Goal: Task Accomplishment & Management: Manage account settings

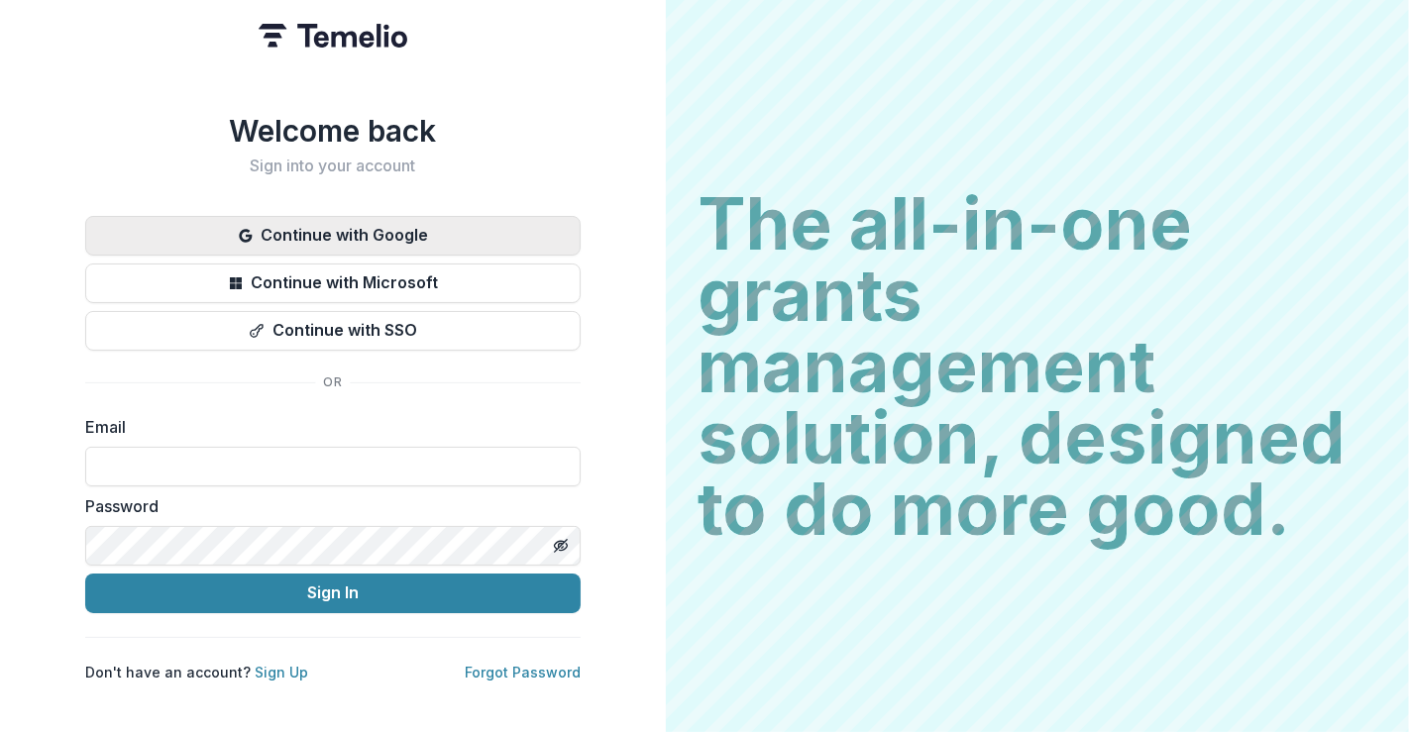
click at [370, 228] on button "Continue with Google" at bounding box center [333, 236] width 496 height 40
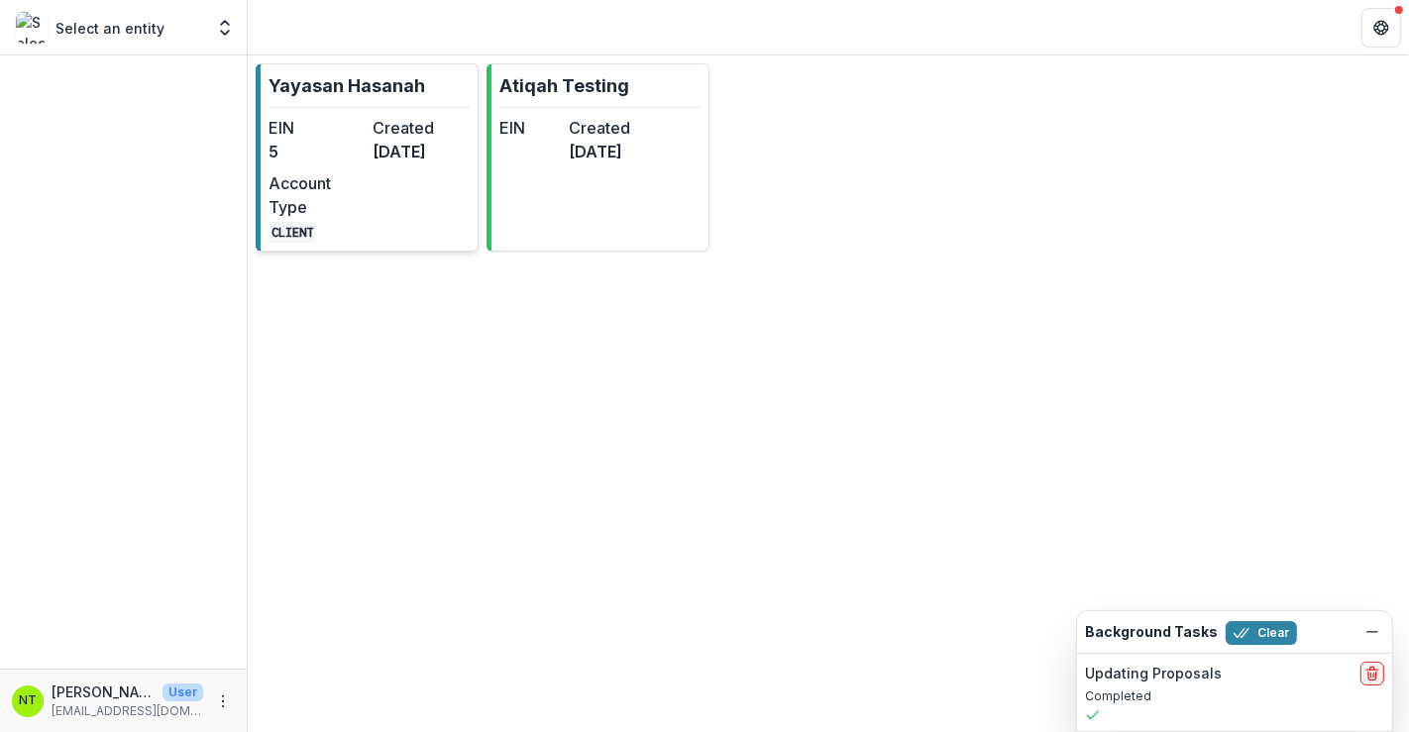
click at [383, 164] on dd "5 months ago" at bounding box center [421, 152] width 96 height 24
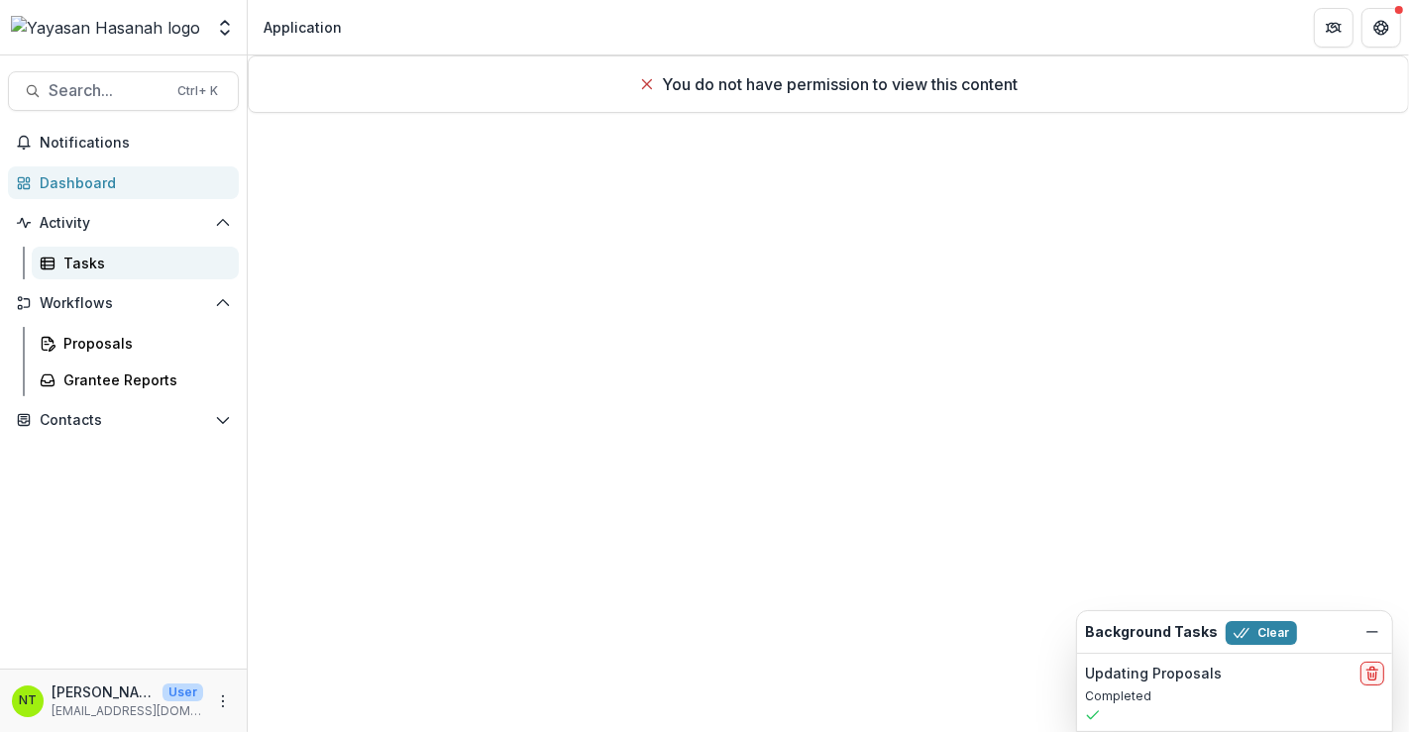
click at [101, 265] on div "Tasks" at bounding box center [143, 263] width 160 height 21
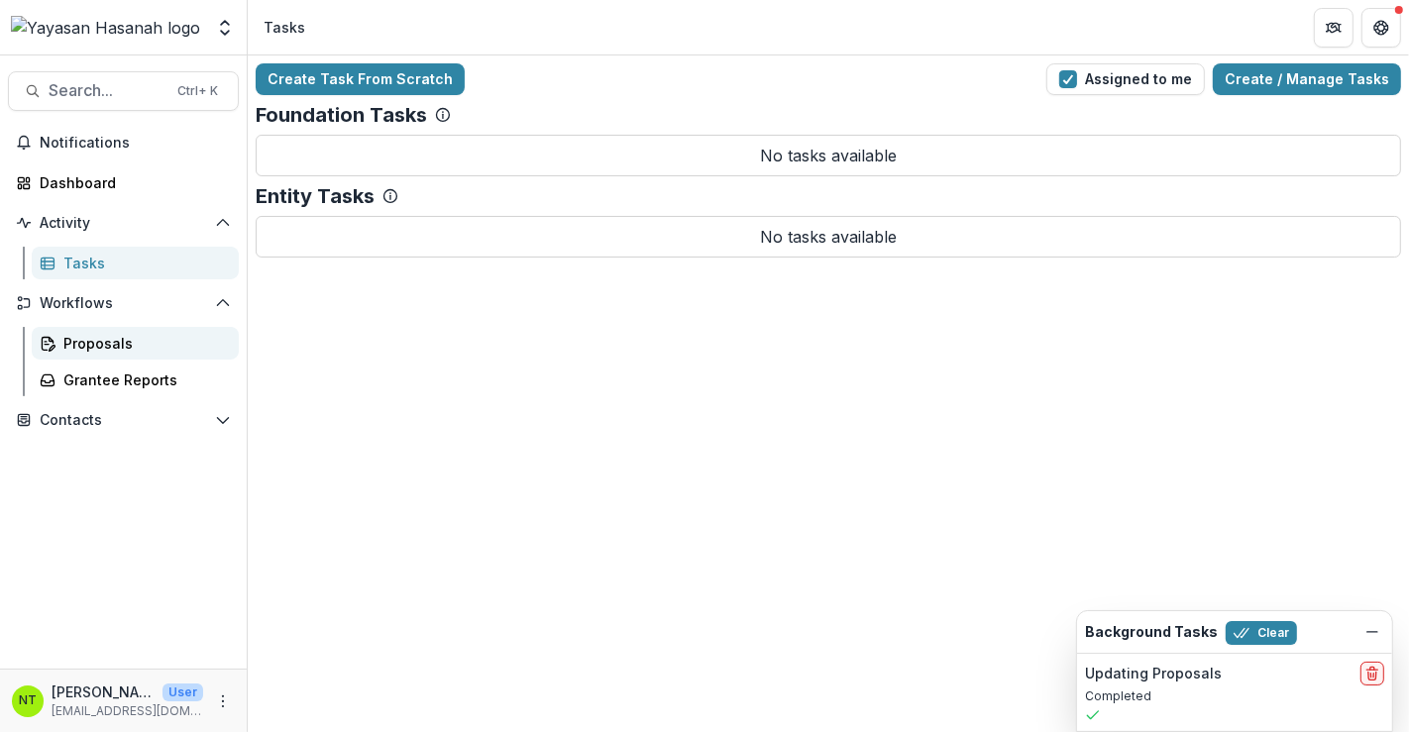
click at [100, 349] on div "Proposals" at bounding box center [143, 343] width 160 height 21
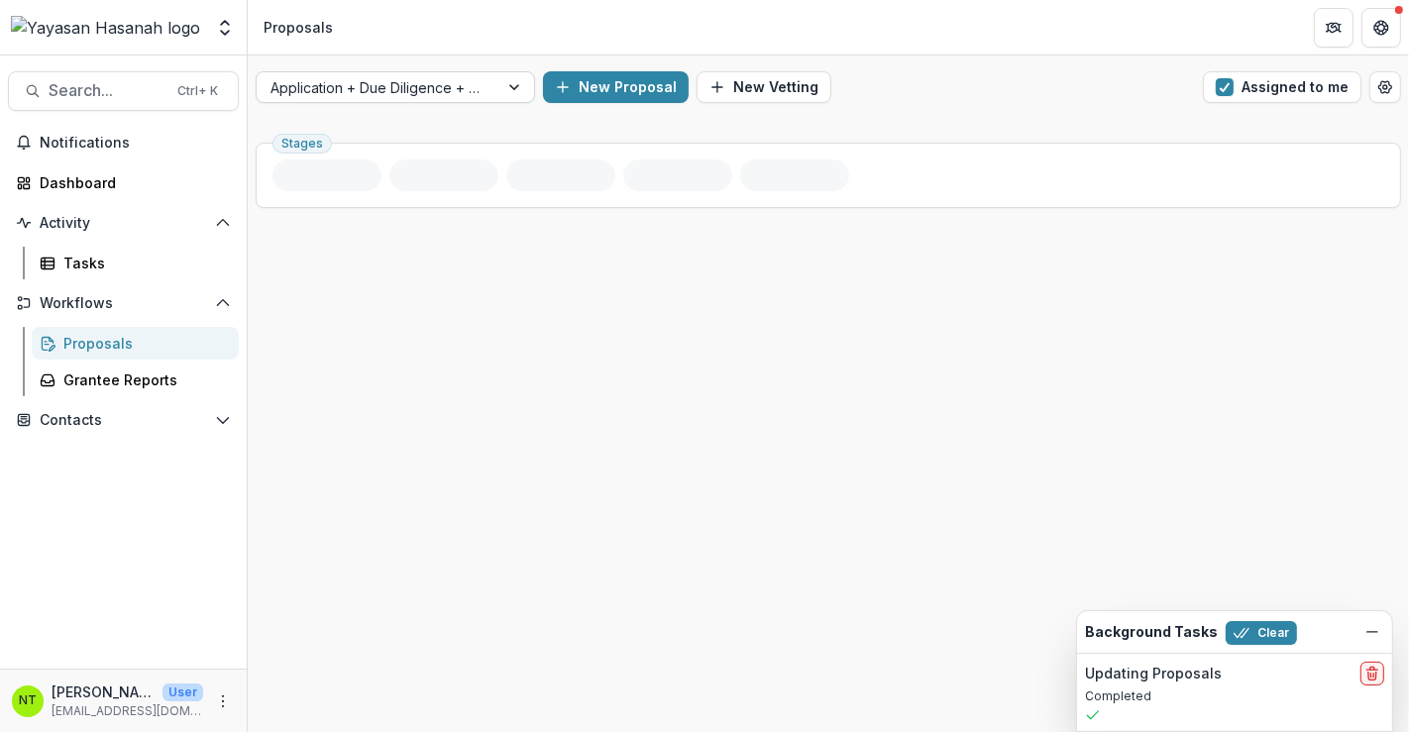
click at [508, 86] on div at bounding box center [517, 87] width 36 height 30
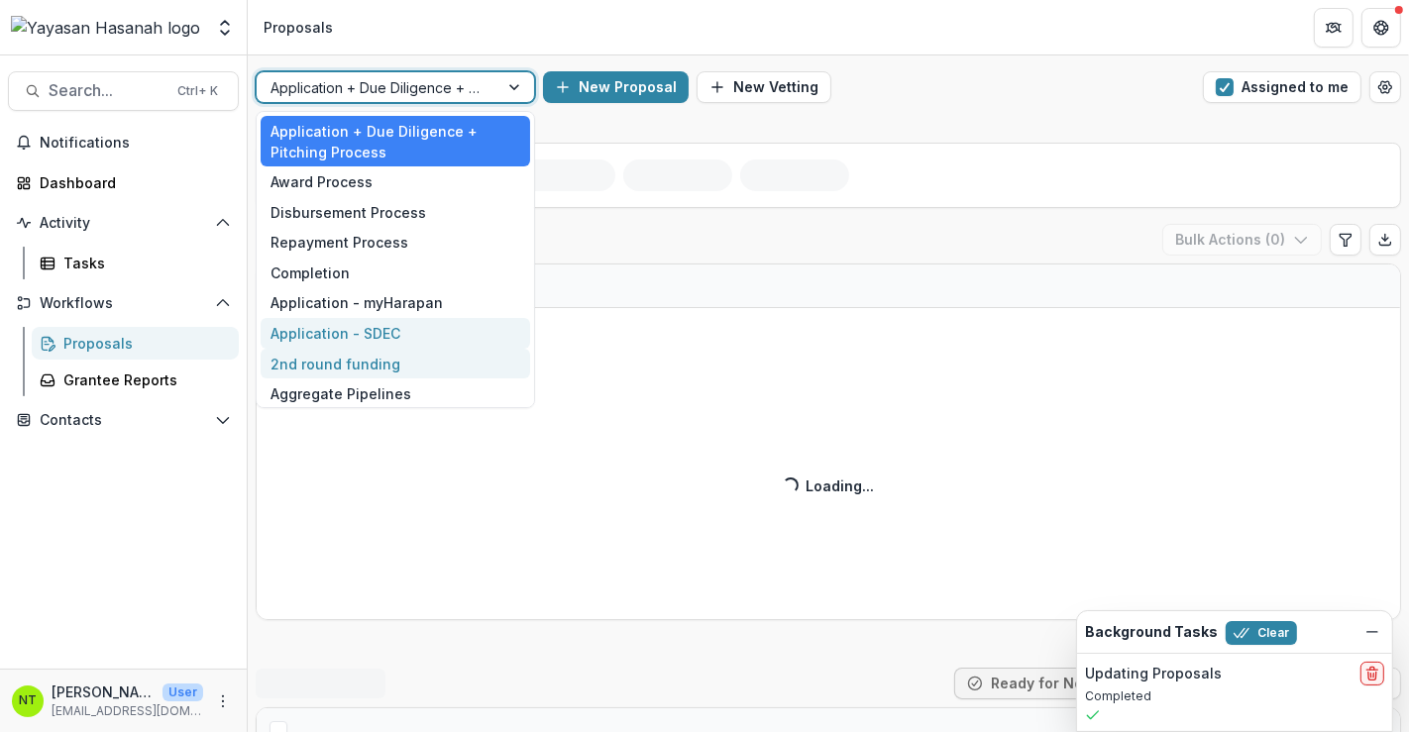
click at [360, 318] on div "Application - SDEC" at bounding box center [396, 333] width 270 height 31
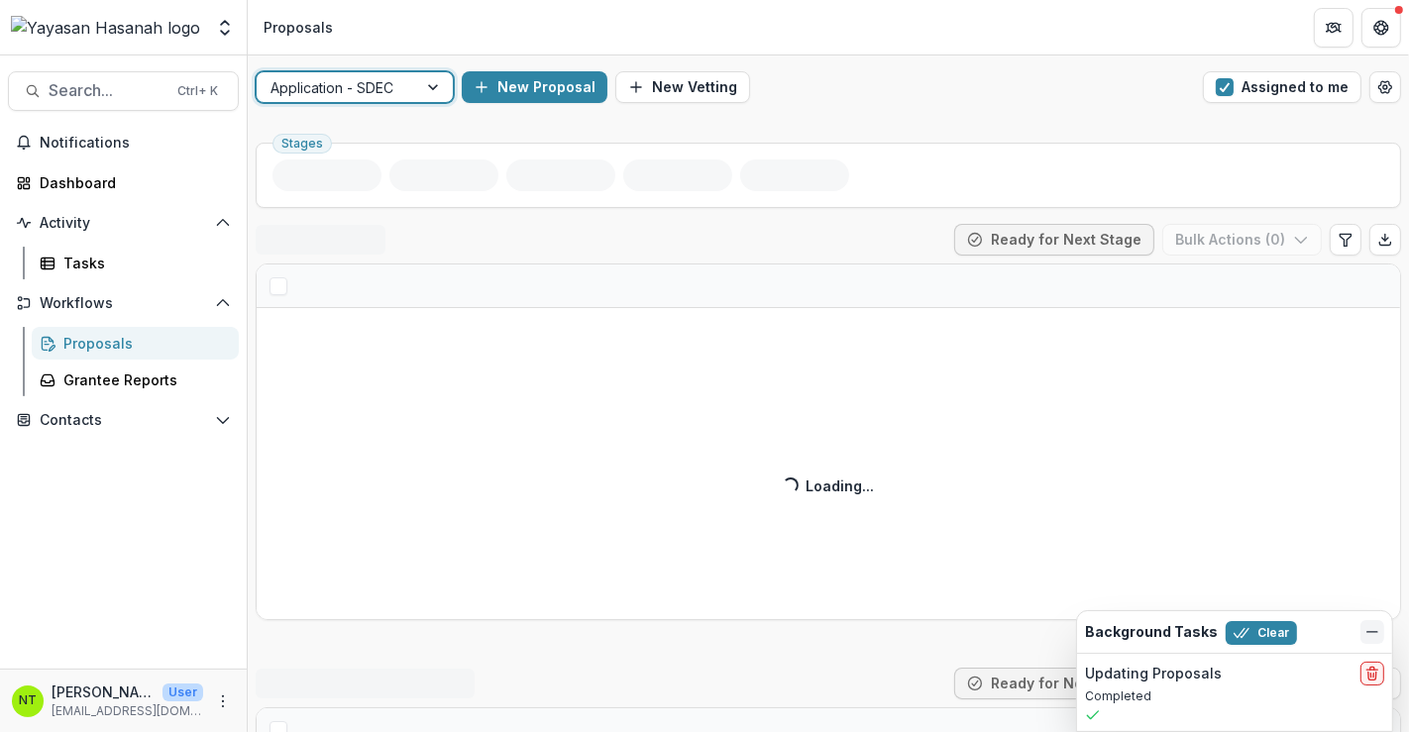
click at [1222, 86] on span "button" at bounding box center [1225, 87] width 18 height 18
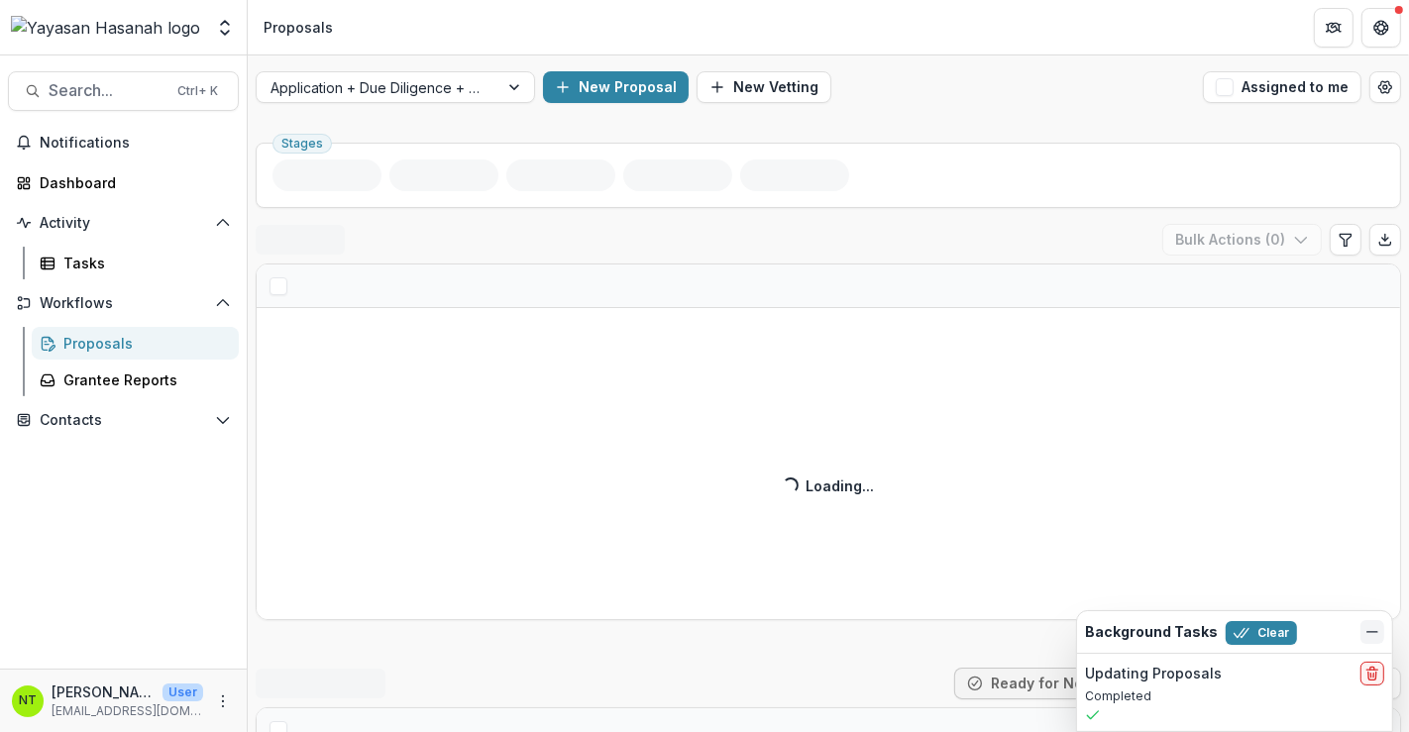
click at [1368, 636] on icon "Dismiss" at bounding box center [1373, 632] width 16 height 16
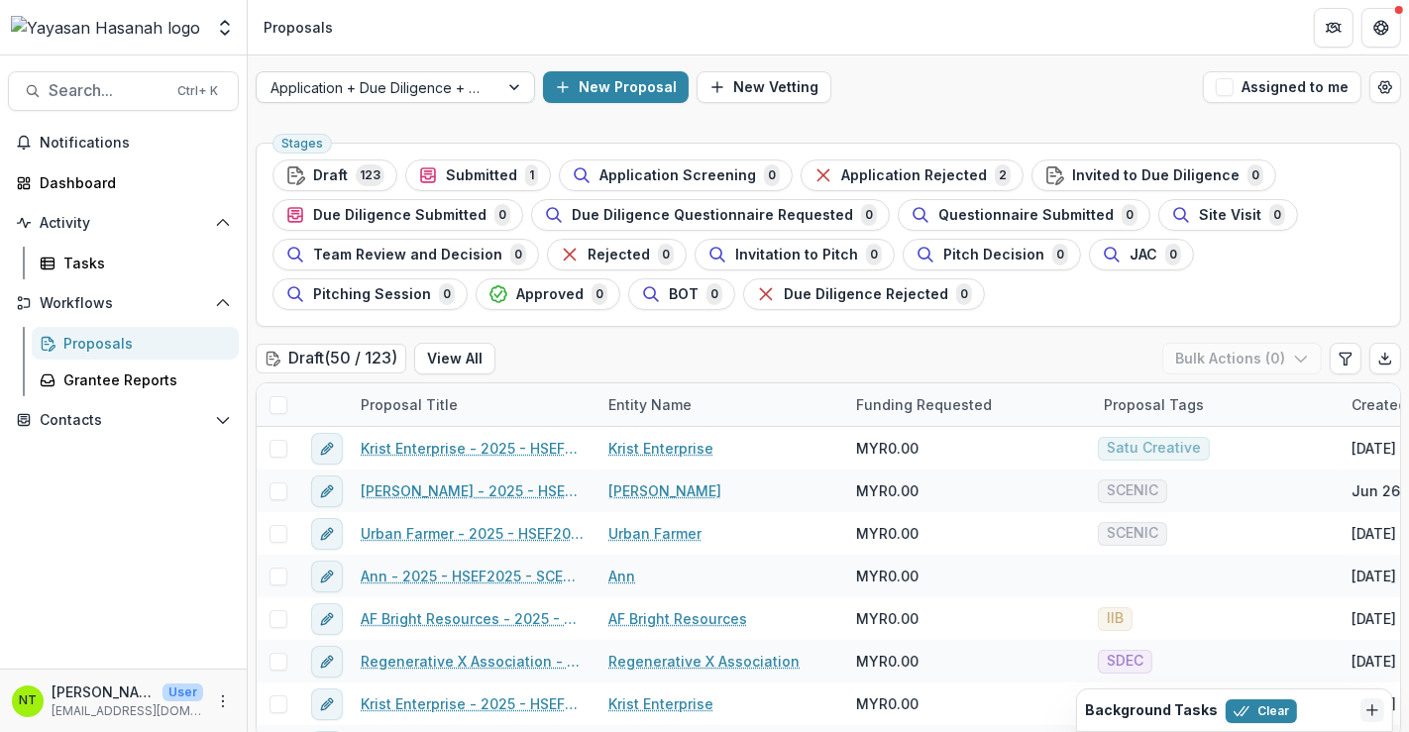
click at [483, 86] on div at bounding box center [378, 87] width 214 height 25
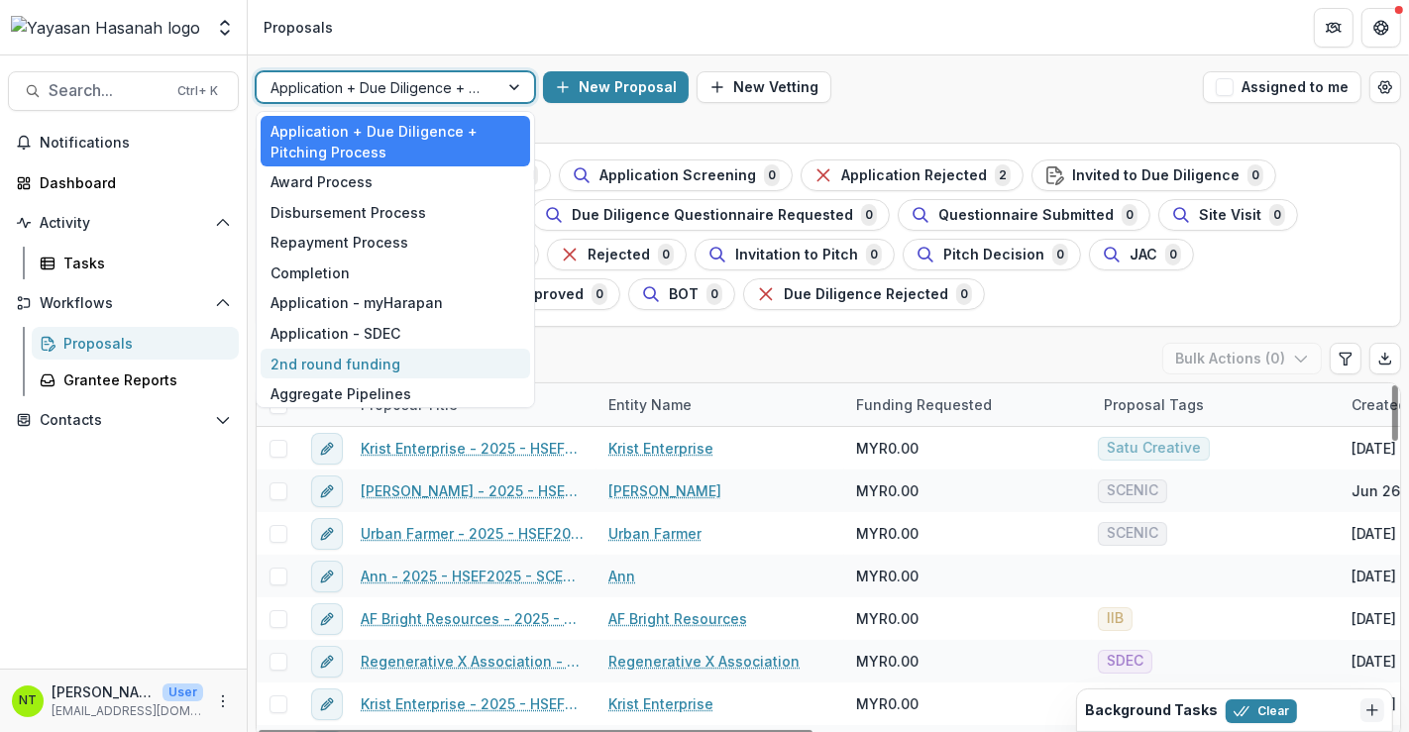
click at [359, 330] on div "Application - SDEC" at bounding box center [396, 333] width 270 height 31
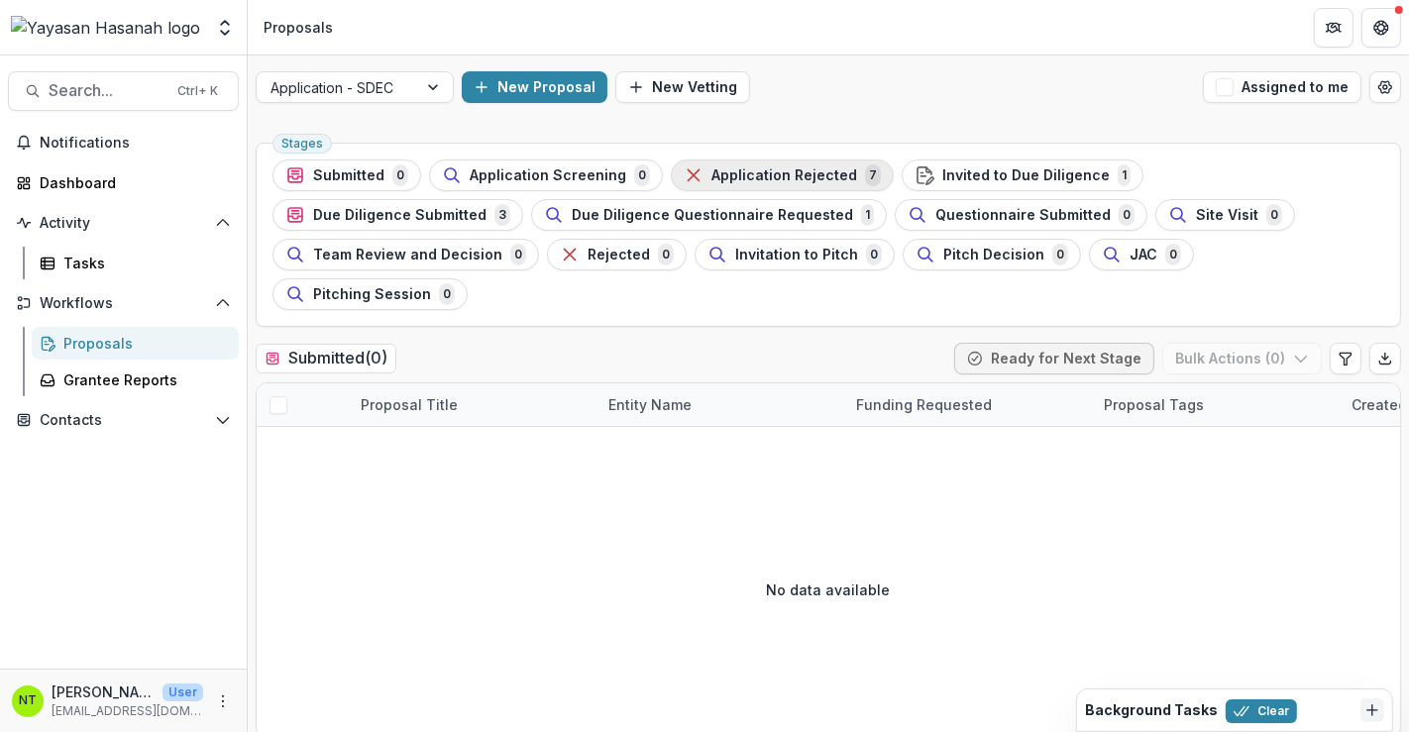
click at [739, 179] on span "Application Rejected" at bounding box center [785, 175] width 146 height 17
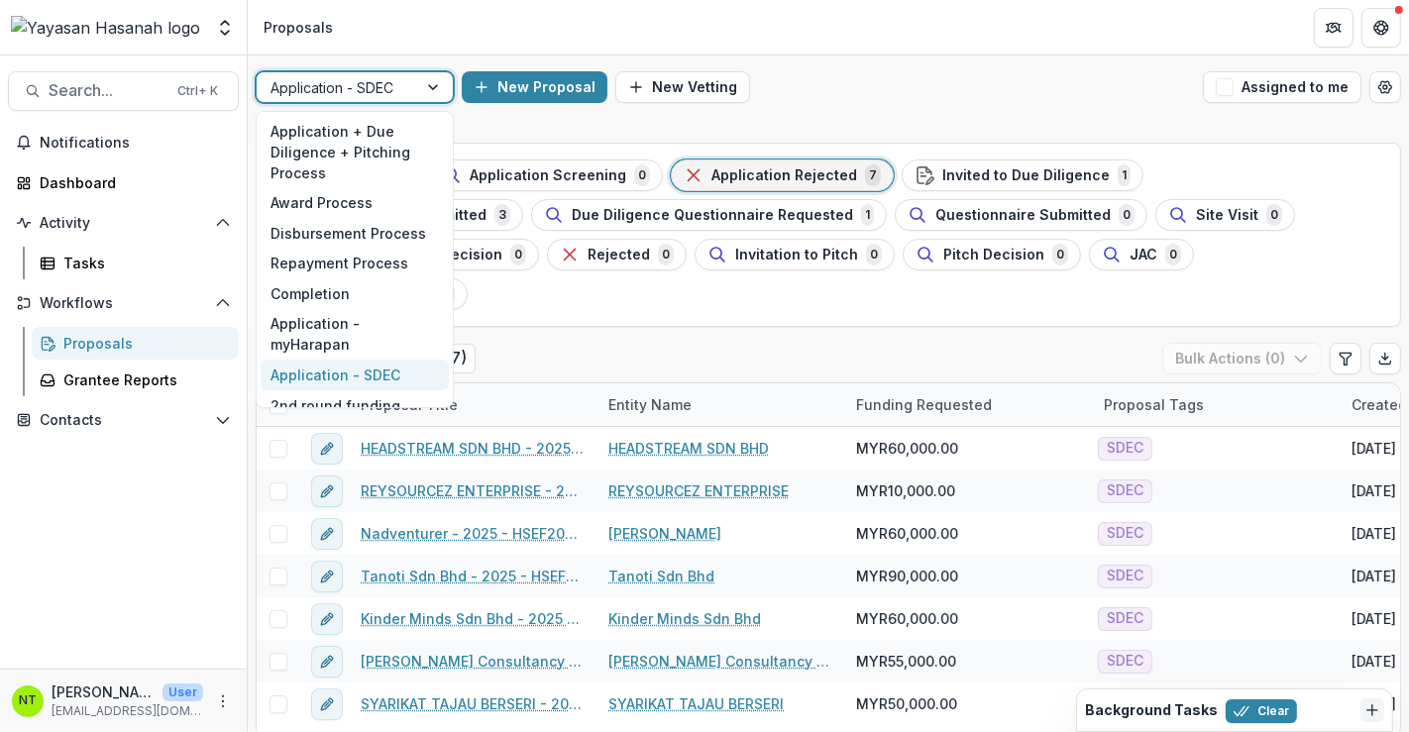
click at [384, 89] on div at bounding box center [337, 87] width 133 height 25
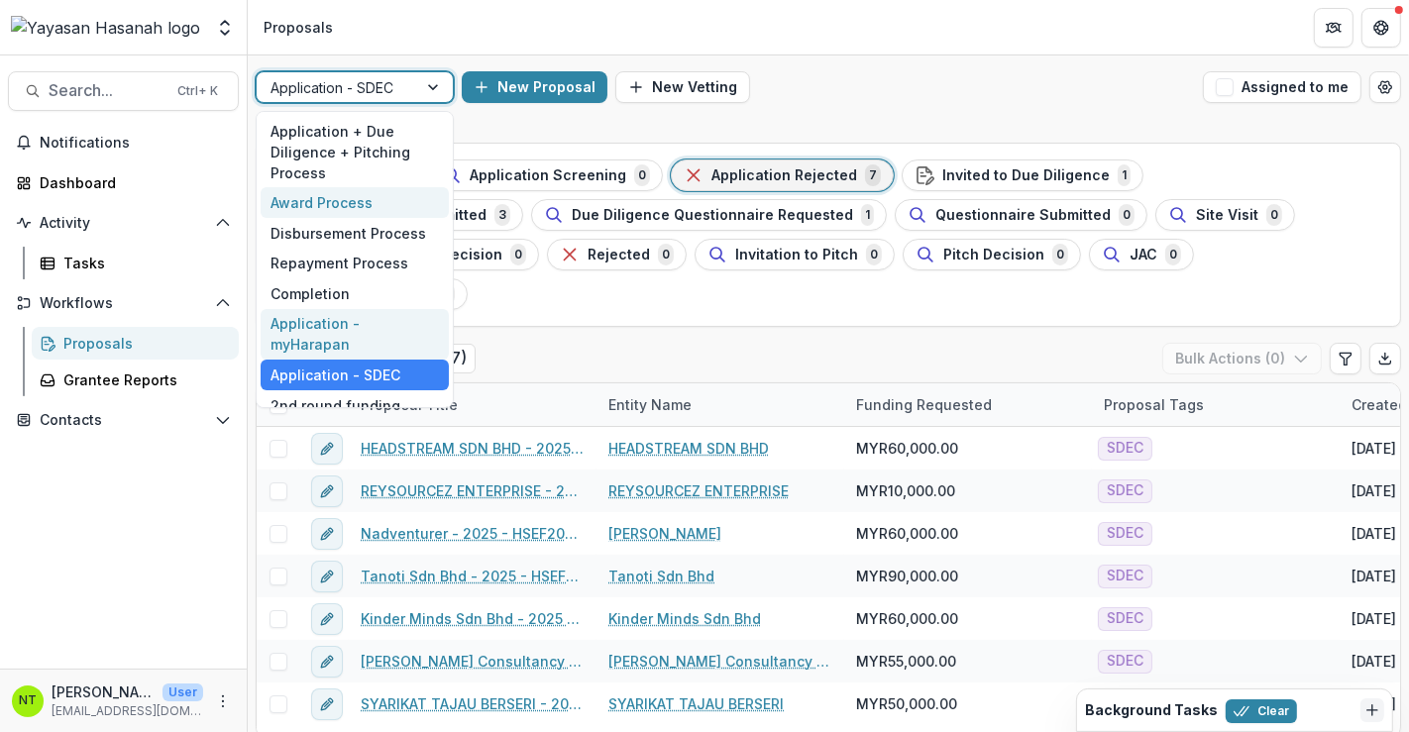
scroll to position [77, 0]
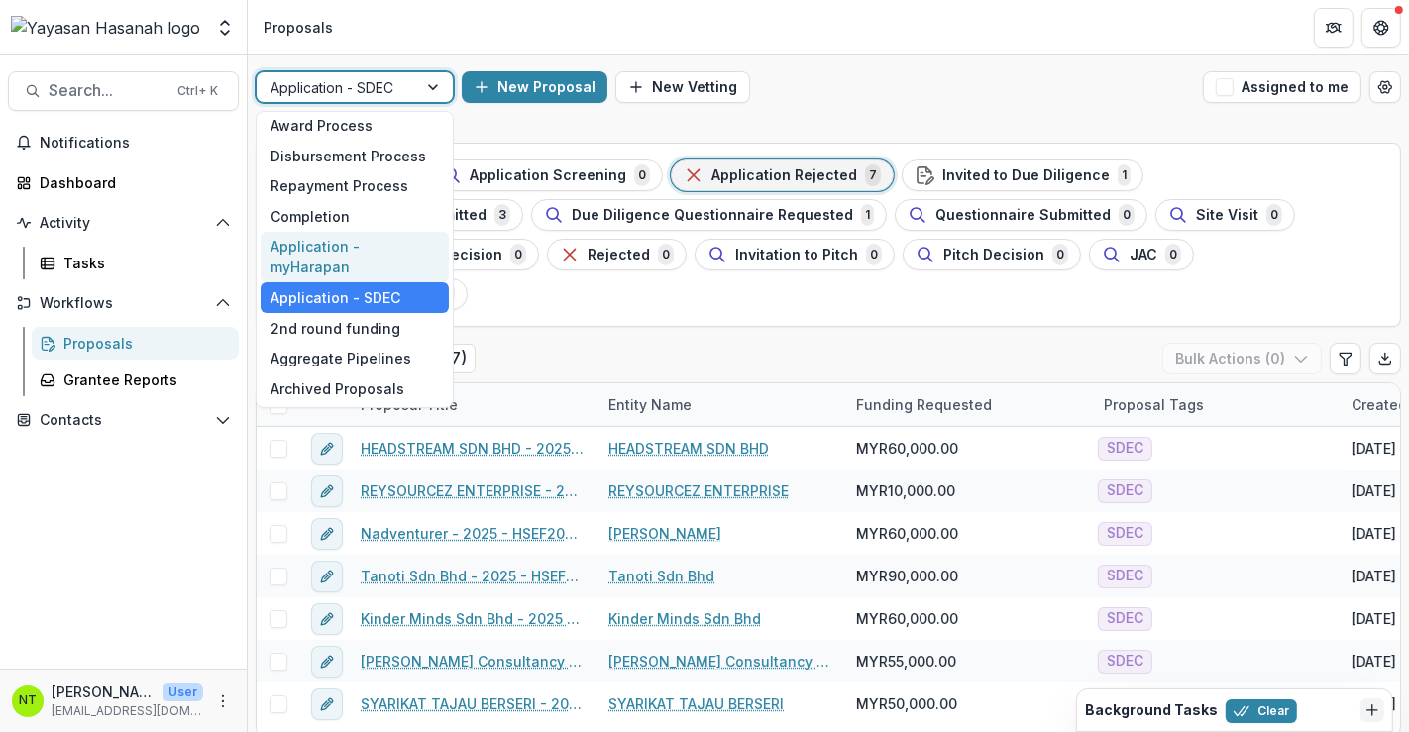
click at [917, 96] on div "New Proposal New Vetting" at bounding box center [828, 87] width 733 height 32
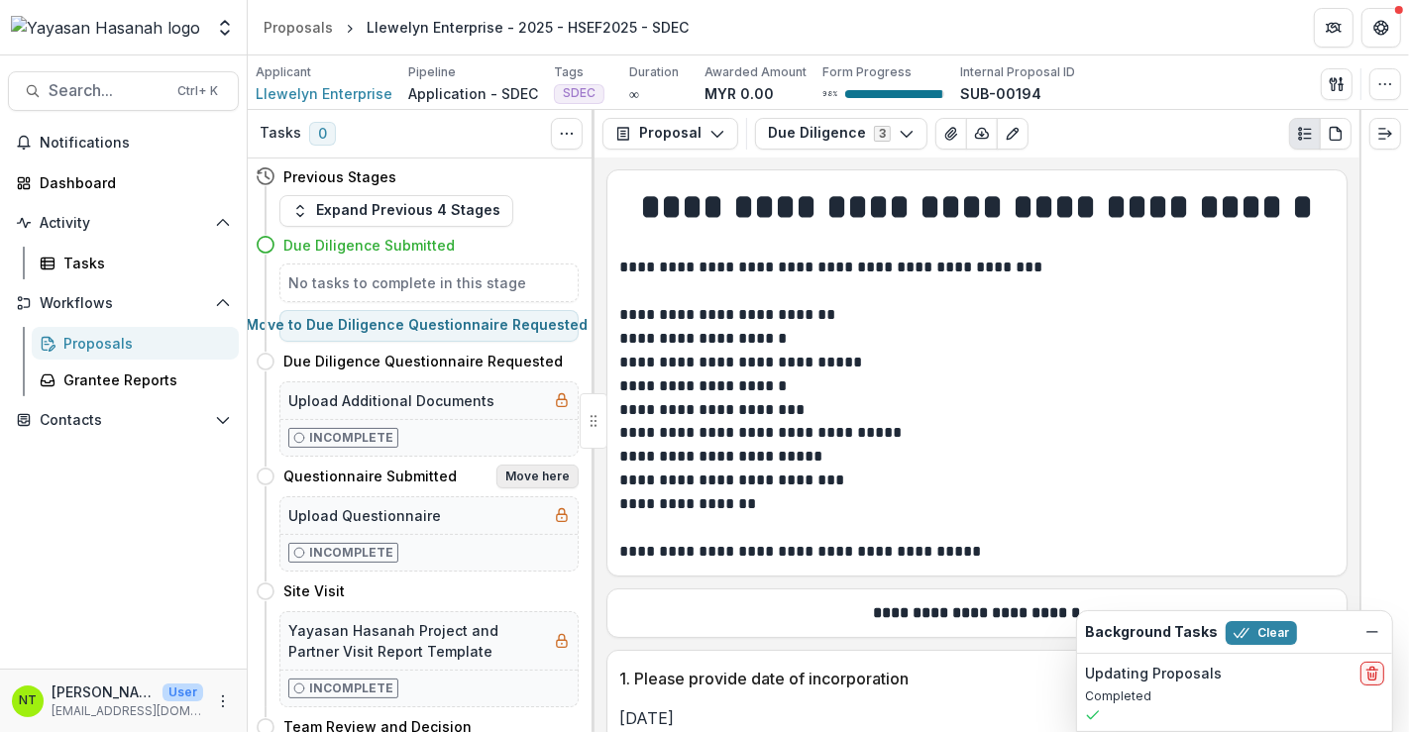
scroll to position [446, 0]
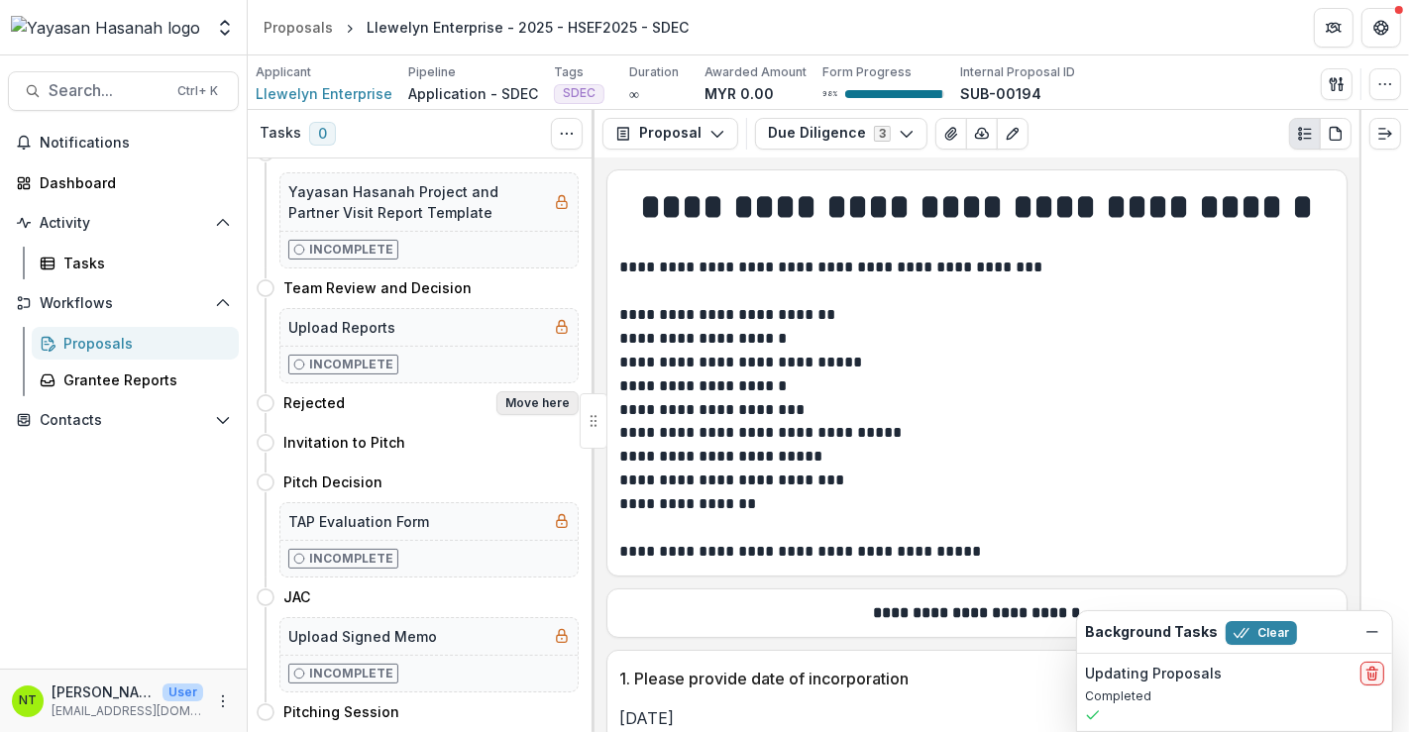
click at [509, 391] on button "Move here" at bounding box center [538, 403] width 82 height 24
select select "********"
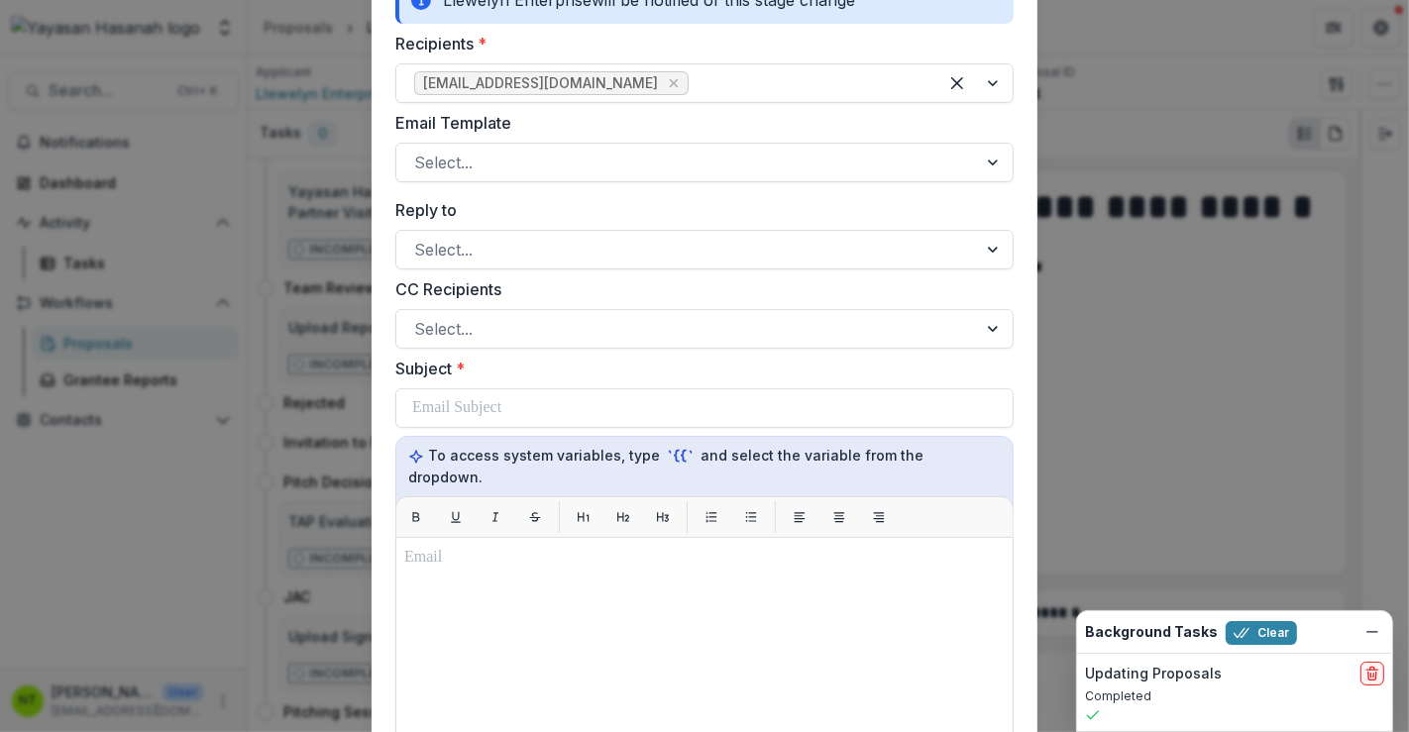
scroll to position [330, 0]
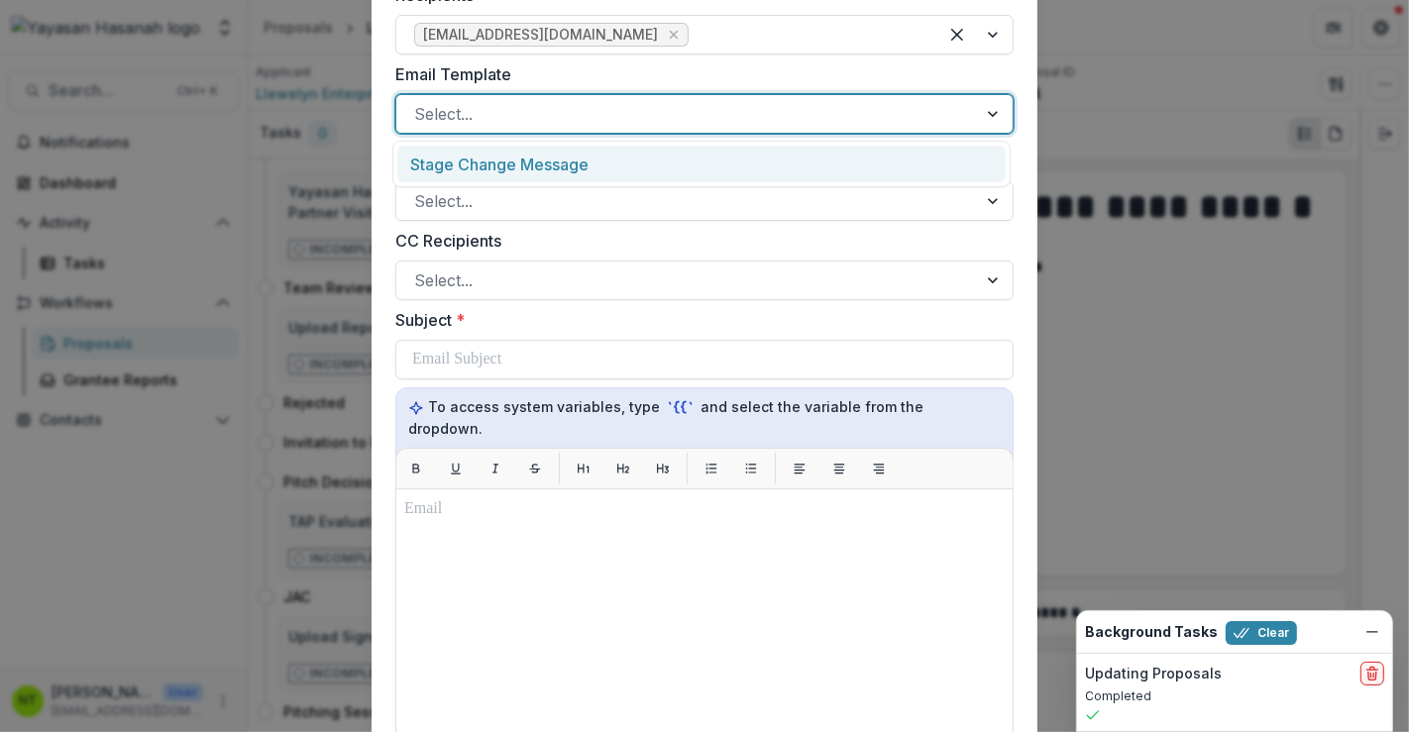
click at [581, 104] on div at bounding box center [686, 114] width 545 height 28
click at [586, 81] on label "Email Template" at bounding box center [698, 74] width 607 height 24
click at [419, 102] on input "Email Template" at bounding box center [416, 114] width 5 height 24
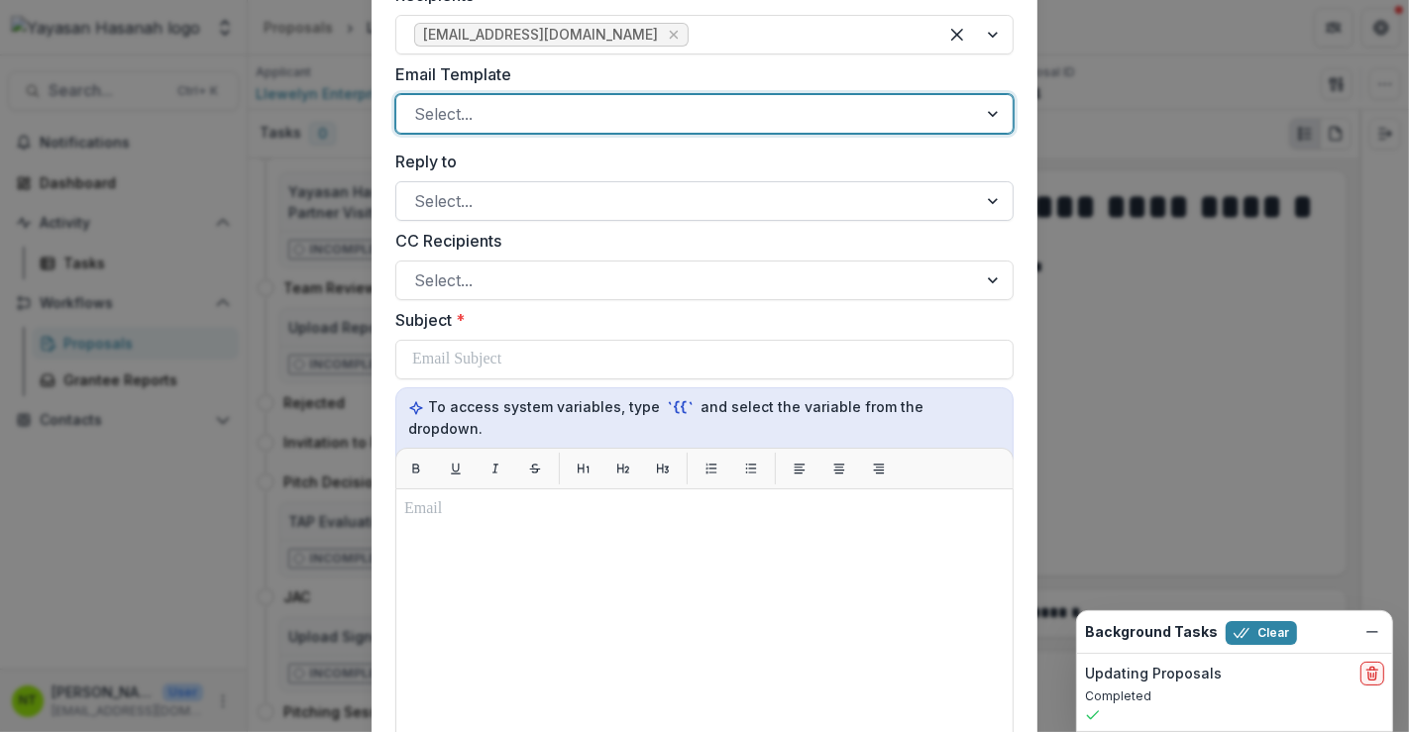
click at [501, 196] on div at bounding box center [686, 201] width 545 height 28
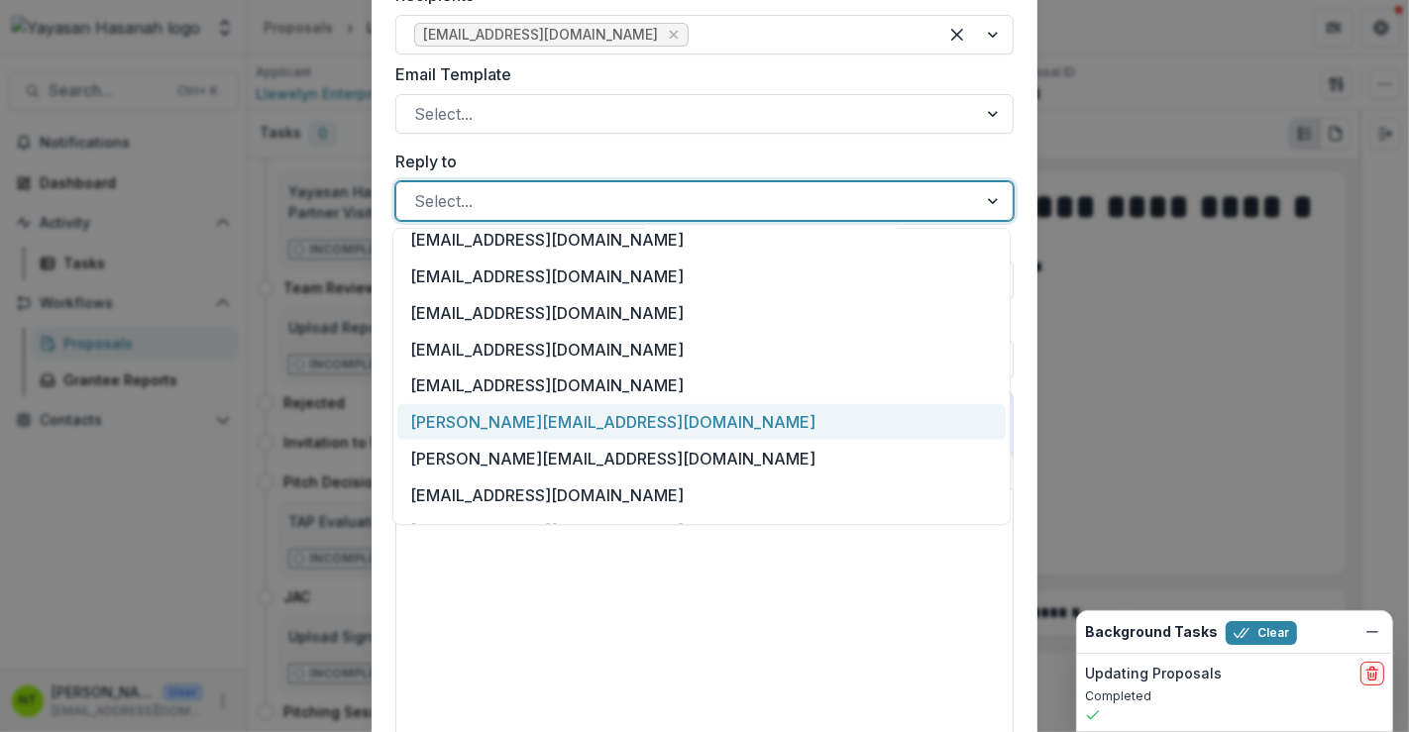
scroll to position [1024, 0]
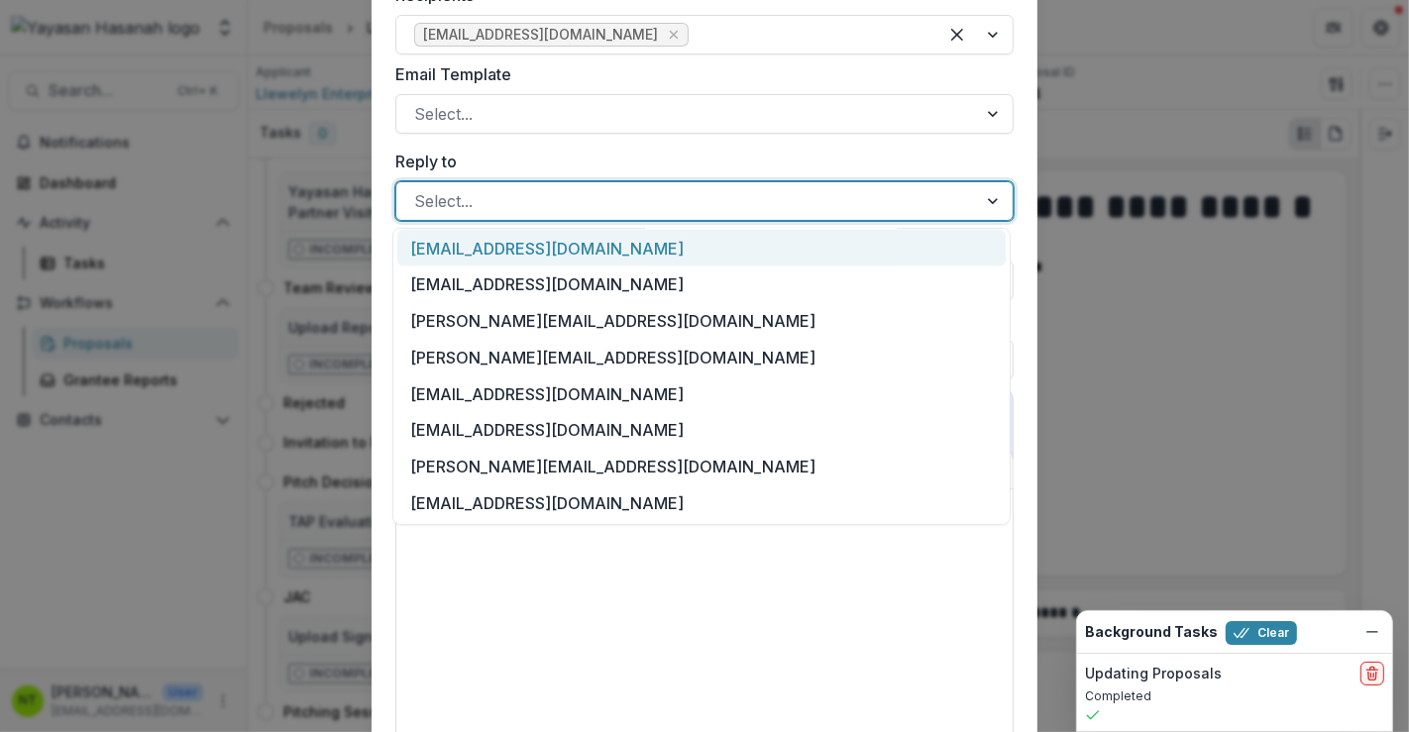
click at [372, 144] on form "**********" at bounding box center [705, 508] width 666 height 1430
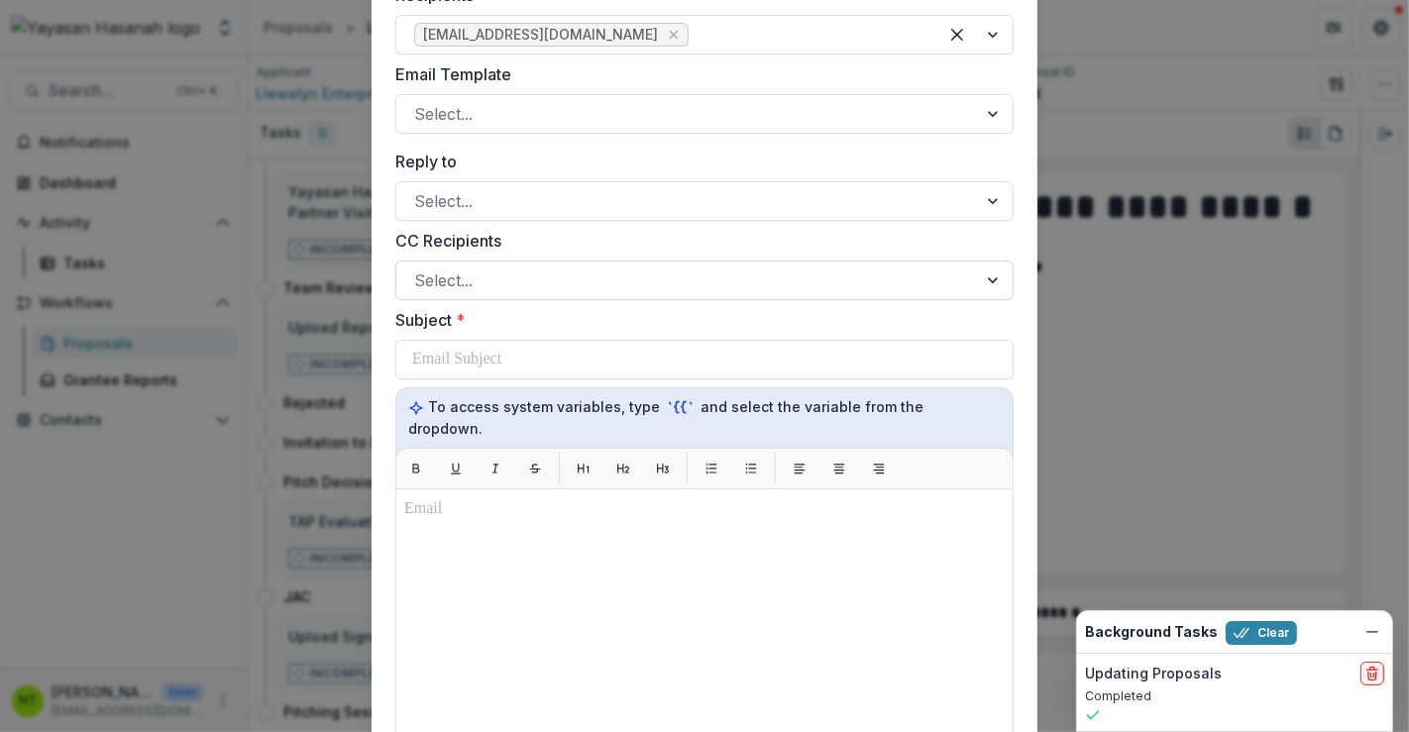
click at [487, 280] on div at bounding box center [686, 281] width 545 height 28
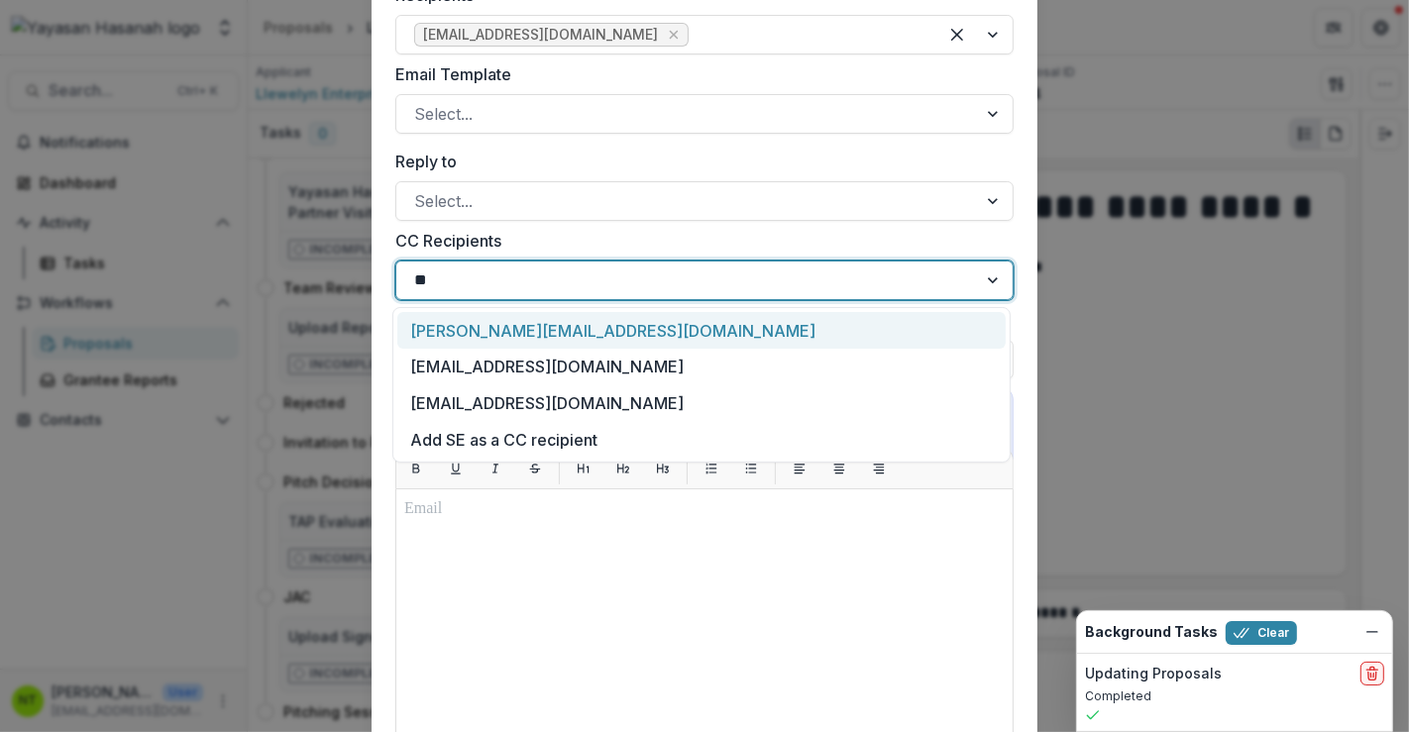
type input "*"
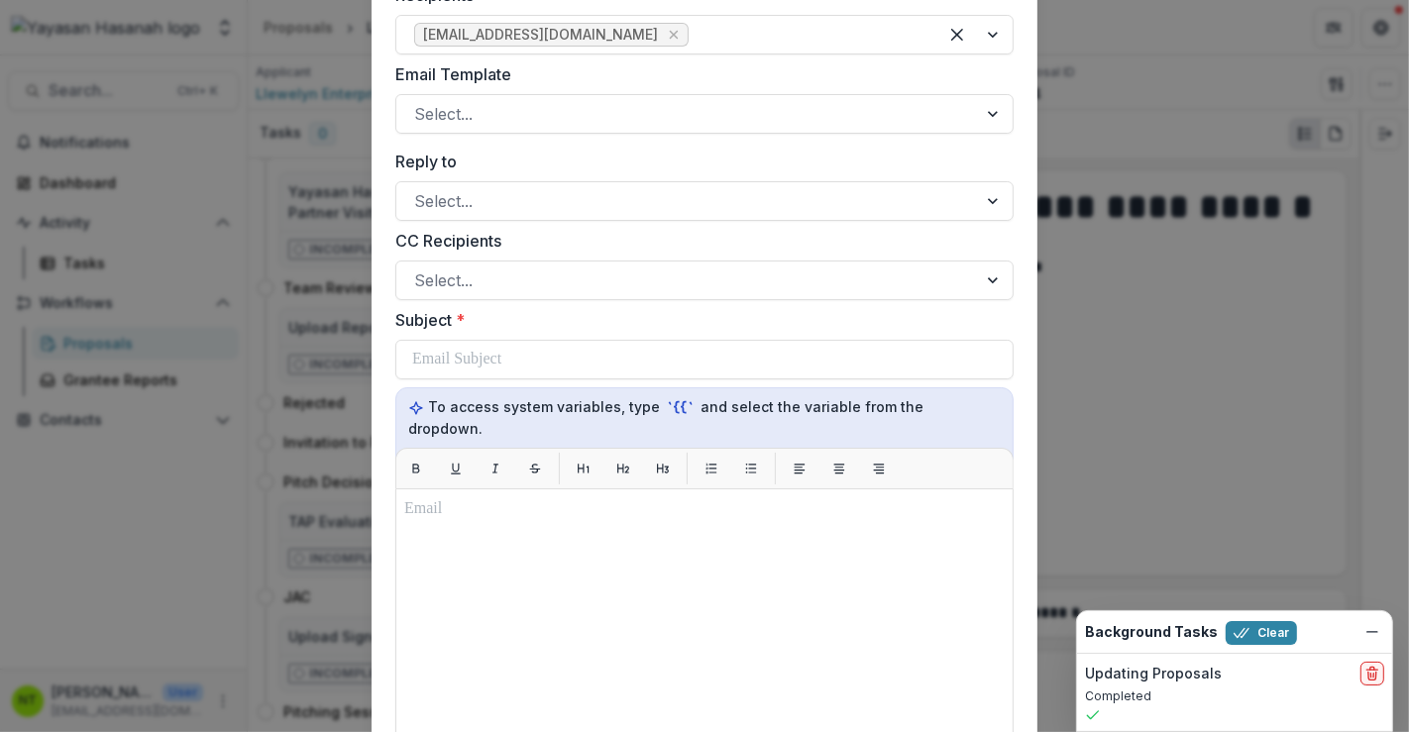
click at [385, 220] on form "**********" at bounding box center [705, 508] width 666 height 1430
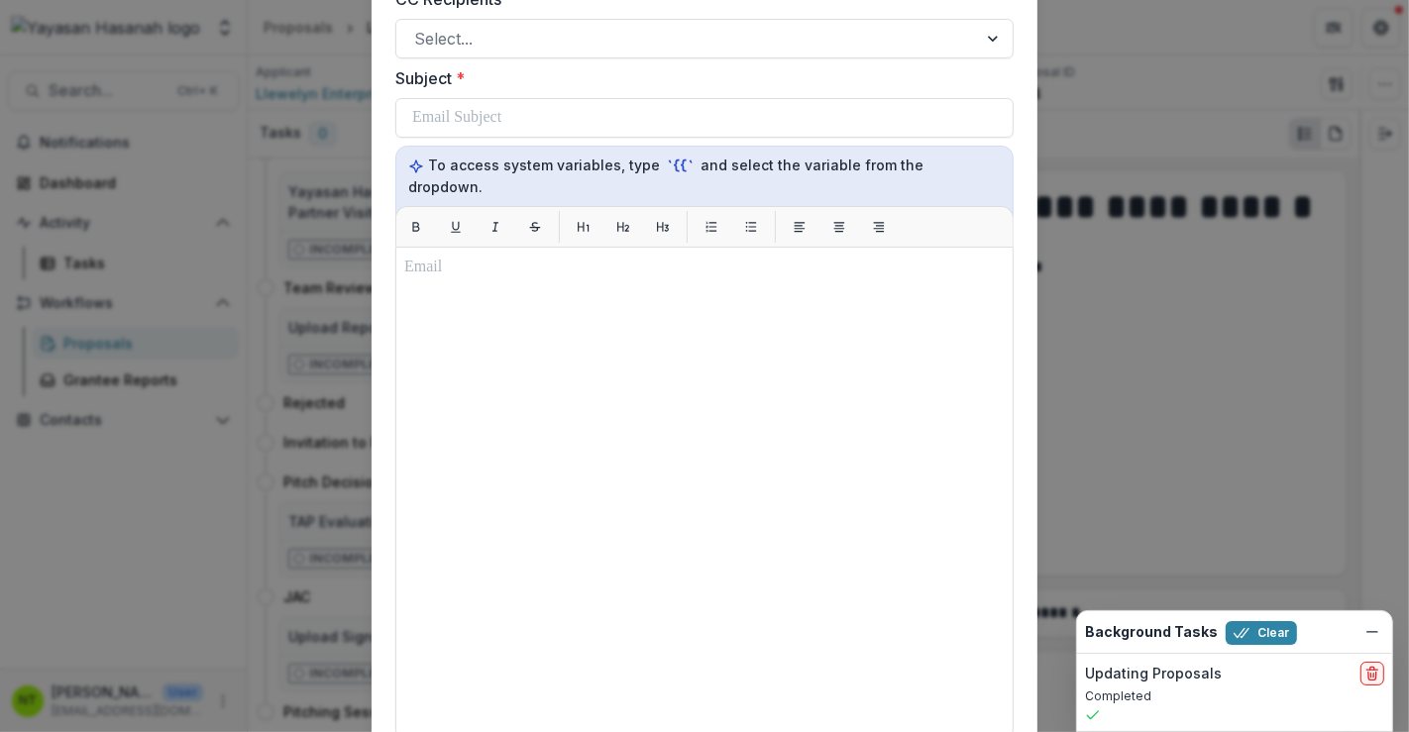
scroll to position [660, 0]
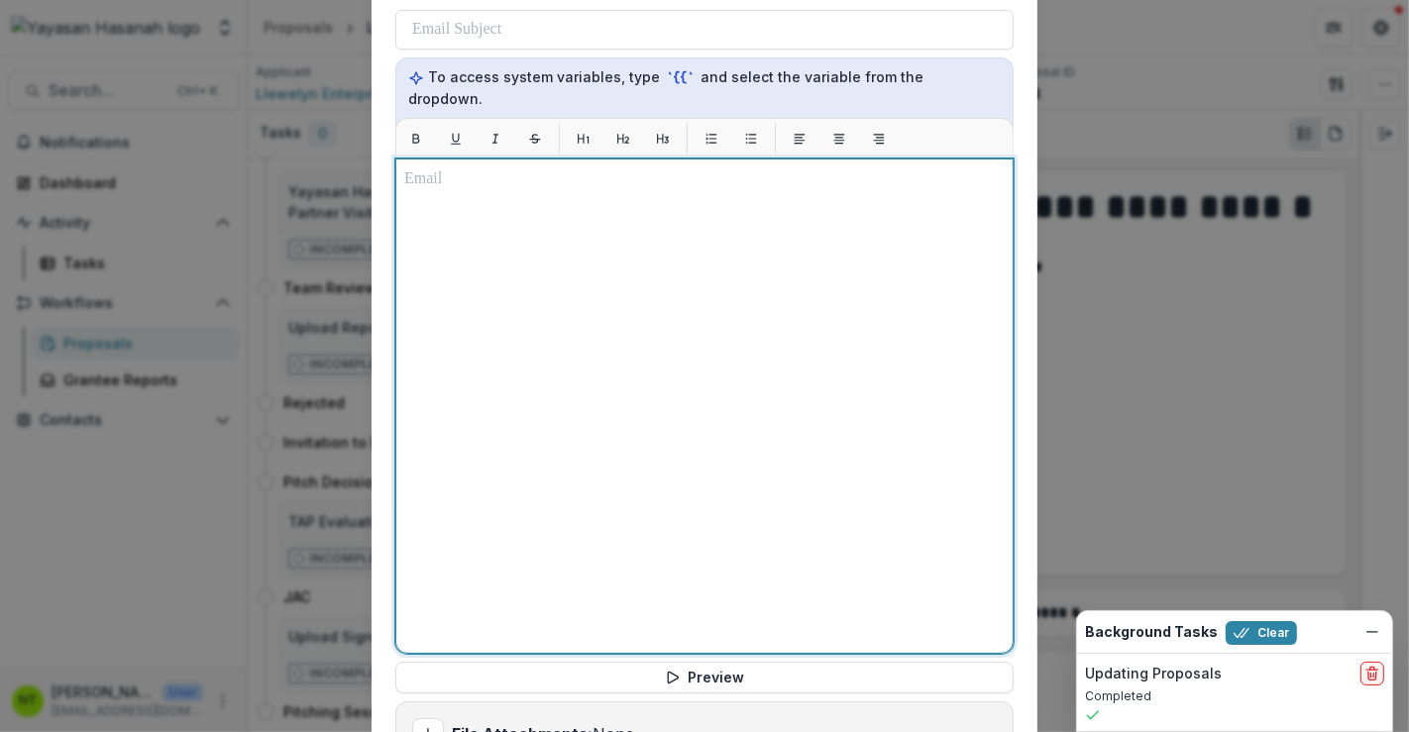
click at [589, 276] on div at bounding box center [704, 406] width 601 height 478
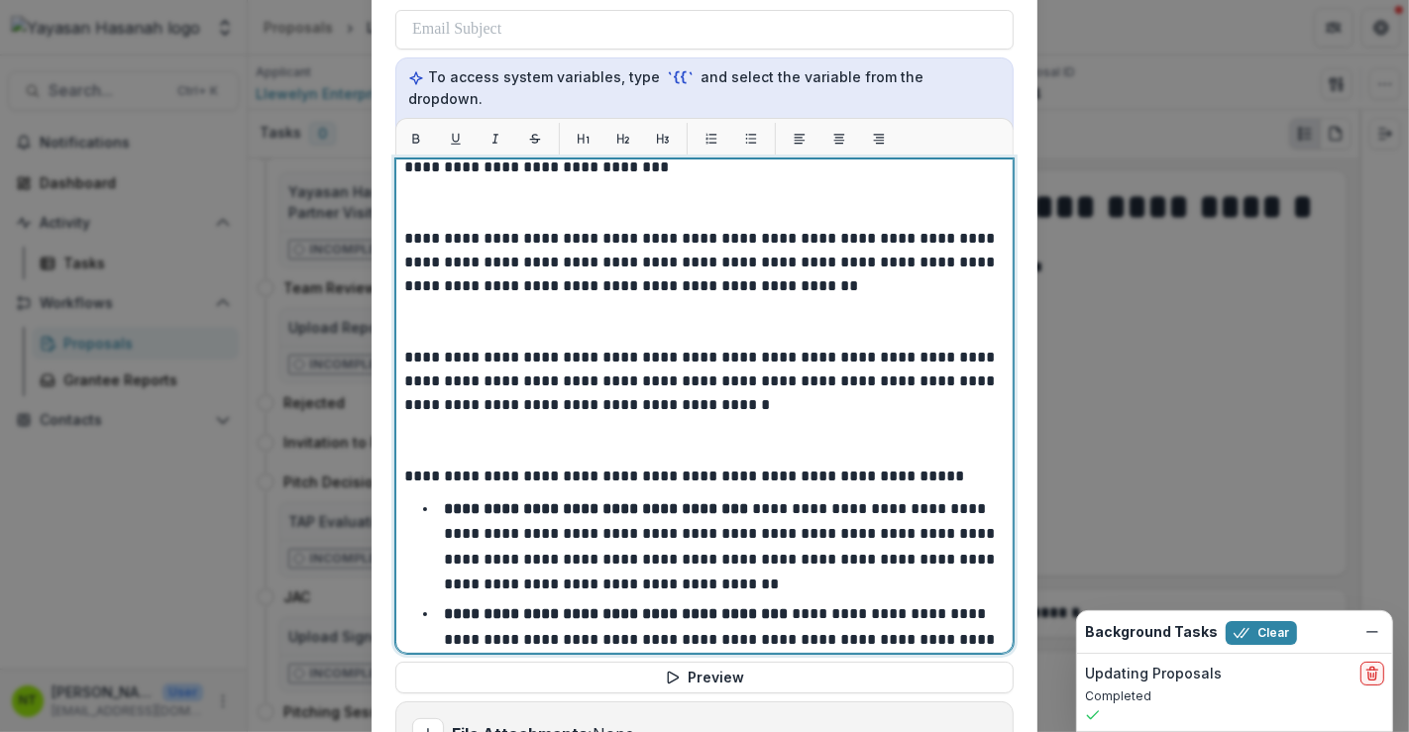
scroll to position [0, 0]
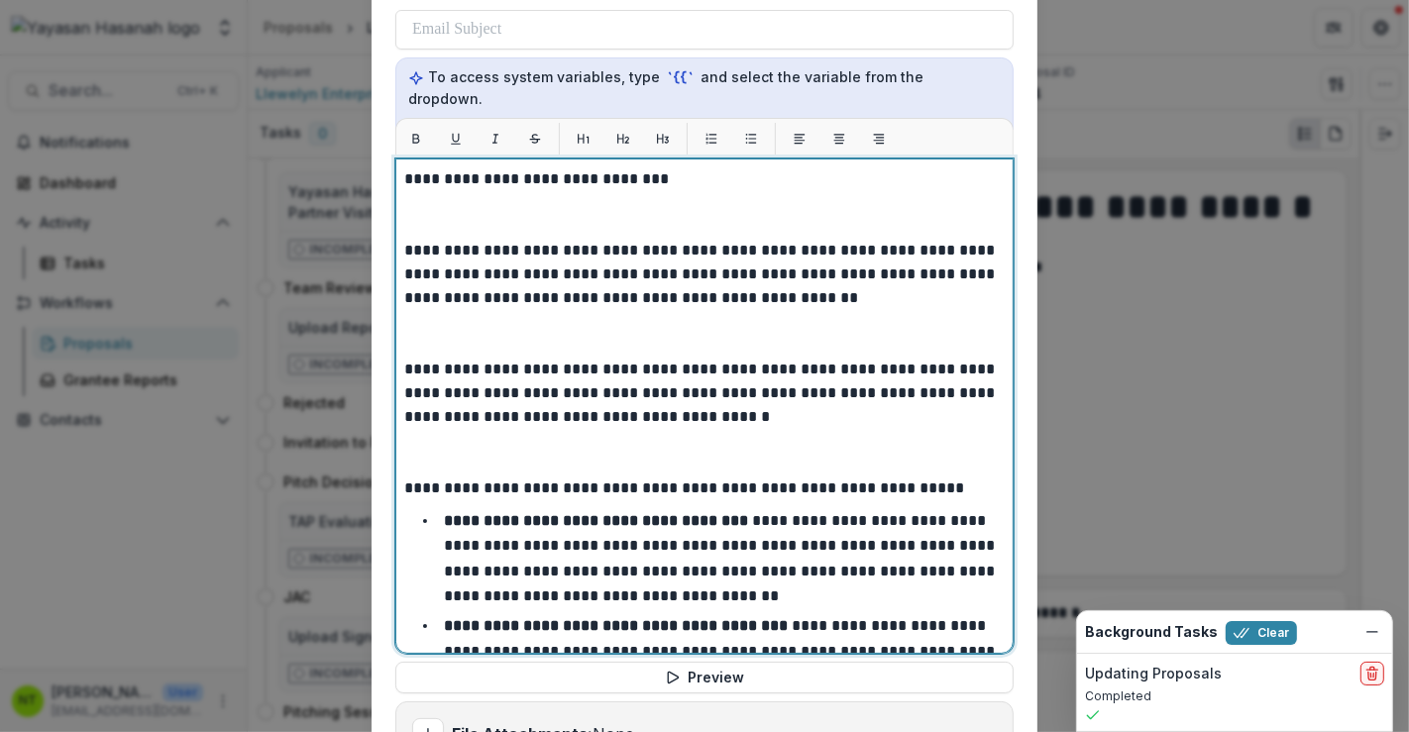
click at [548, 202] on p at bounding box center [704, 215] width 601 height 48
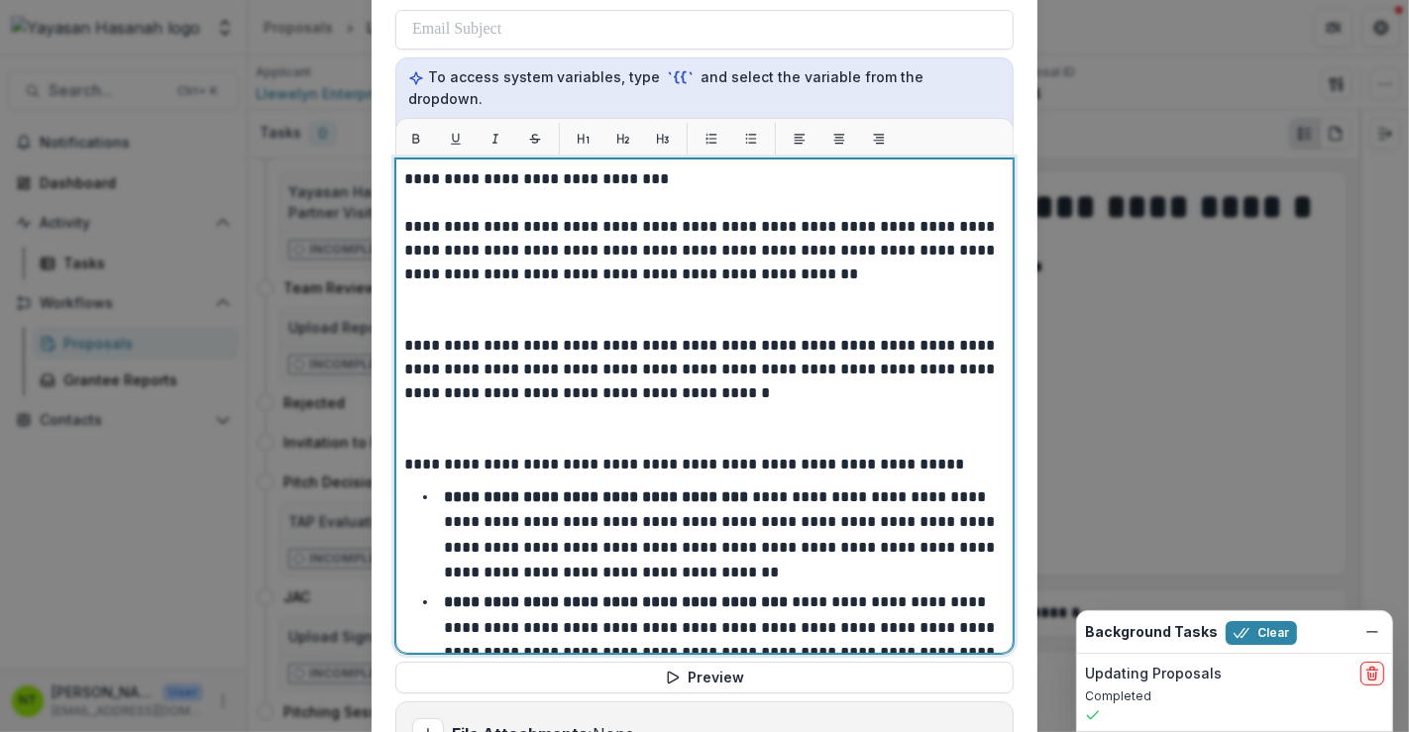
click at [505, 304] on p at bounding box center [704, 310] width 601 height 48
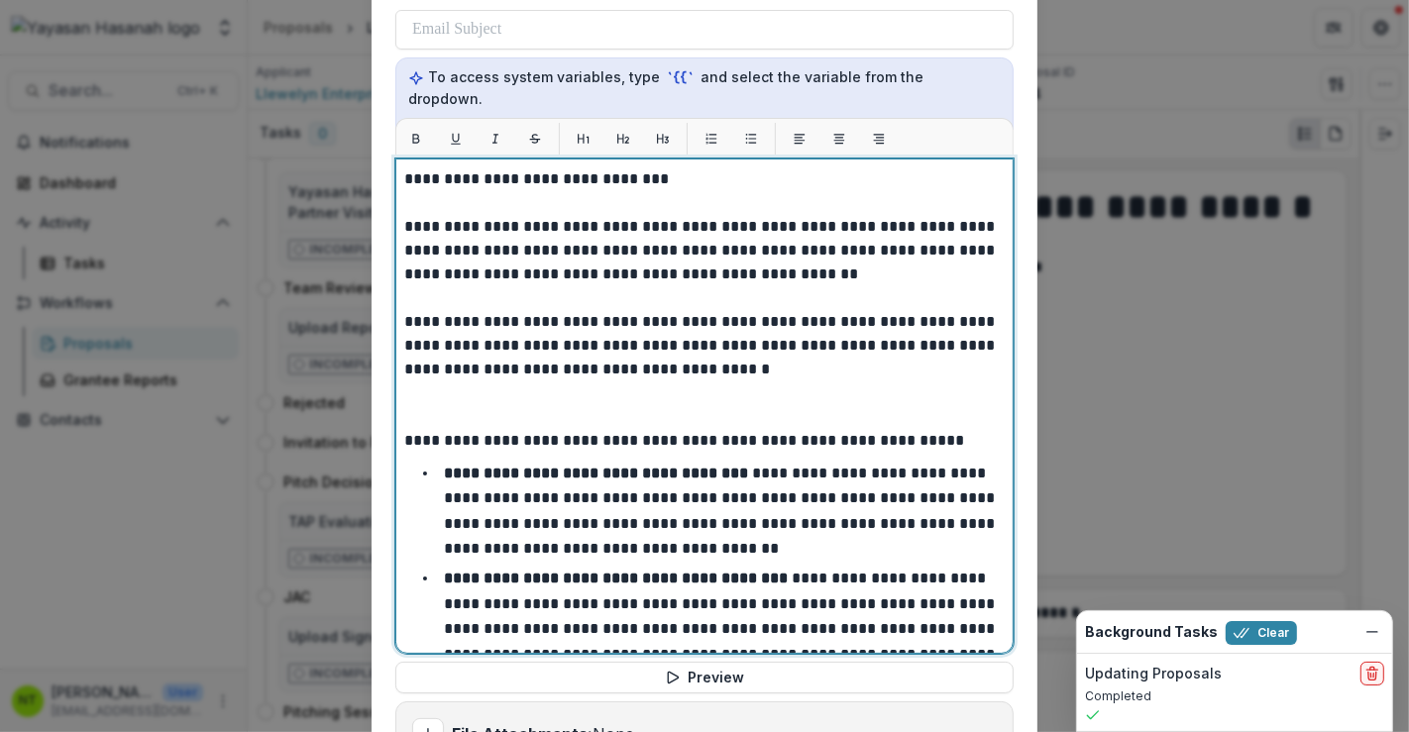
click at [517, 382] on p at bounding box center [704, 406] width 601 height 48
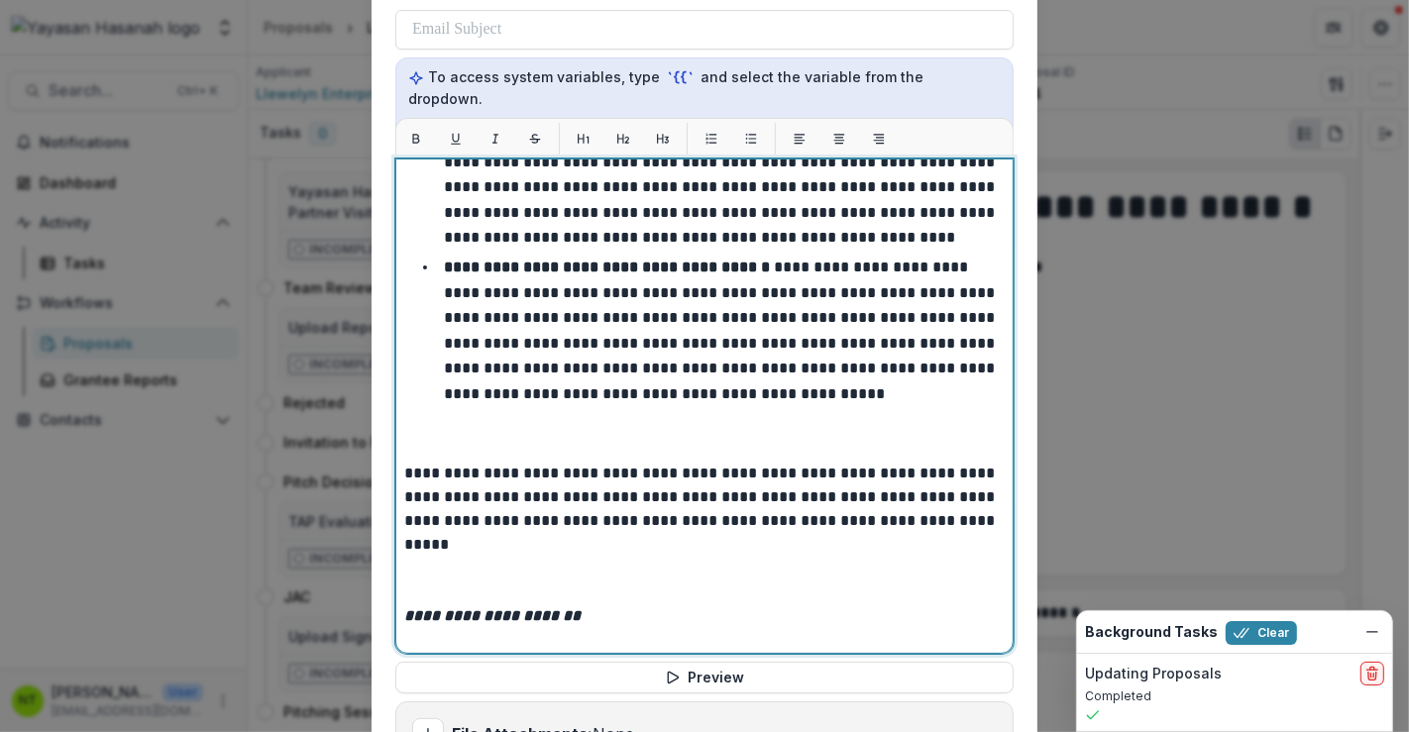
scroll to position [550, 0]
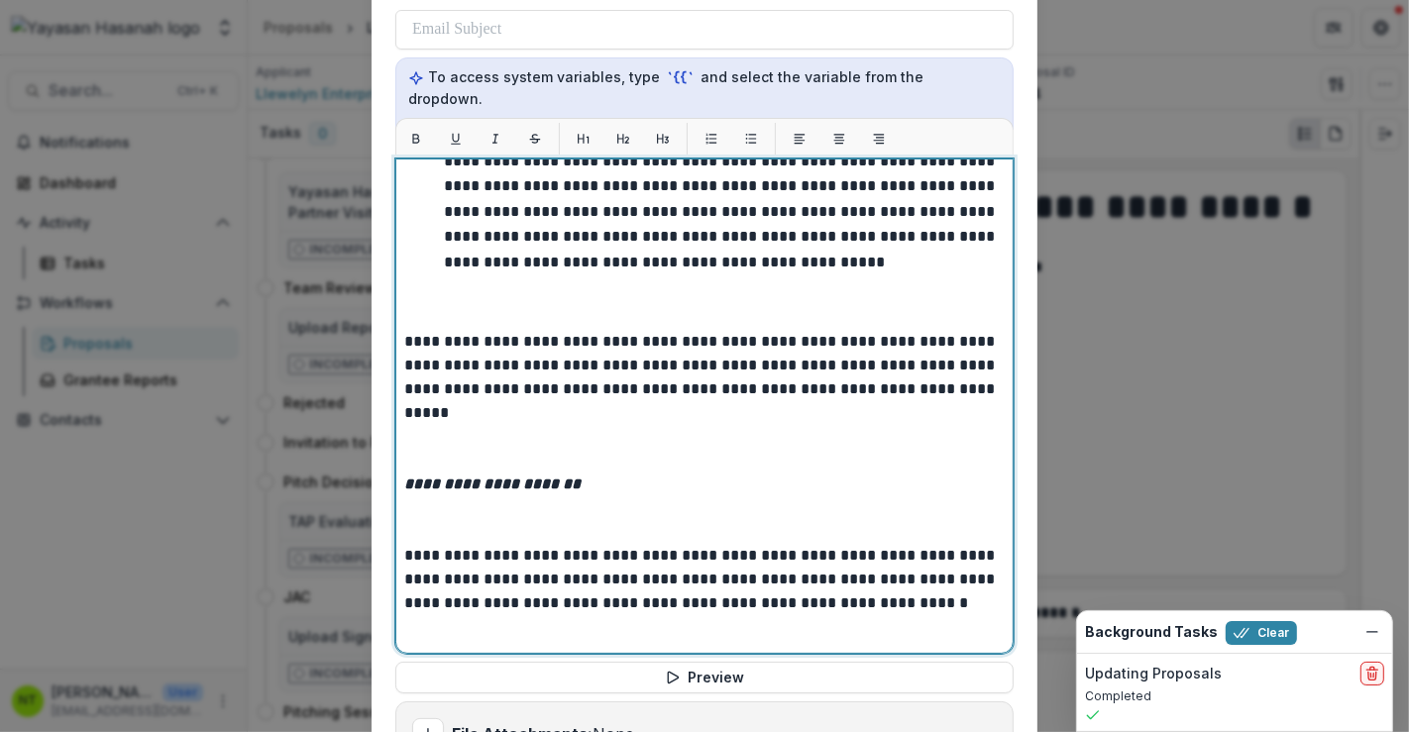
click at [480, 318] on p at bounding box center [704, 306] width 601 height 48
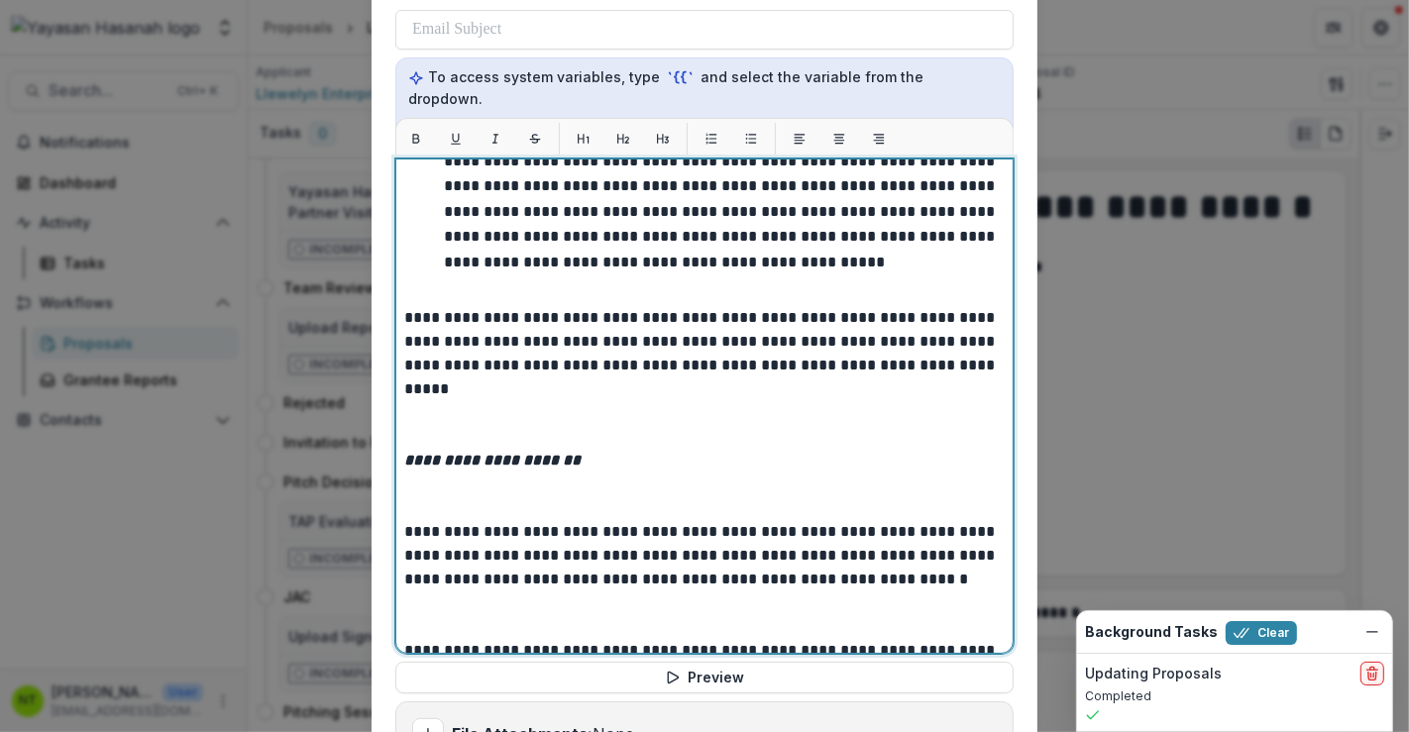
click at [507, 437] on p at bounding box center [704, 425] width 601 height 48
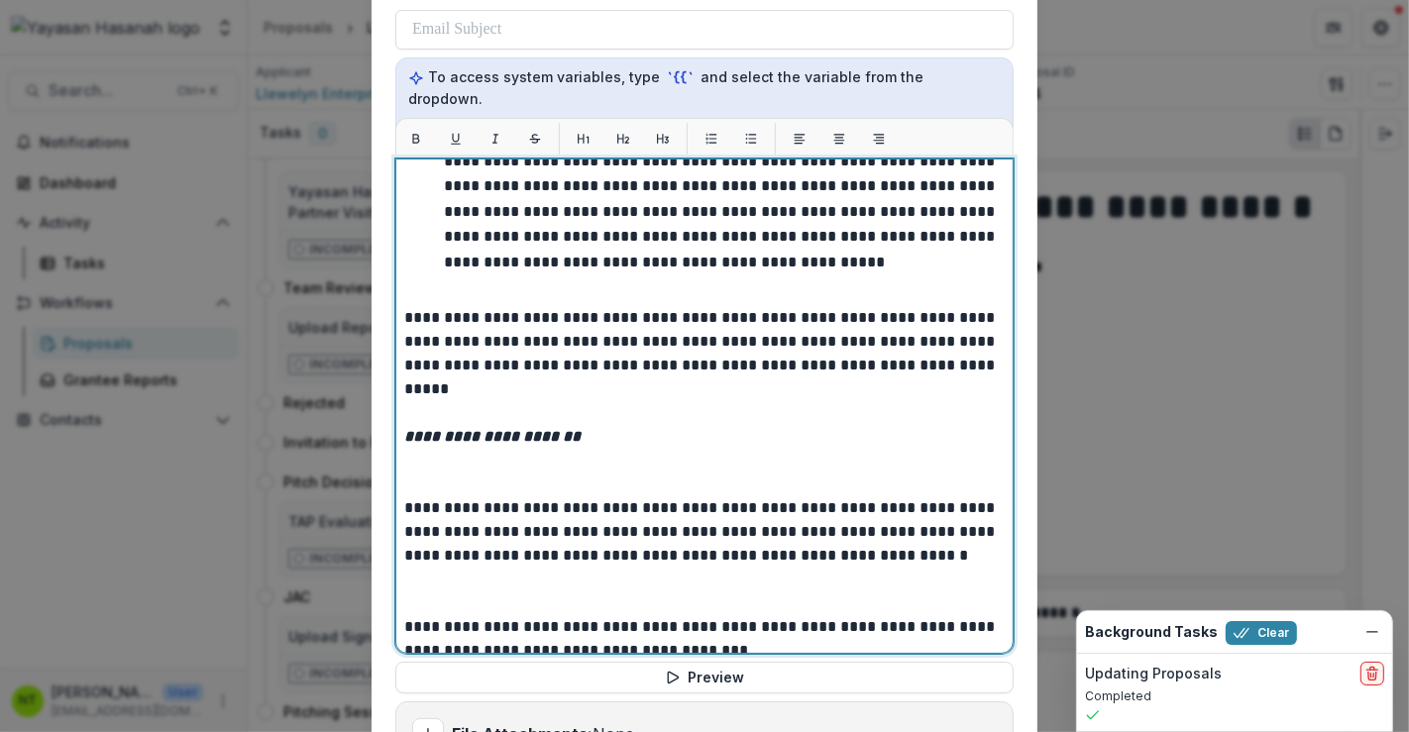
click at [491, 484] on p at bounding box center [704, 473] width 601 height 48
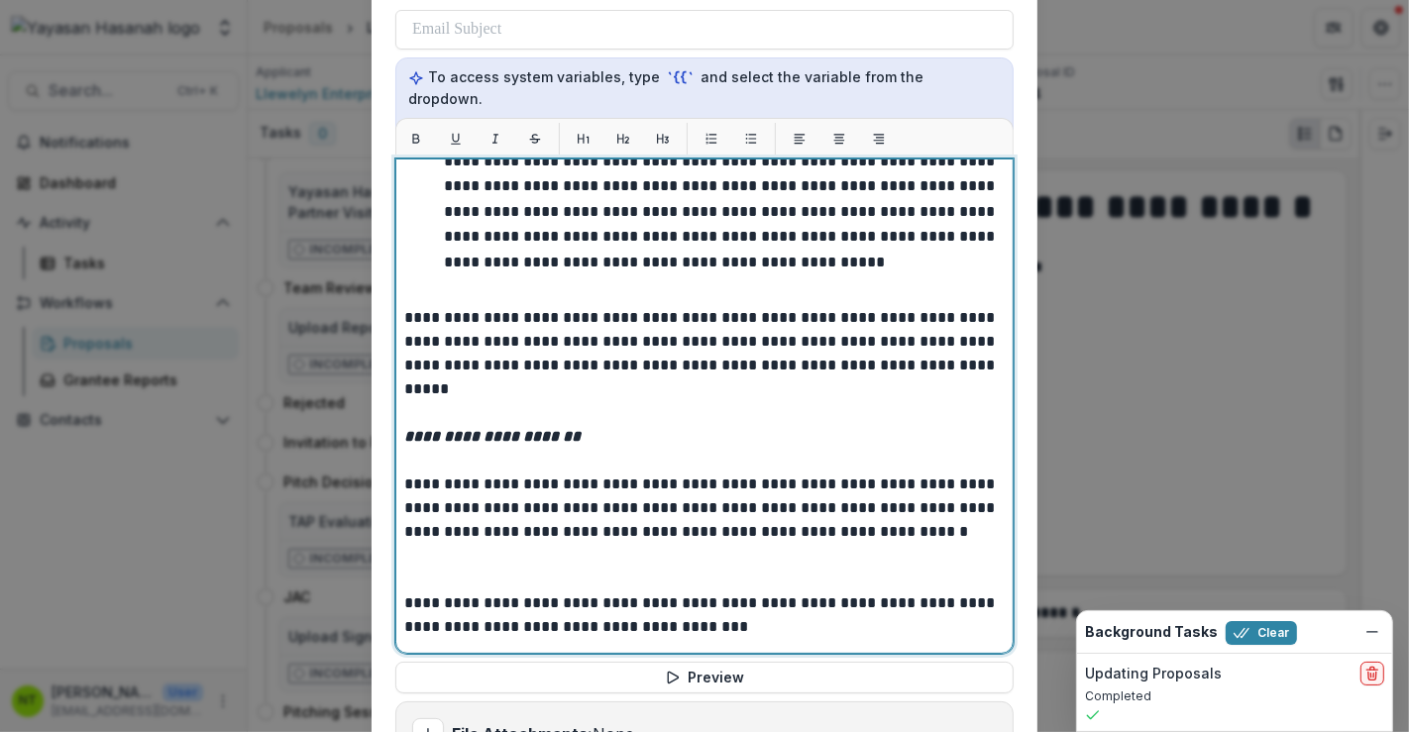
click at [474, 574] on p at bounding box center [704, 568] width 601 height 48
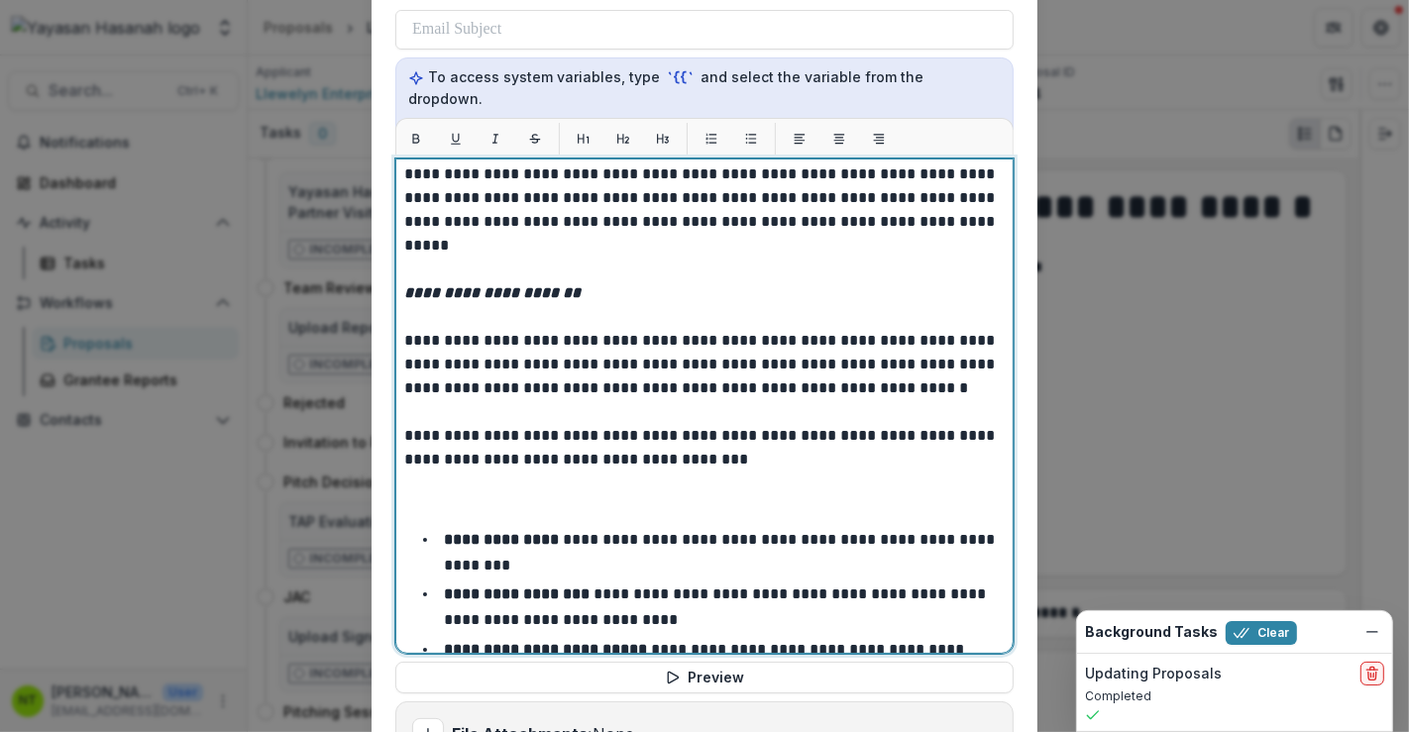
scroll to position [770, 0]
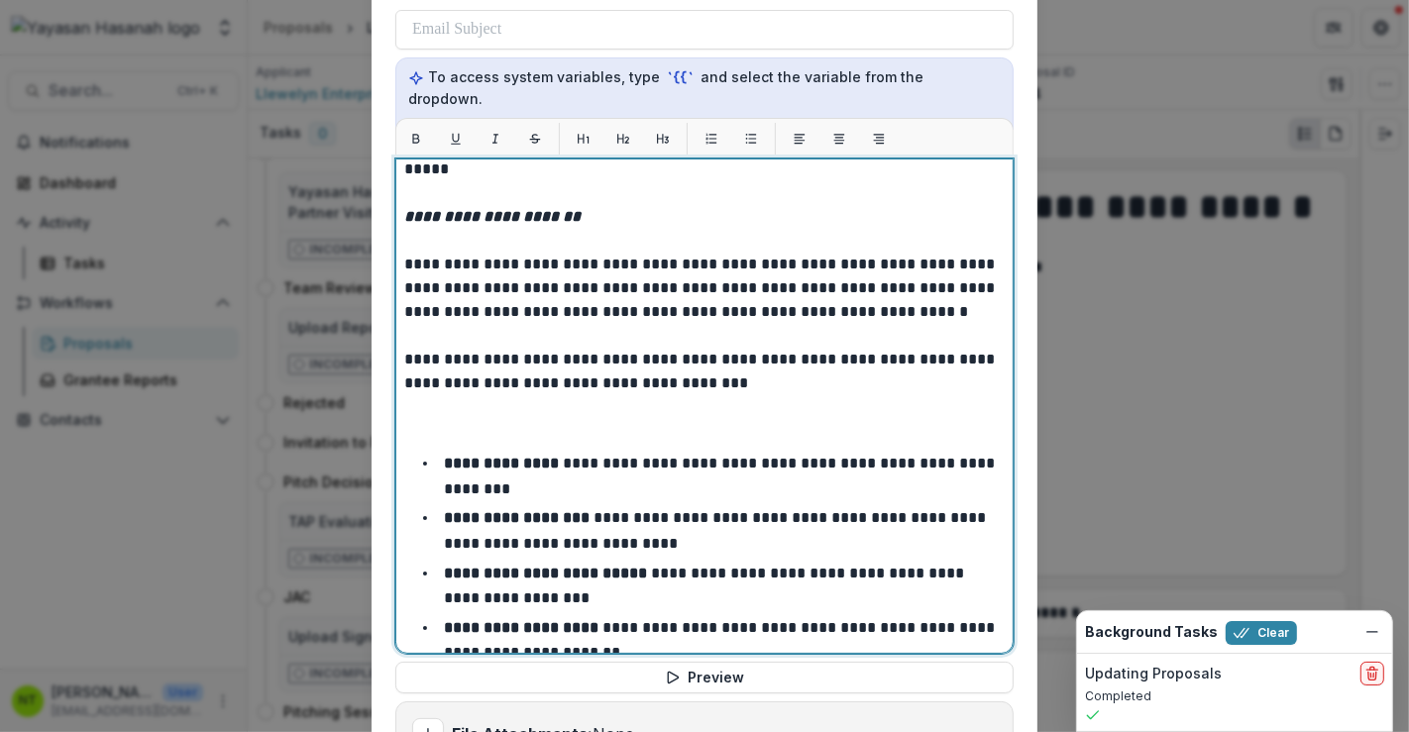
click at [448, 431] on p at bounding box center [704, 419] width 601 height 48
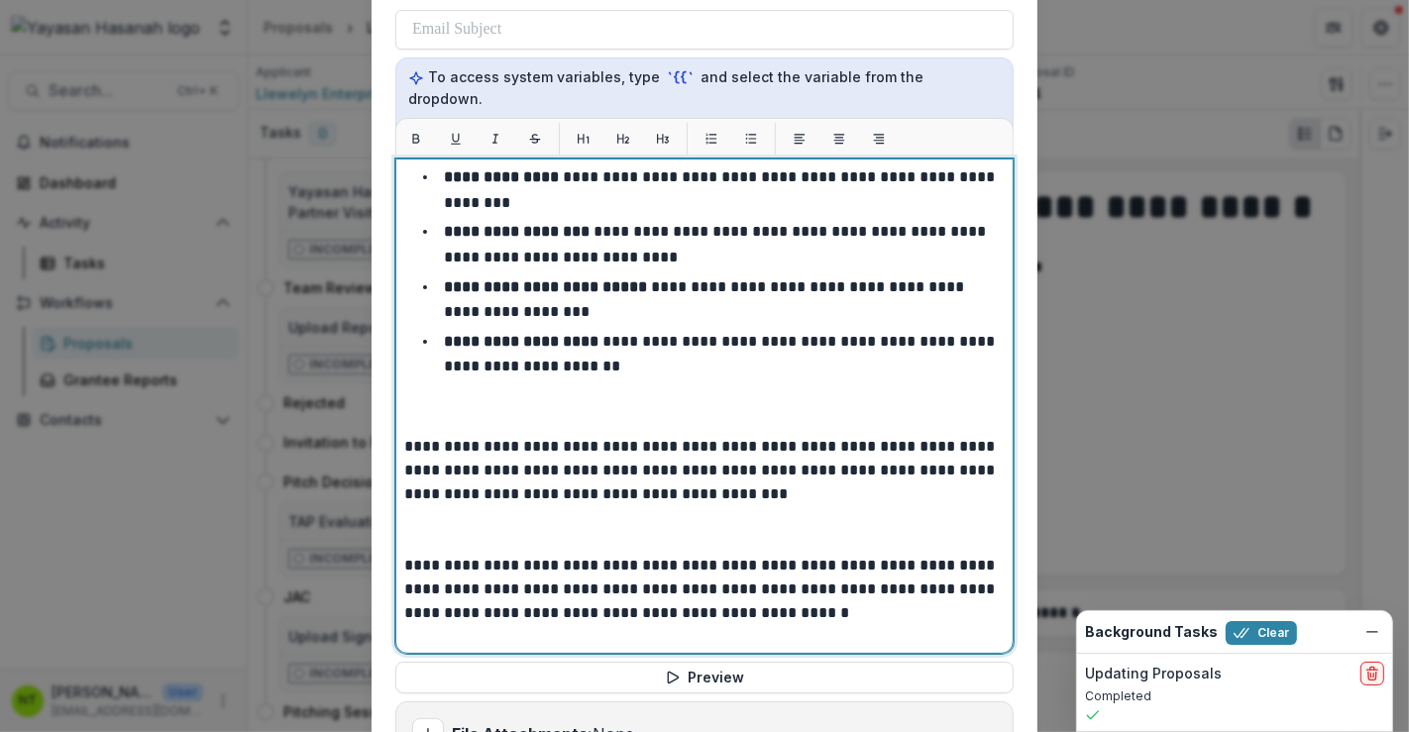
scroll to position [1084, 0]
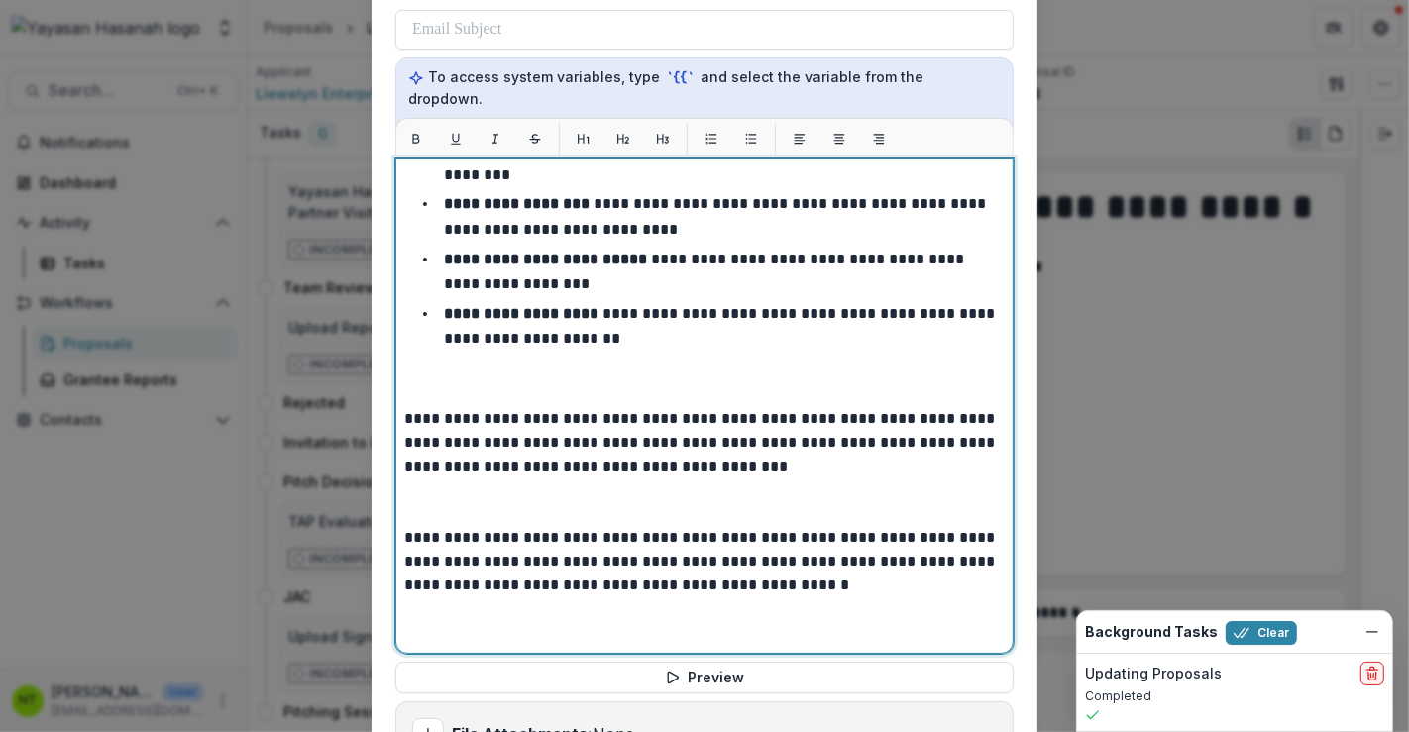
click at [451, 360] on p at bounding box center [704, 384] width 601 height 48
click at [451, 374] on p at bounding box center [704, 384] width 601 height 48
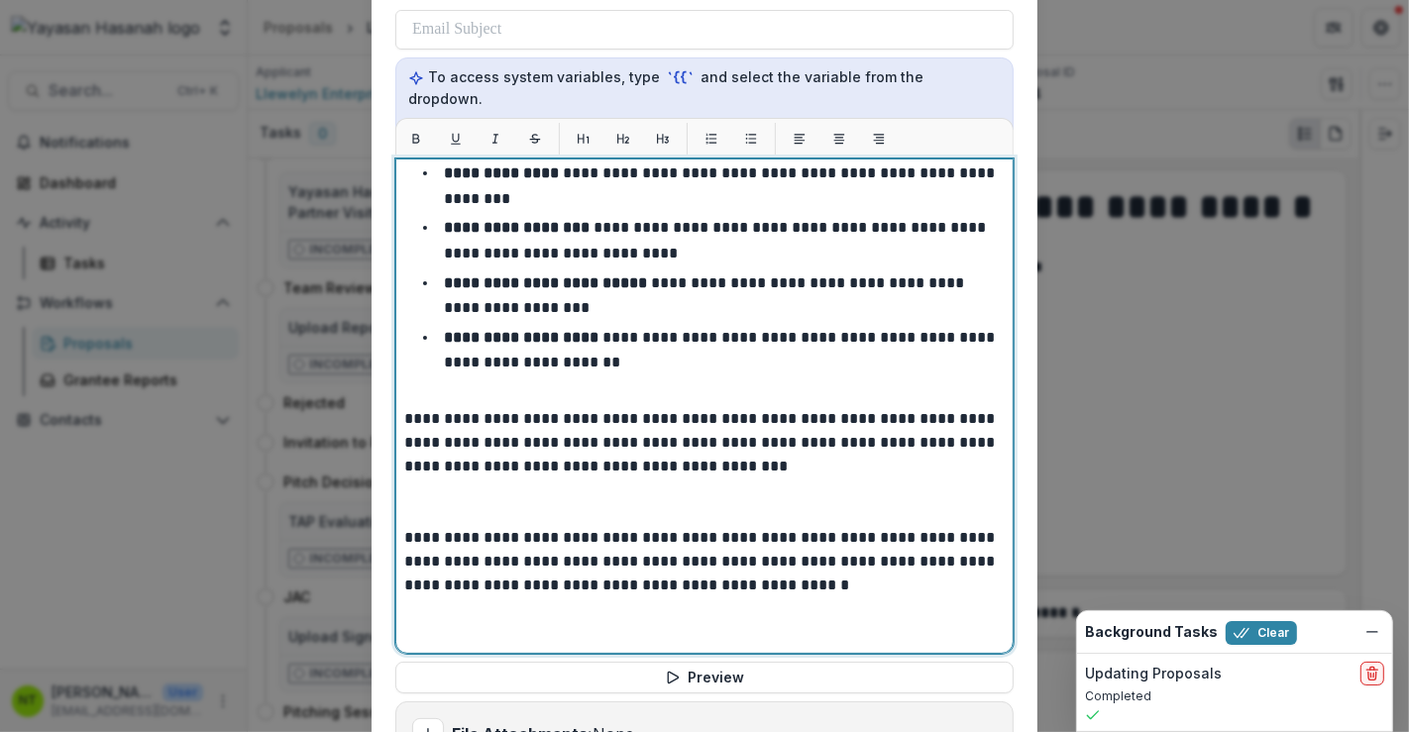
scroll to position [684, 0]
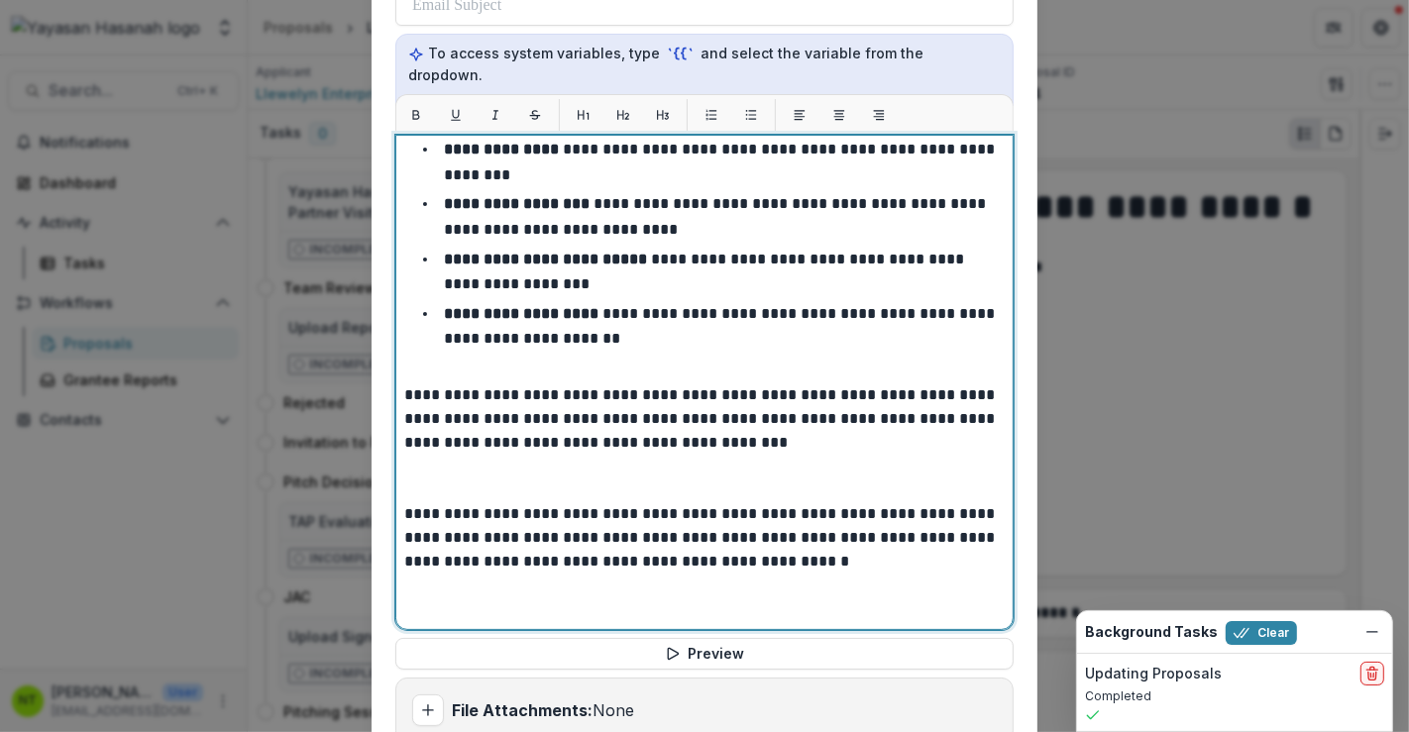
click at [464, 458] on p at bounding box center [704, 479] width 601 height 48
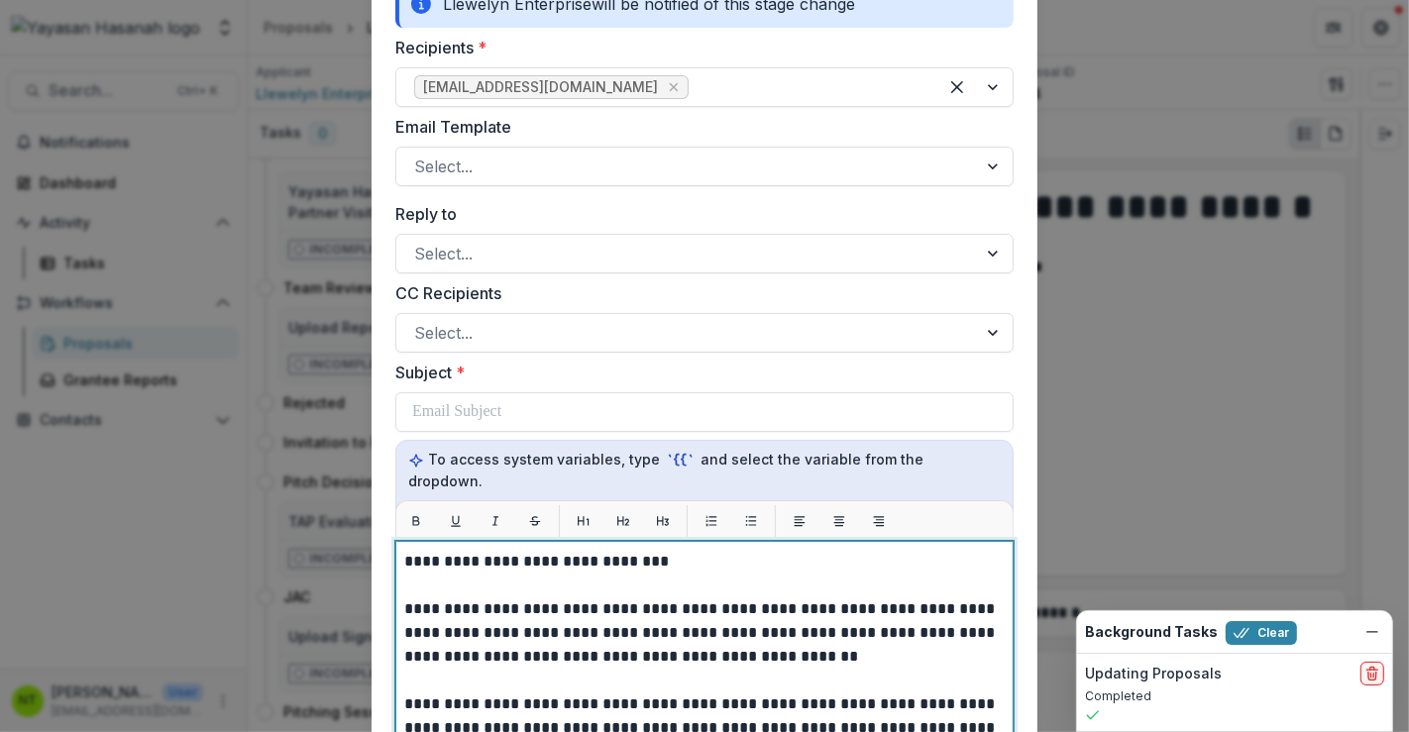
scroll to position [263, 0]
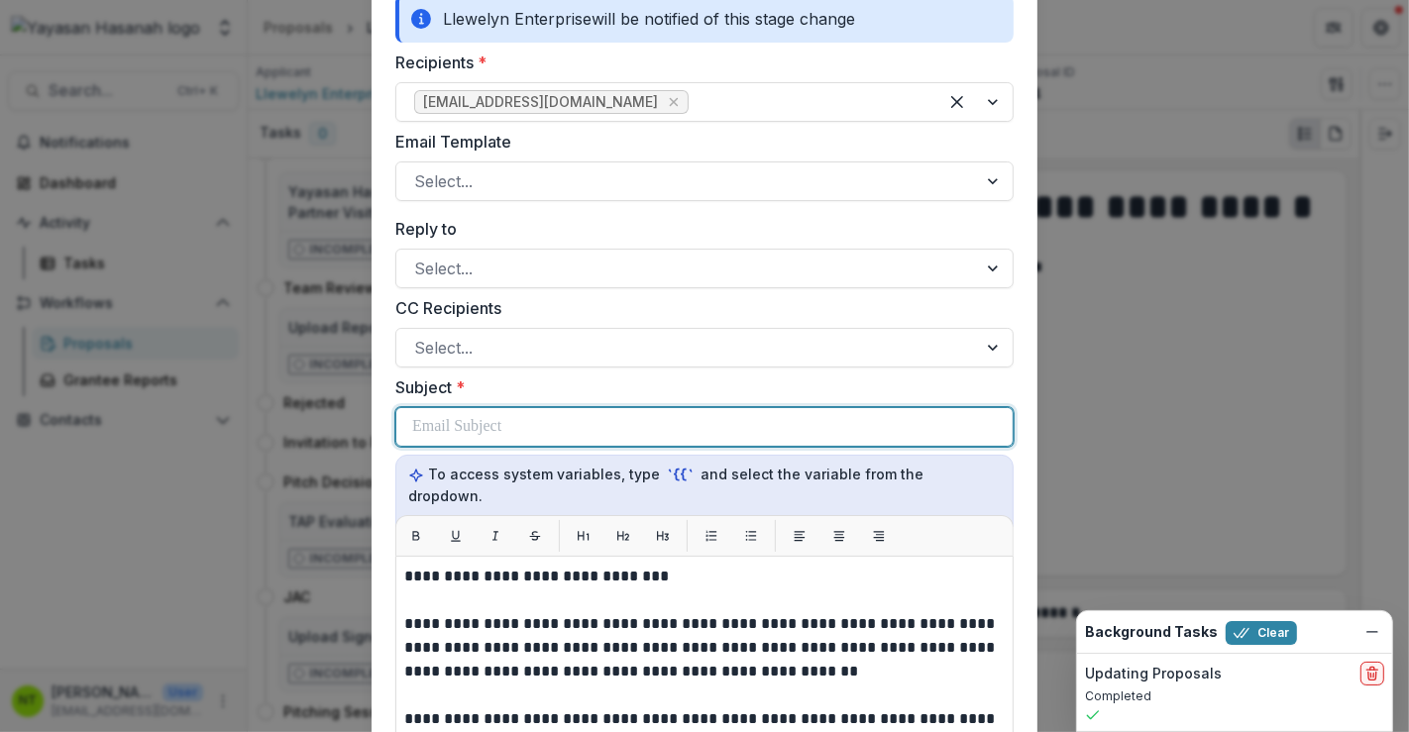
click at [453, 419] on p at bounding box center [456, 427] width 89 height 24
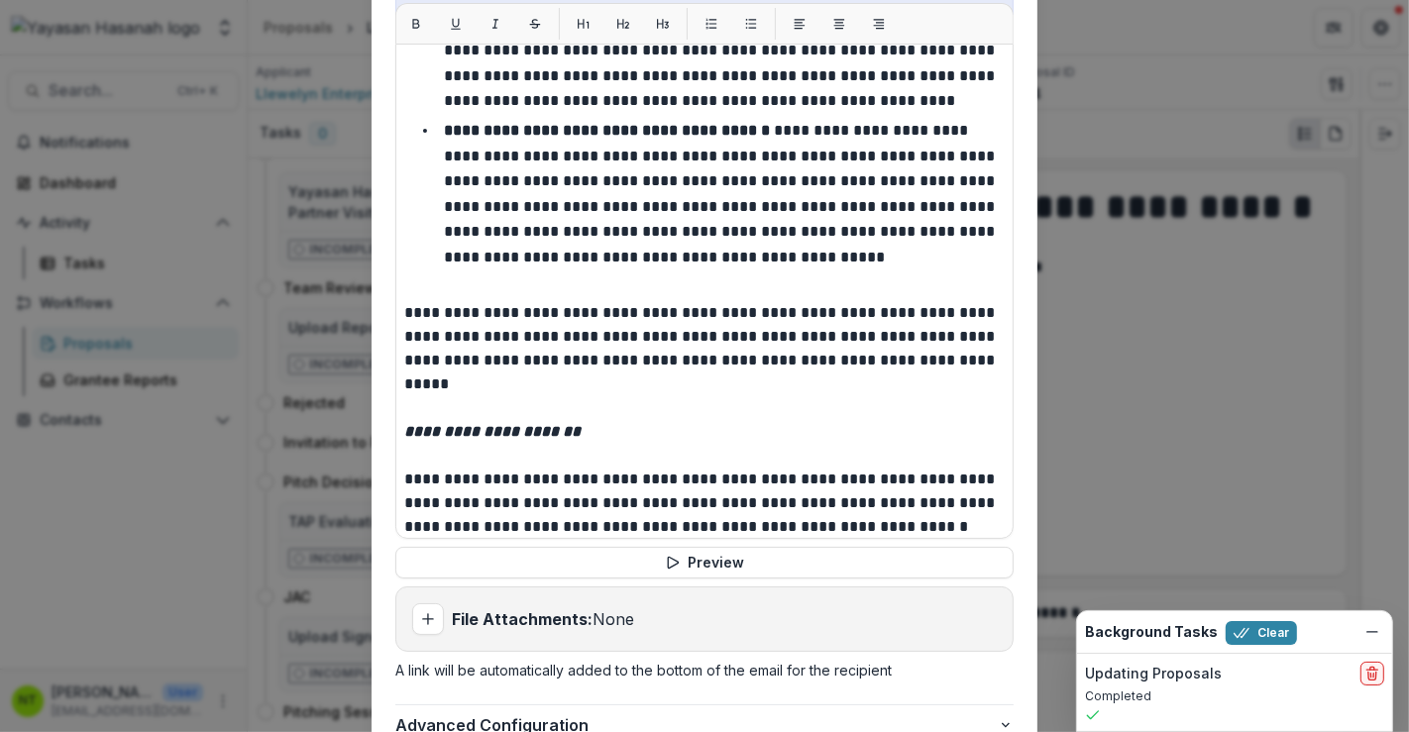
scroll to position [923, 0]
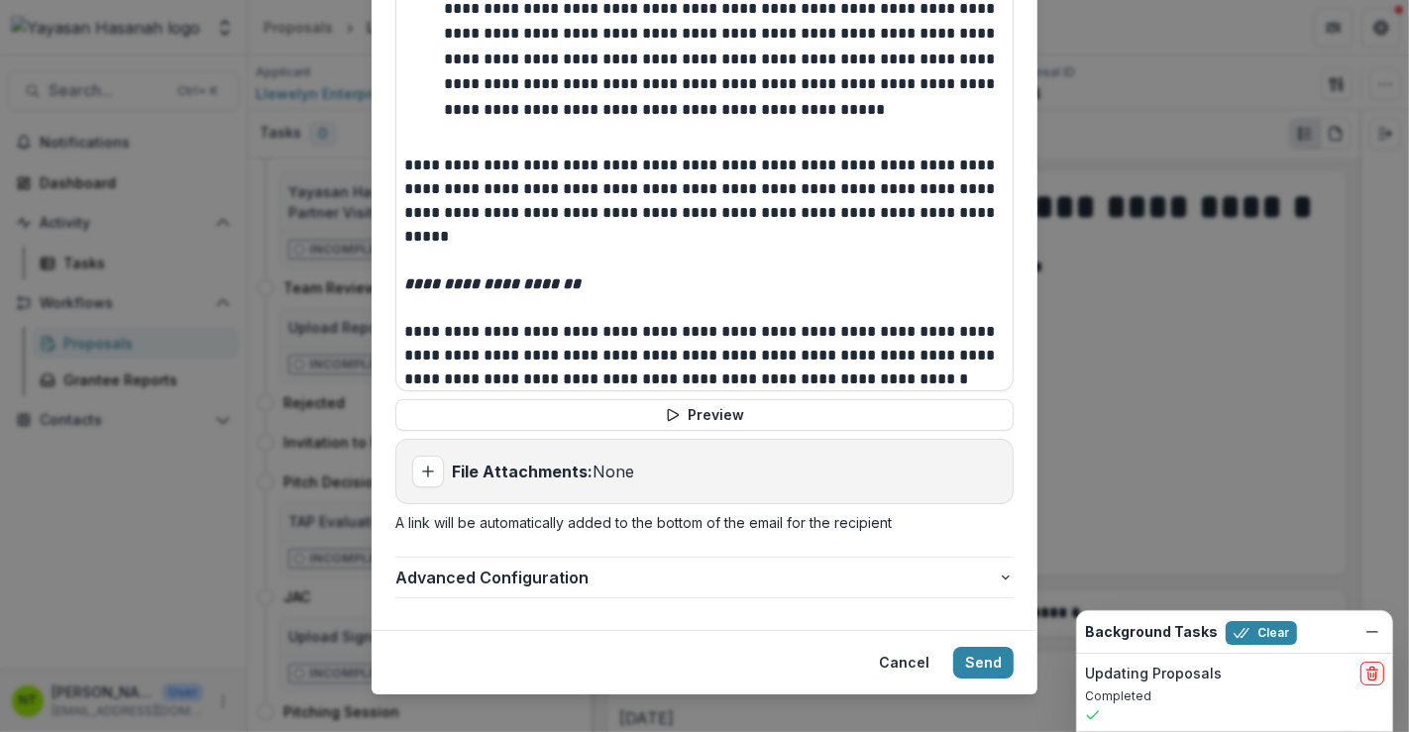
click at [490, 512] on p "A link will be automatically added to the bottom of the email for the recipient" at bounding box center [704, 522] width 618 height 21
click at [481, 512] on p "A link will be automatically added to the bottom of the email for the recipient" at bounding box center [704, 522] width 618 height 21
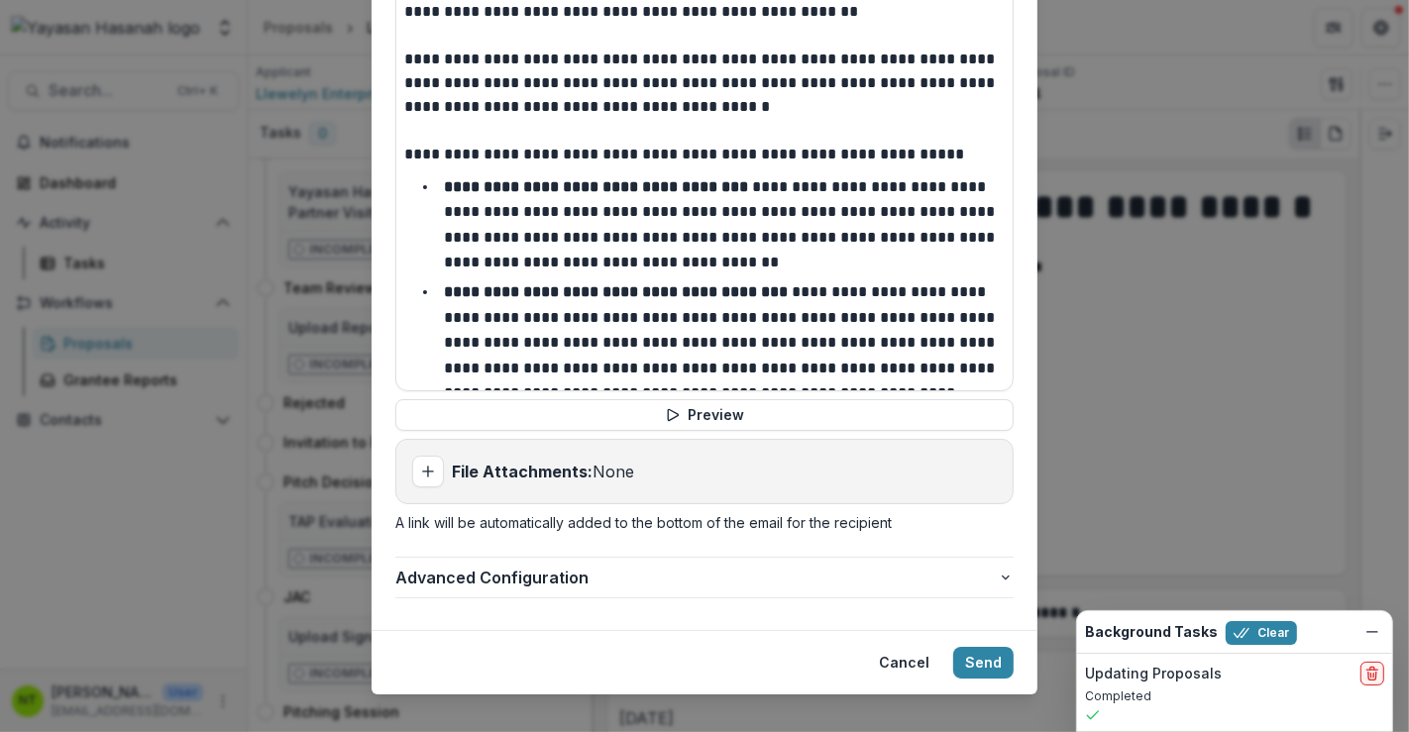
scroll to position [153, 0]
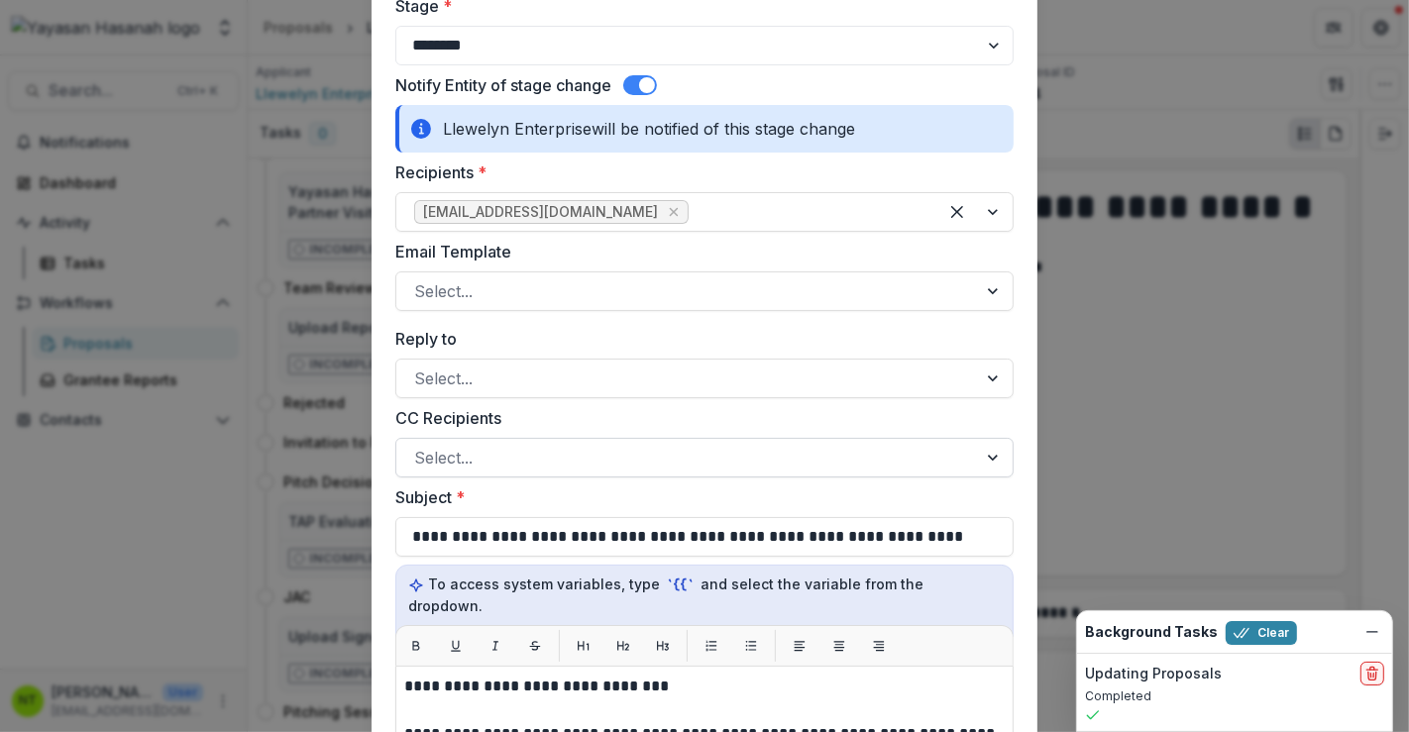
click at [475, 463] on div at bounding box center [686, 458] width 545 height 28
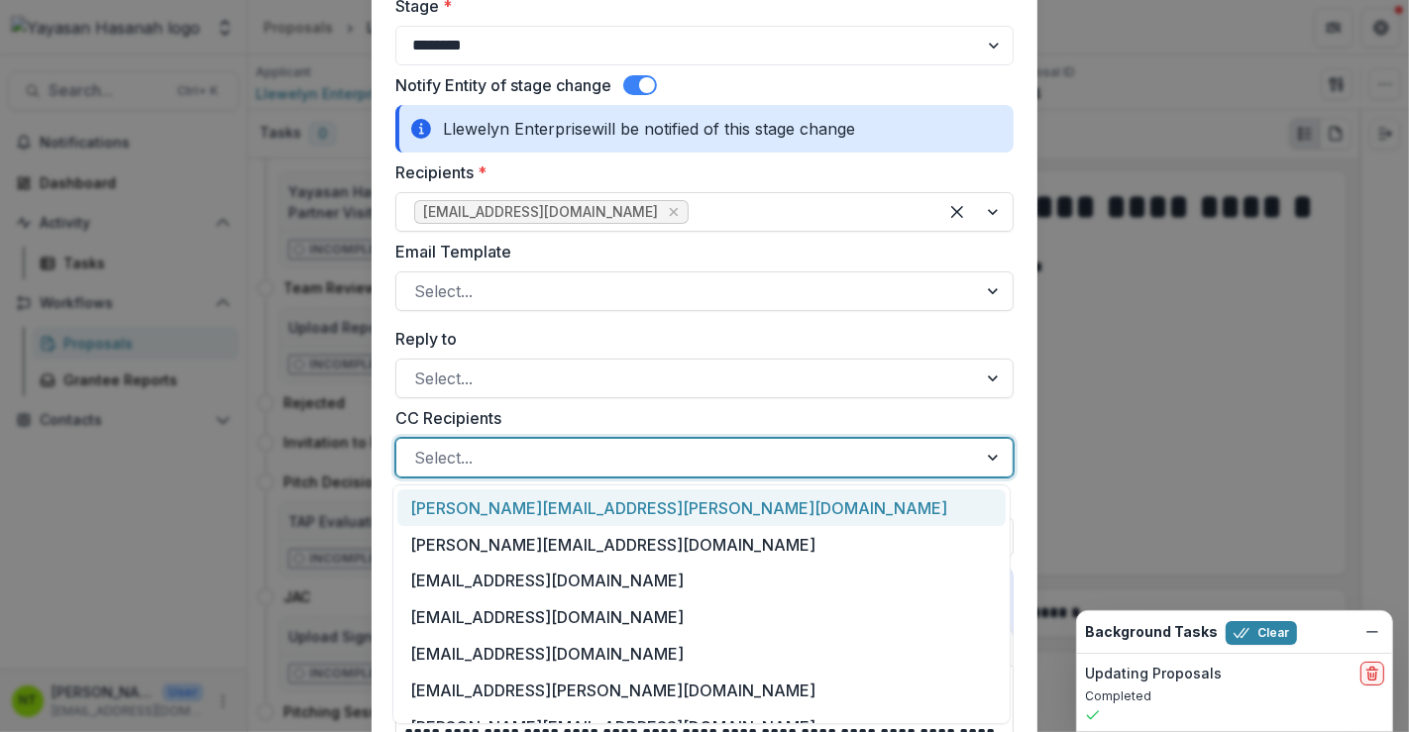
click at [475, 457] on div at bounding box center [686, 458] width 545 height 28
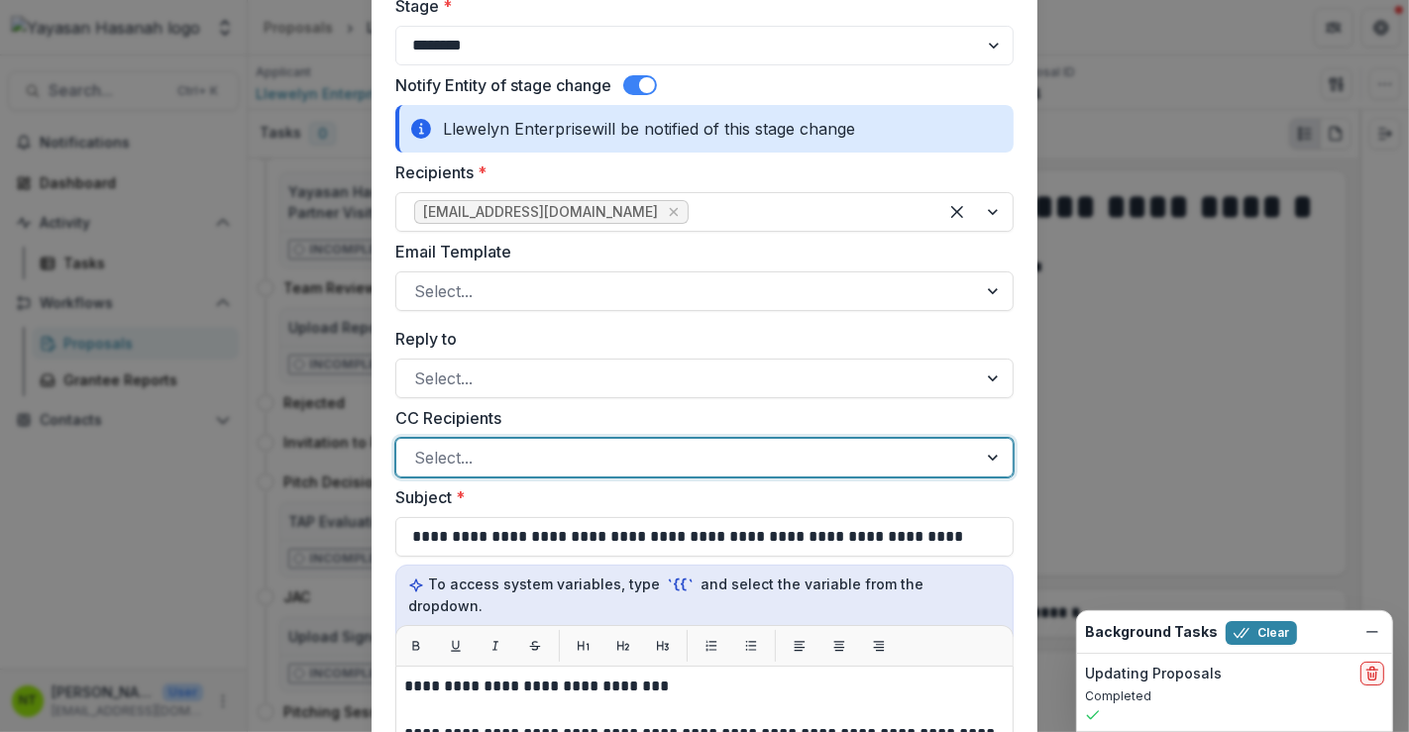
paste input "**********"
type input "**********"
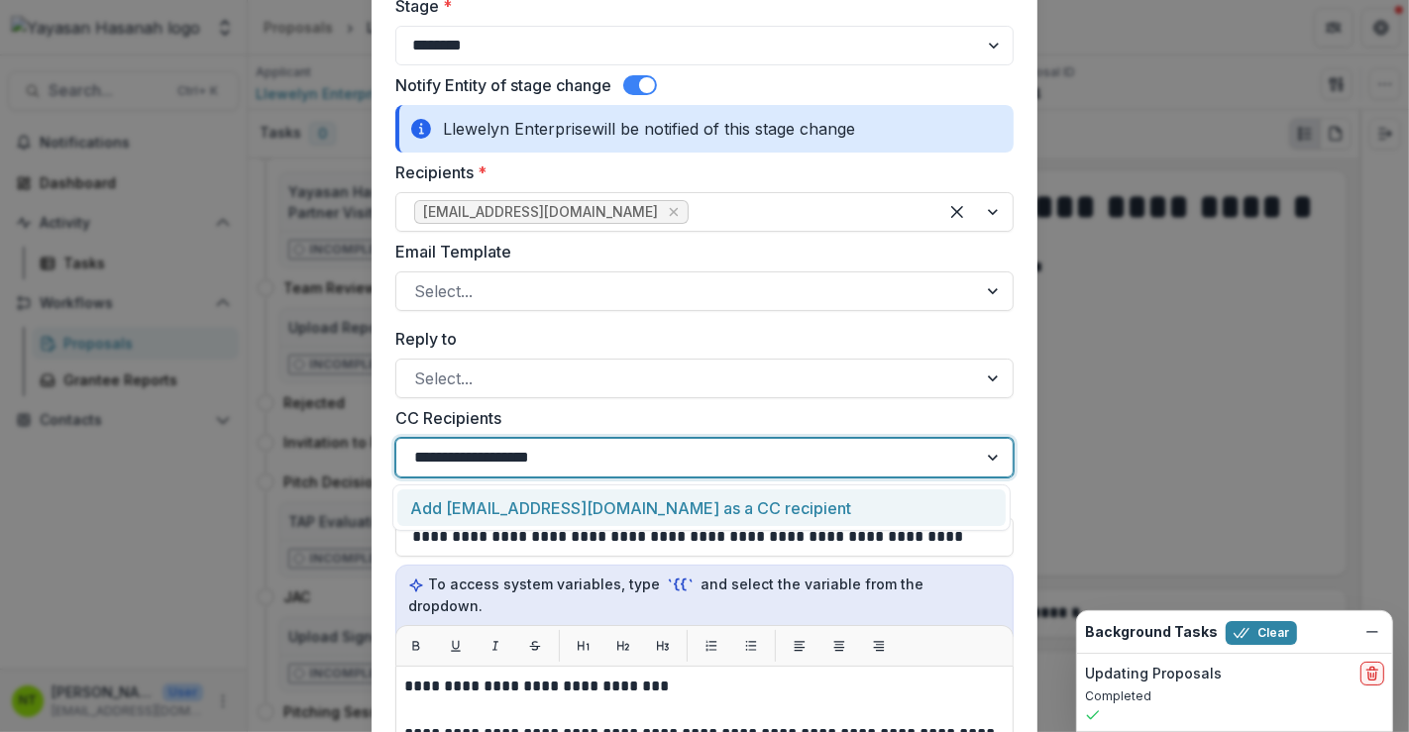
click at [628, 500] on div "Add [EMAIL_ADDRESS][DOMAIN_NAME] as a CC recipient" at bounding box center [701, 508] width 609 height 37
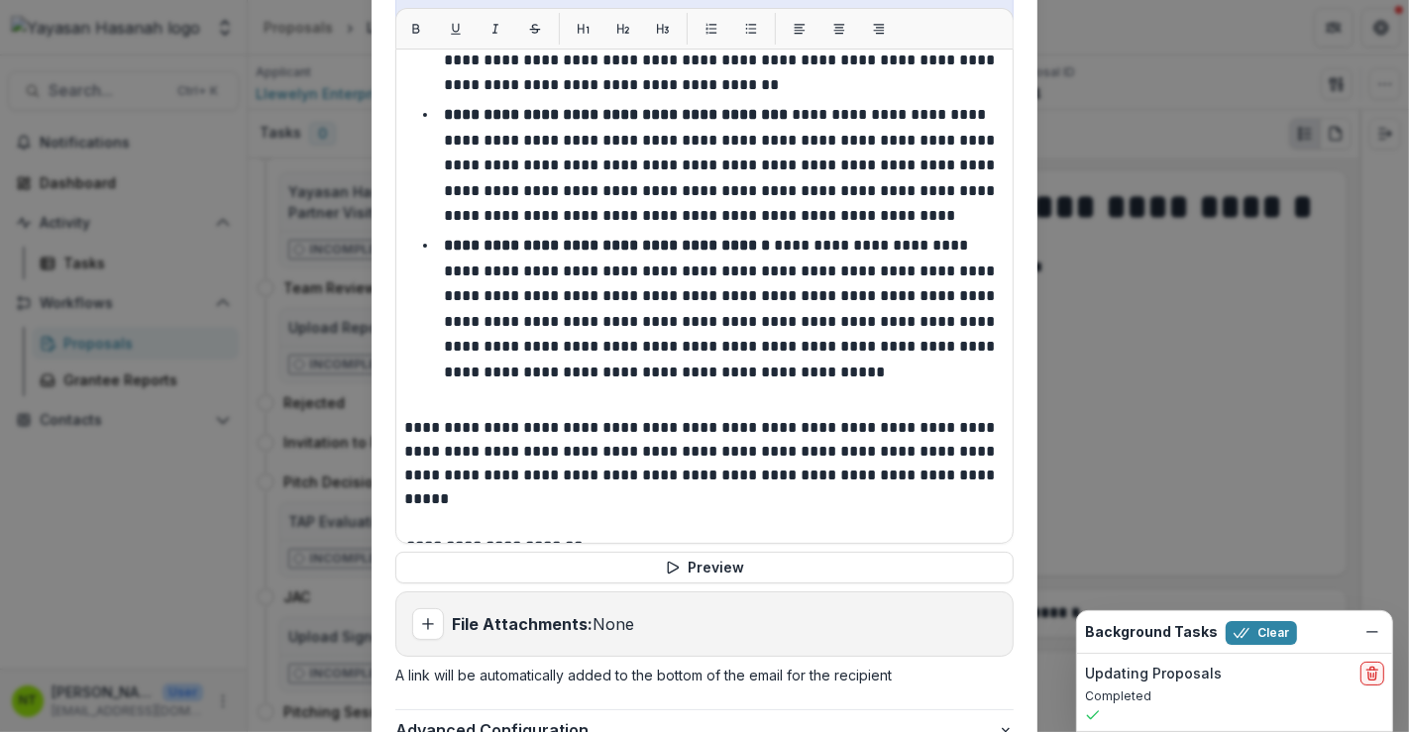
scroll to position [0, 0]
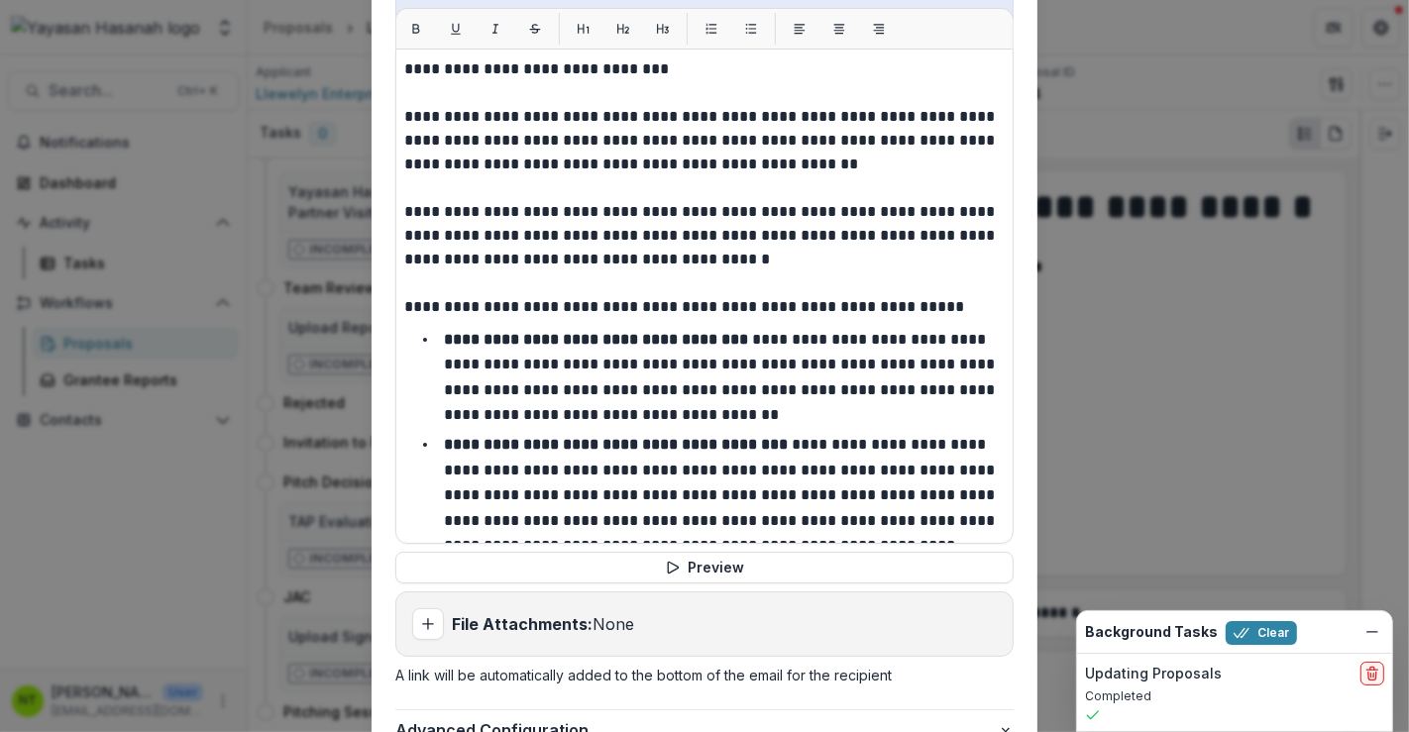
drag, startPoint x: 1000, startPoint y: 151, endPoint x: 996, endPoint y: 204, distance: 53.7
click at [999, 204] on div "**********" at bounding box center [704, 297] width 618 height 496
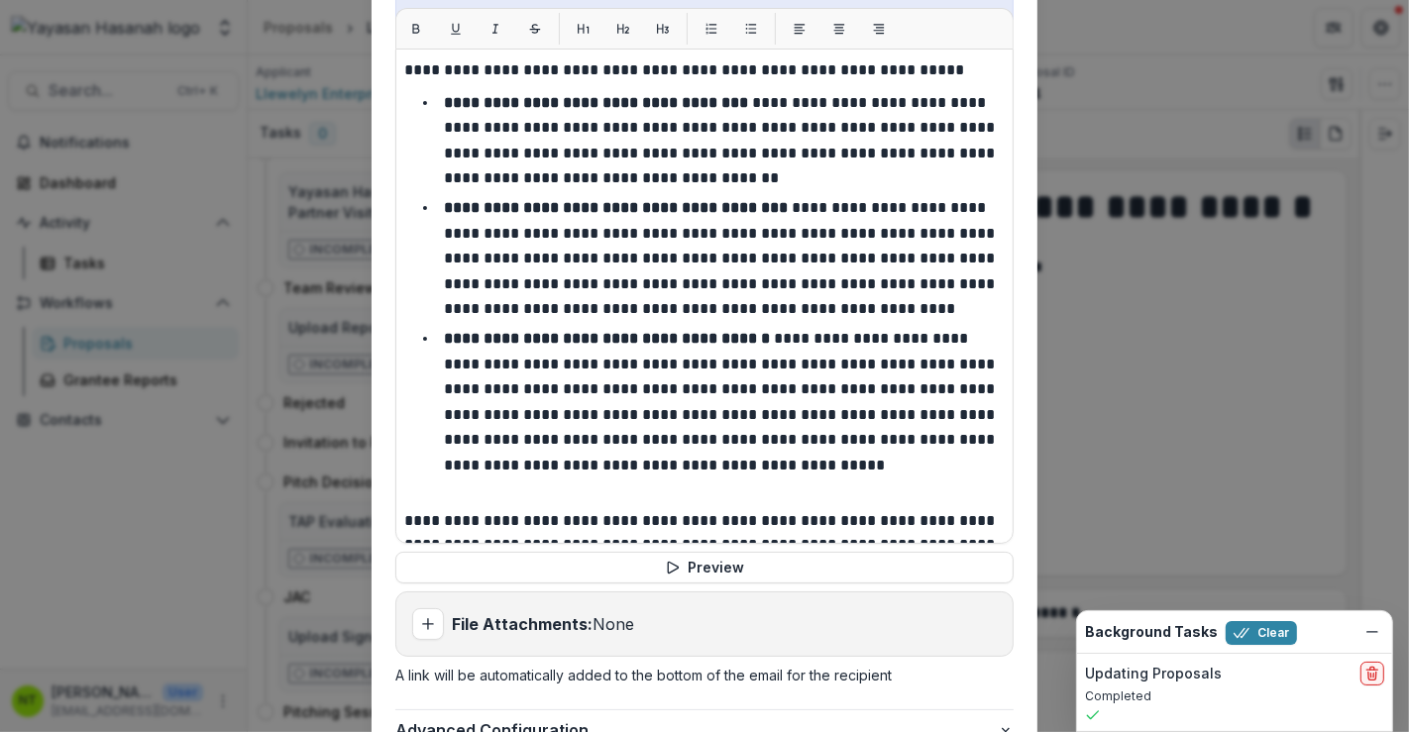
click at [1000, 241] on div "**********" at bounding box center [704, 297] width 618 height 496
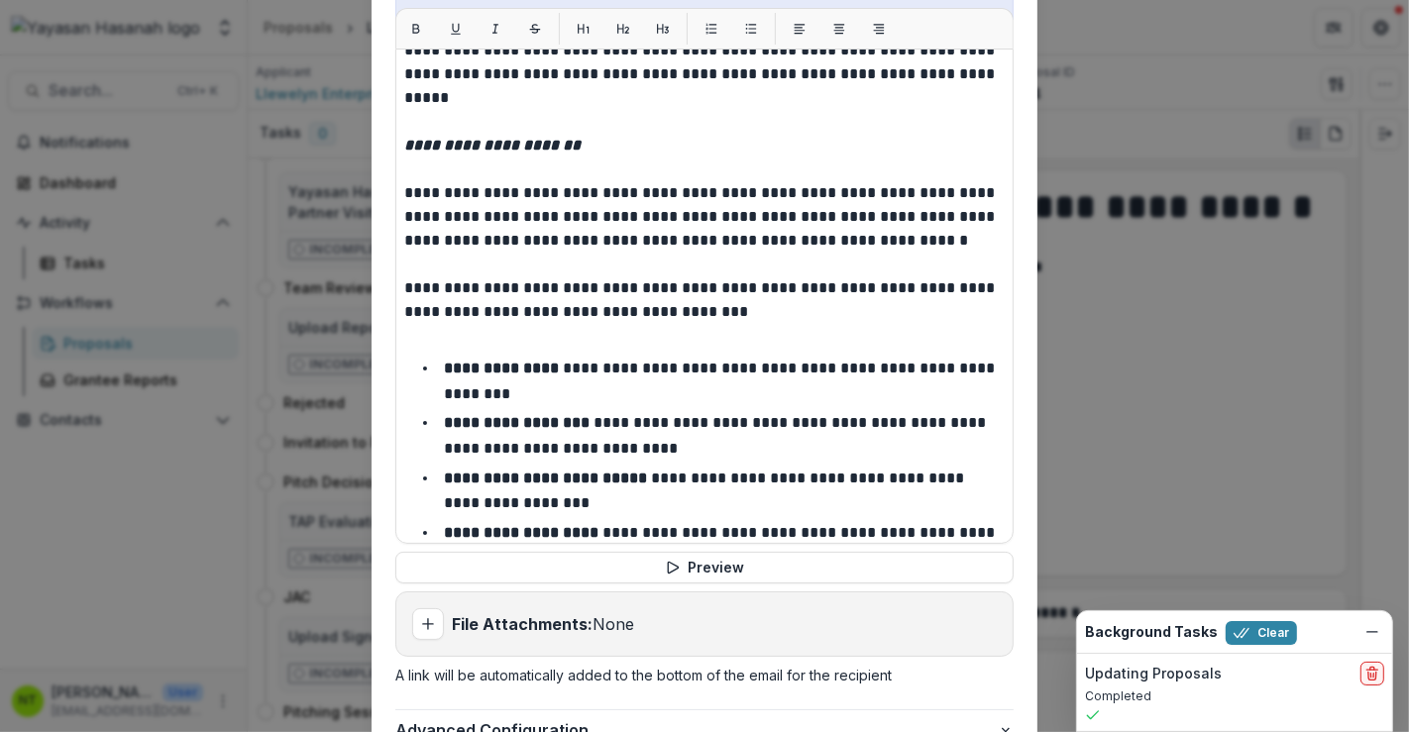
scroll to position [787, 0]
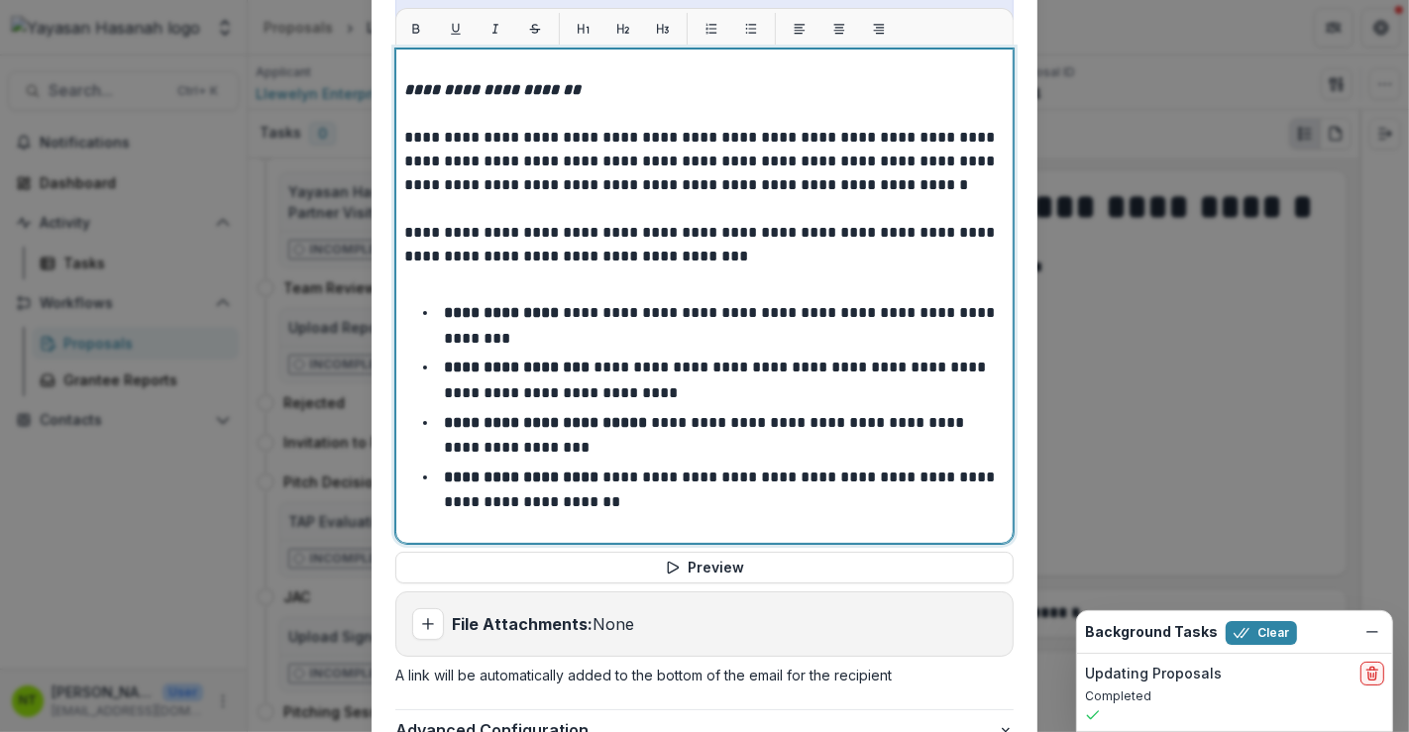
click at [517, 276] on p at bounding box center [704, 281] width 601 height 24
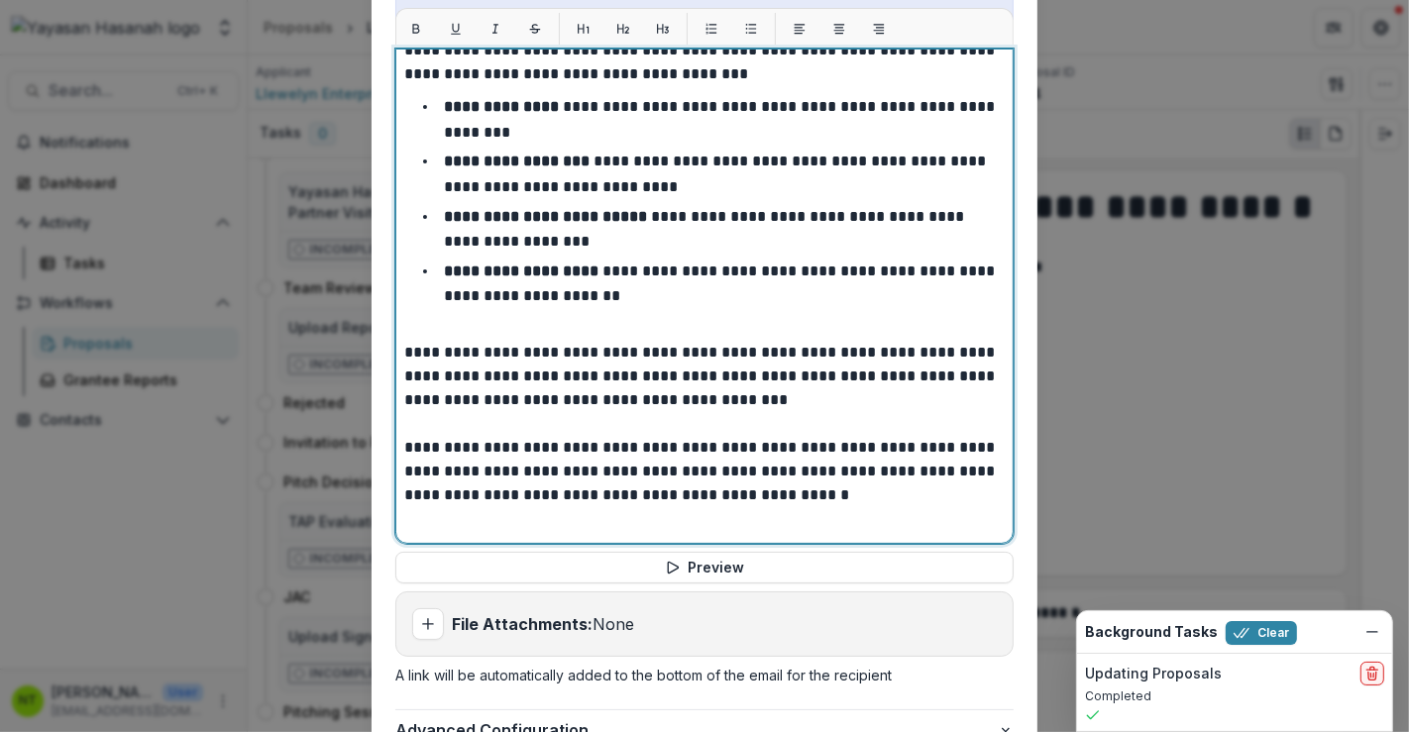
scroll to position [1013, 0]
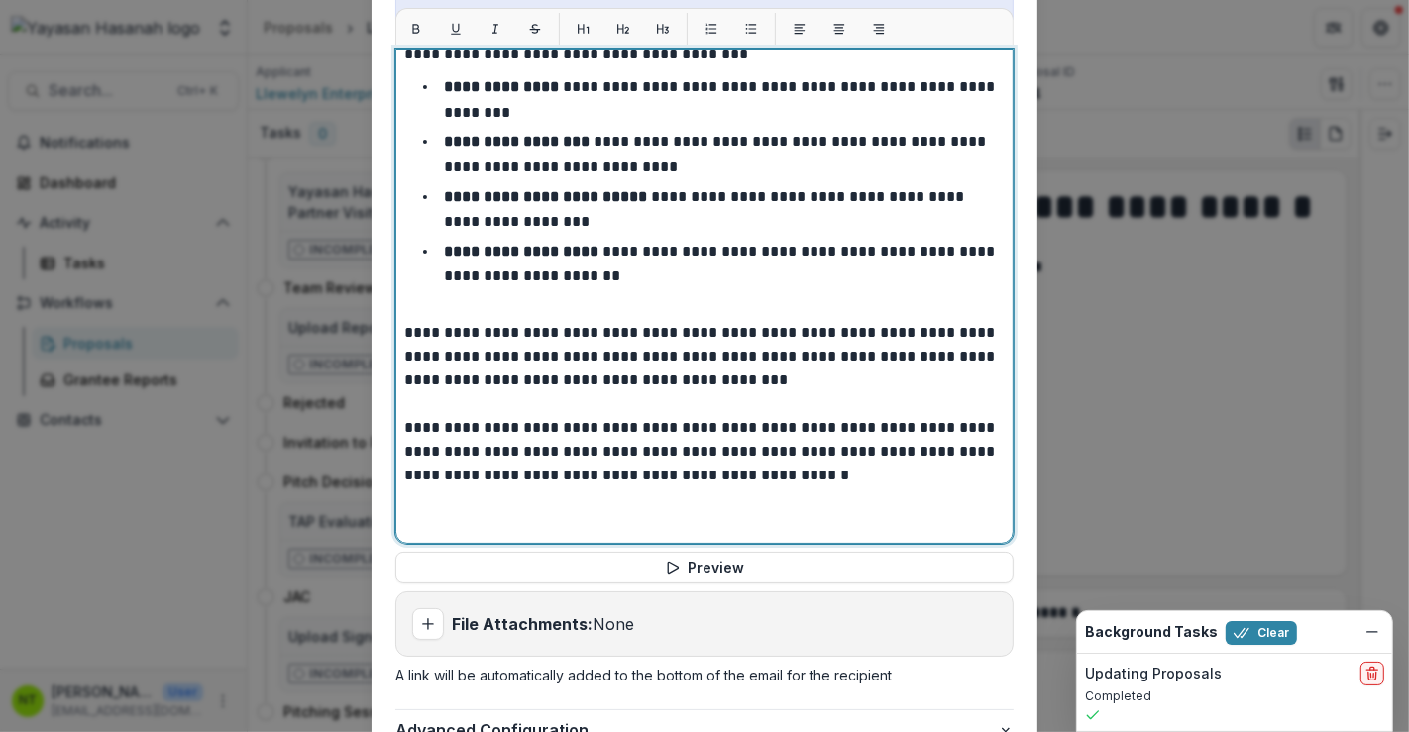
click at [474, 297] on p at bounding box center [704, 309] width 601 height 24
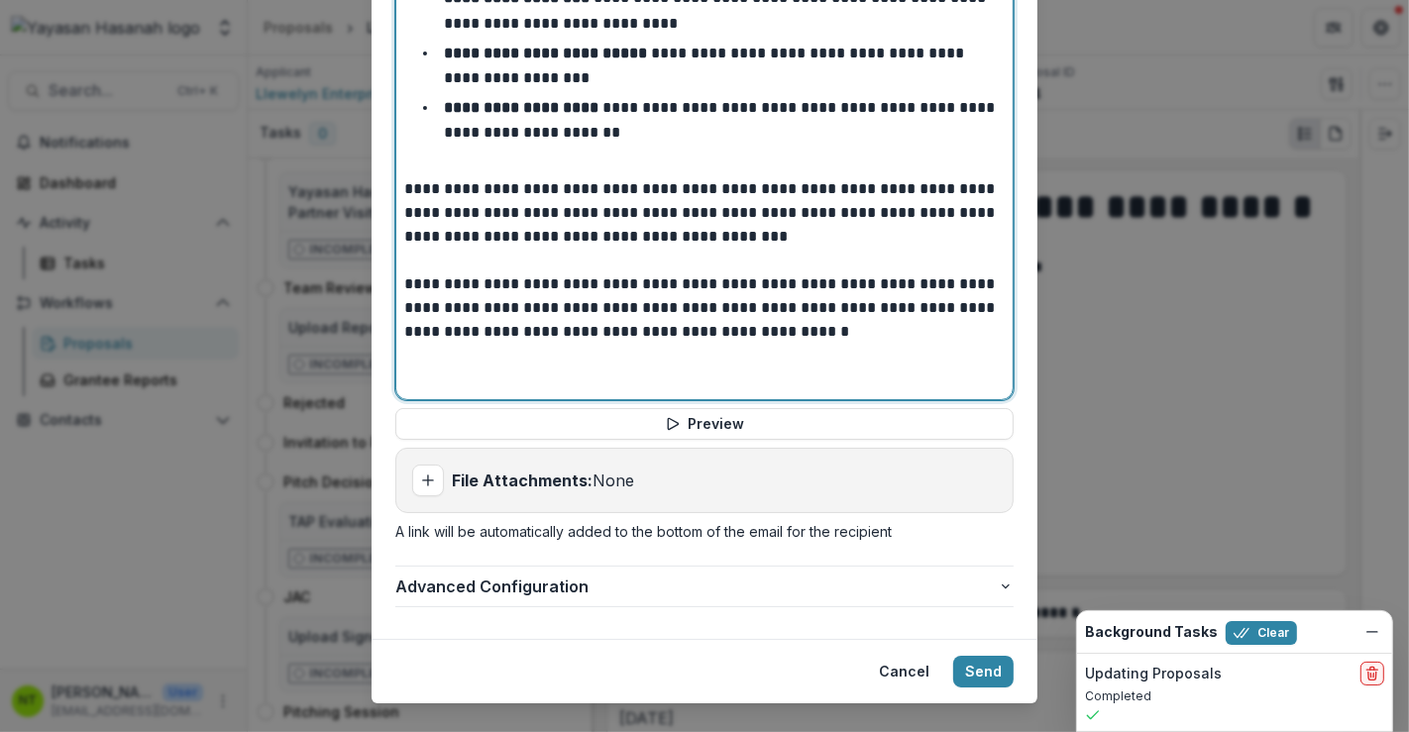
scroll to position [923, 0]
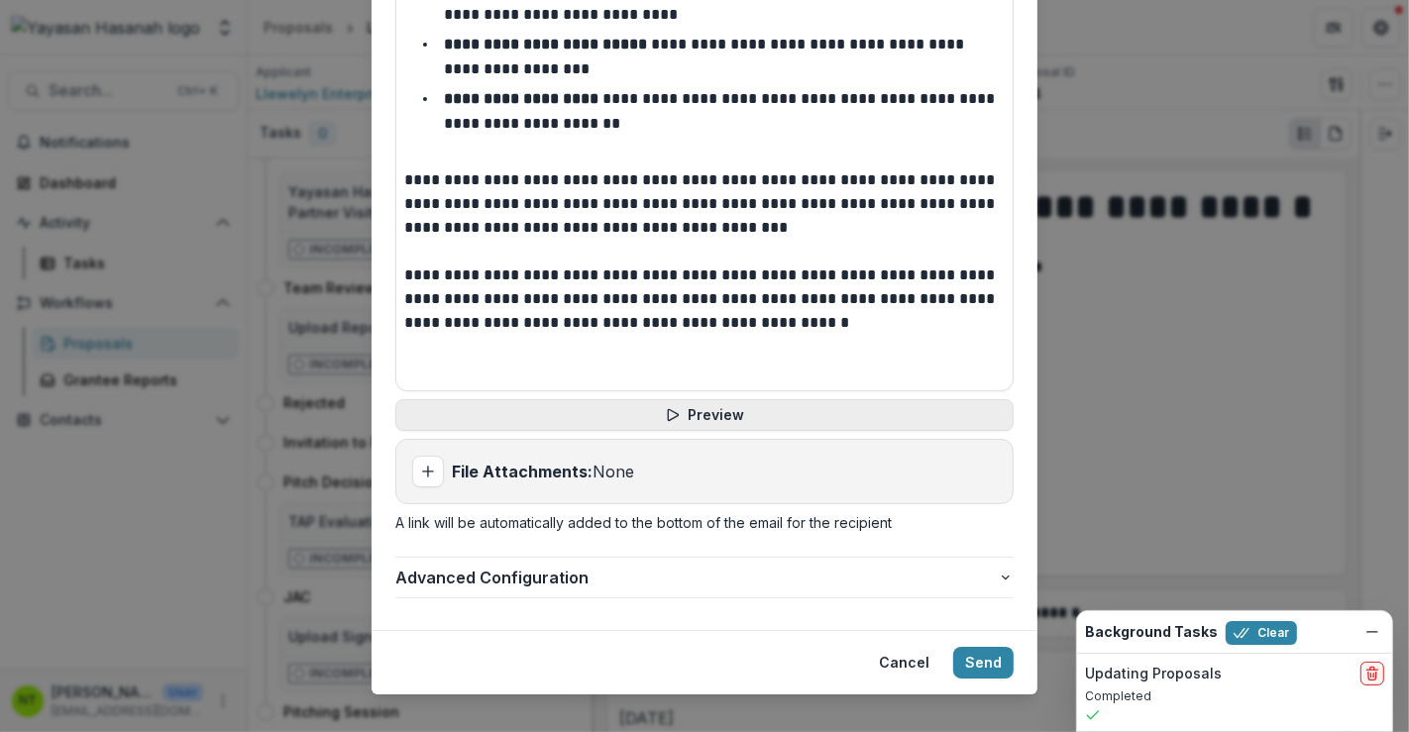
click at [705, 399] on button "Preview" at bounding box center [704, 415] width 618 height 32
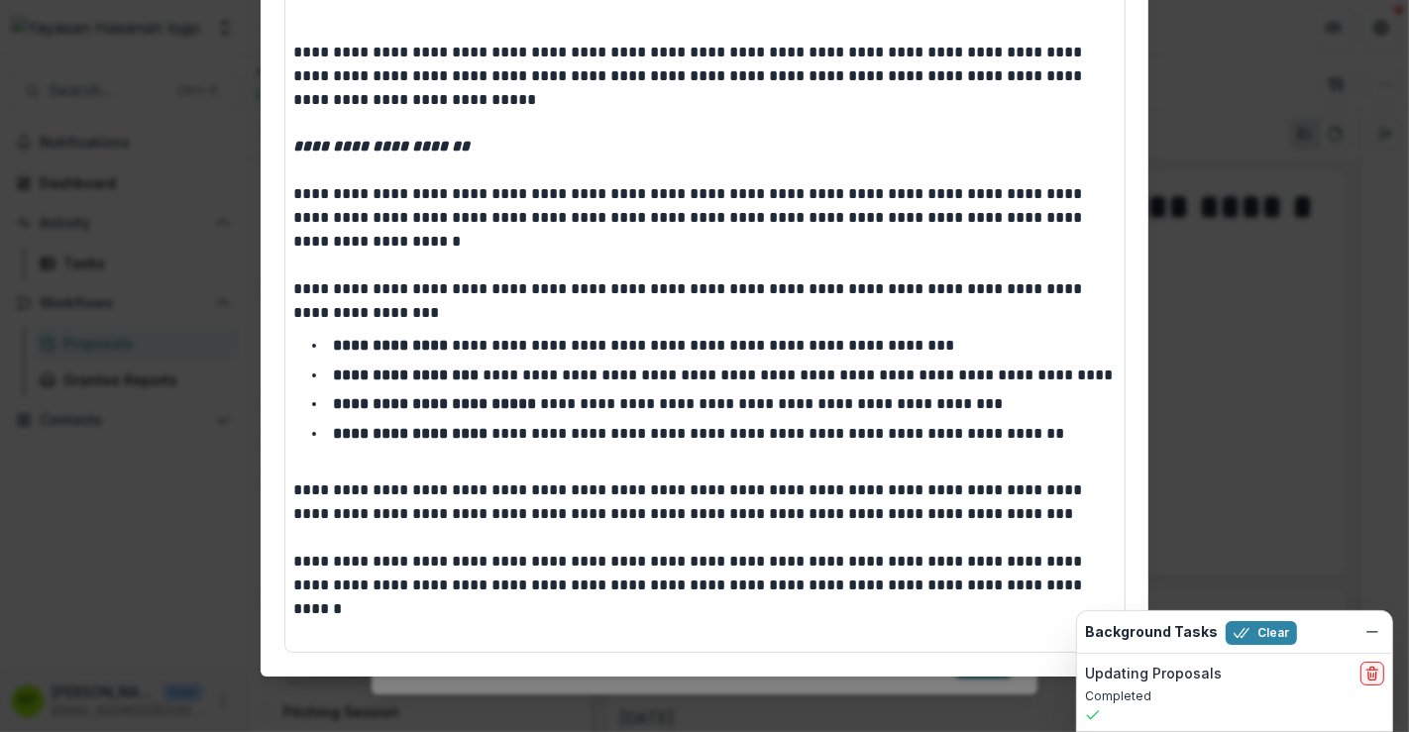
scroll to position [778, 0]
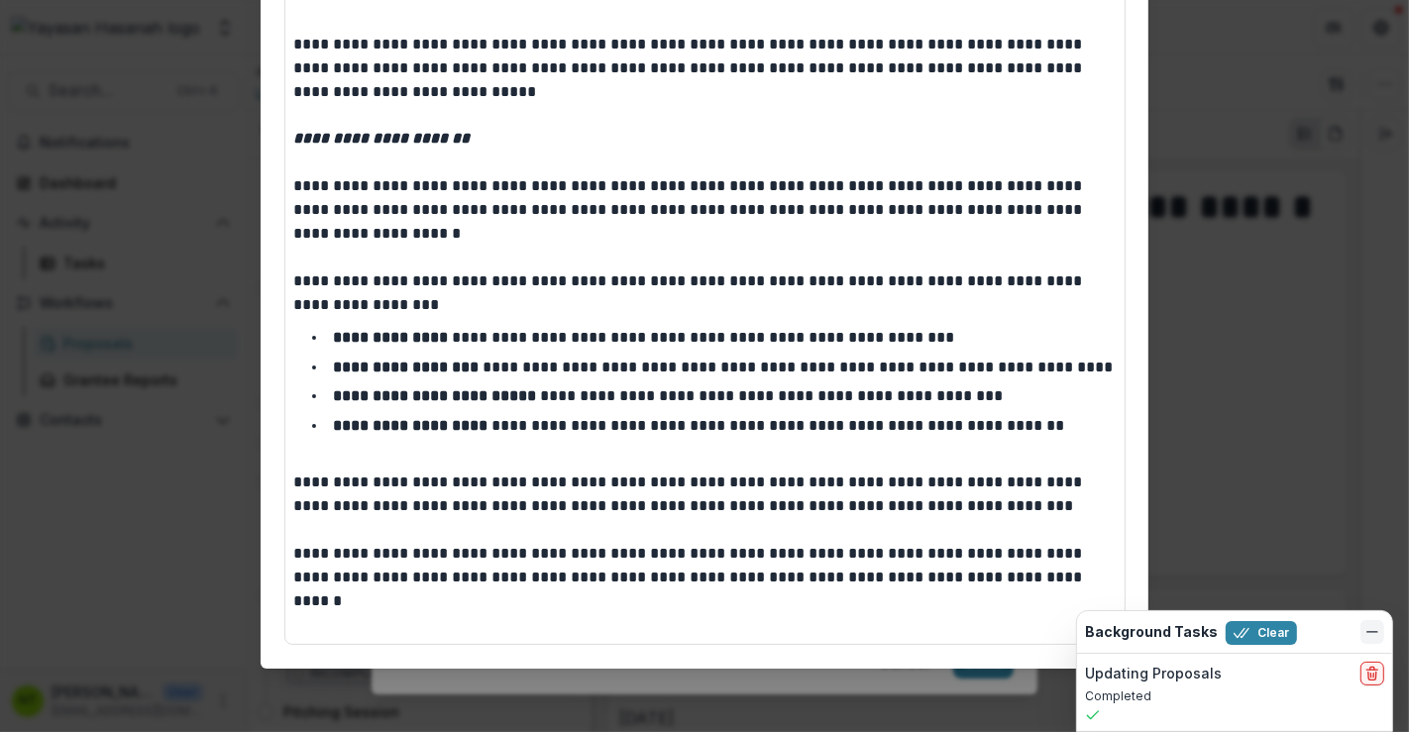
click at [1382, 641] on button "Dismiss" at bounding box center [1373, 632] width 24 height 24
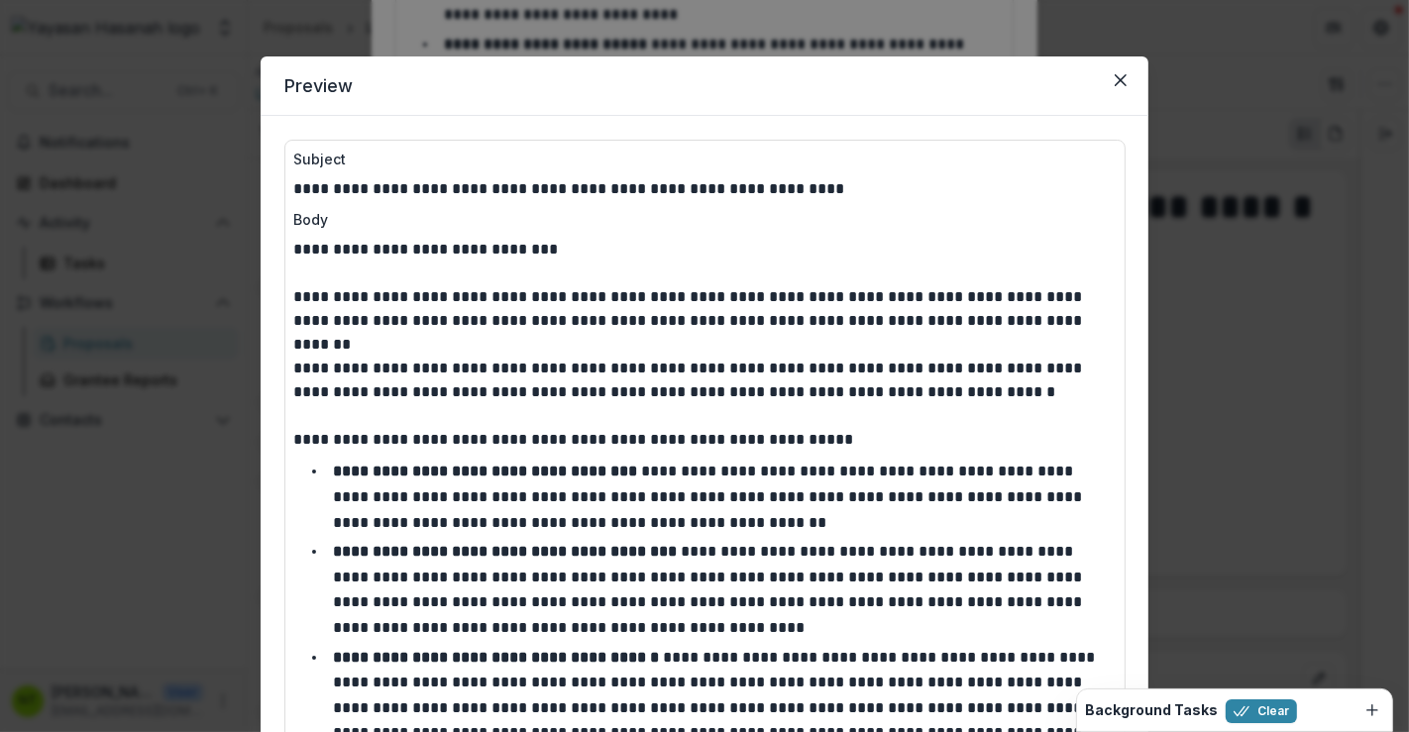
scroll to position [0, 0]
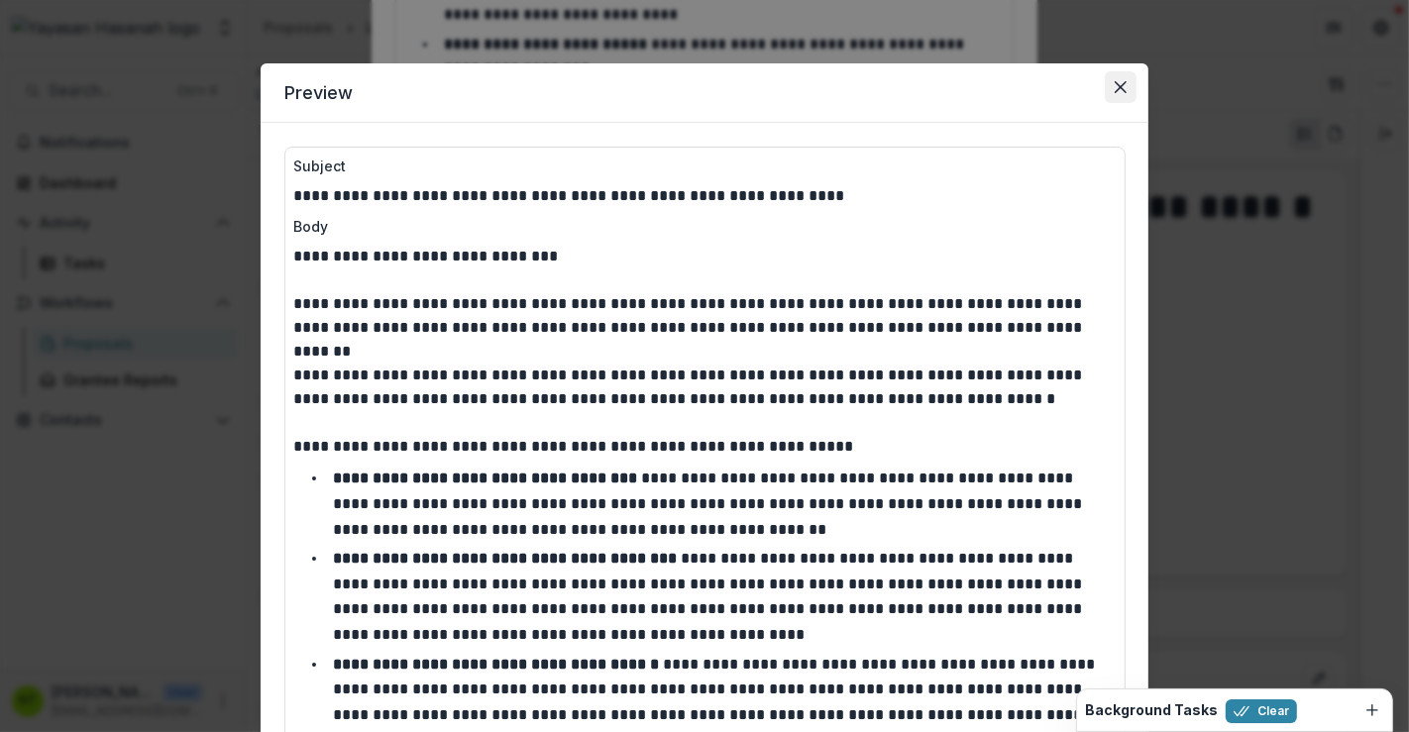
click at [1115, 91] on icon "Close" at bounding box center [1121, 87] width 12 height 12
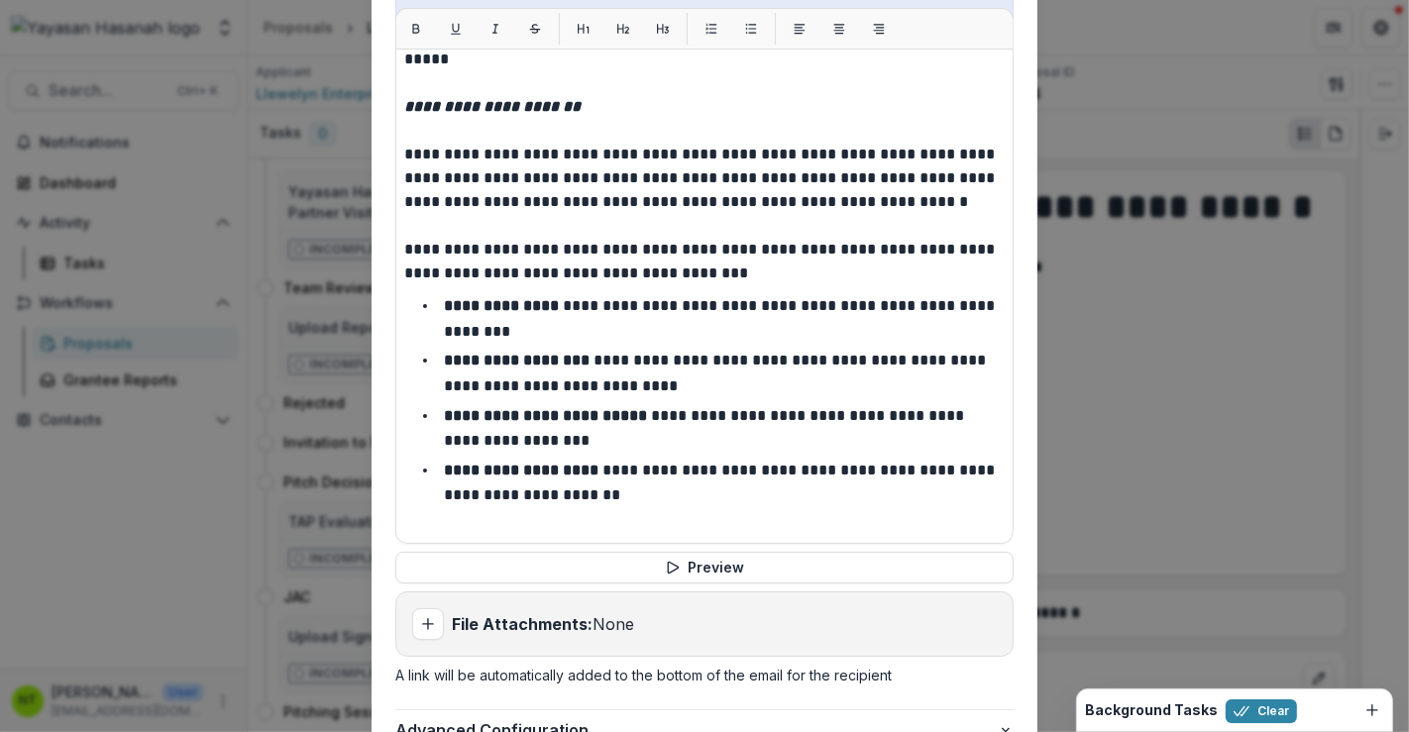
scroll to position [923, 0]
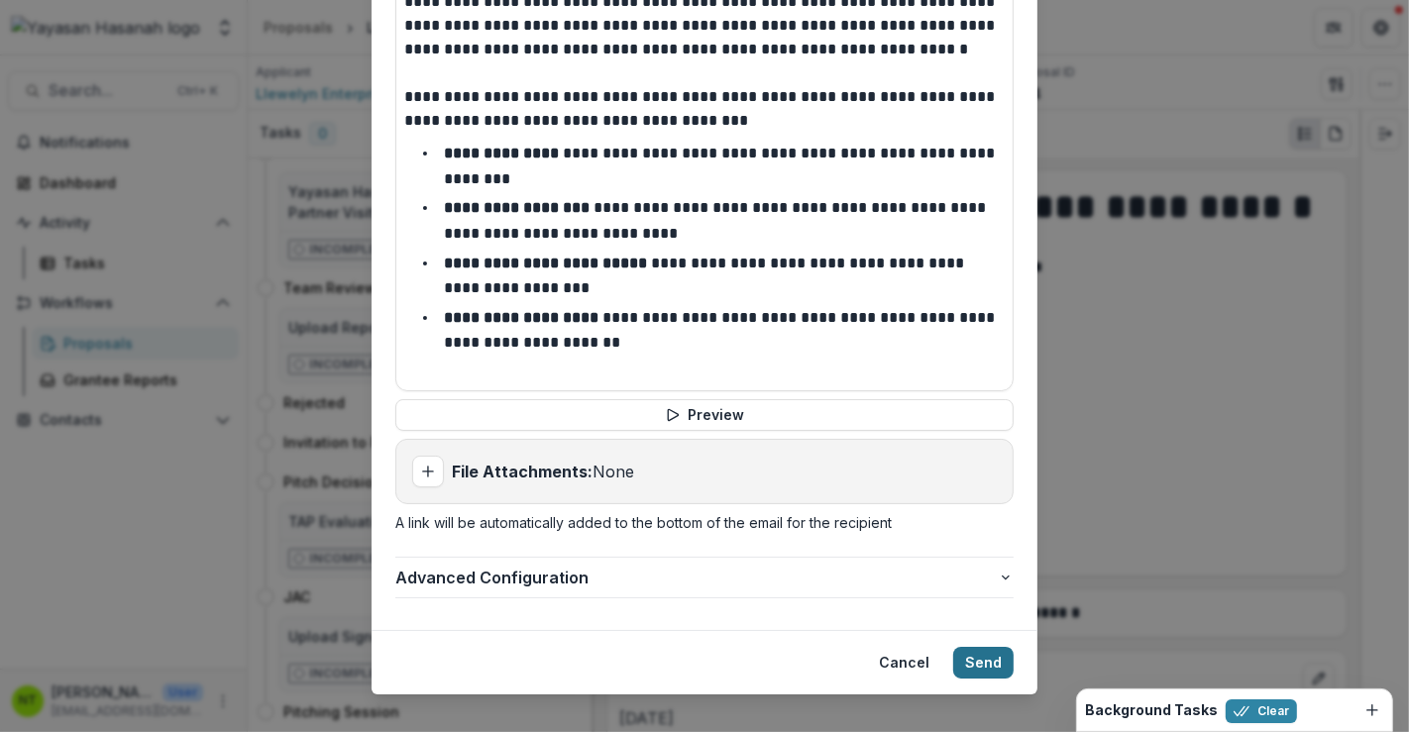
click at [967, 647] on button "Send" at bounding box center [983, 663] width 60 height 32
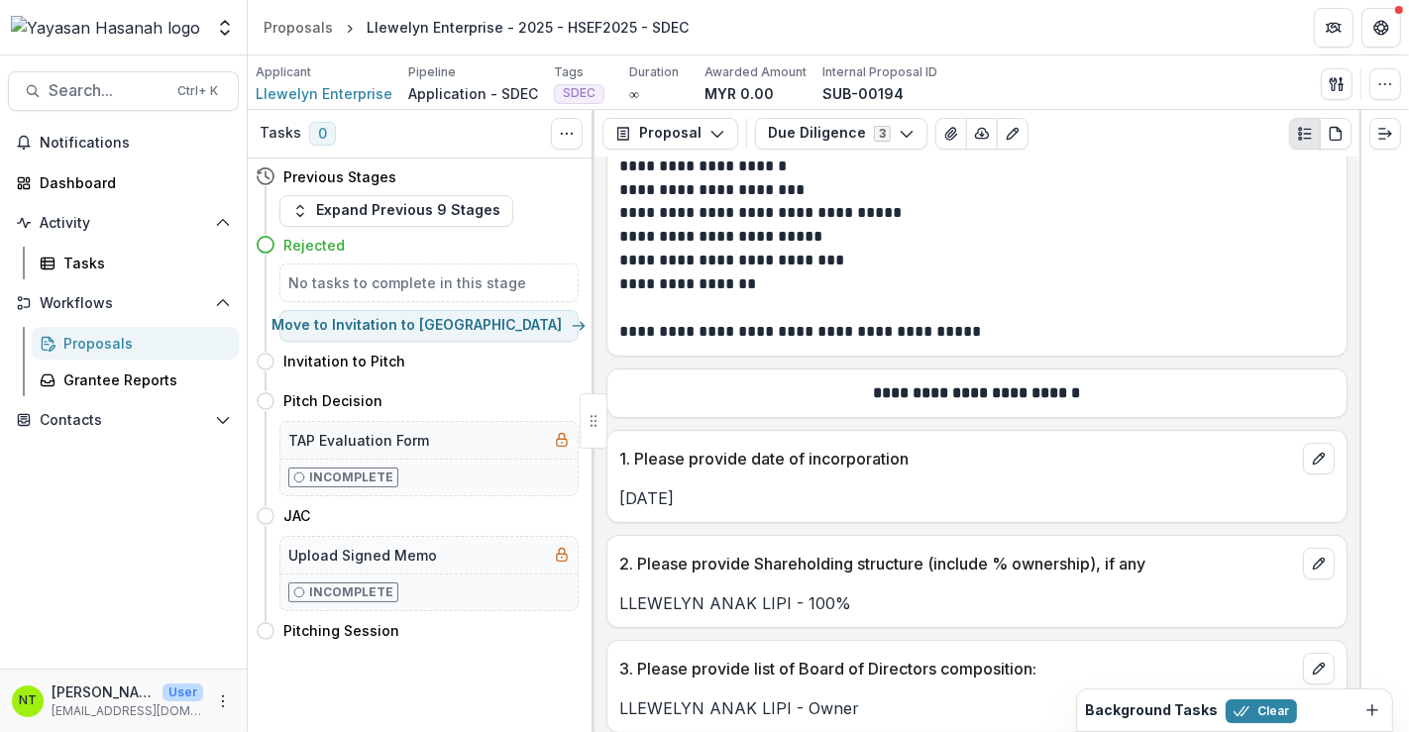
scroll to position [0, 0]
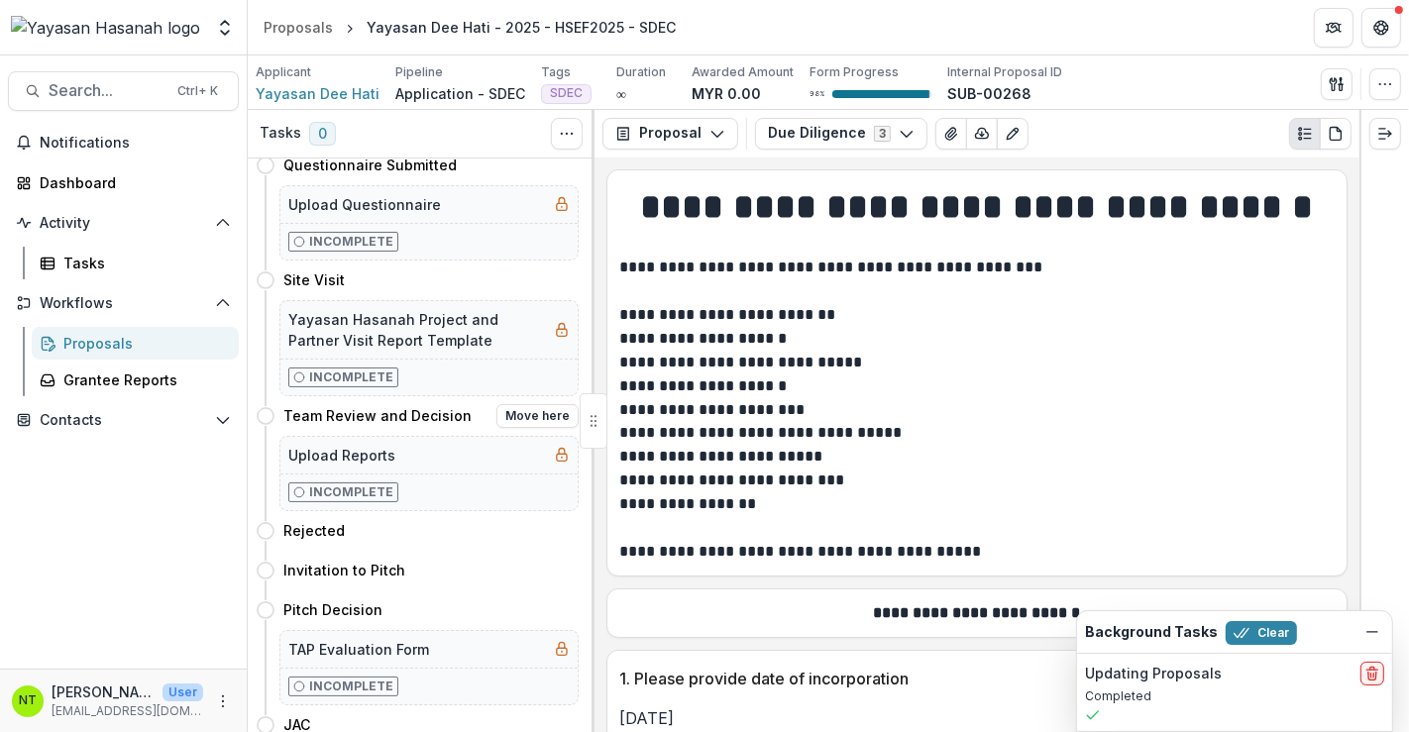
scroll to position [330, 0]
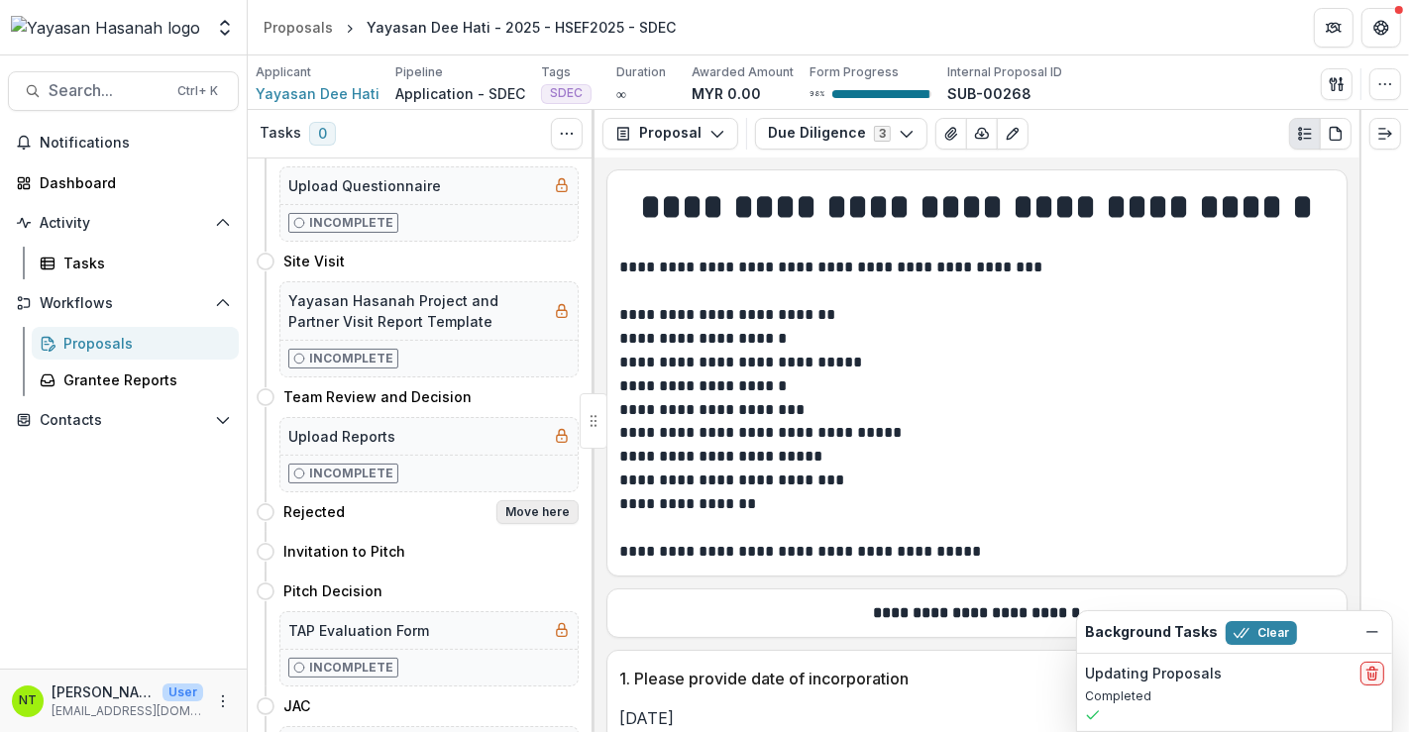
click at [526, 507] on button "Move here" at bounding box center [538, 513] width 82 height 24
select select "********"
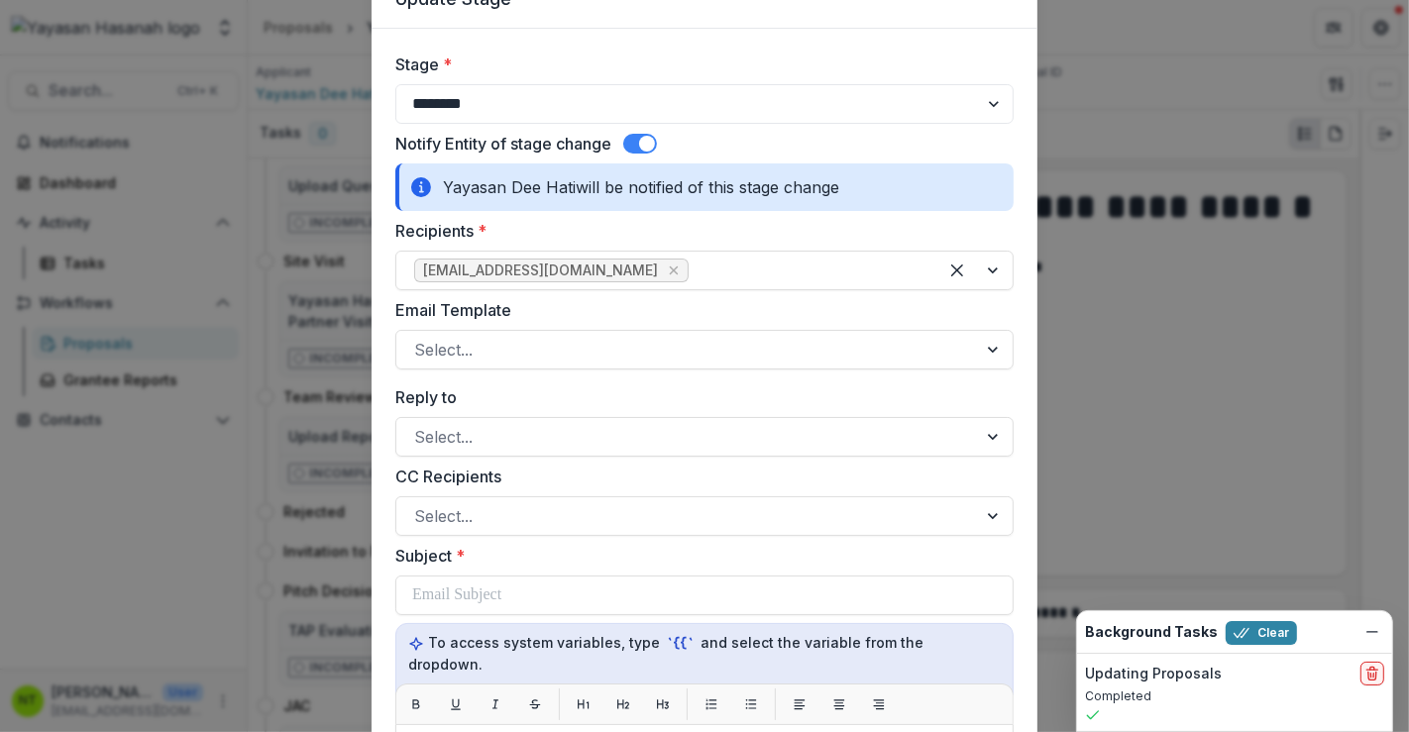
scroll to position [220, 0]
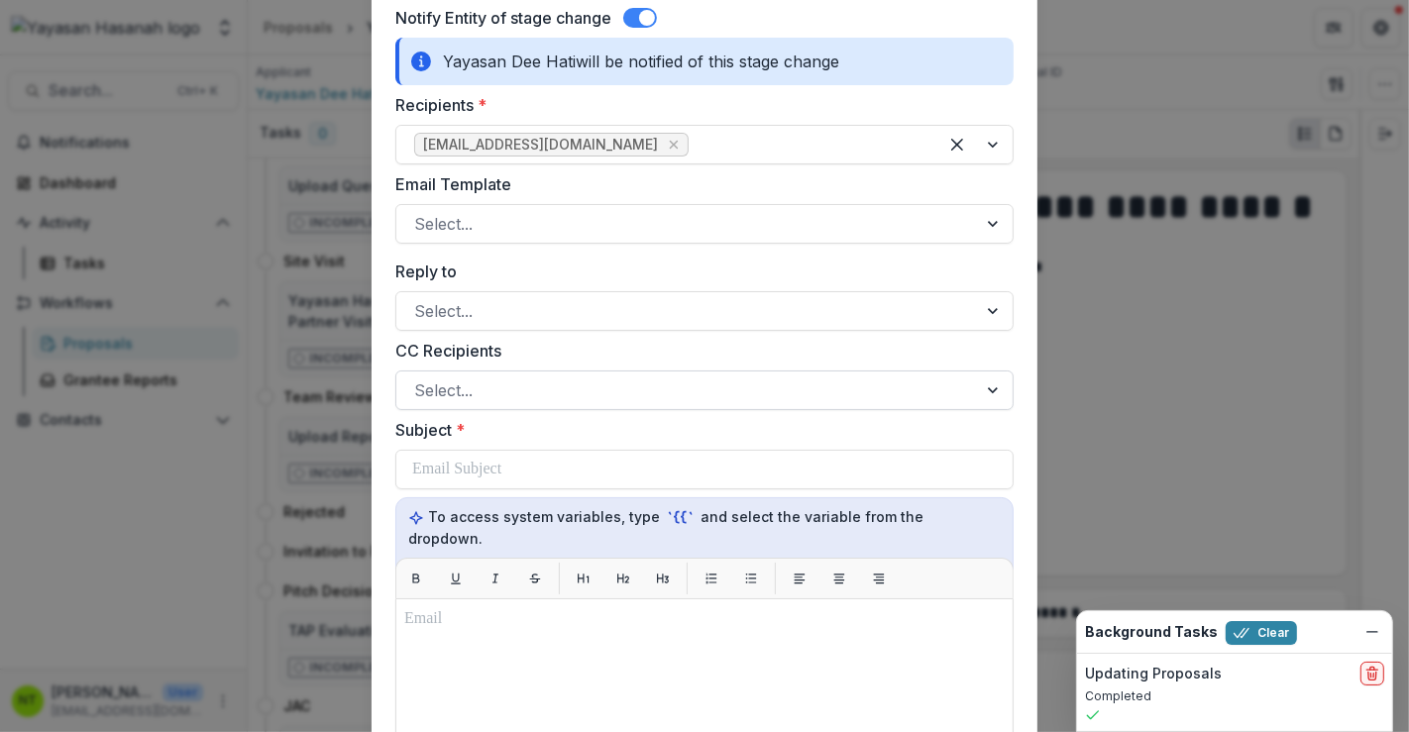
click at [510, 388] on div at bounding box center [686, 391] width 545 height 28
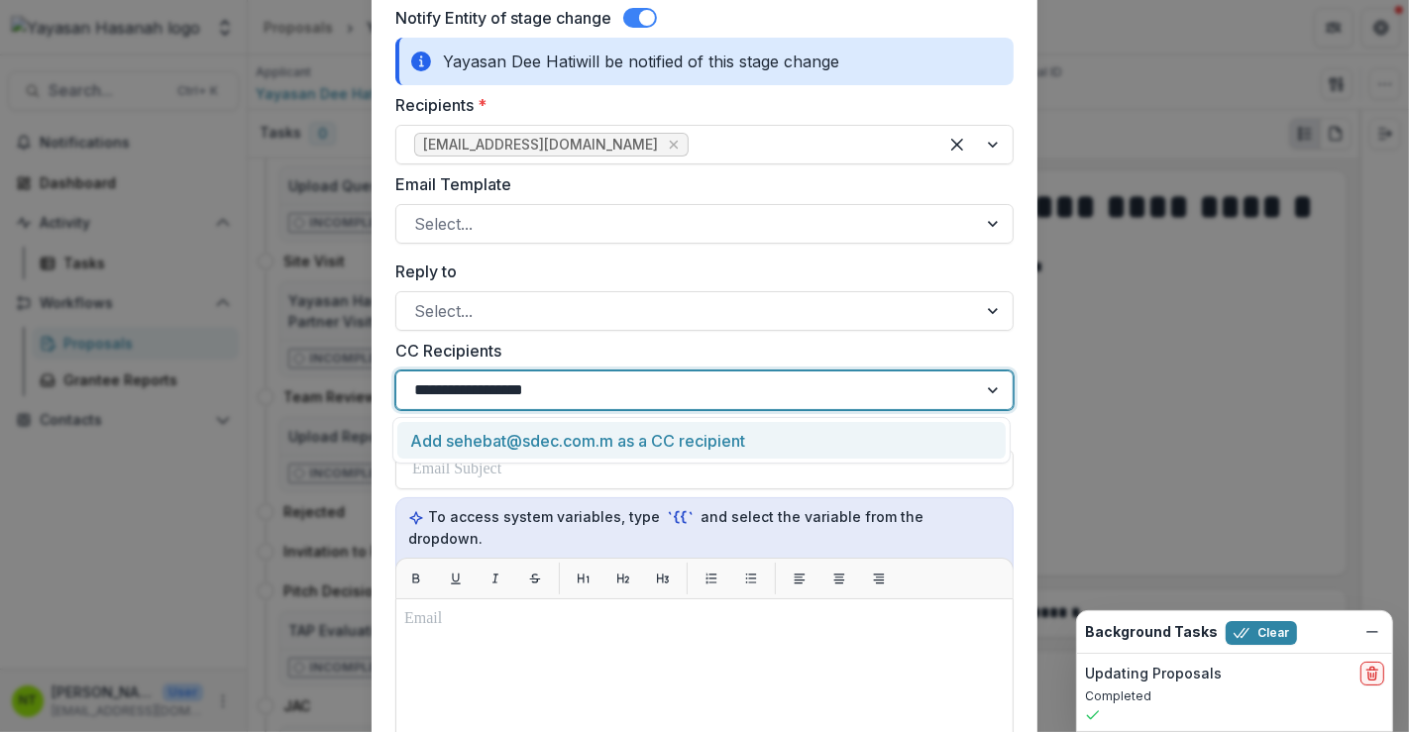
type input "**********"
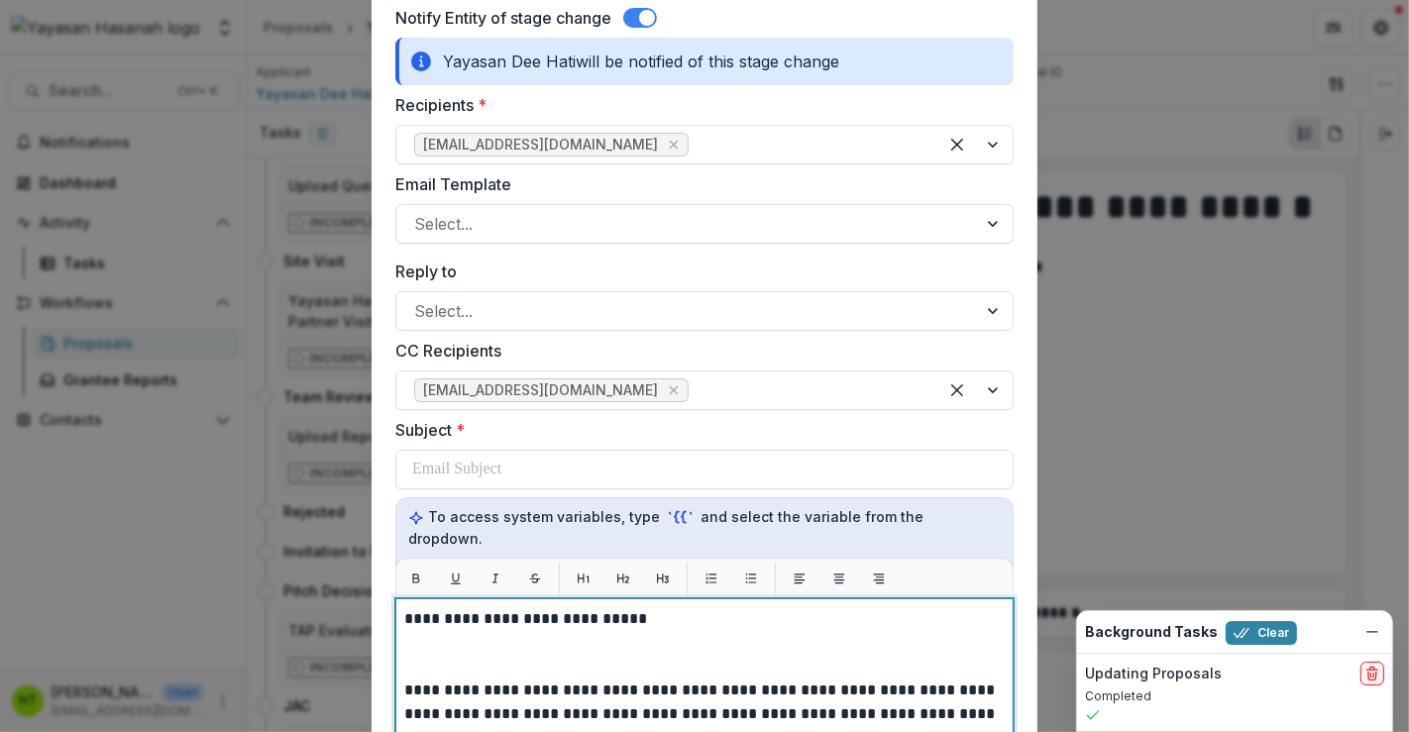
scroll to position [557, 0]
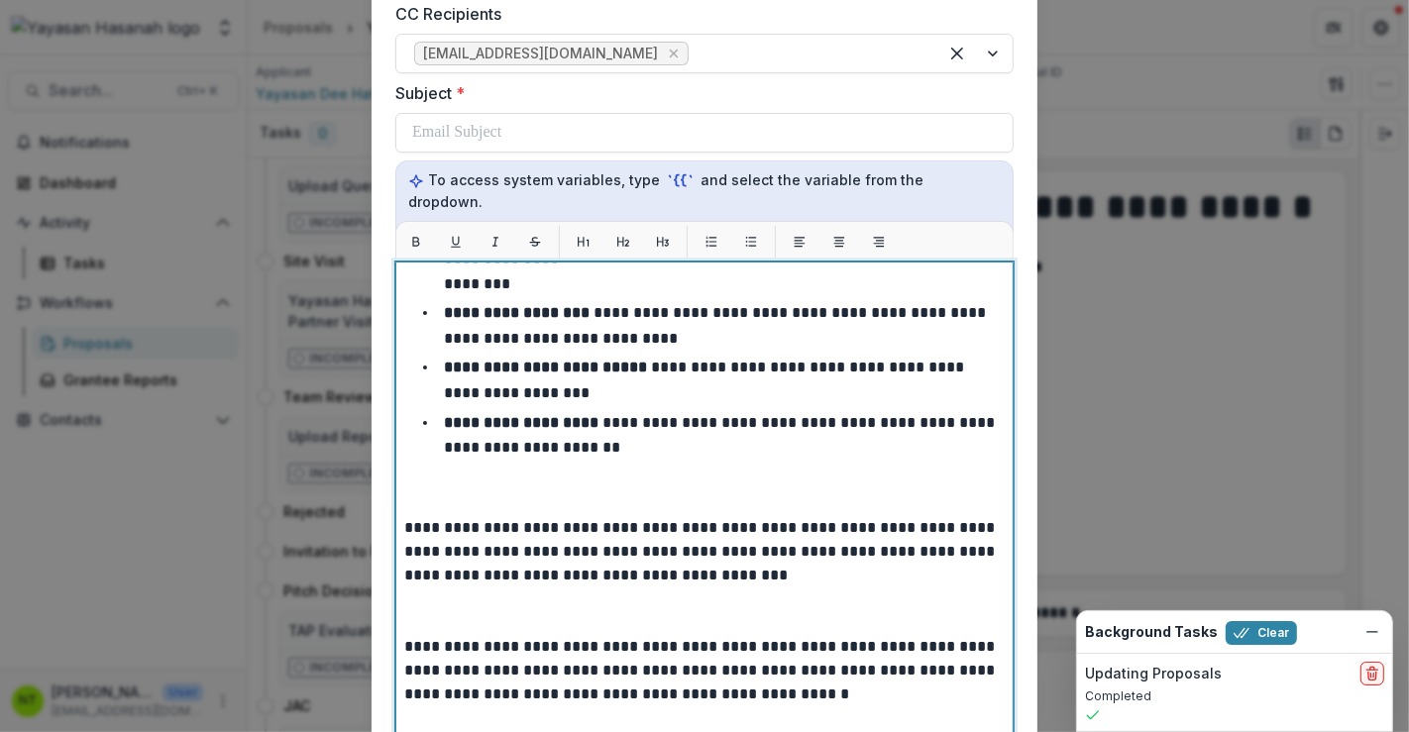
click at [537, 605] on p at bounding box center [704, 612] width 601 height 48
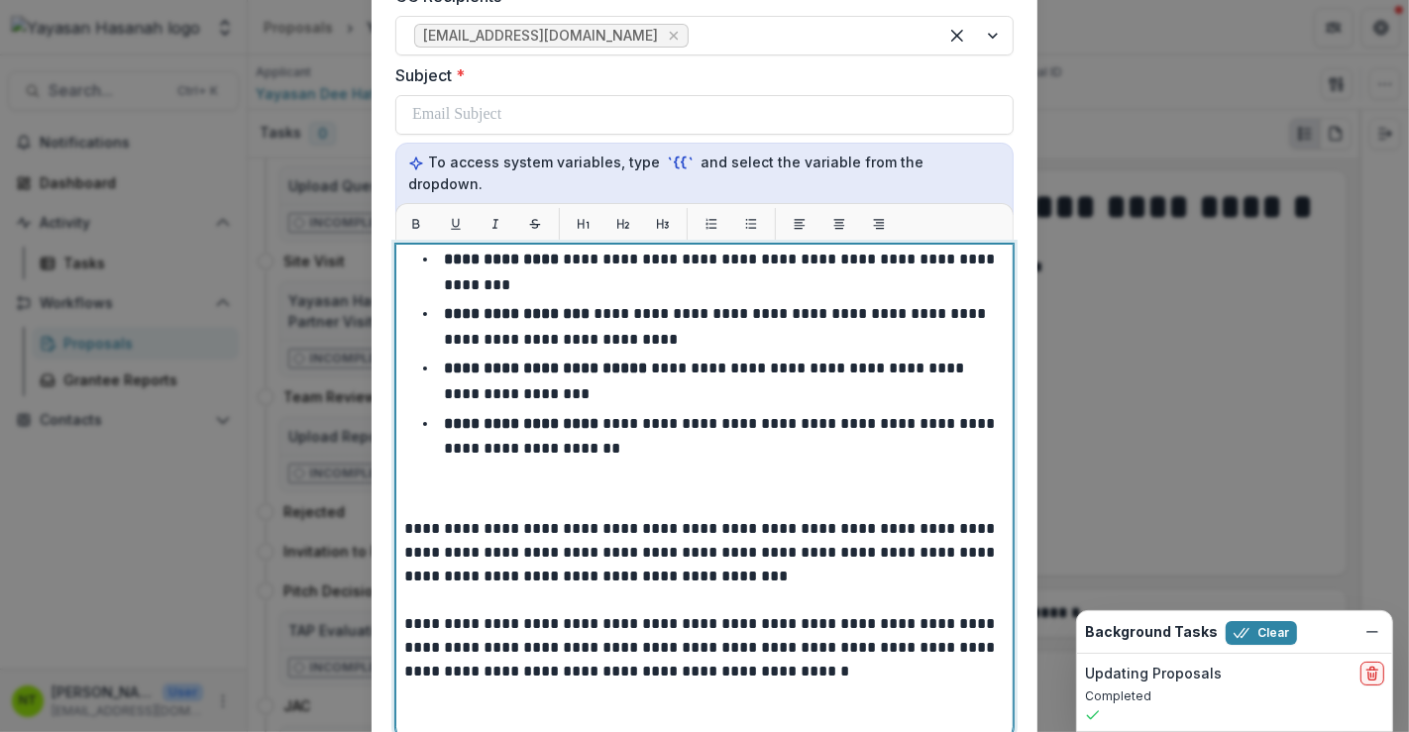
click at [524, 470] on p at bounding box center [704, 494] width 601 height 48
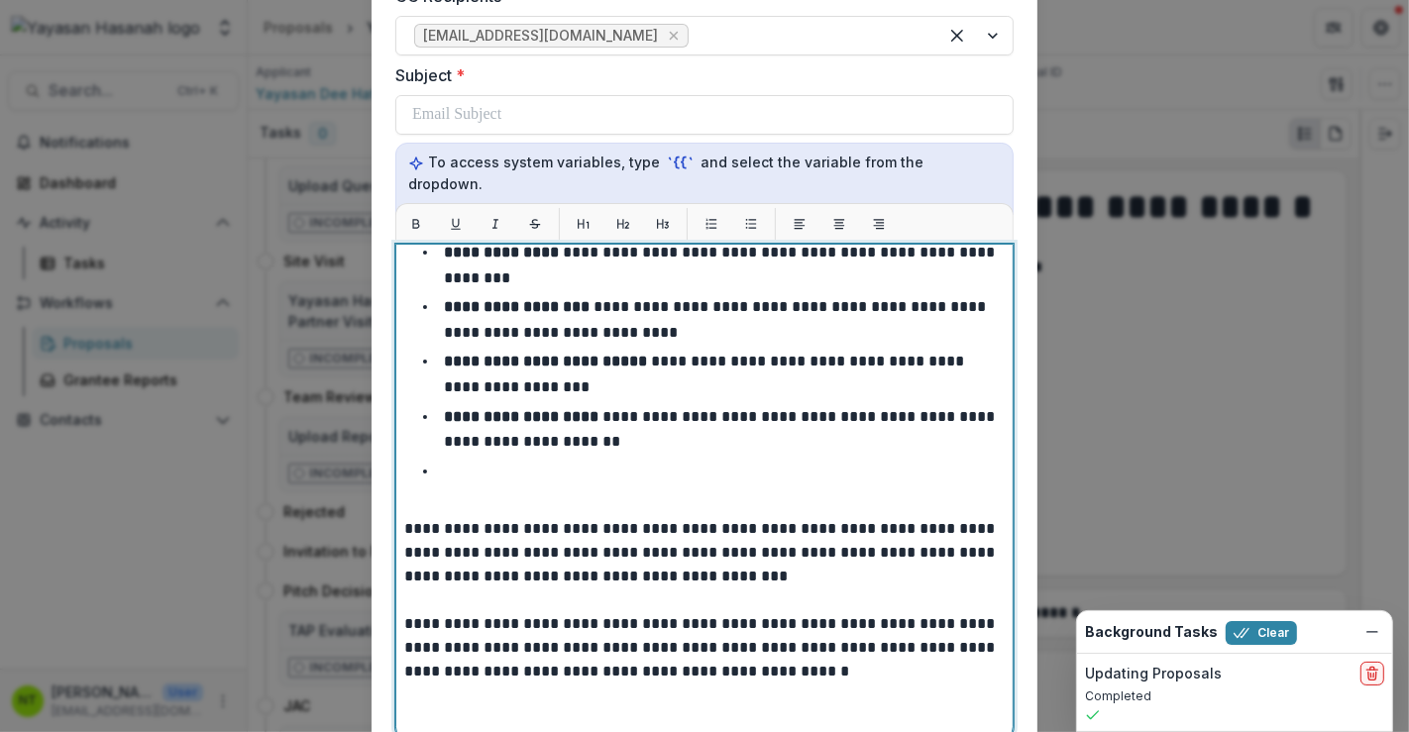
scroll to position [598, 0]
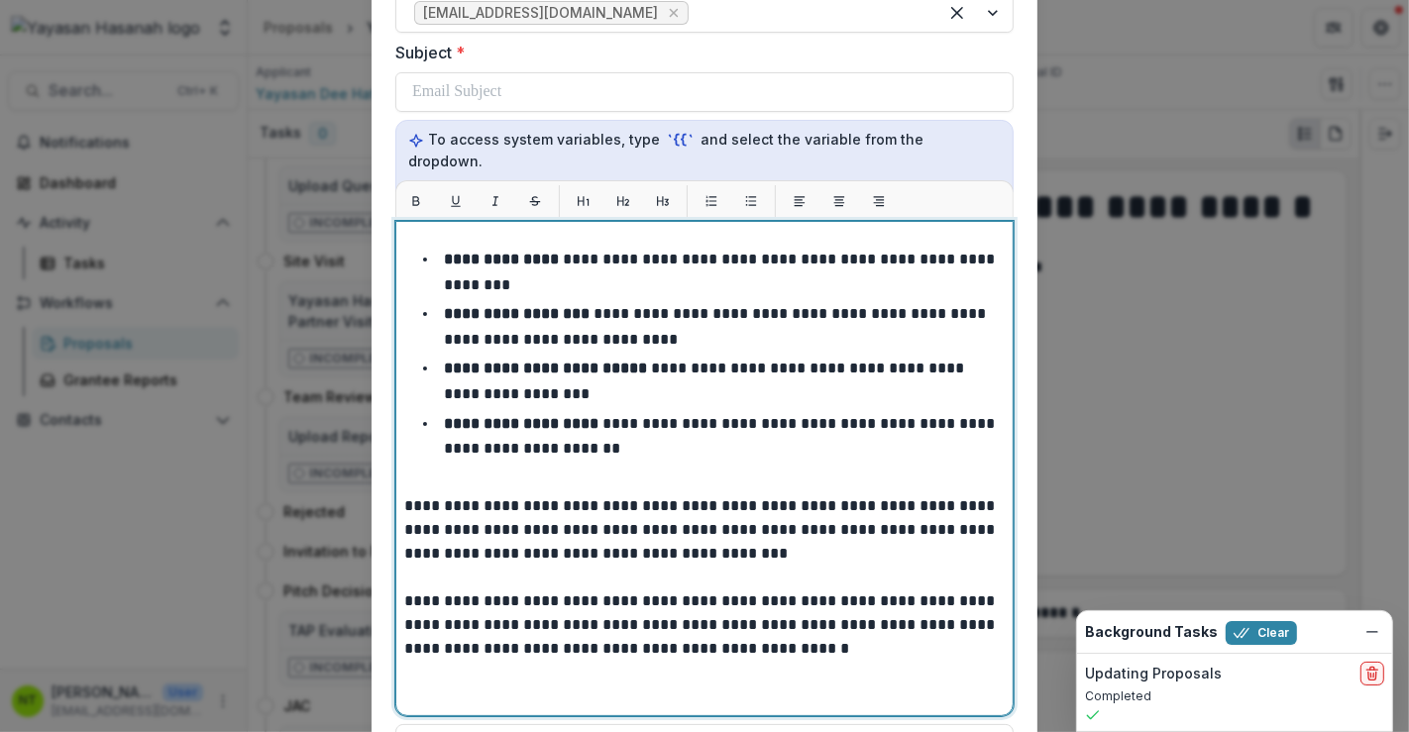
click at [615, 507] on p "**********" at bounding box center [702, 530] width 596 height 71
drag, startPoint x: 831, startPoint y: 504, endPoint x: 623, endPoint y: 509, distance: 207.2
click at [623, 509] on p "**********" at bounding box center [702, 530] width 596 height 71
copy p "**********"
click at [646, 509] on p "**********" at bounding box center [702, 530] width 596 height 71
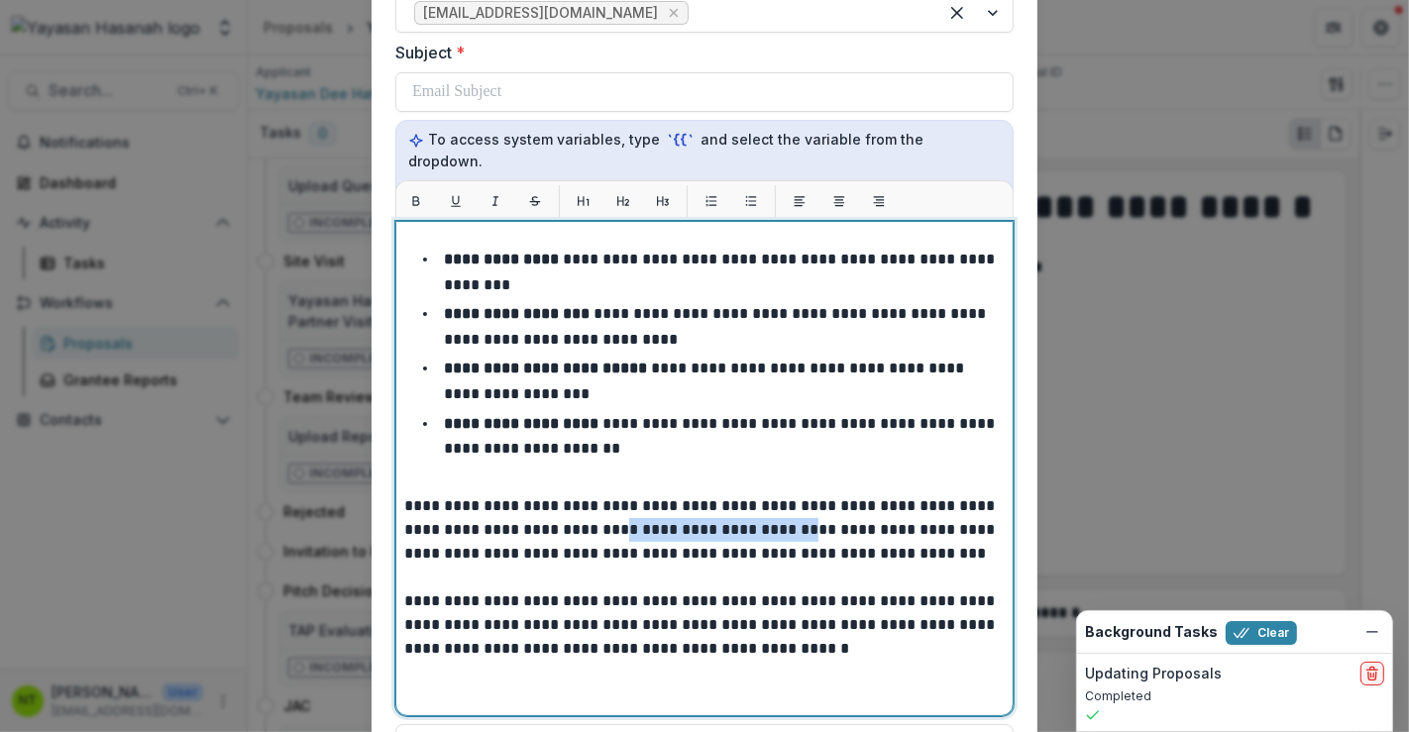
click at [639, 504] on p "**********" at bounding box center [702, 530] width 596 height 71
click at [639, 506] on p "**********" at bounding box center [702, 530] width 596 height 71
click at [643, 507] on p "**********" at bounding box center [702, 530] width 596 height 71
click at [586, 566] on p at bounding box center [704, 578] width 601 height 24
drag, startPoint x: 623, startPoint y: 505, endPoint x: 842, endPoint y: 506, distance: 219.0
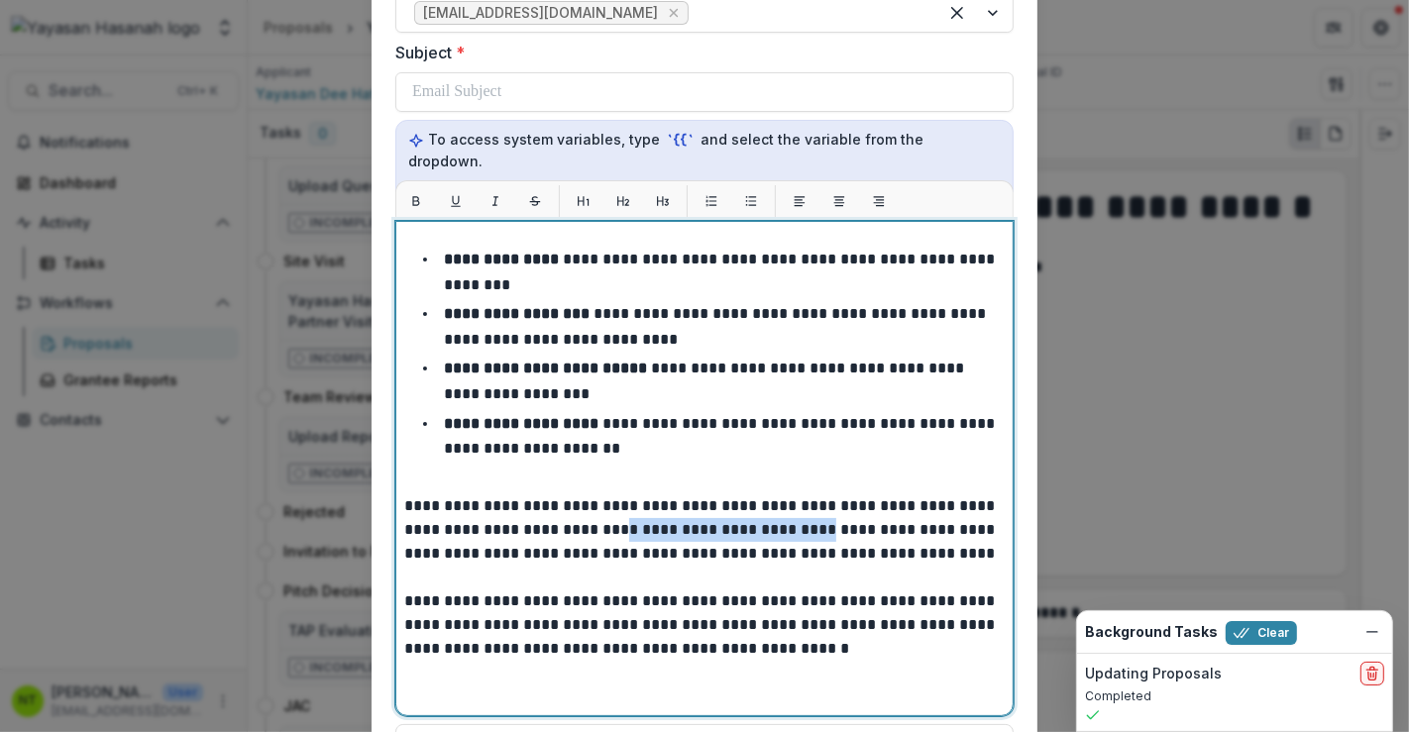
click at [842, 506] on p "**********" at bounding box center [702, 530] width 596 height 71
copy p "**********"
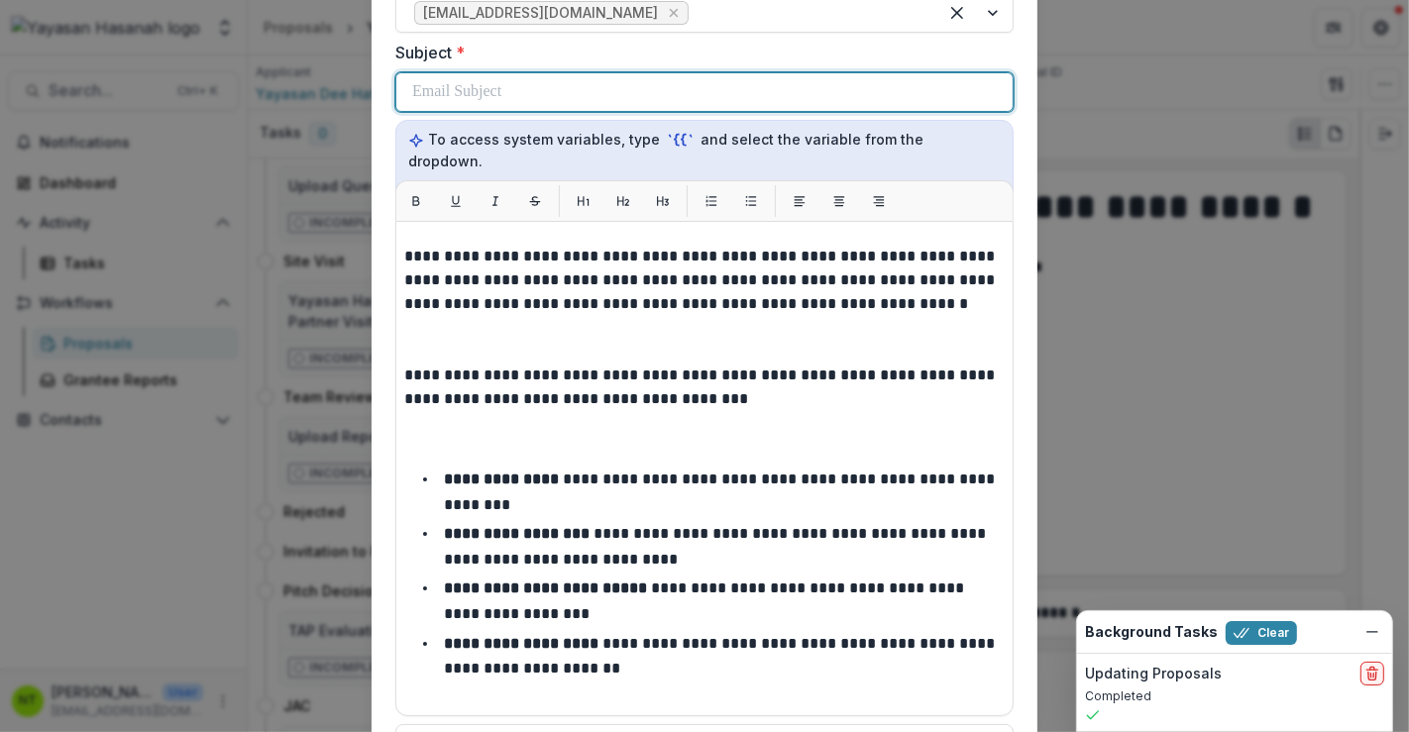
click at [501, 85] on p at bounding box center [456, 92] width 89 height 24
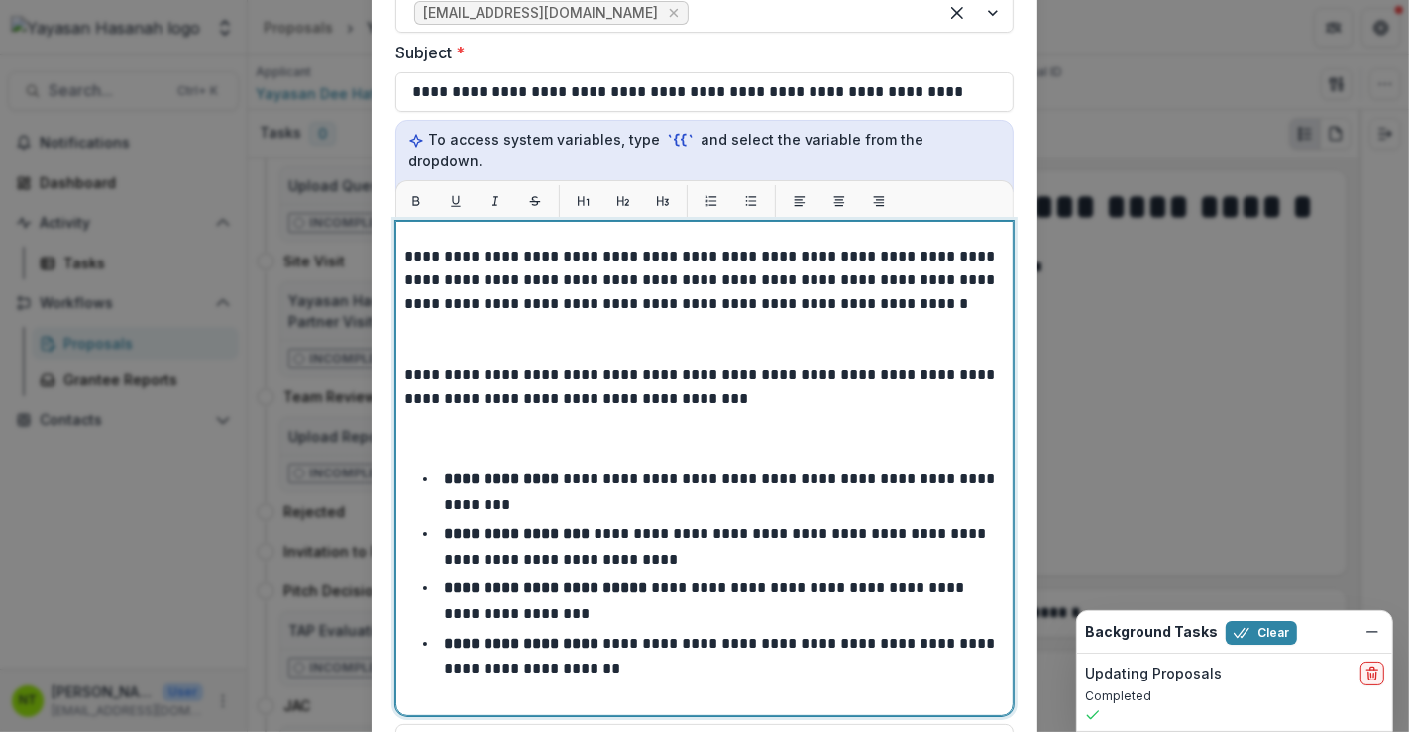
click at [521, 411] on p at bounding box center [704, 435] width 601 height 48
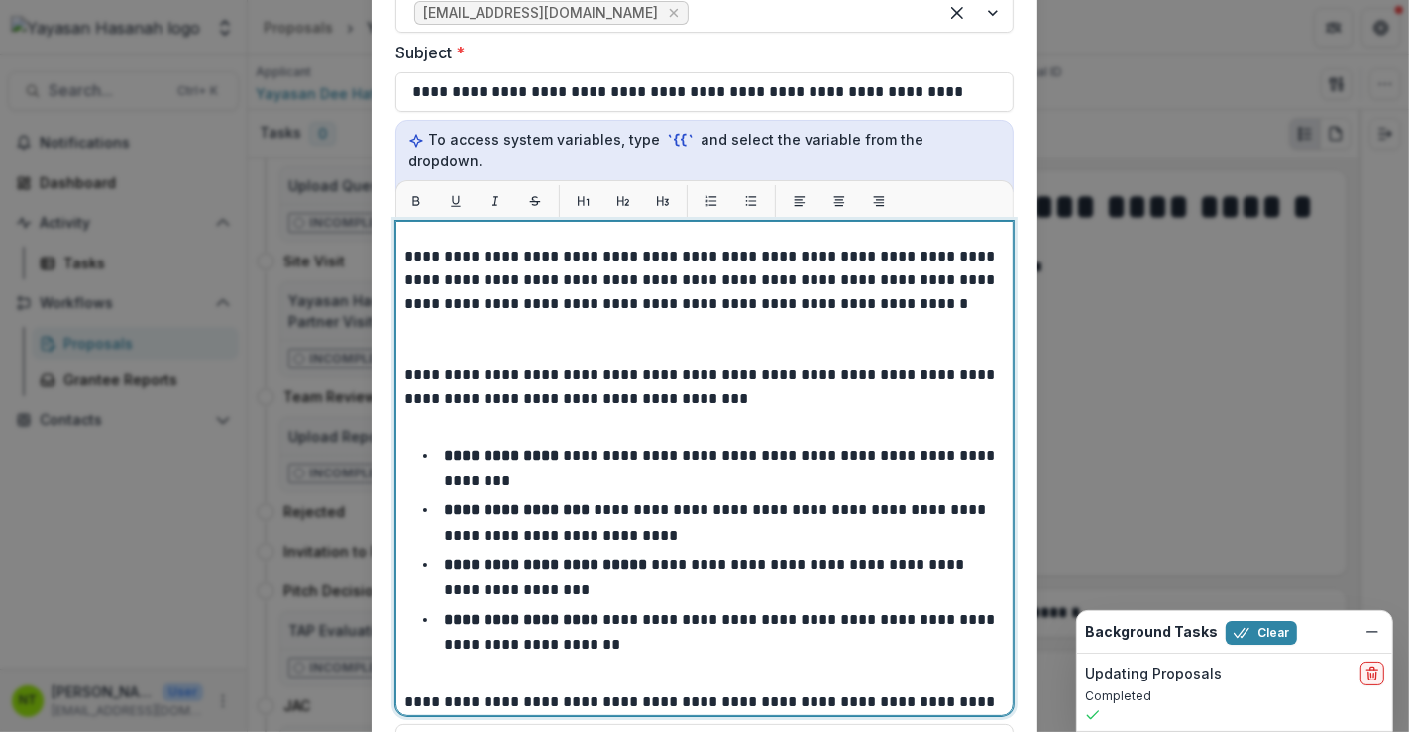
click at [503, 316] on p at bounding box center [704, 340] width 601 height 48
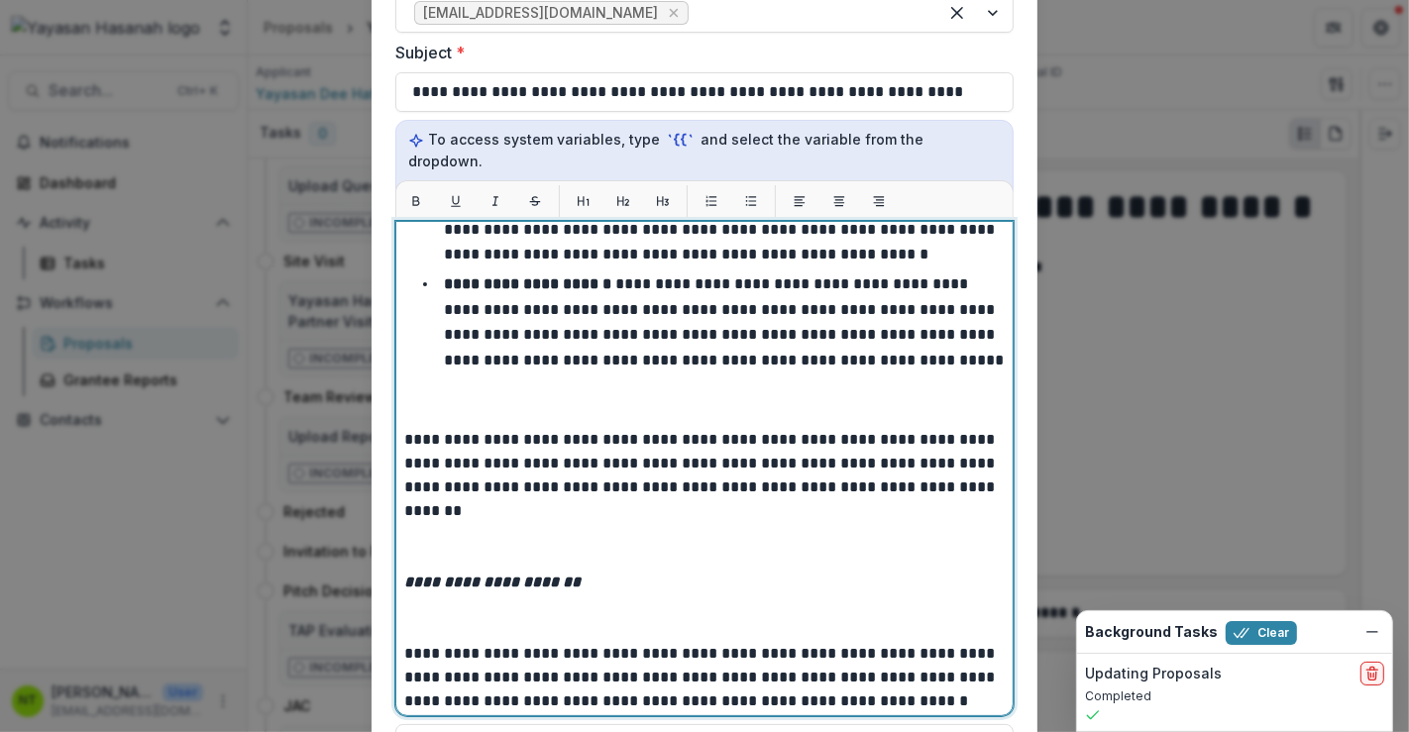
scroll to position [362, 0]
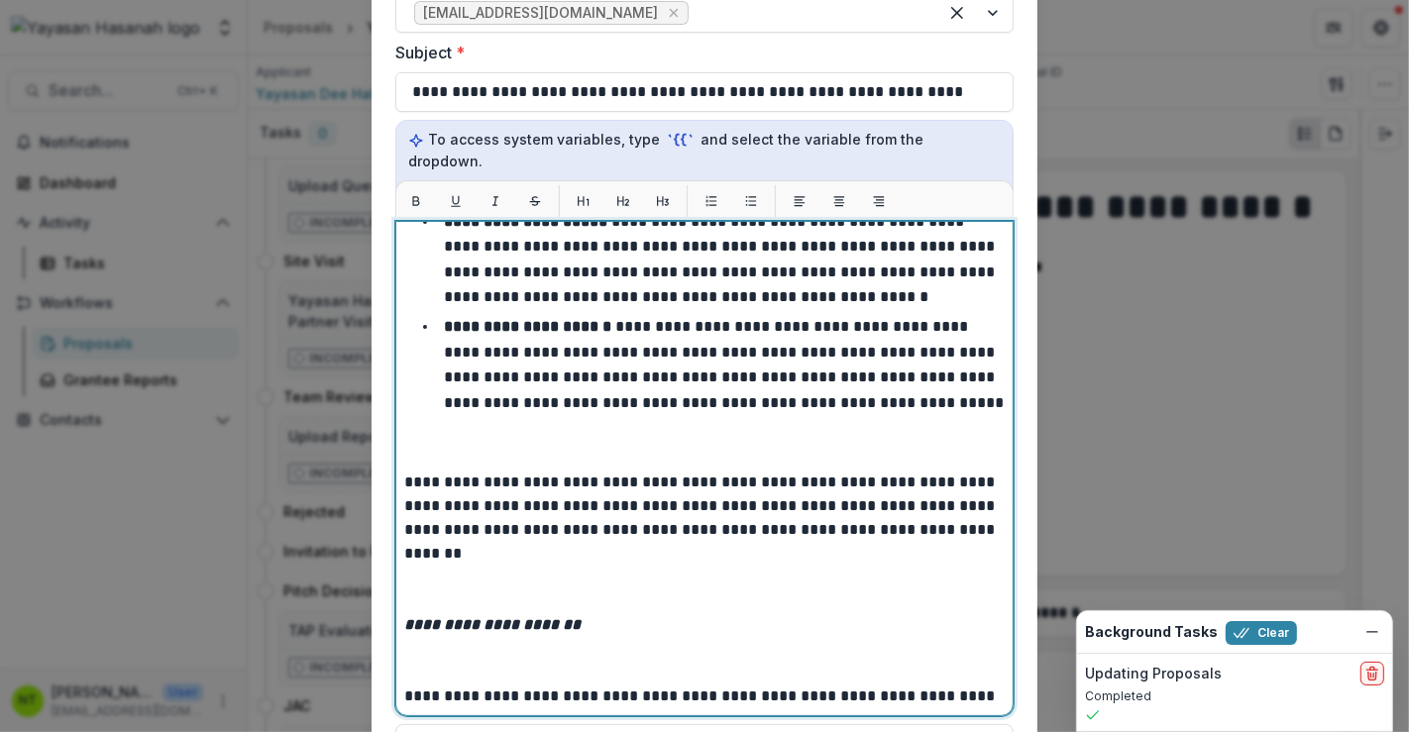
click at [469, 573] on p at bounding box center [704, 590] width 601 height 48
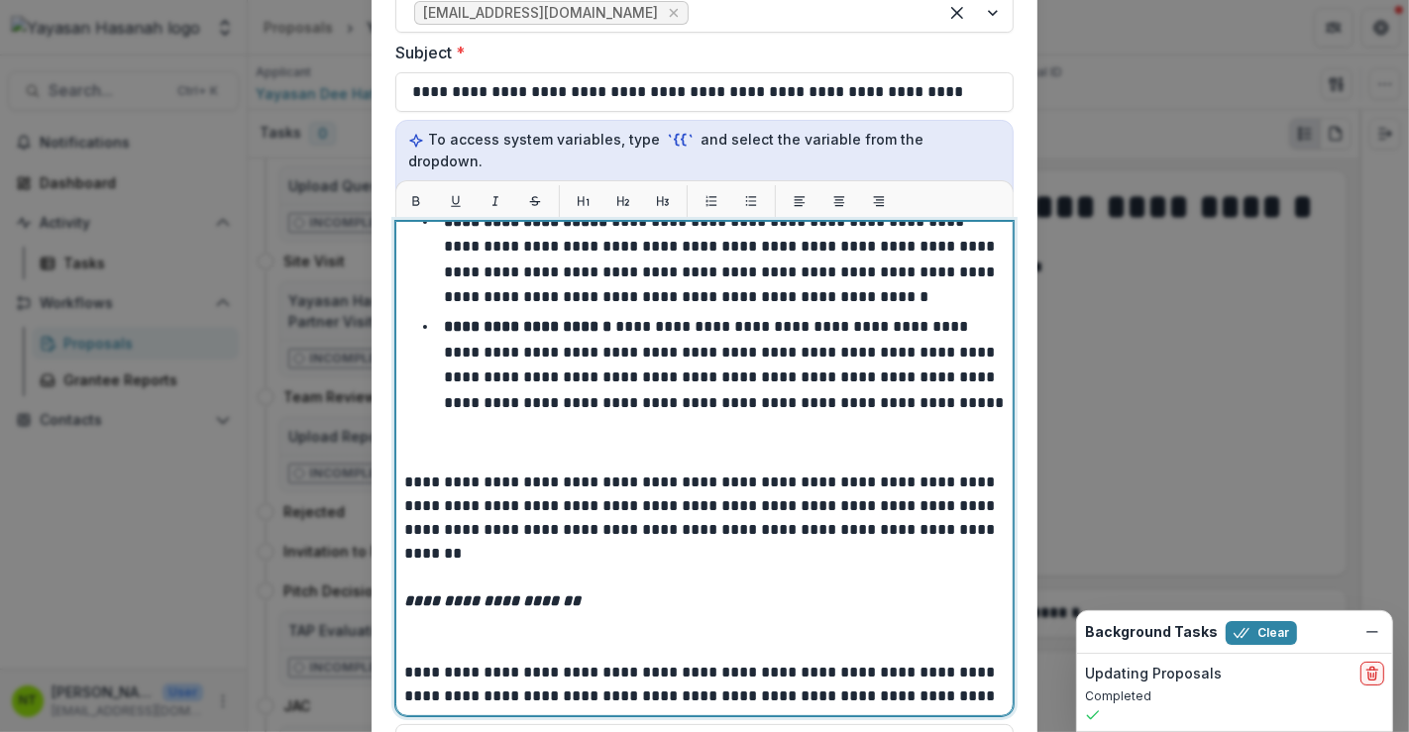
click at [446, 617] on p at bounding box center [704, 637] width 601 height 48
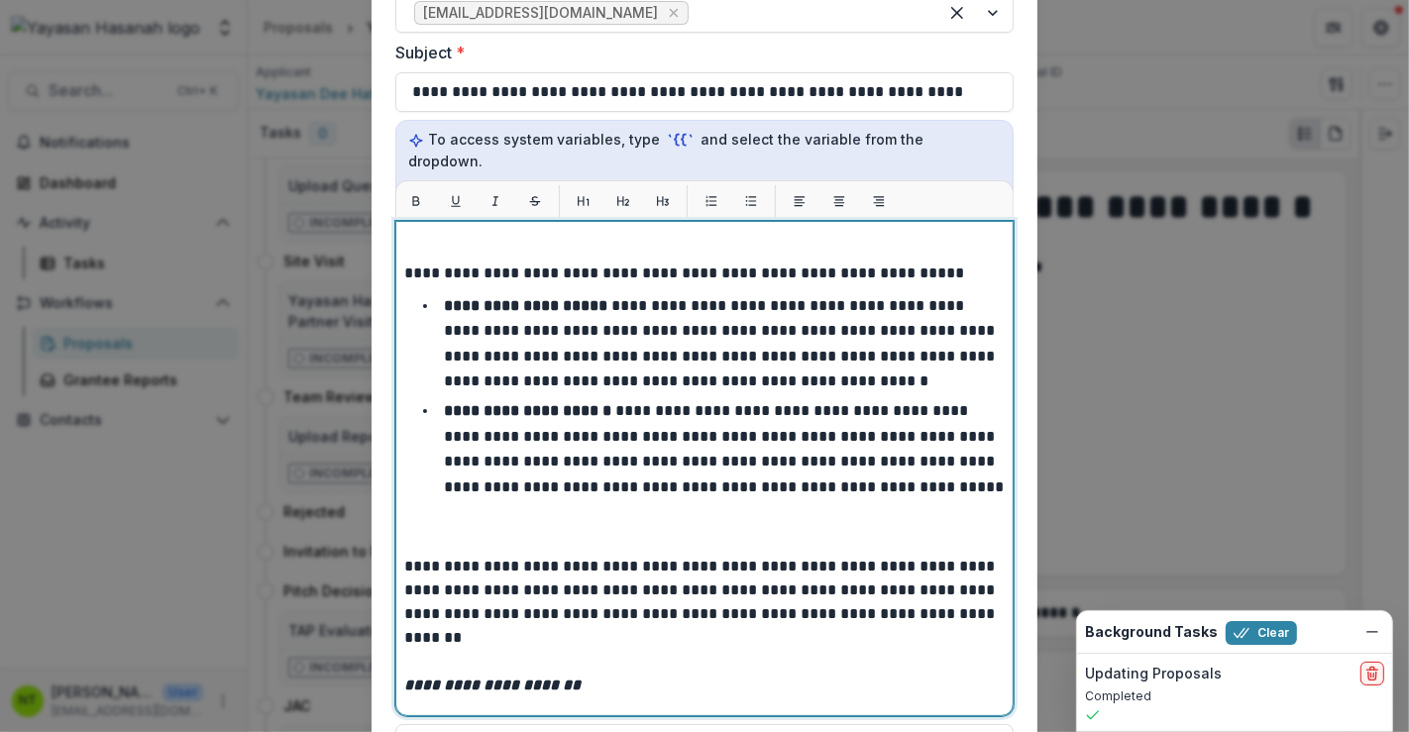
scroll to position [252, 0]
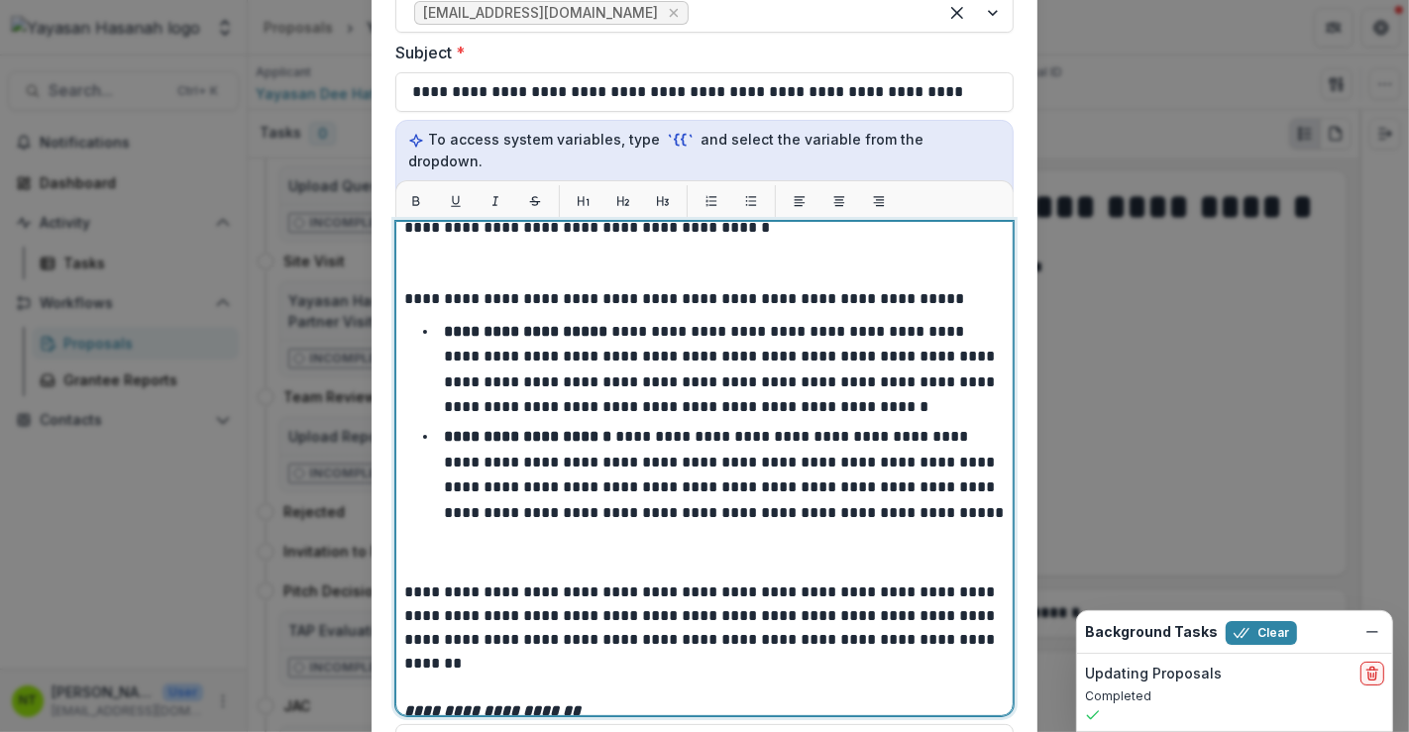
click at [481, 542] on p at bounding box center [704, 557] width 601 height 48
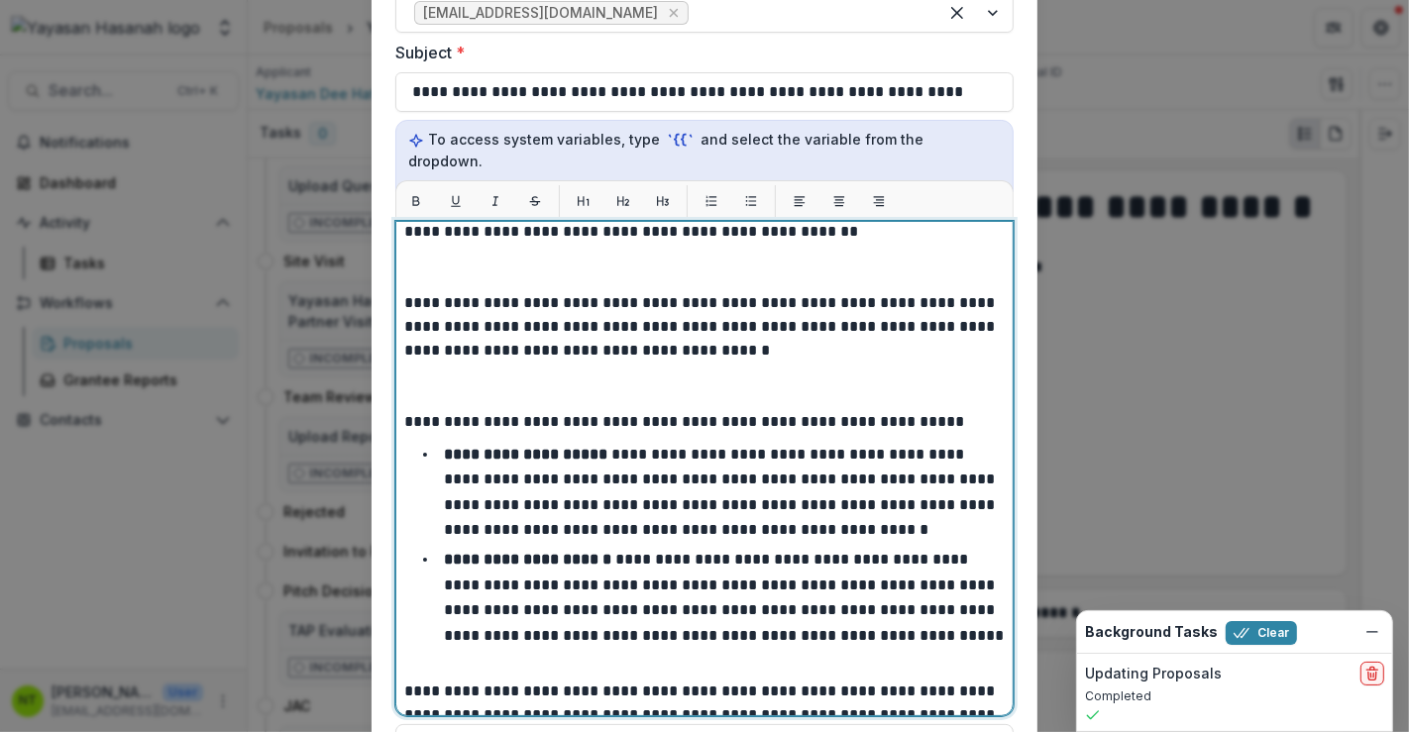
scroll to position [31, 0]
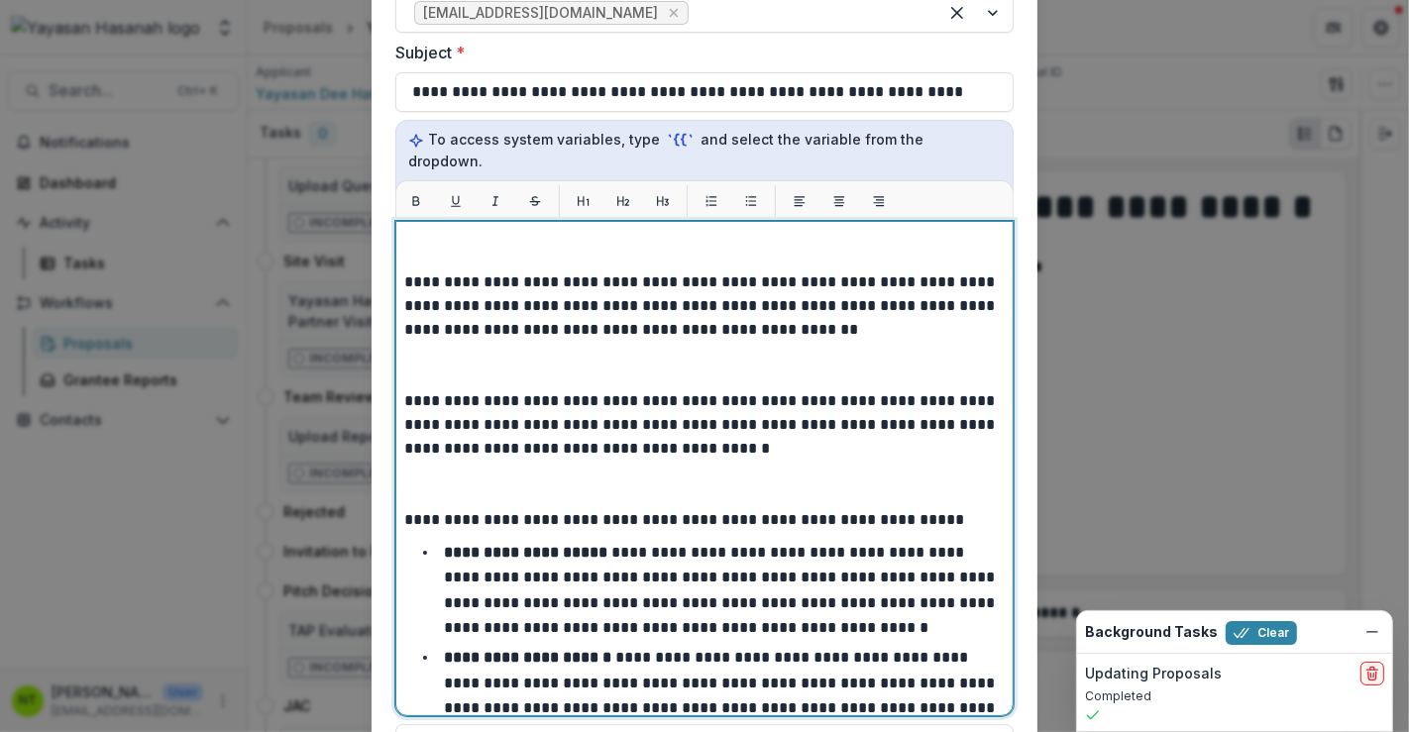
click at [466, 476] on p at bounding box center [704, 485] width 601 height 48
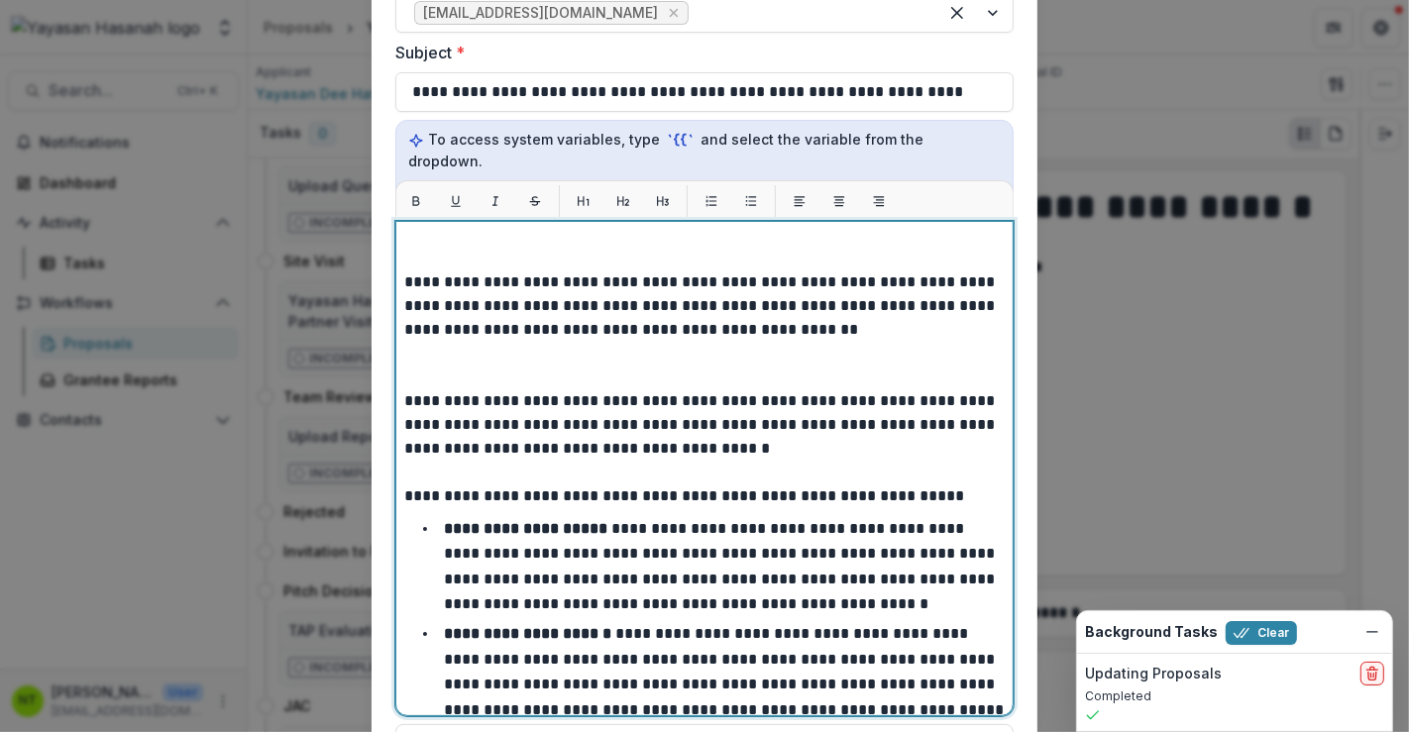
click at [473, 347] on p at bounding box center [704, 366] width 601 height 48
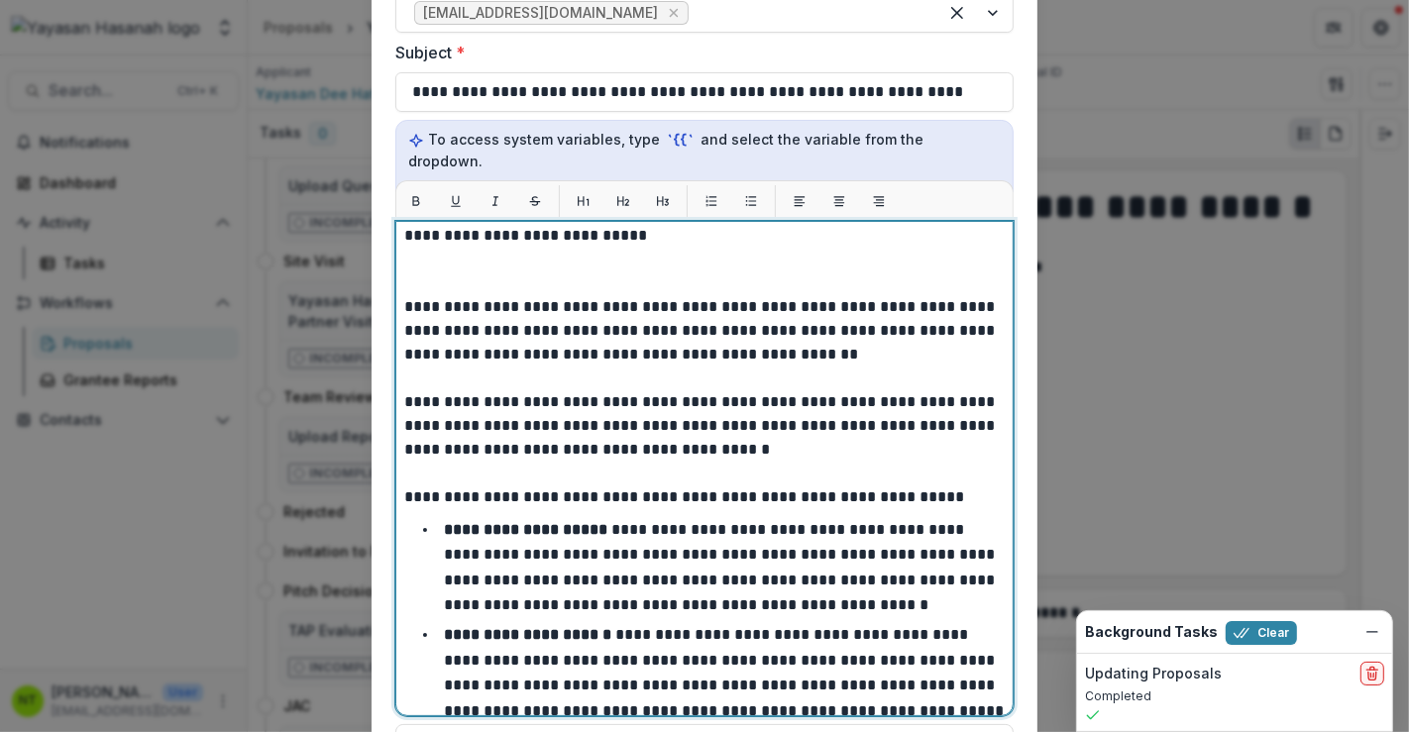
scroll to position [0, 0]
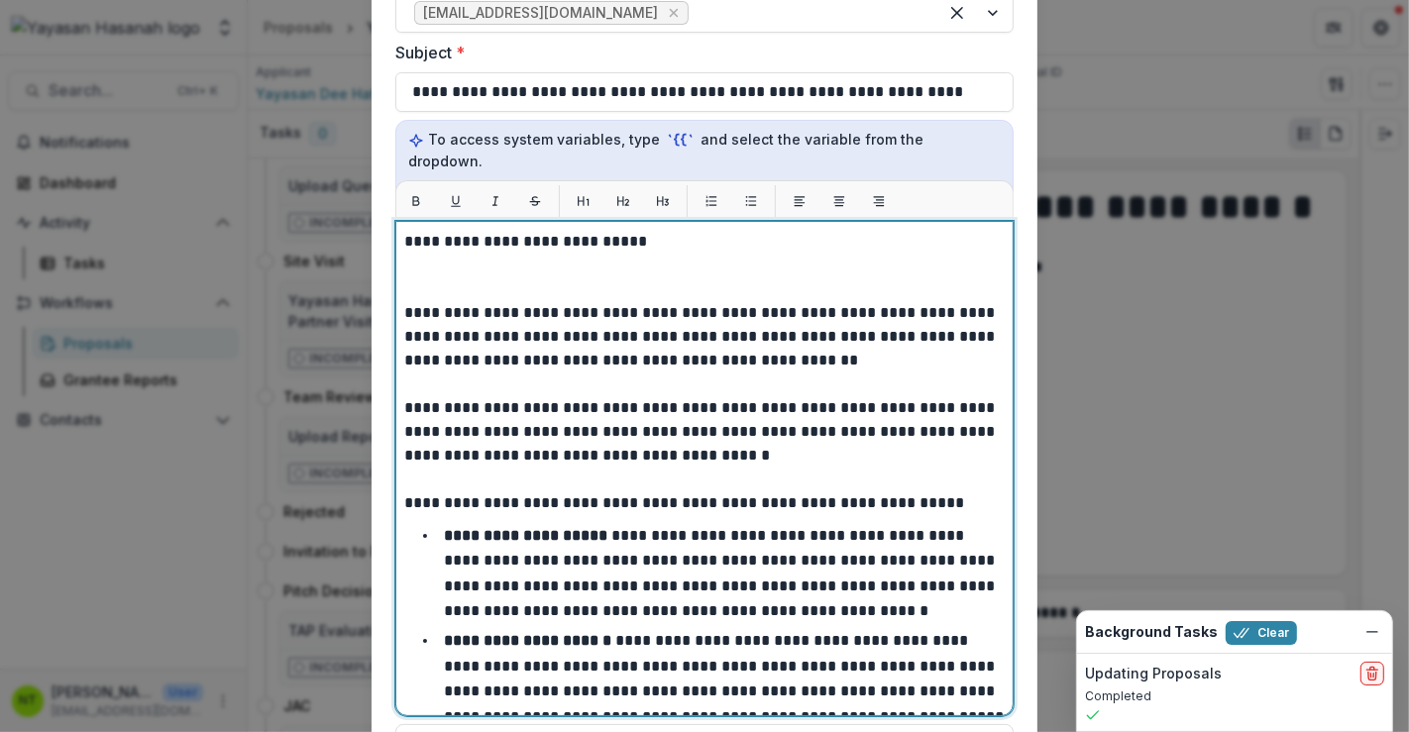
click at [473, 265] on p at bounding box center [704, 278] width 601 height 48
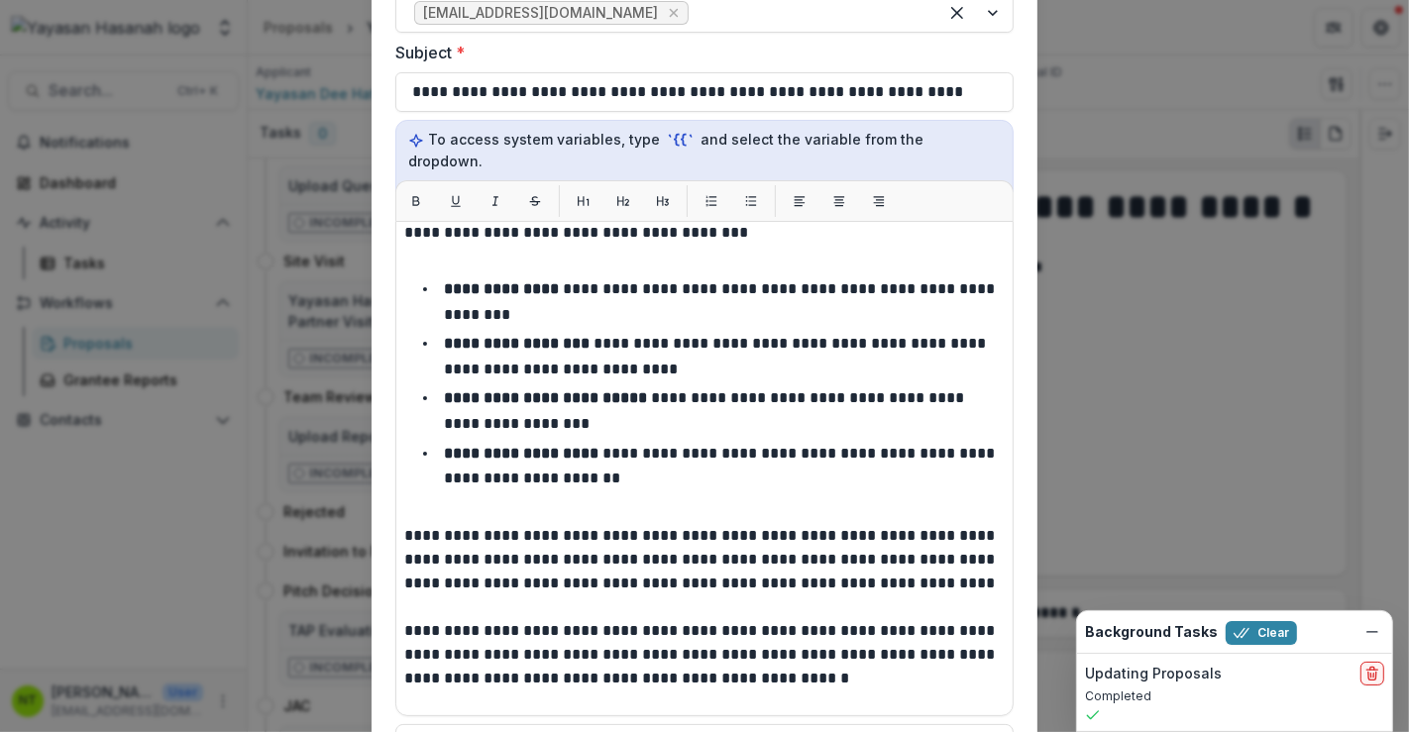
scroll to position [805, 0]
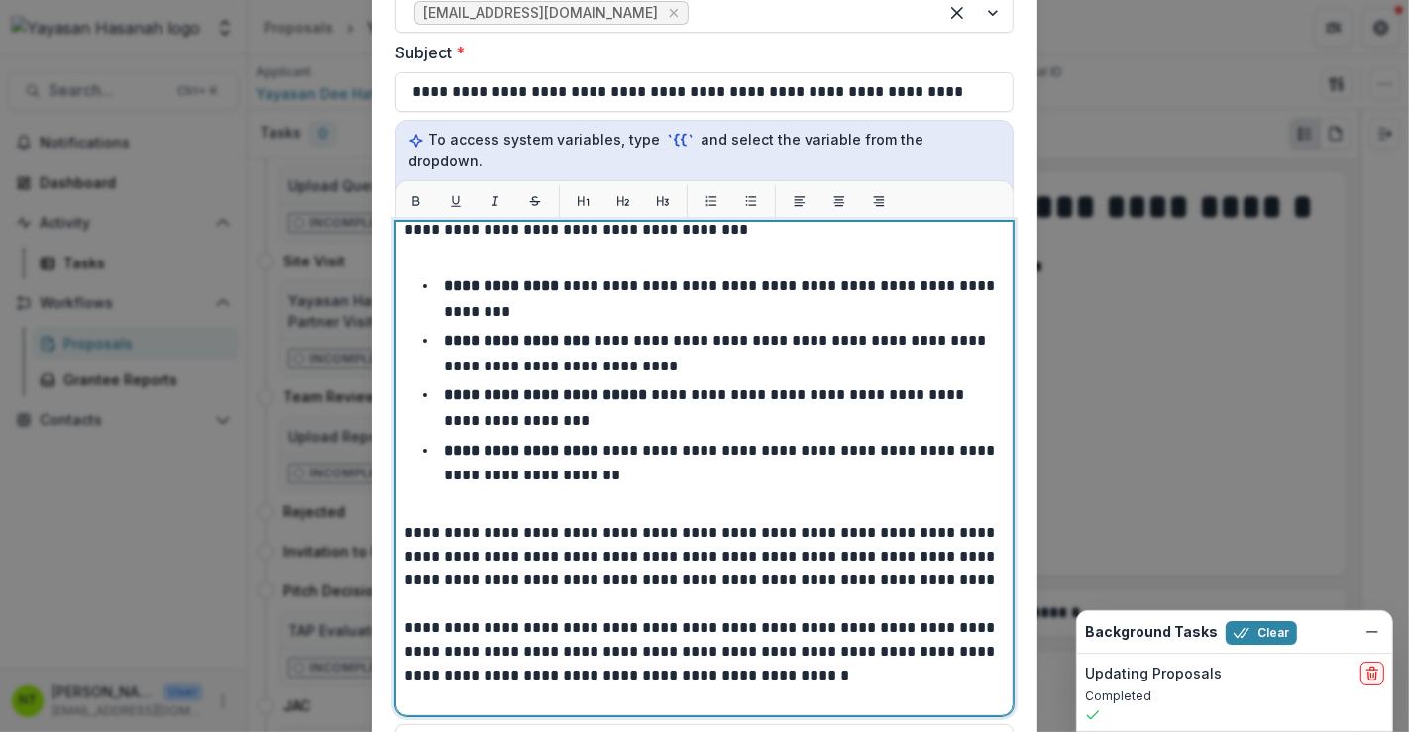
click at [457, 228] on p "**********" at bounding box center [702, 229] width 596 height 71
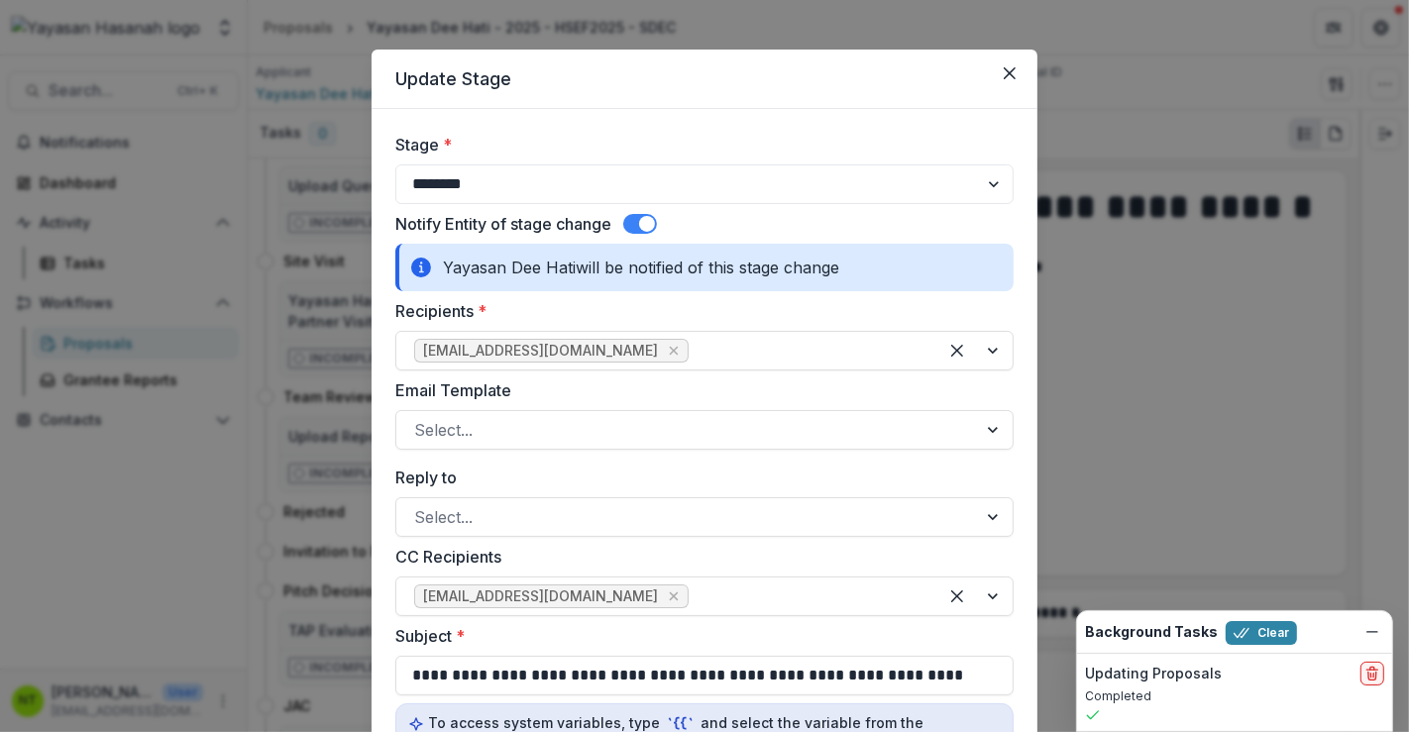
scroll to position [0, 0]
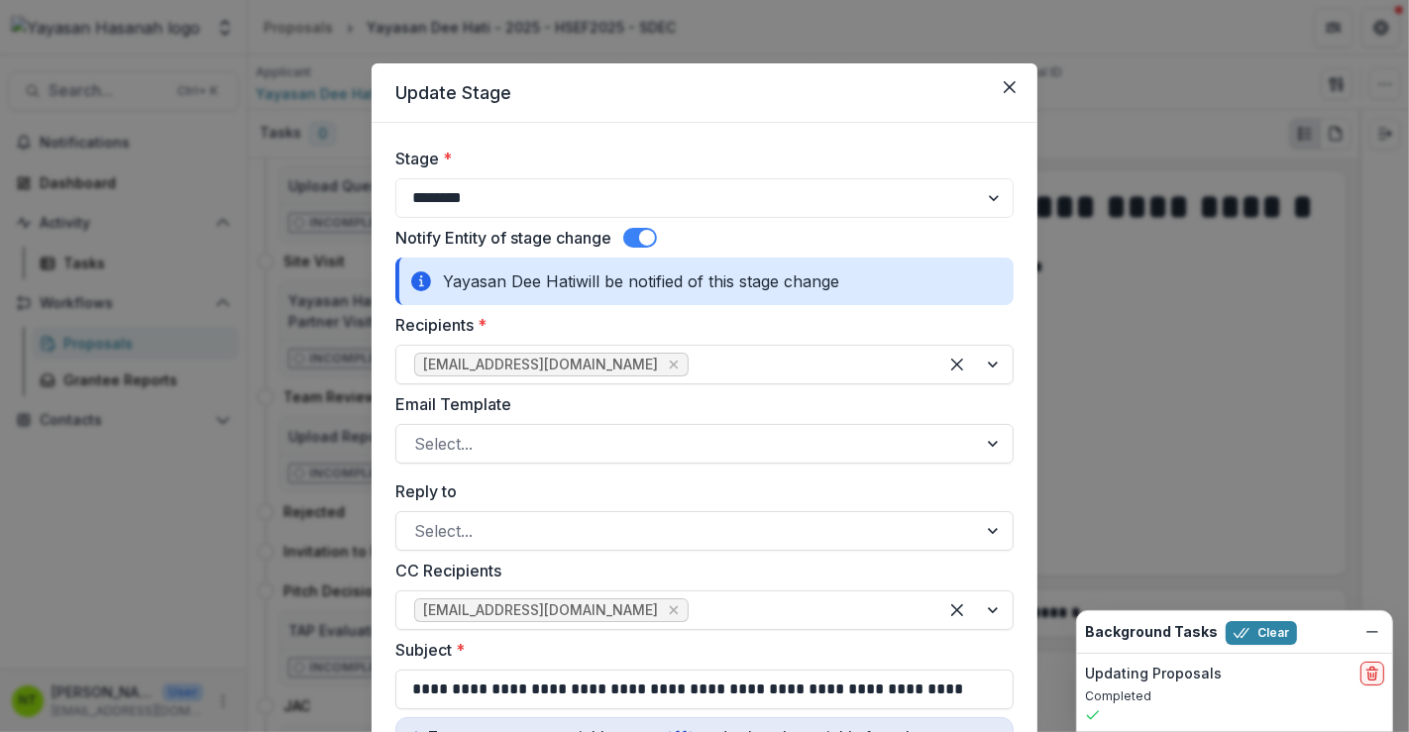
click at [606, 564] on label "CC Recipients" at bounding box center [698, 571] width 607 height 24
click at [693, 599] on input "CC Recipients" at bounding box center [695, 611] width 5 height 24
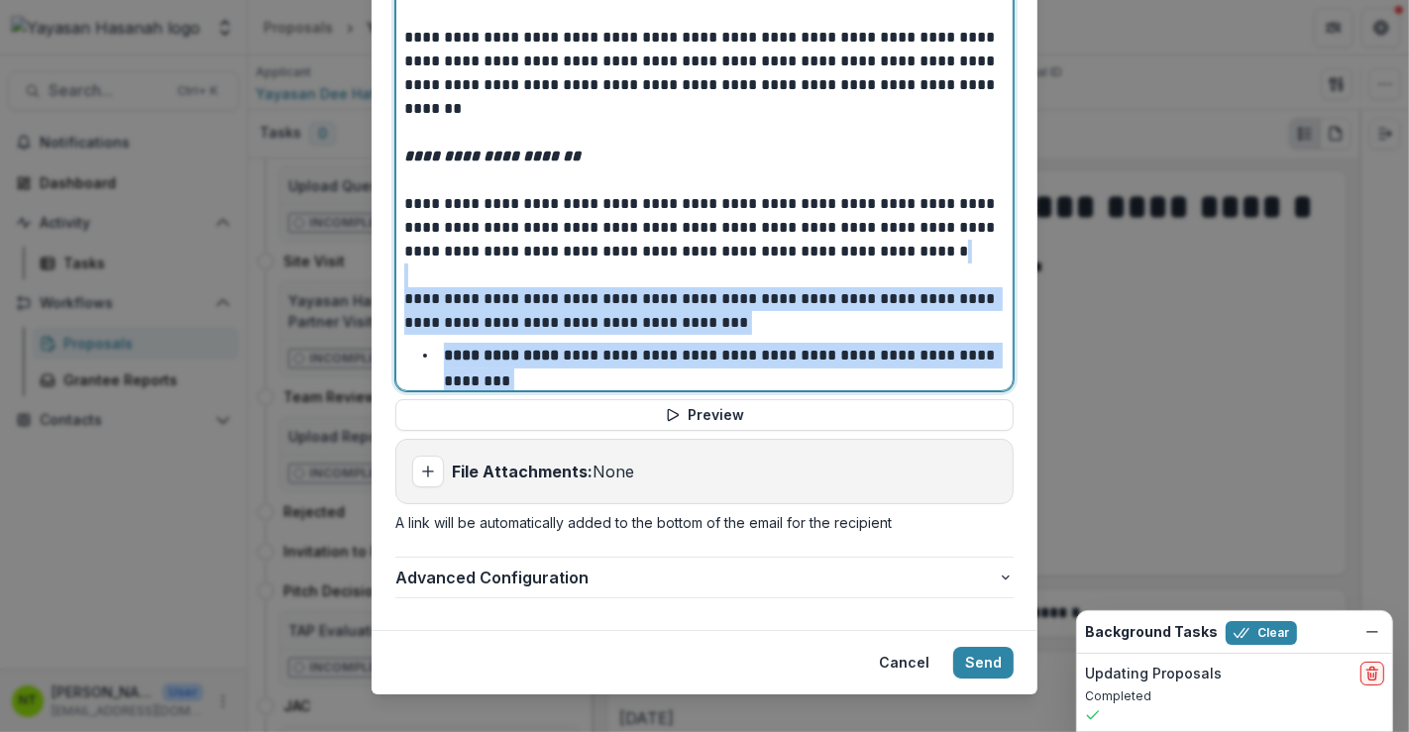
scroll to position [368, 0]
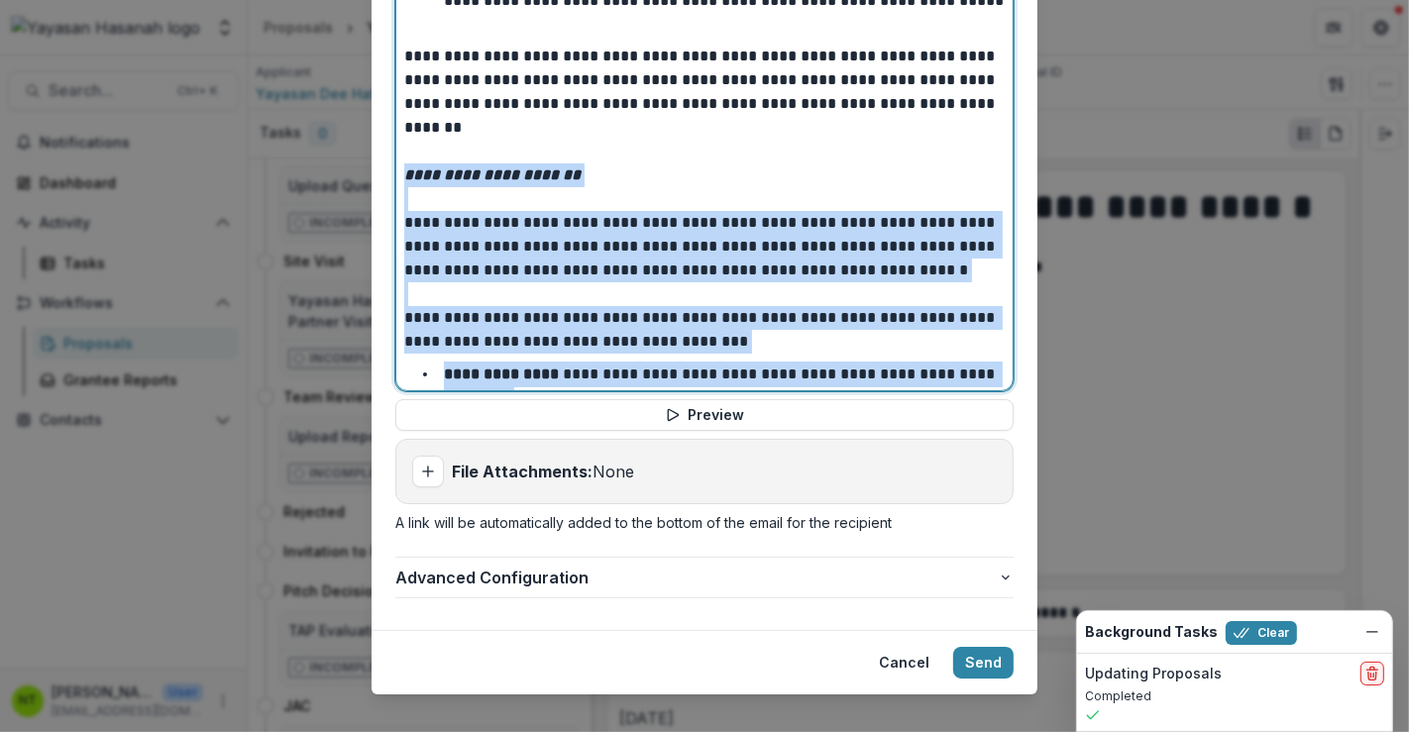
drag, startPoint x: 781, startPoint y: 300, endPoint x: 368, endPoint y: 140, distance: 443.4
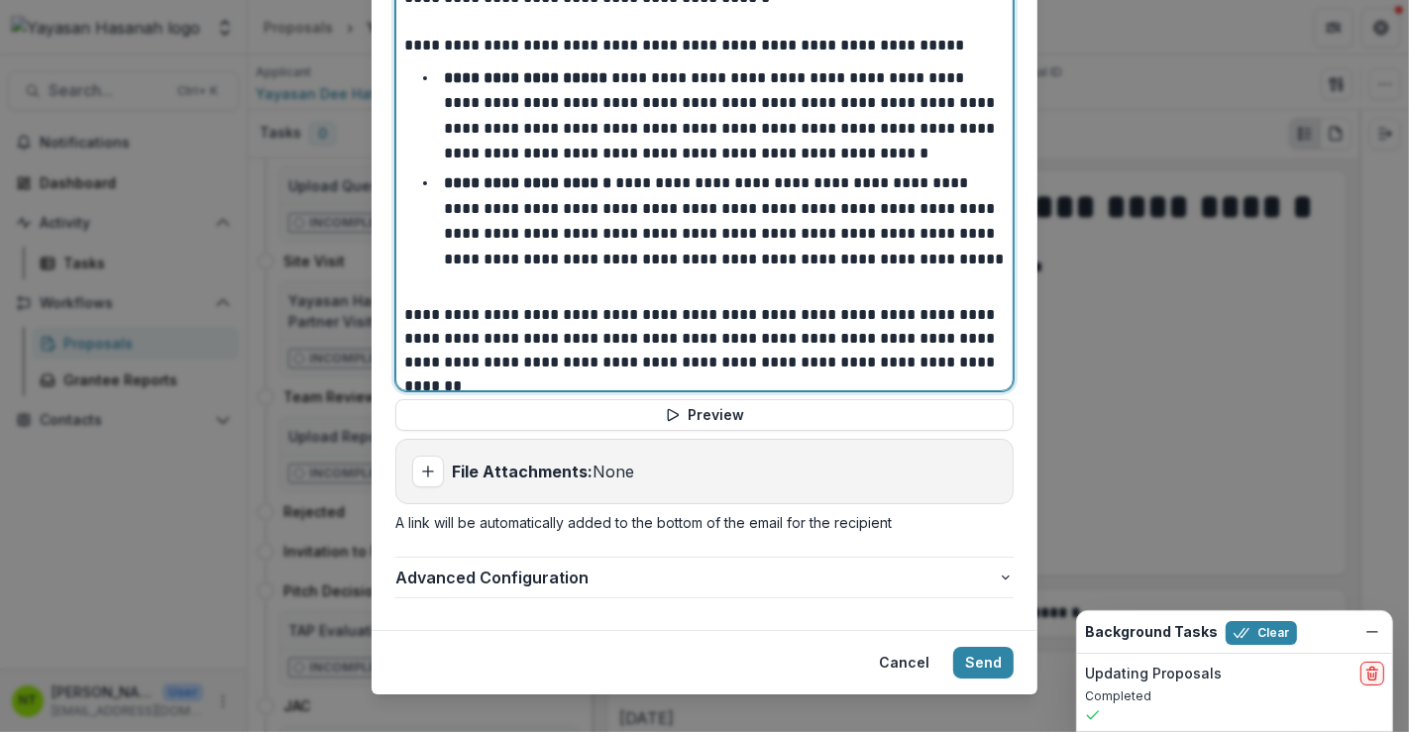
scroll to position [0, 0]
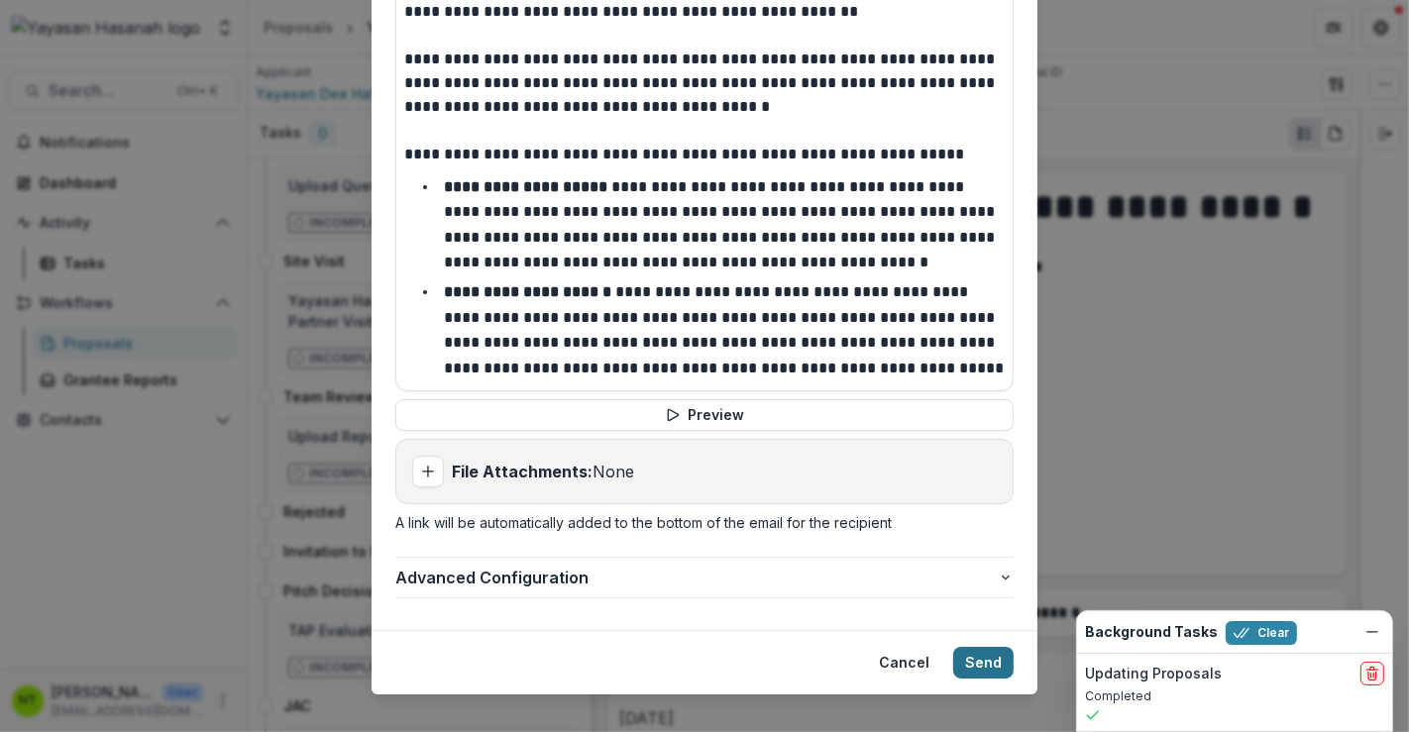
click at [1002, 647] on button "Send" at bounding box center [983, 663] width 60 height 32
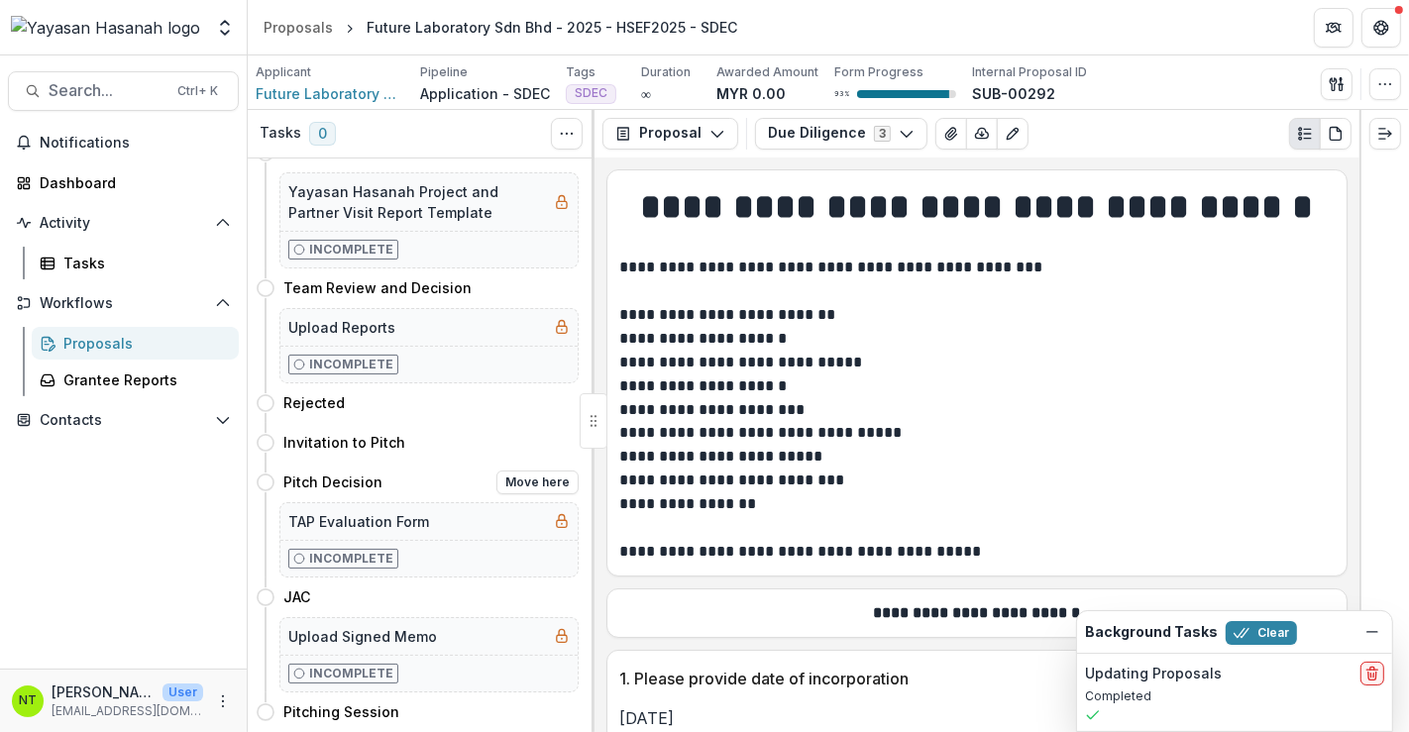
scroll to position [446, 0]
click at [517, 391] on button "Move here" at bounding box center [538, 403] width 82 height 24
select select "********"
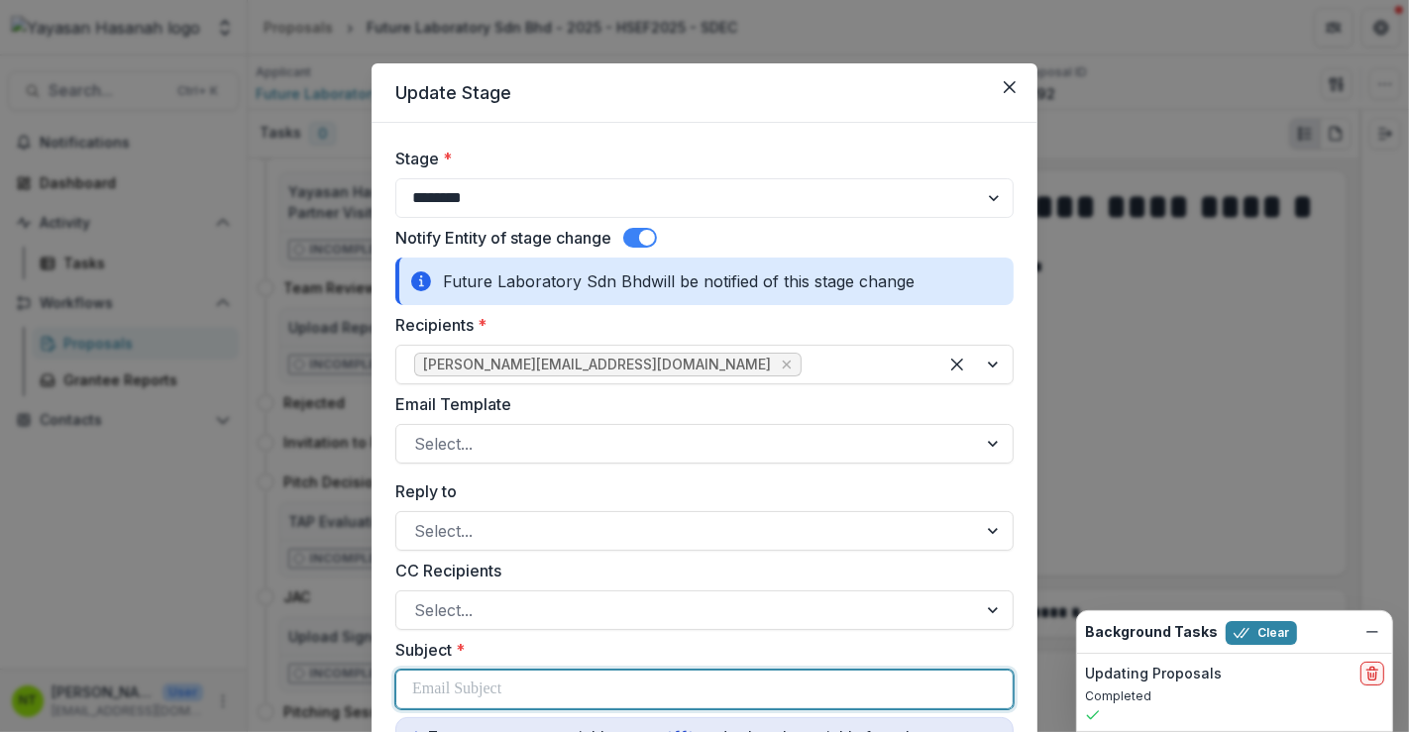
click at [483, 696] on p at bounding box center [456, 690] width 89 height 24
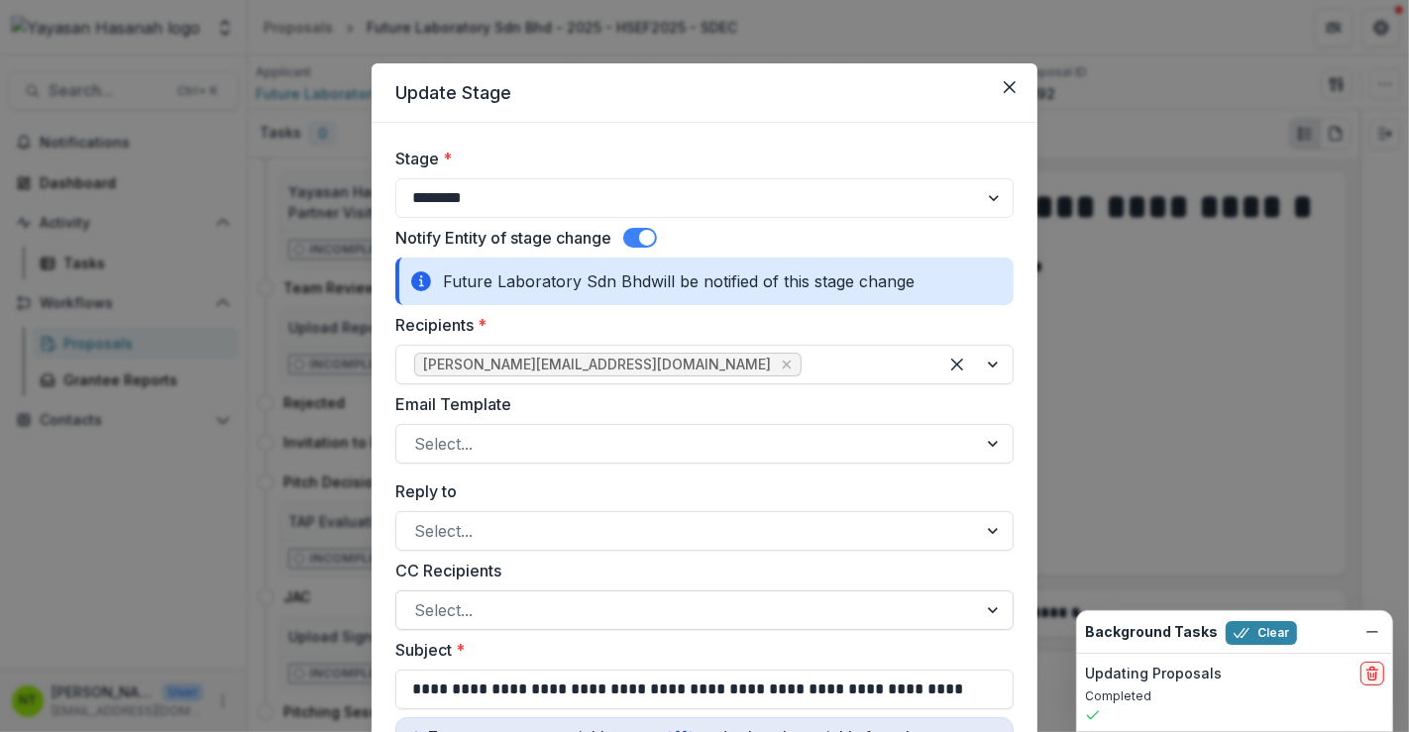
click at [483, 610] on div at bounding box center [686, 611] width 545 height 28
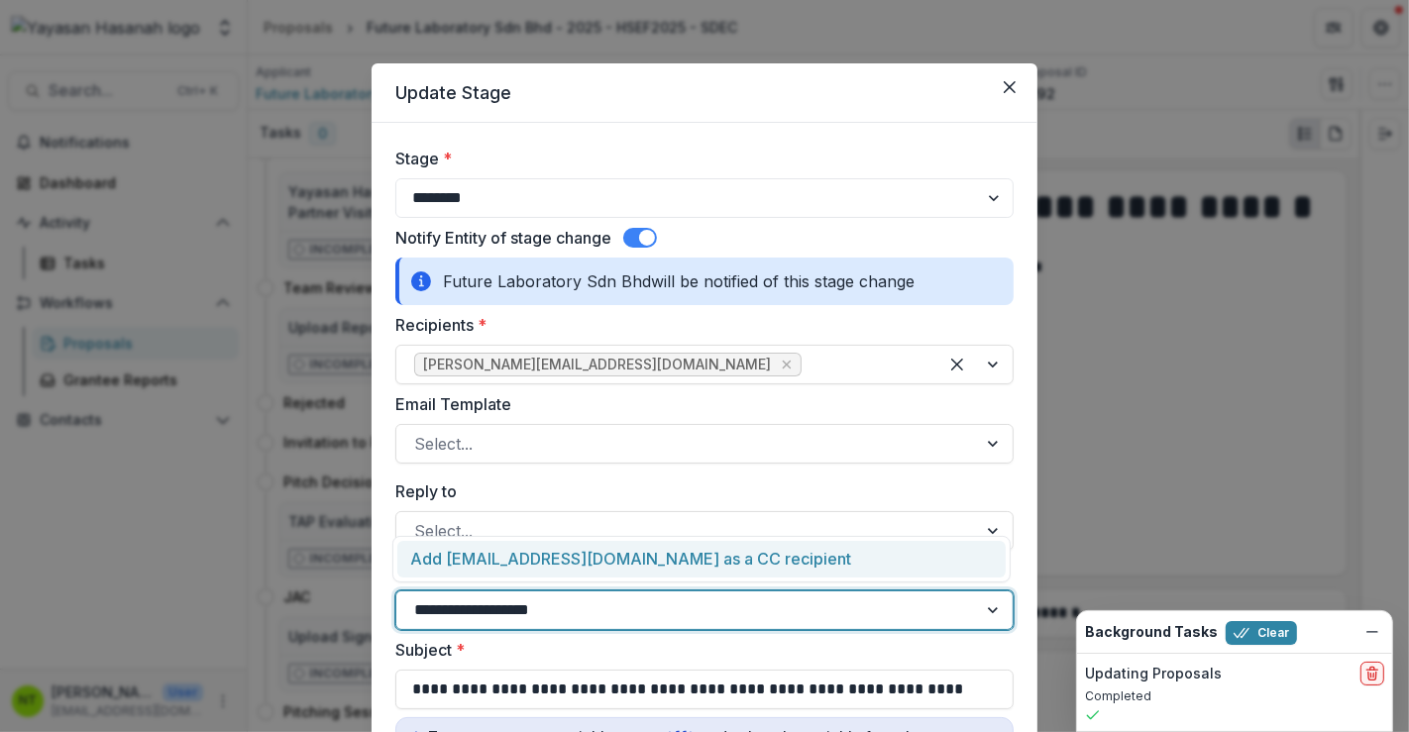
type input "**********"
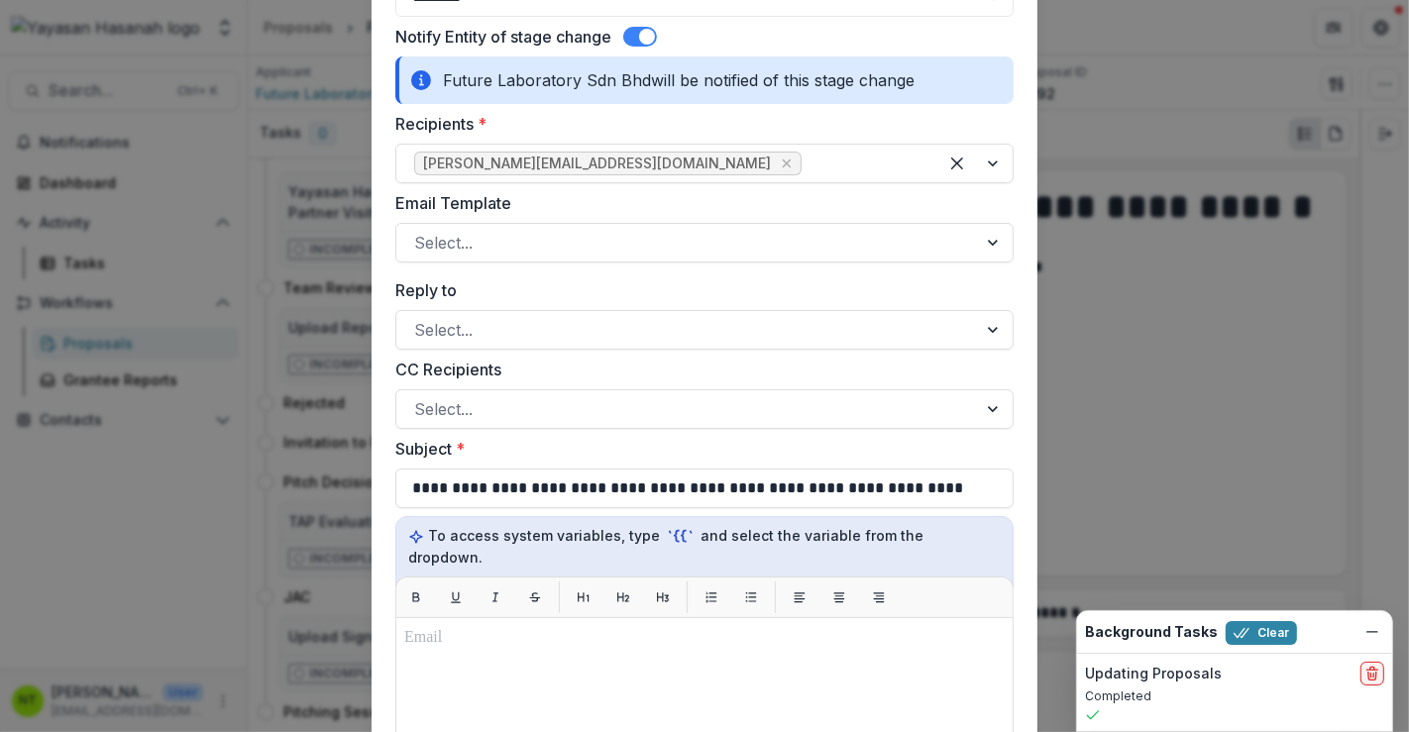
scroll to position [220, 0]
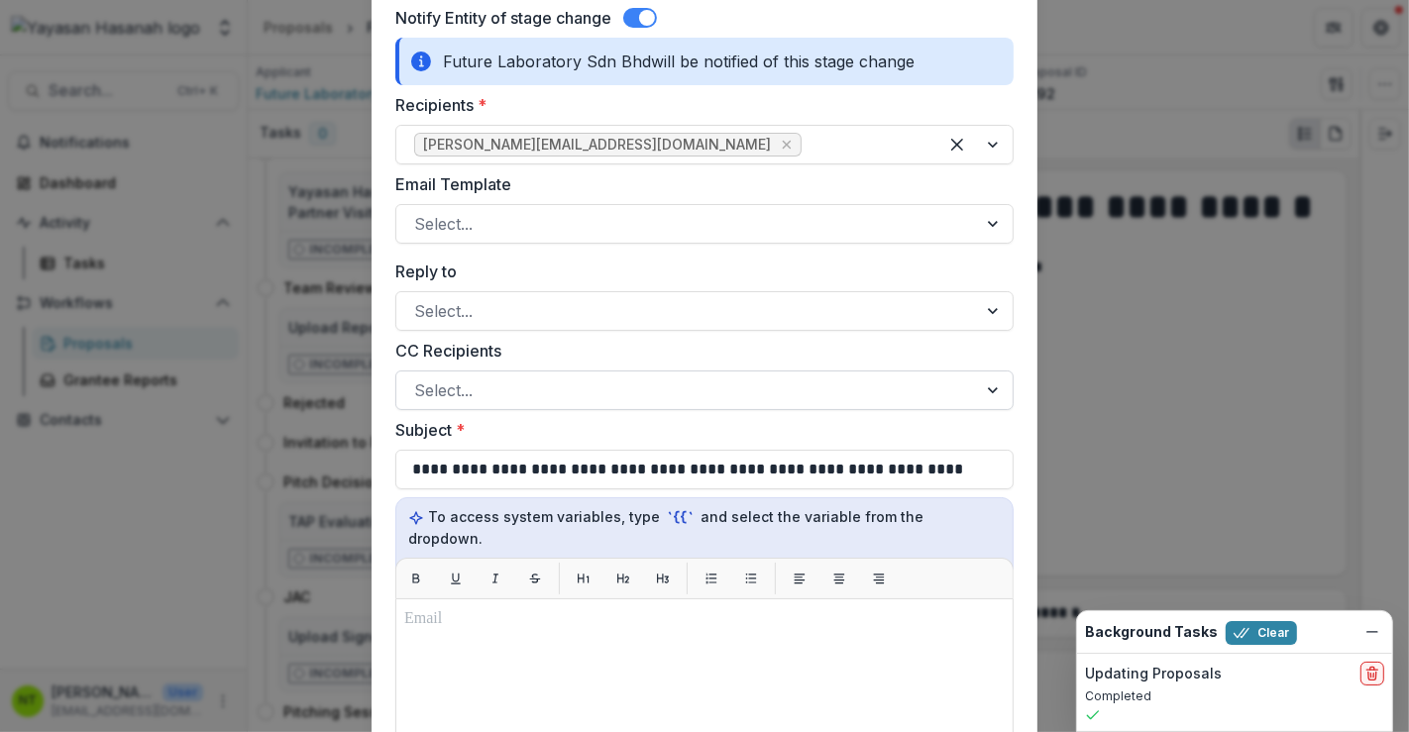
click at [540, 387] on div at bounding box center [686, 391] width 545 height 28
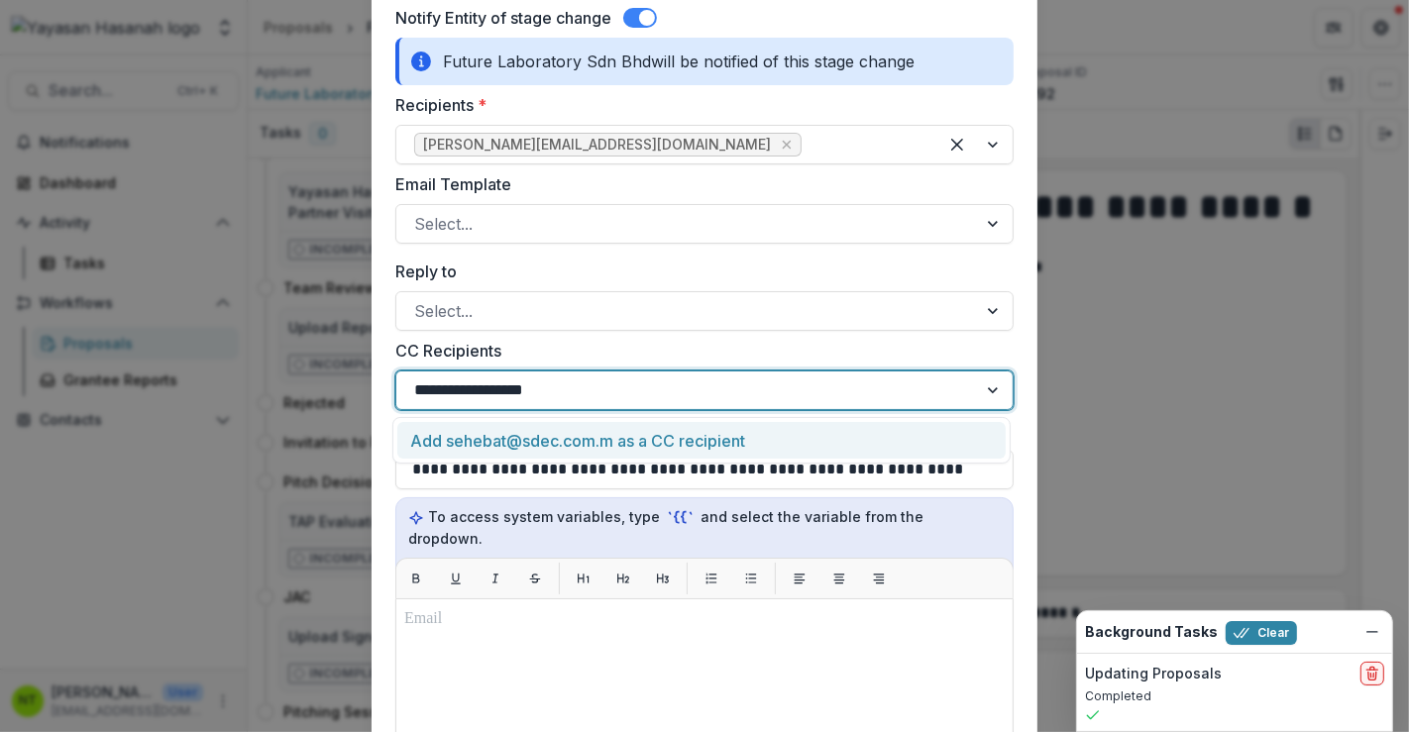
type input "**********"
click at [481, 440] on div "Add [EMAIL_ADDRESS][DOMAIN_NAME] as a CC recipient" at bounding box center [701, 440] width 609 height 37
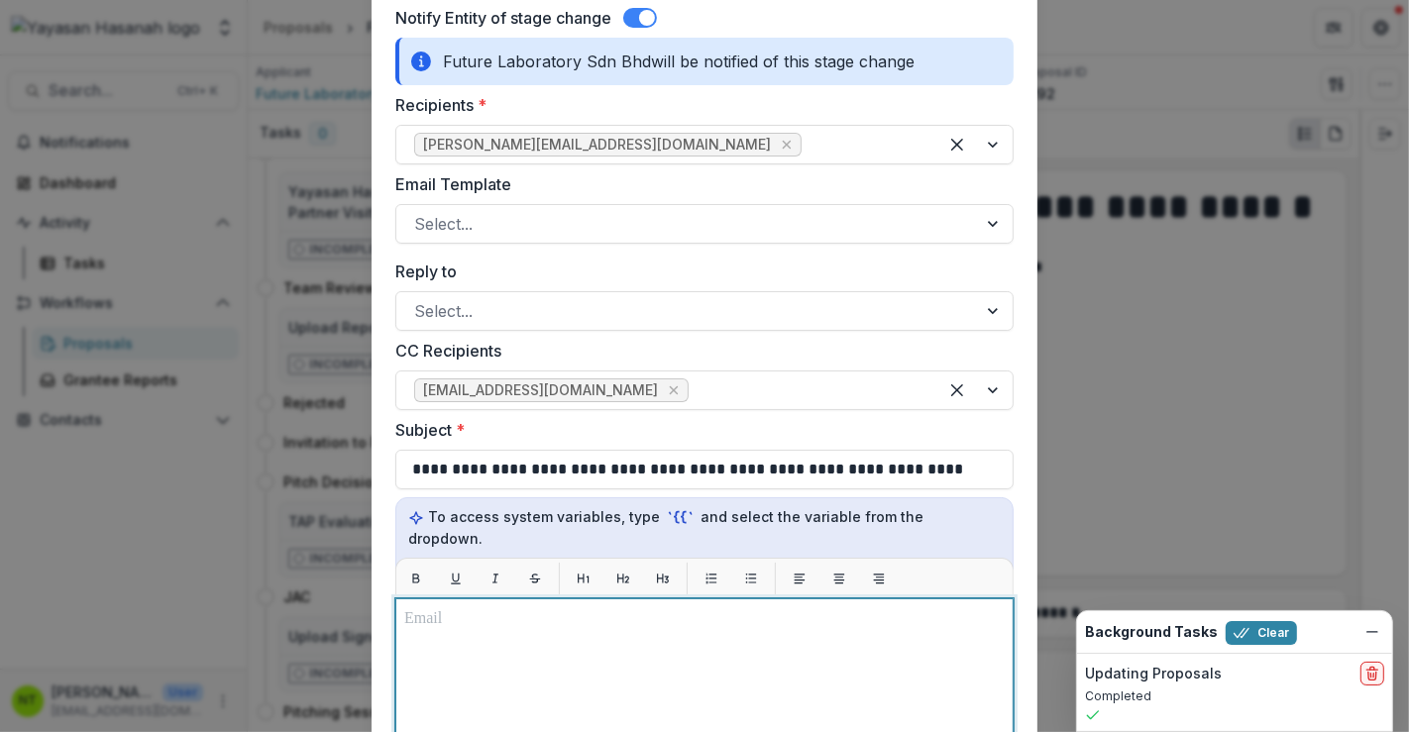
scroll to position [557, 0]
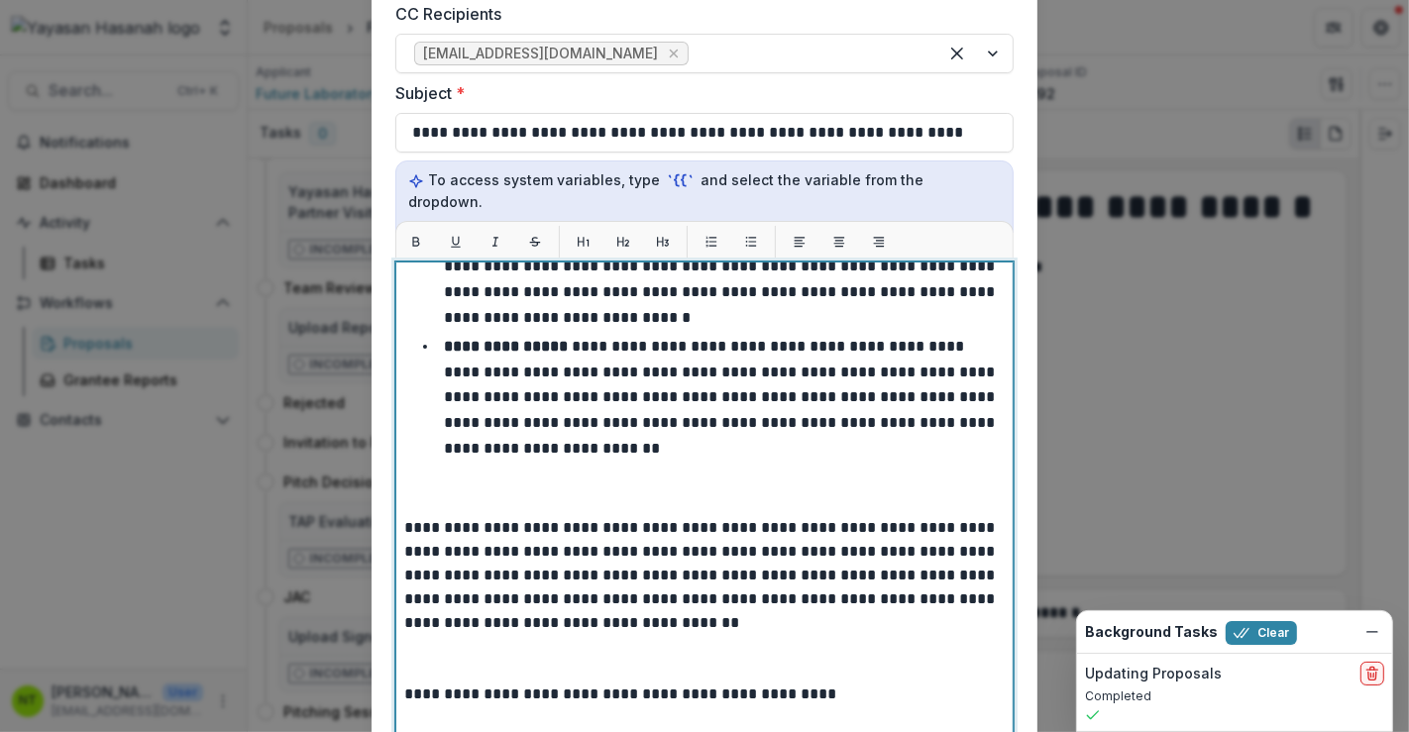
click at [408, 469] on p at bounding box center [704, 493] width 601 height 48
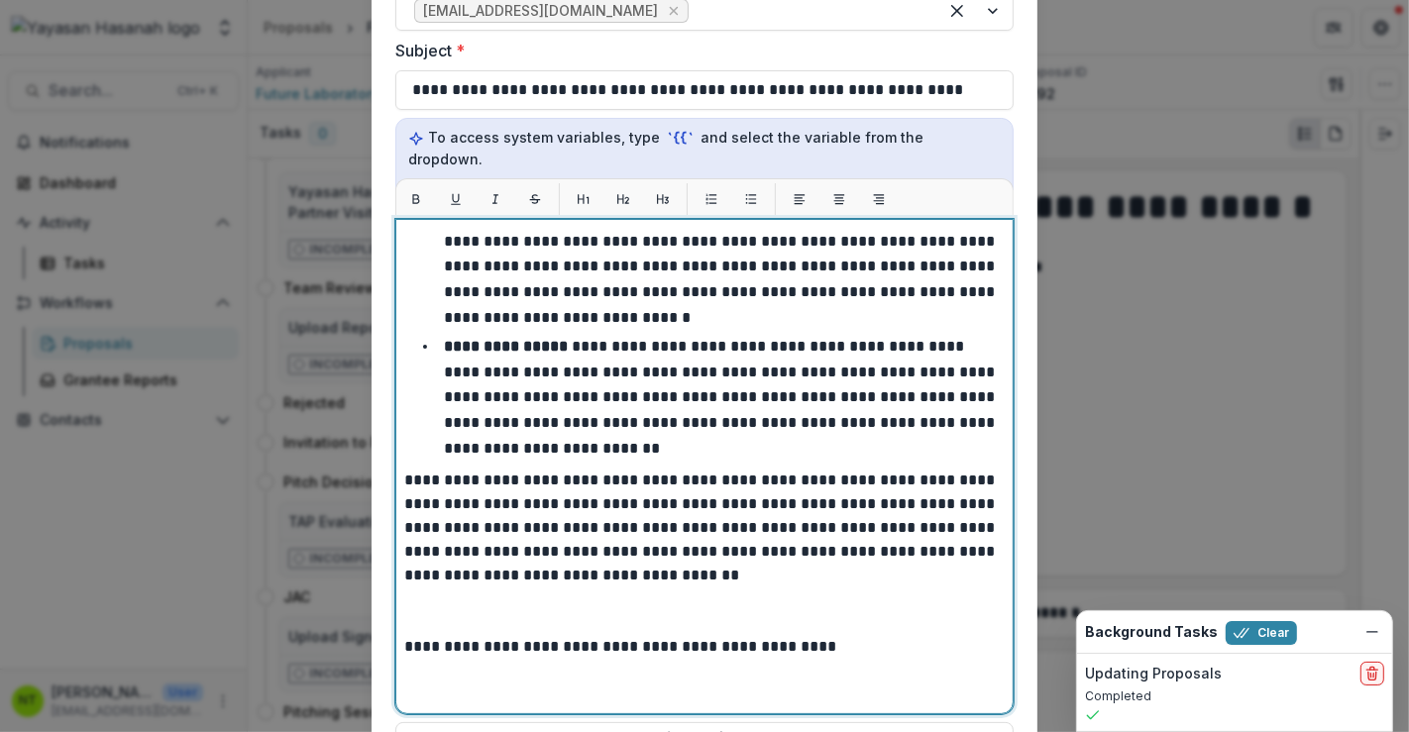
scroll to position [414, 0]
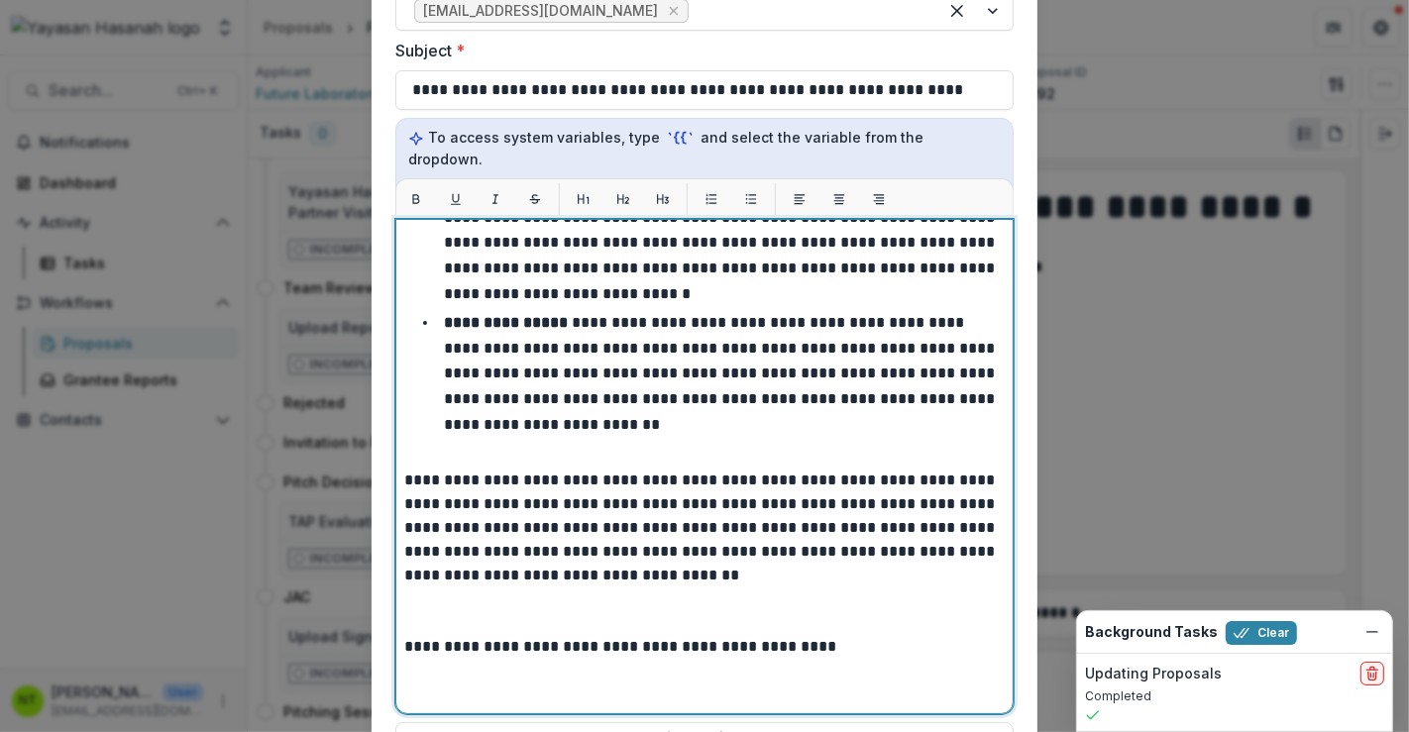
click at [595, 395] on li "**********" at bounding box center [716, 373] width 577 height 127
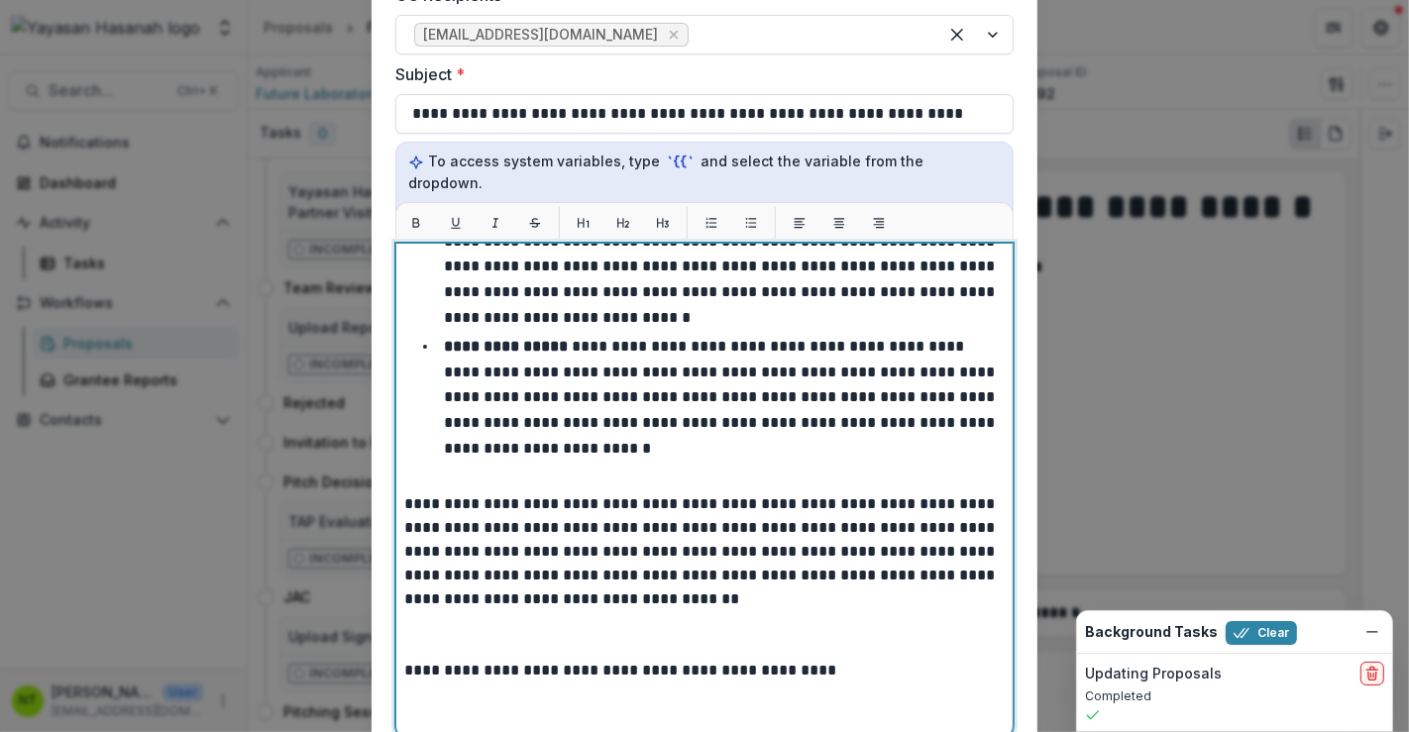
click at [484, 659] on p "**********" at bounding box center [702, 671] width 596 height 24
click at [481, 612] on p at bounding box center [704, 636] width 601 height 48
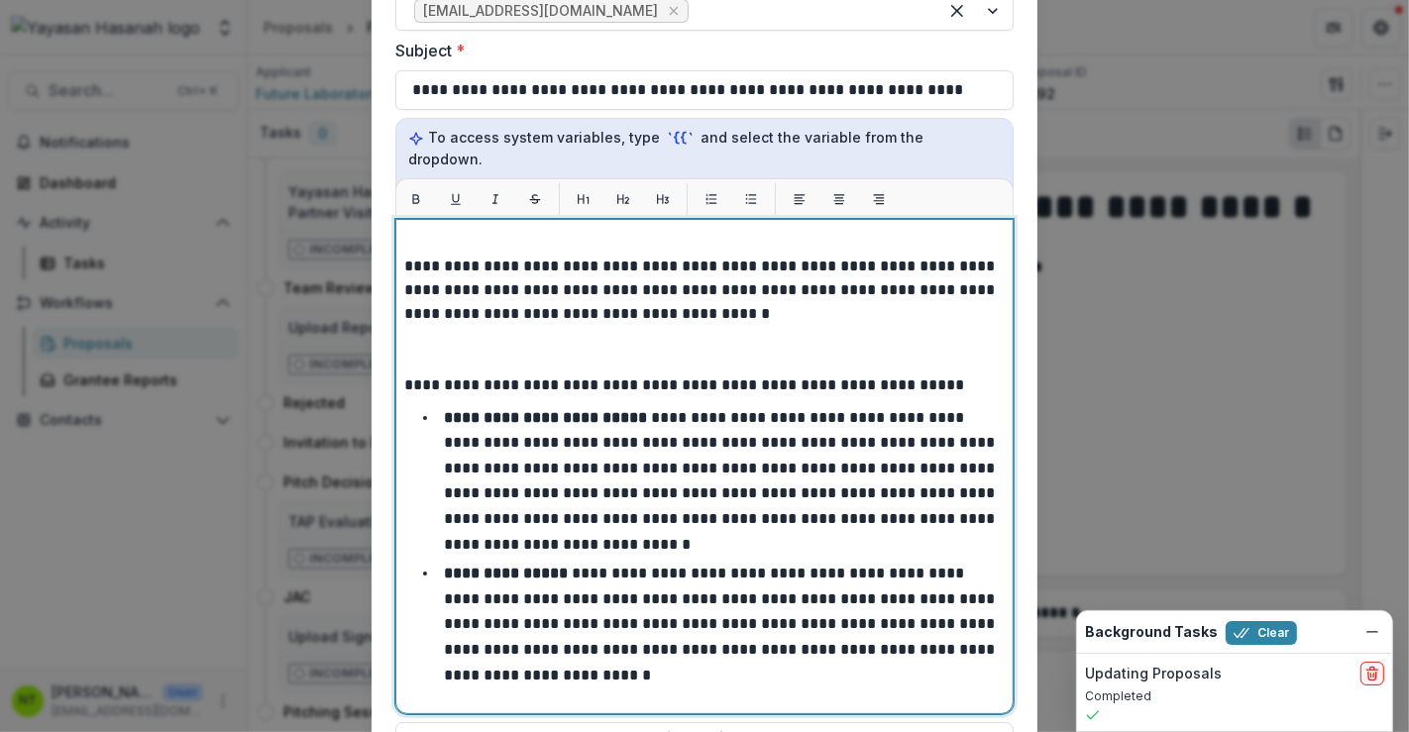
scroll to position [60, 0]
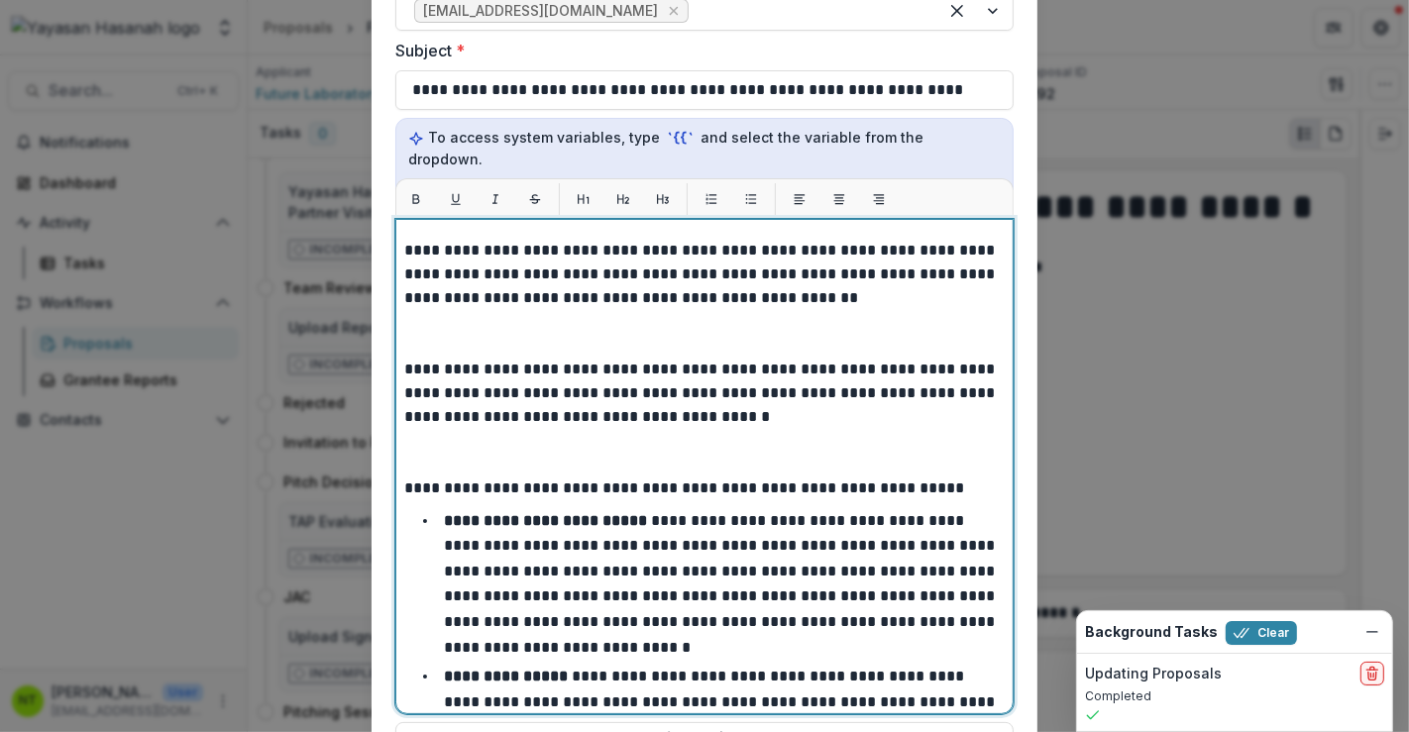
click at [543, 429] on p at bounding box center [704, 453] width 601 height 48
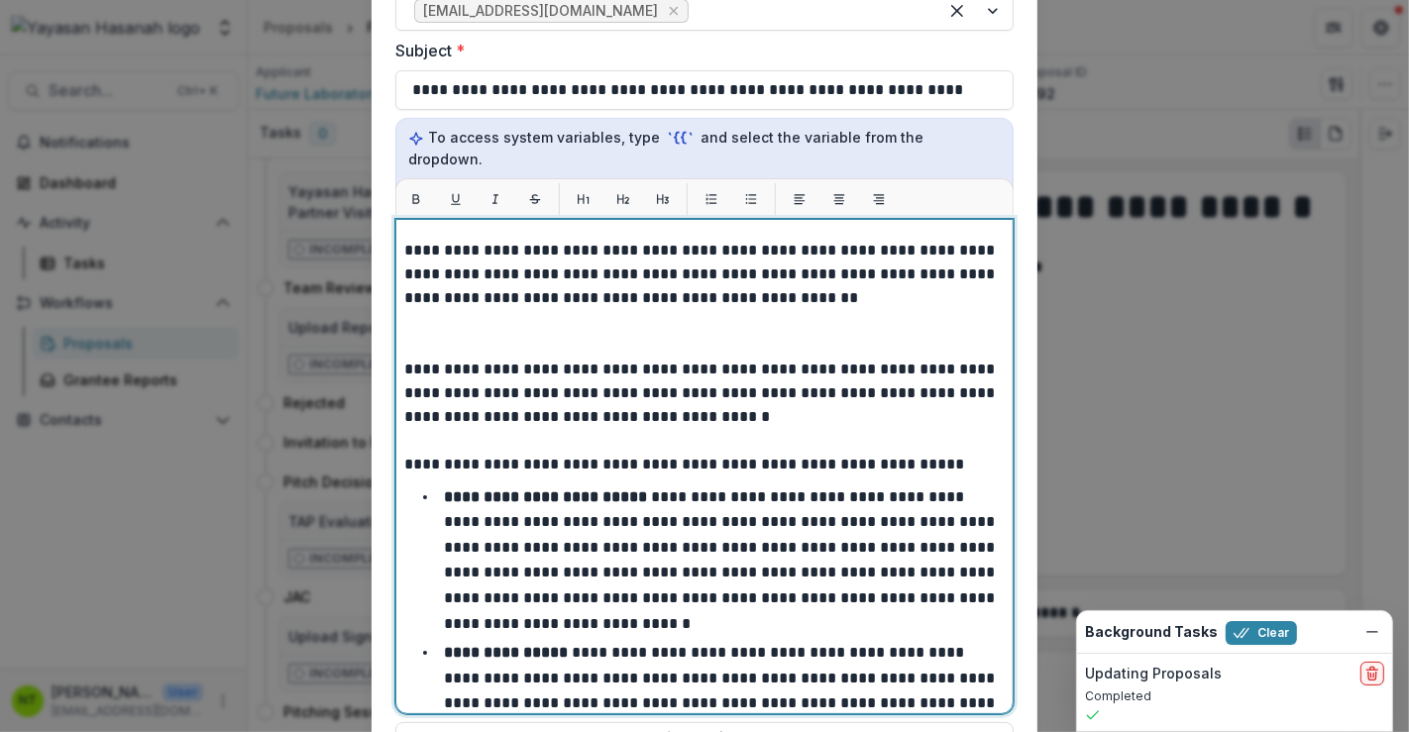
click at [539, 310] on p at bounding box center [704, 334] width 601 height 48
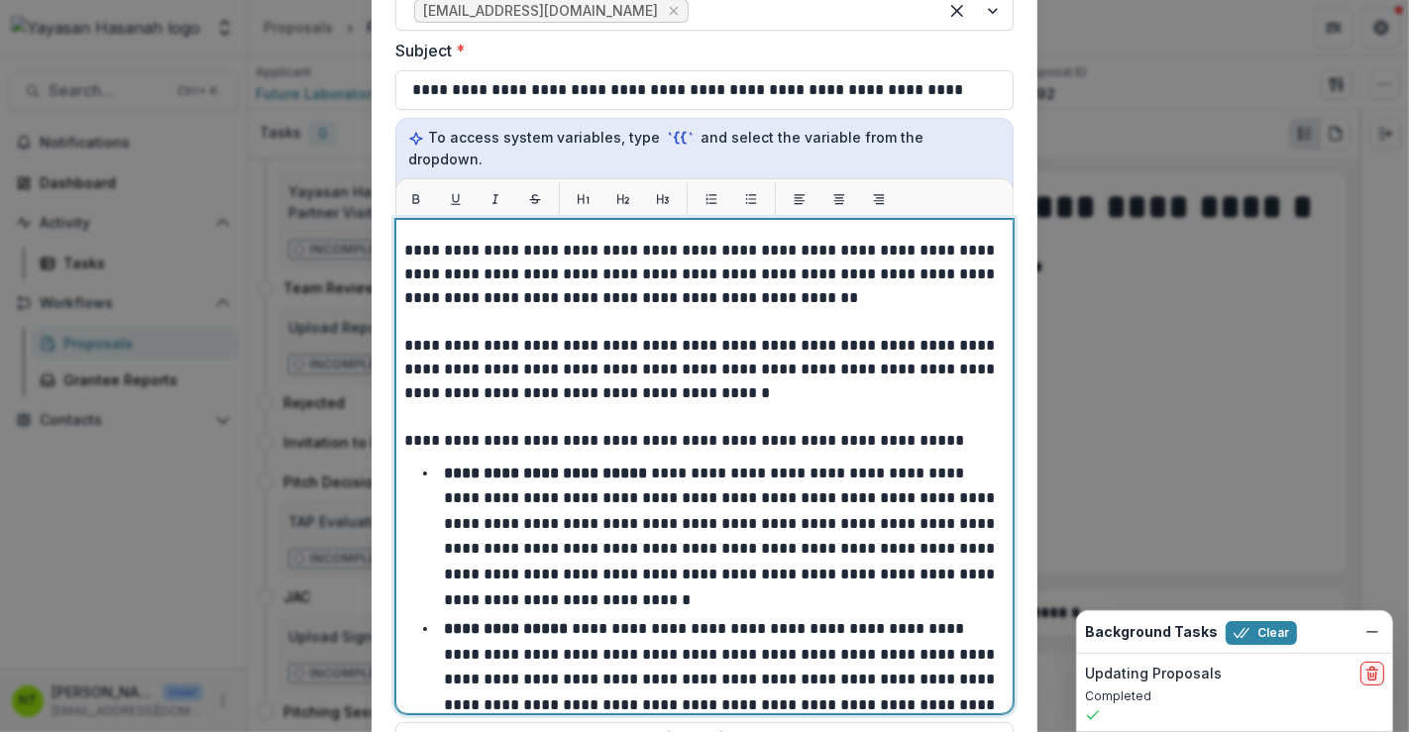
scroll to position [0, 0]
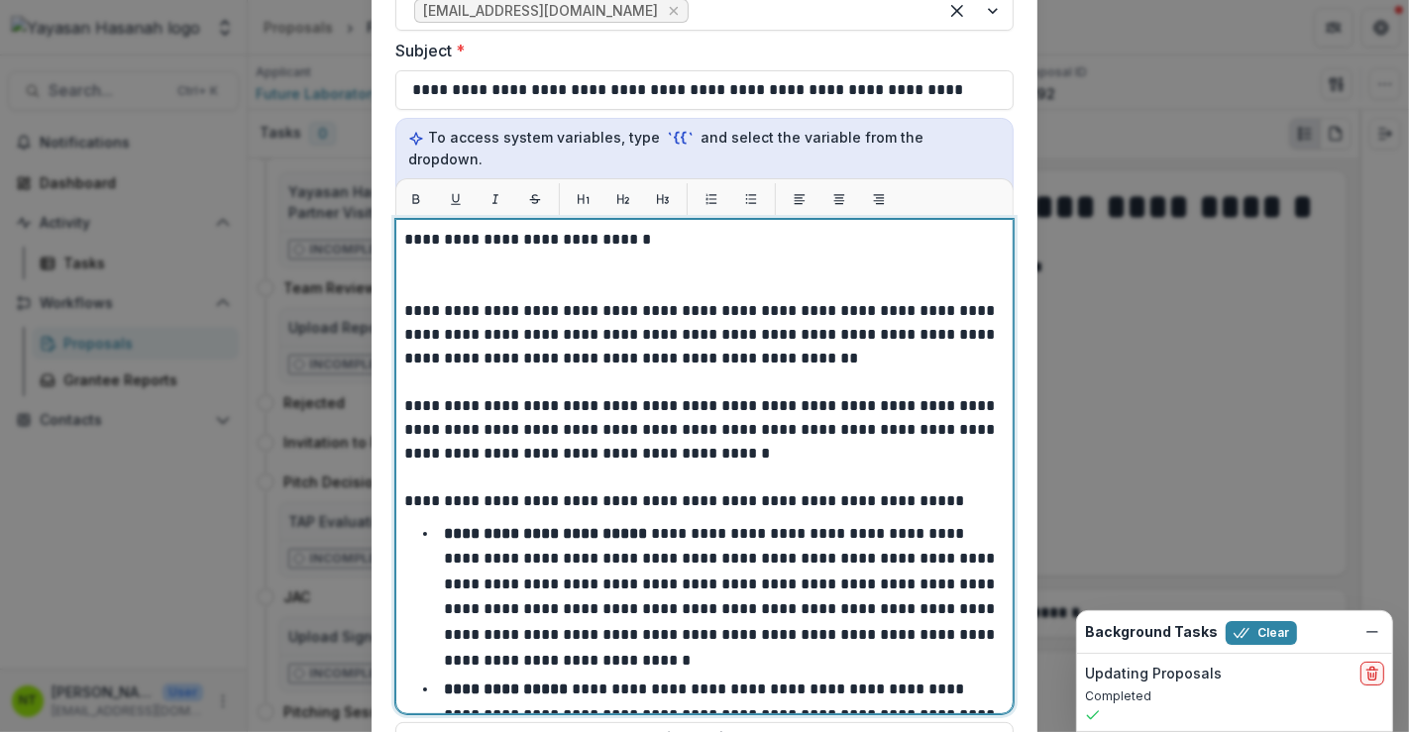
click at [512, 299] on p "**********" at bounding box center [702, 346] width 596 height 95
click at [512, 255] on p at bounding box center [704, 276] width 601 height 48
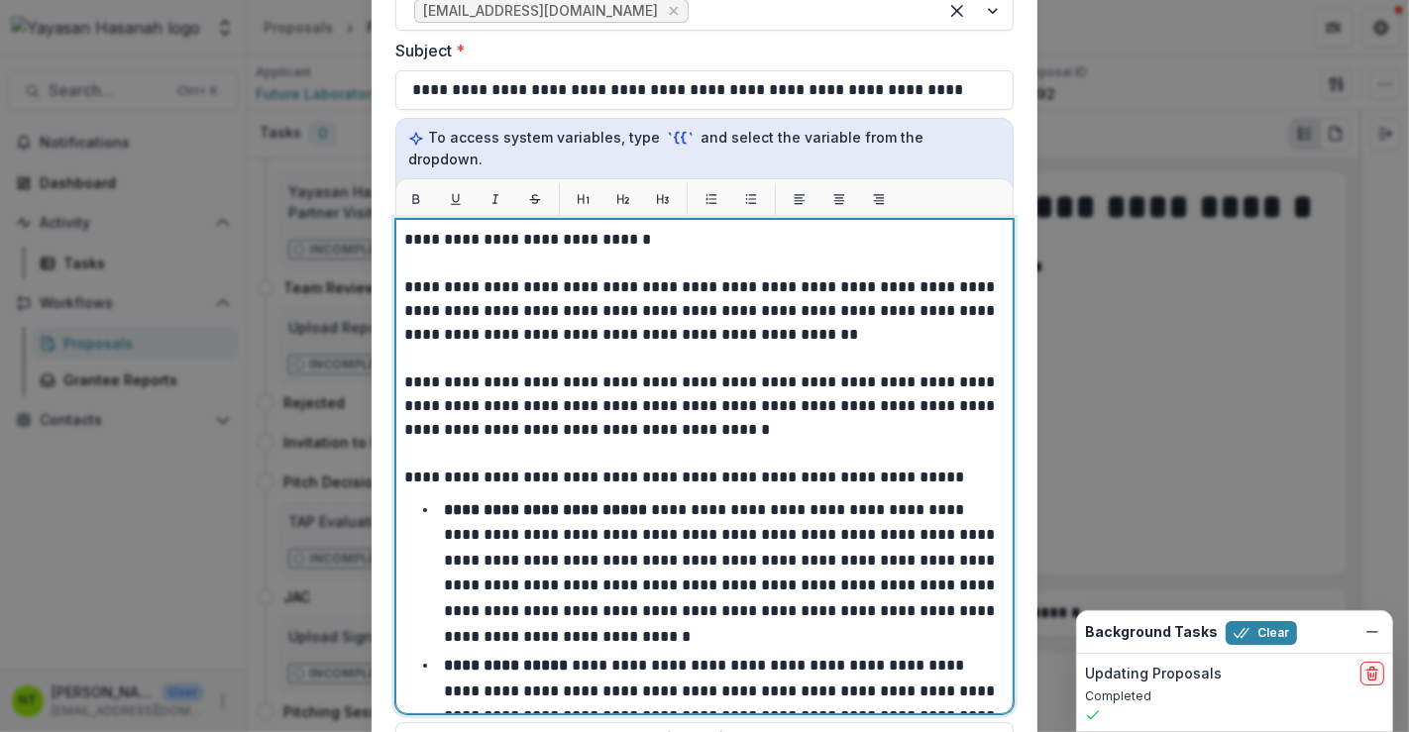
click at [546, 228] on p "**********" at bounding box center [702, 240] width 596 height 24
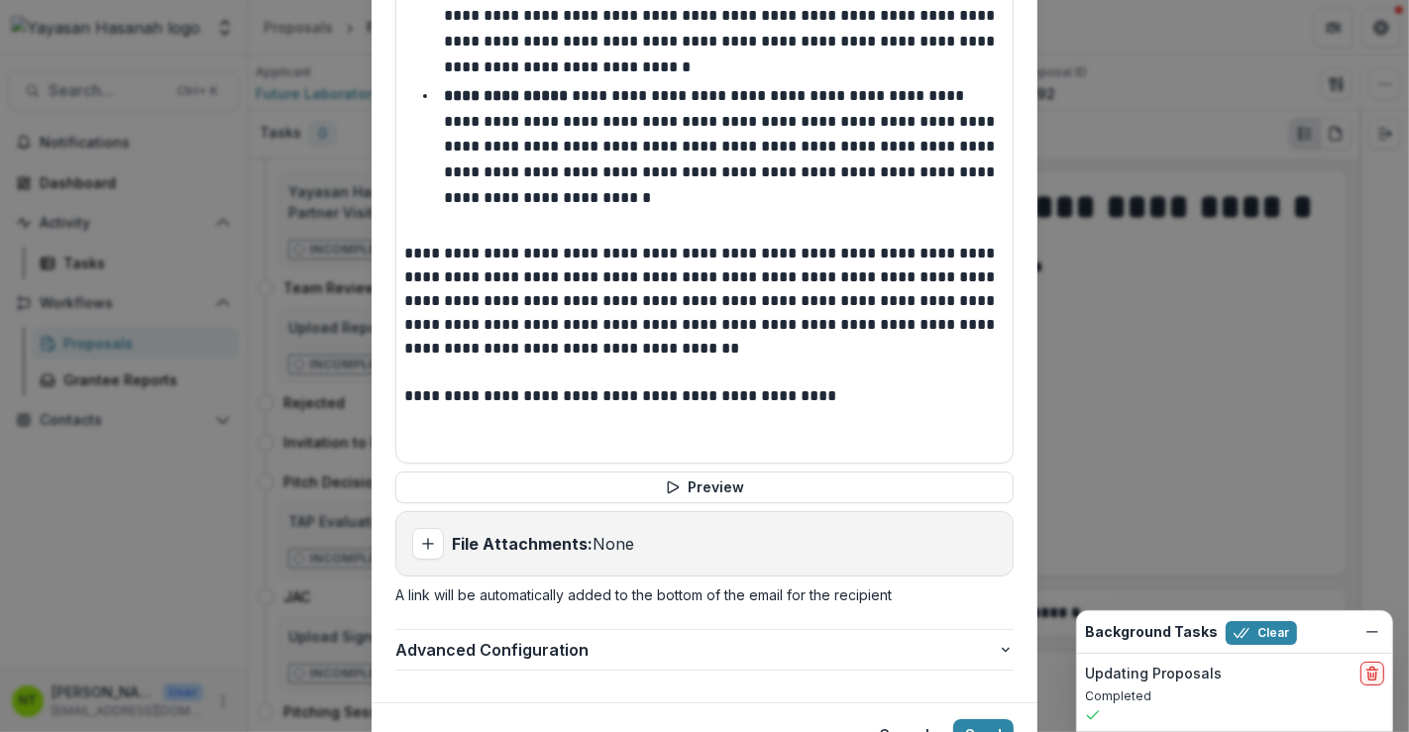
scroll to position [923, 0]
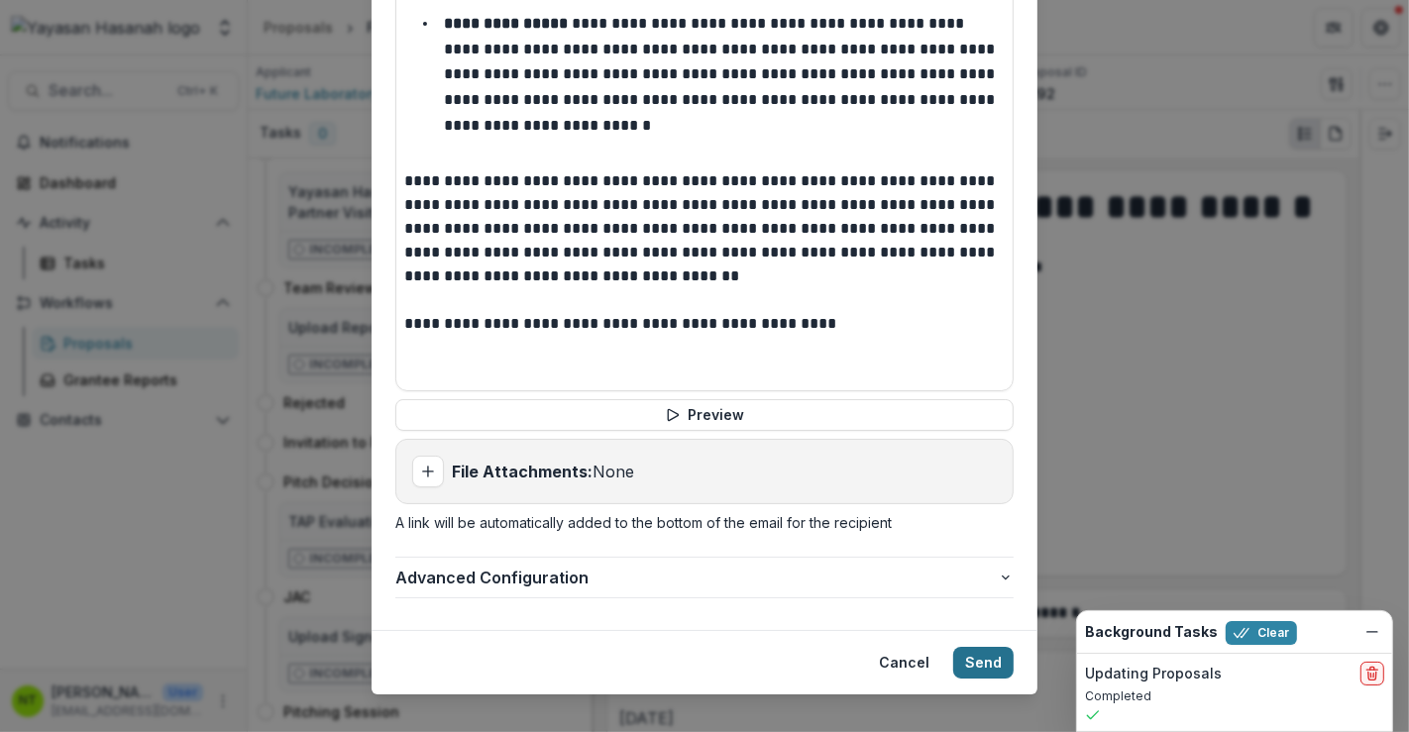
click at [988, 647] on button "Send" at bounding box center [983, 663] width 60 height 32
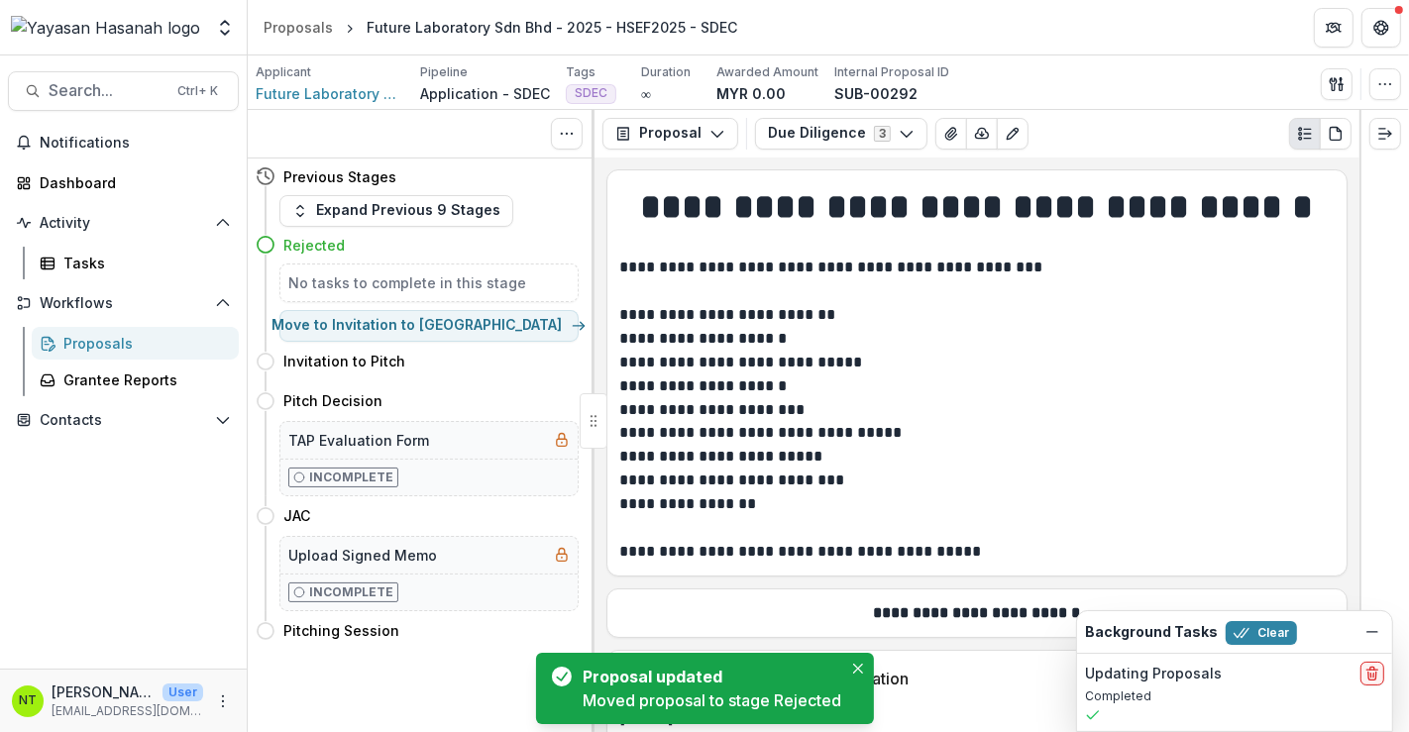
scroll to position [0, 0]
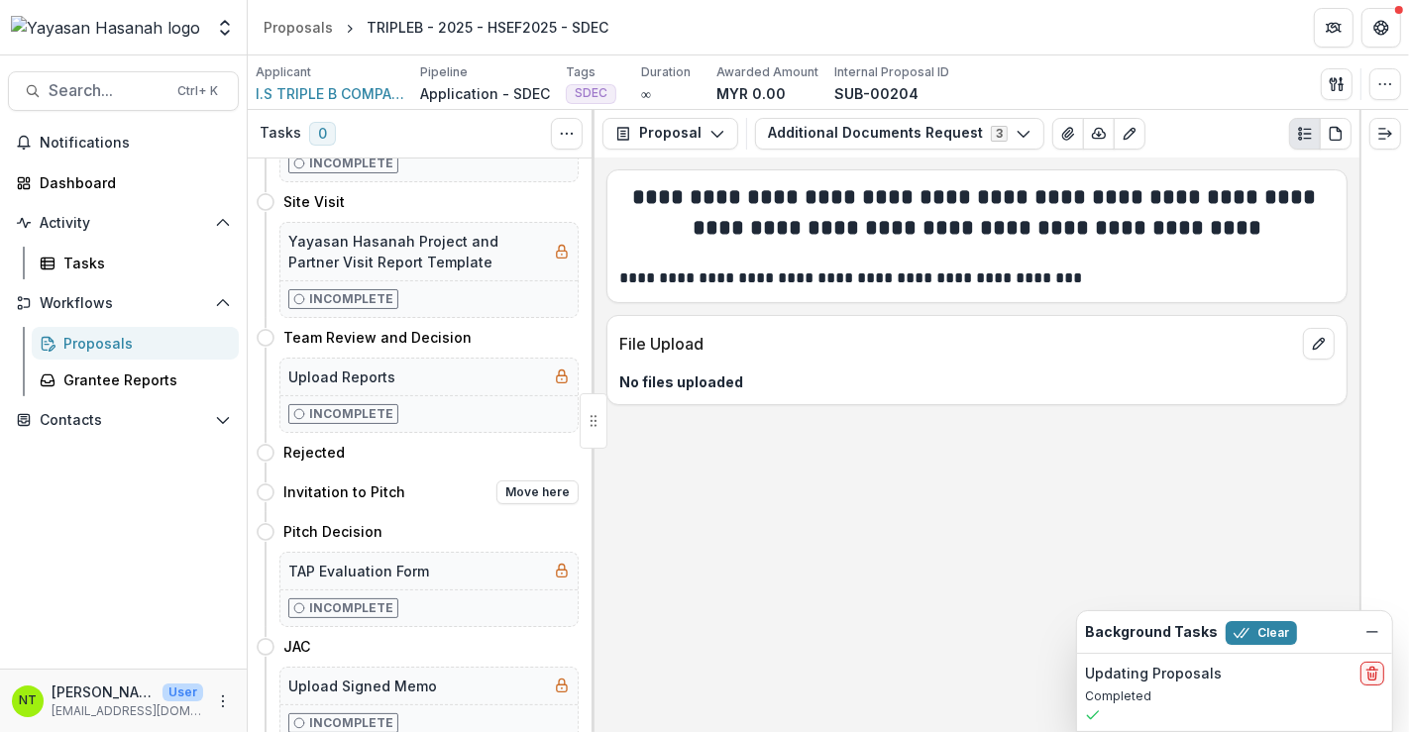
scroll to position [394, 0]
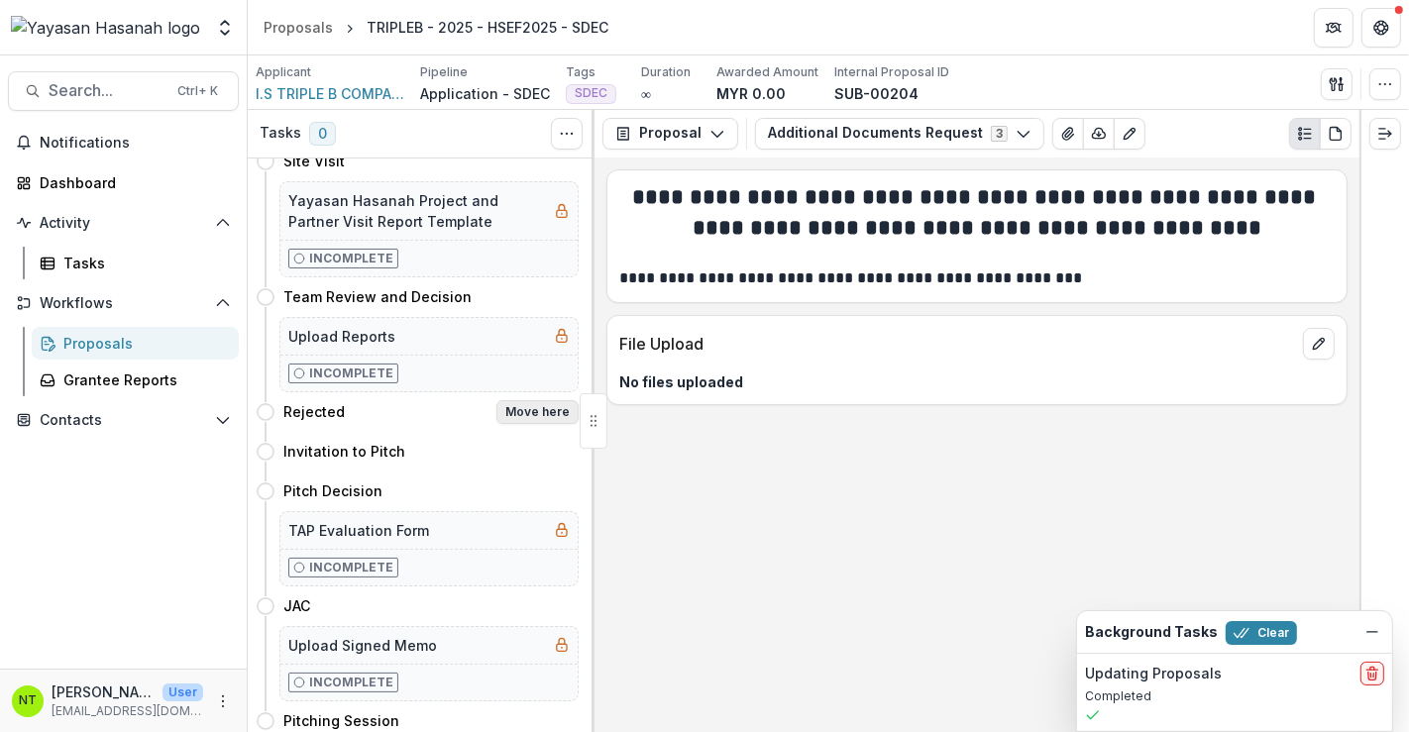
click at [534, 409] on button "Move here" at bounding box center [538, 412] width 82 height 24
select select "********"
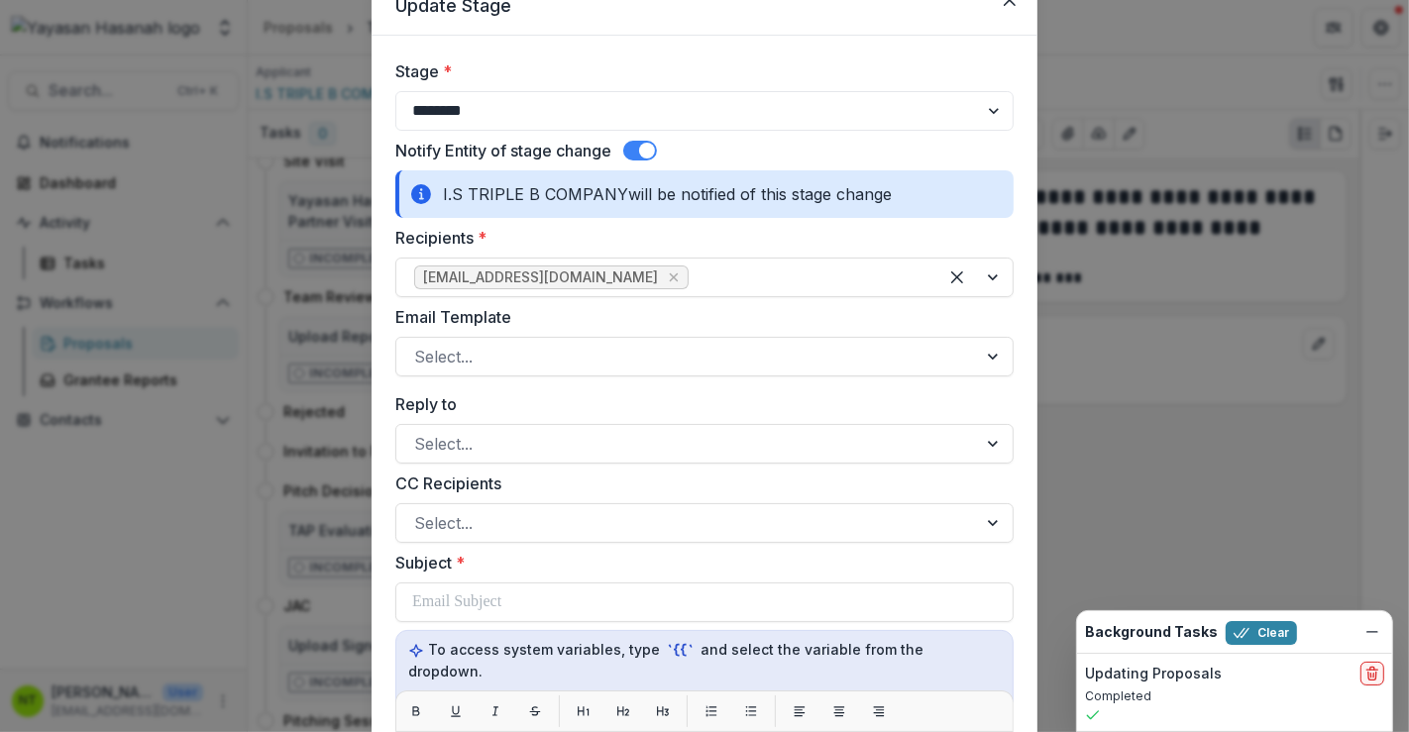
scroll to position [110, 0]
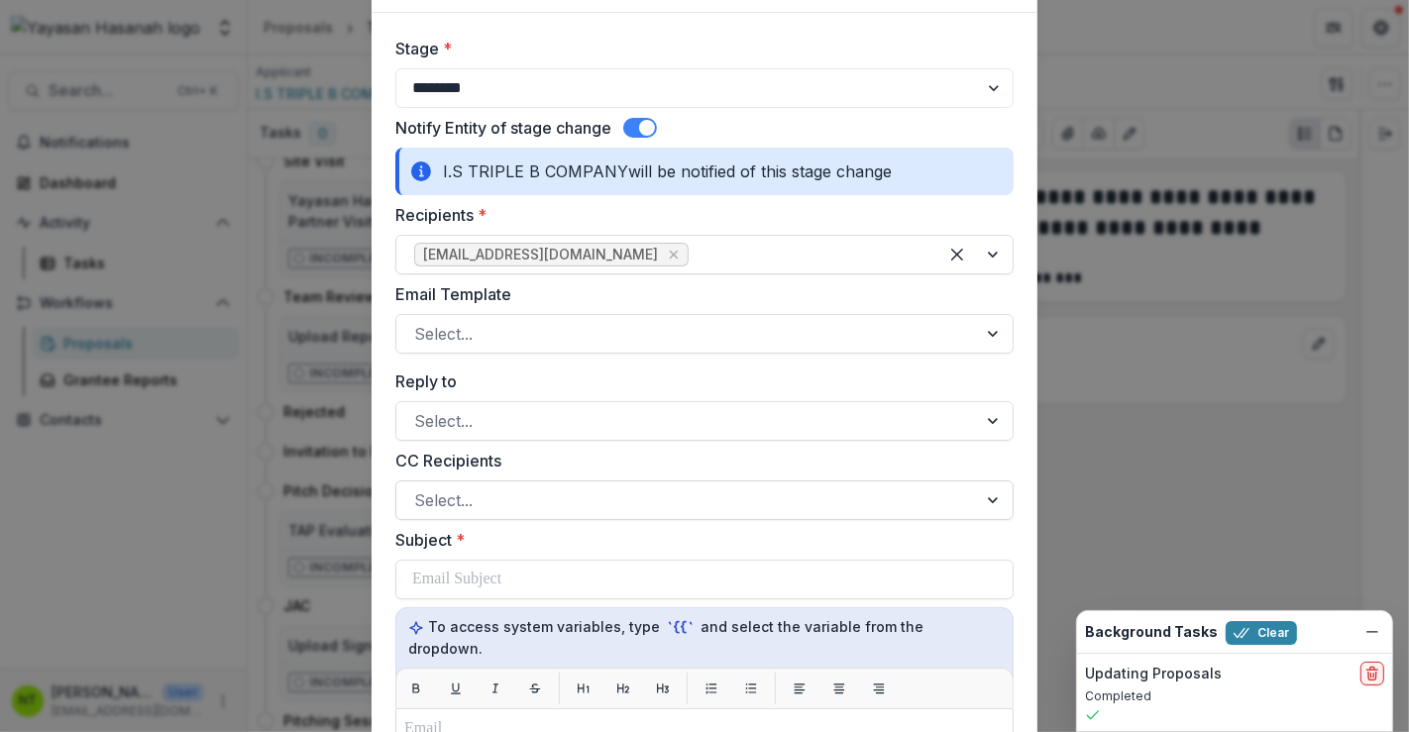
click at [533, 502] on div at bounding box center [686, 501] width 545 height 28
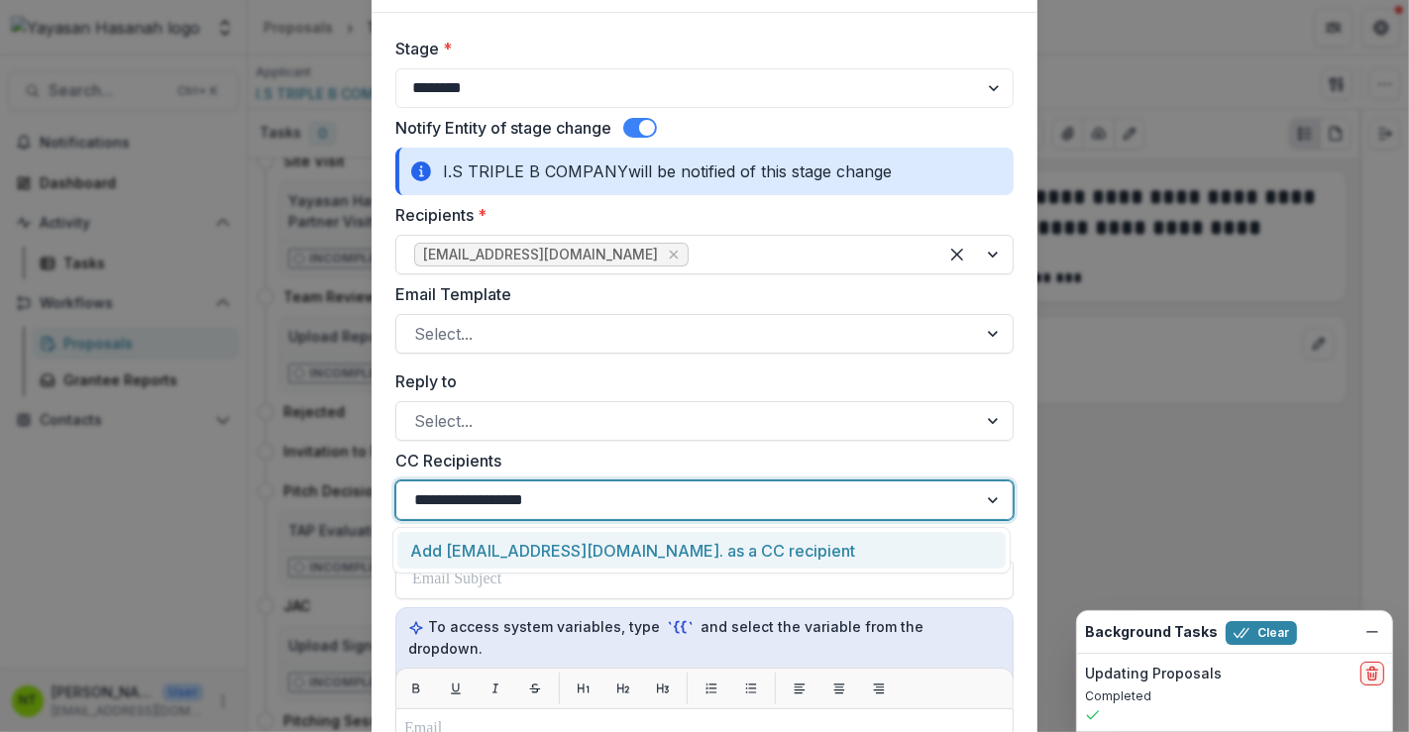
type input "**********"
click at [555, 555] on div "Add [EMAIL_ADDRESS][DOMAIN_NAME] as a CC recipient" at bounding box center [701, 550] width 609 height 37
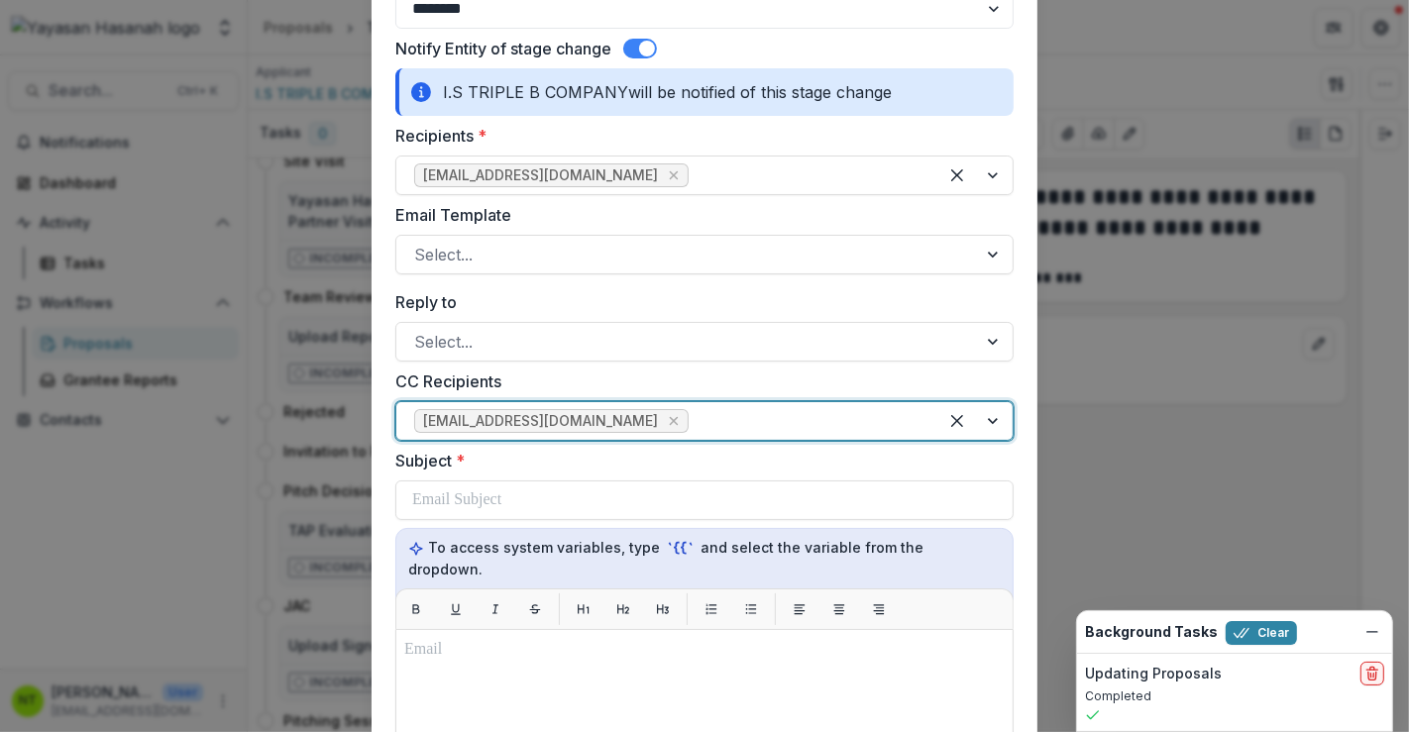
scroll to position [220, 0]
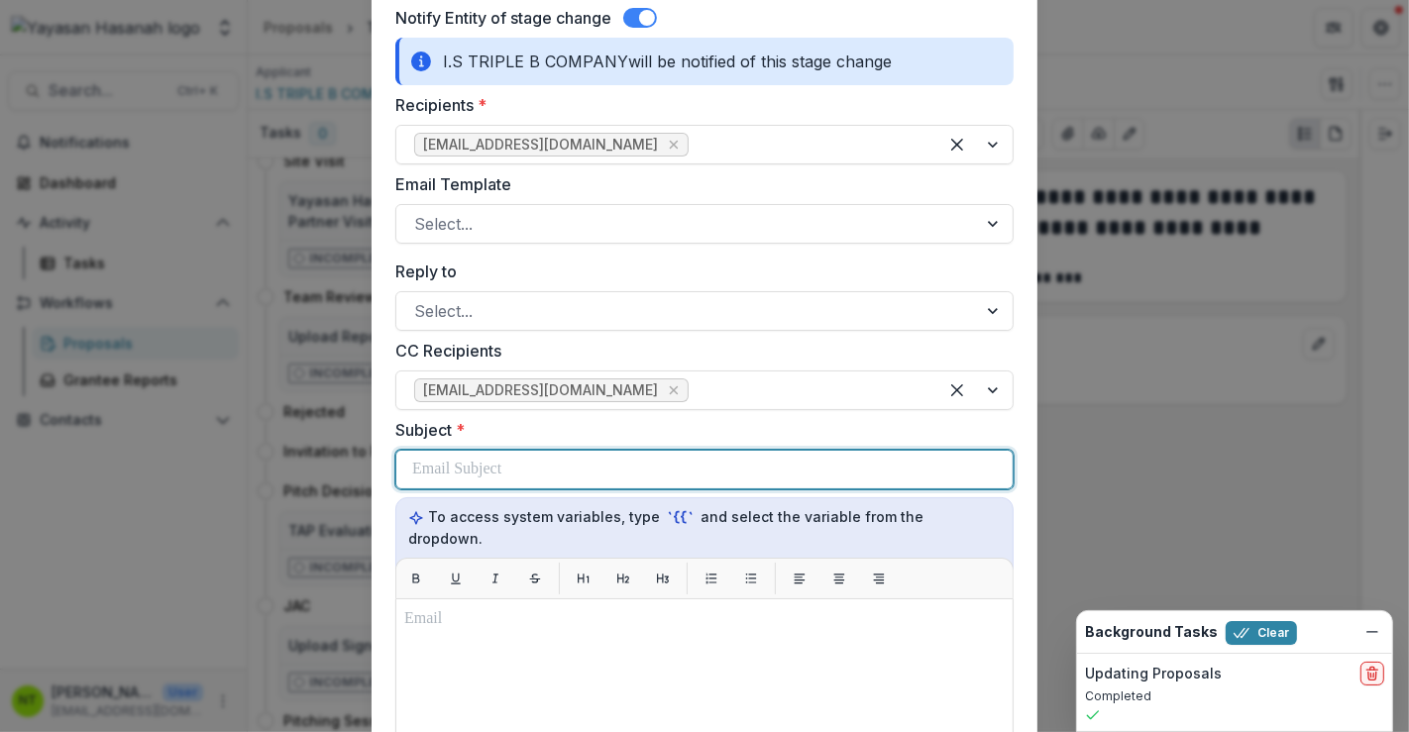
click at [526, 474] on div at bounding box center [704, 470] width 585 height 38
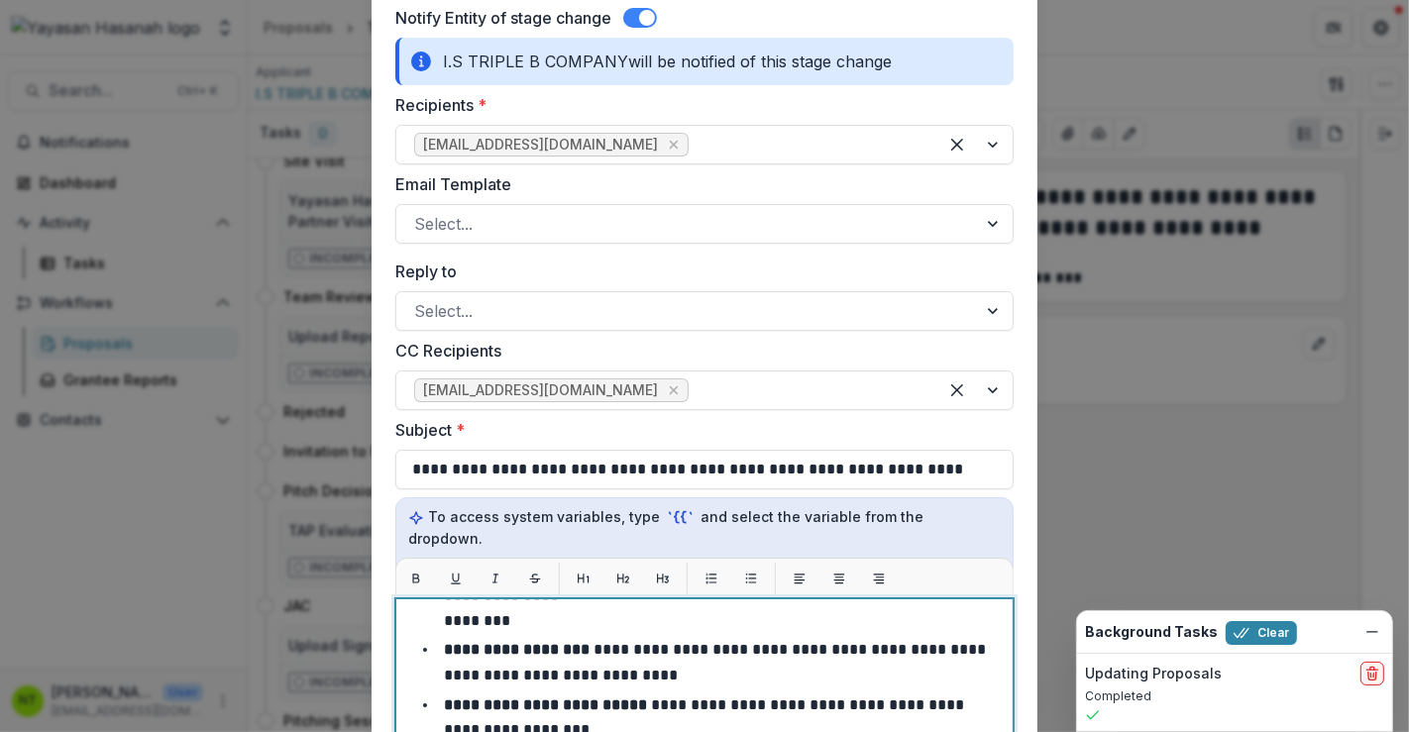
scroll to position [557, 0]
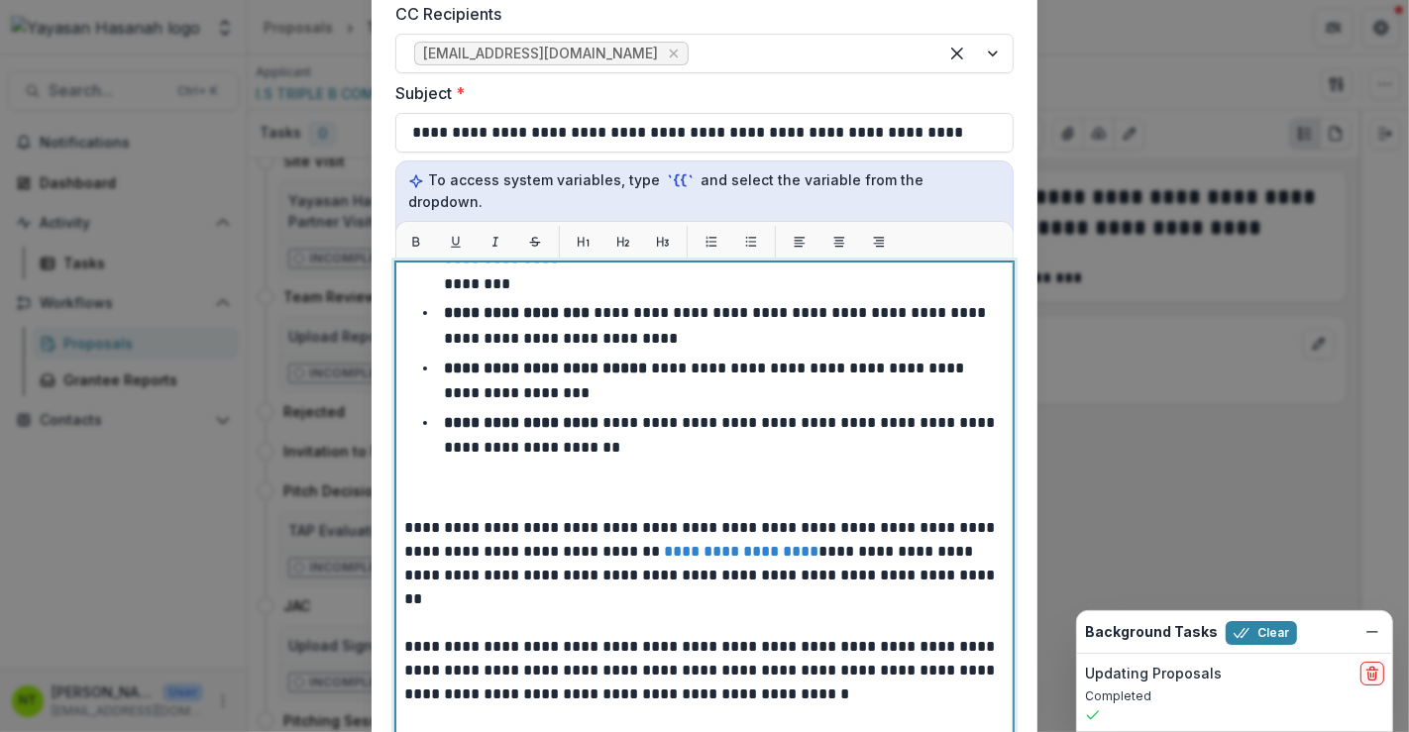
click at [594, 597] on p at bounding box center [704, 612] width 601 height 48
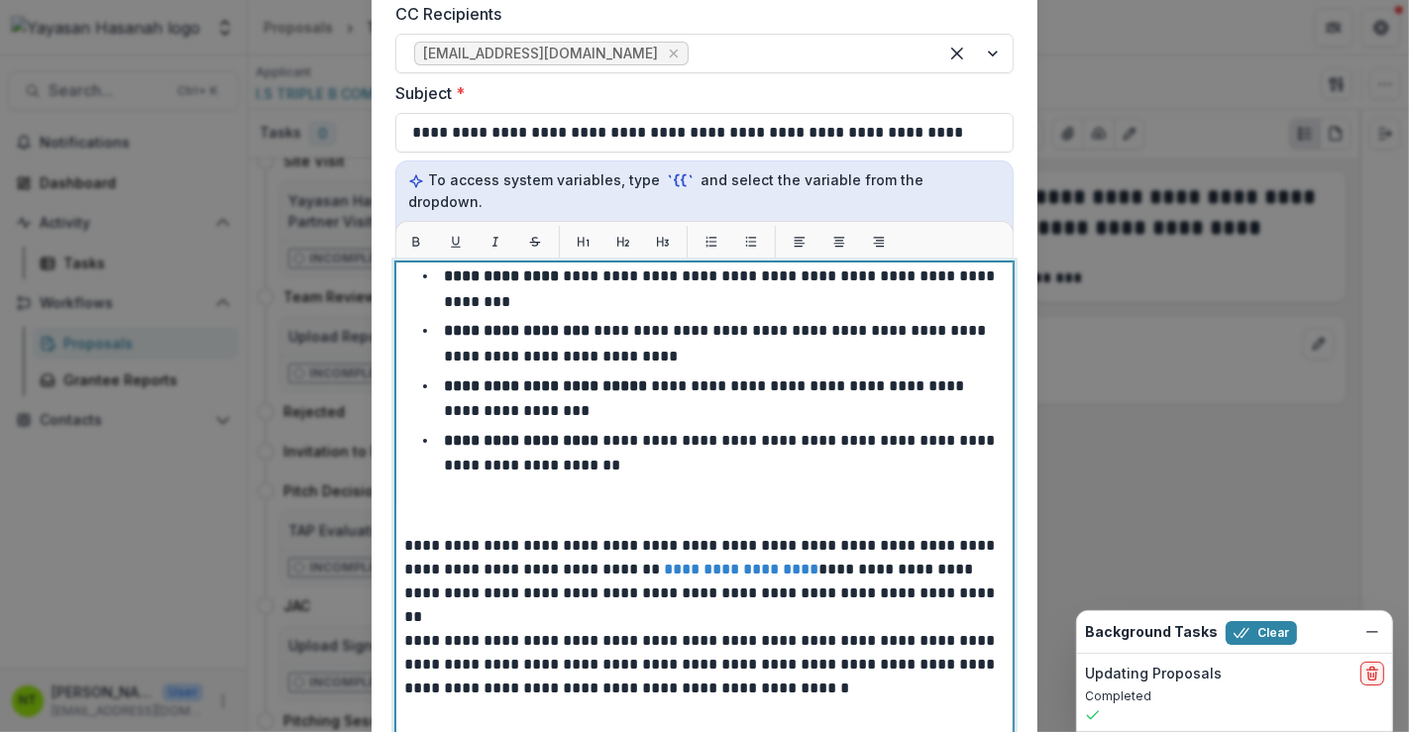
scroll to position [576, 0]
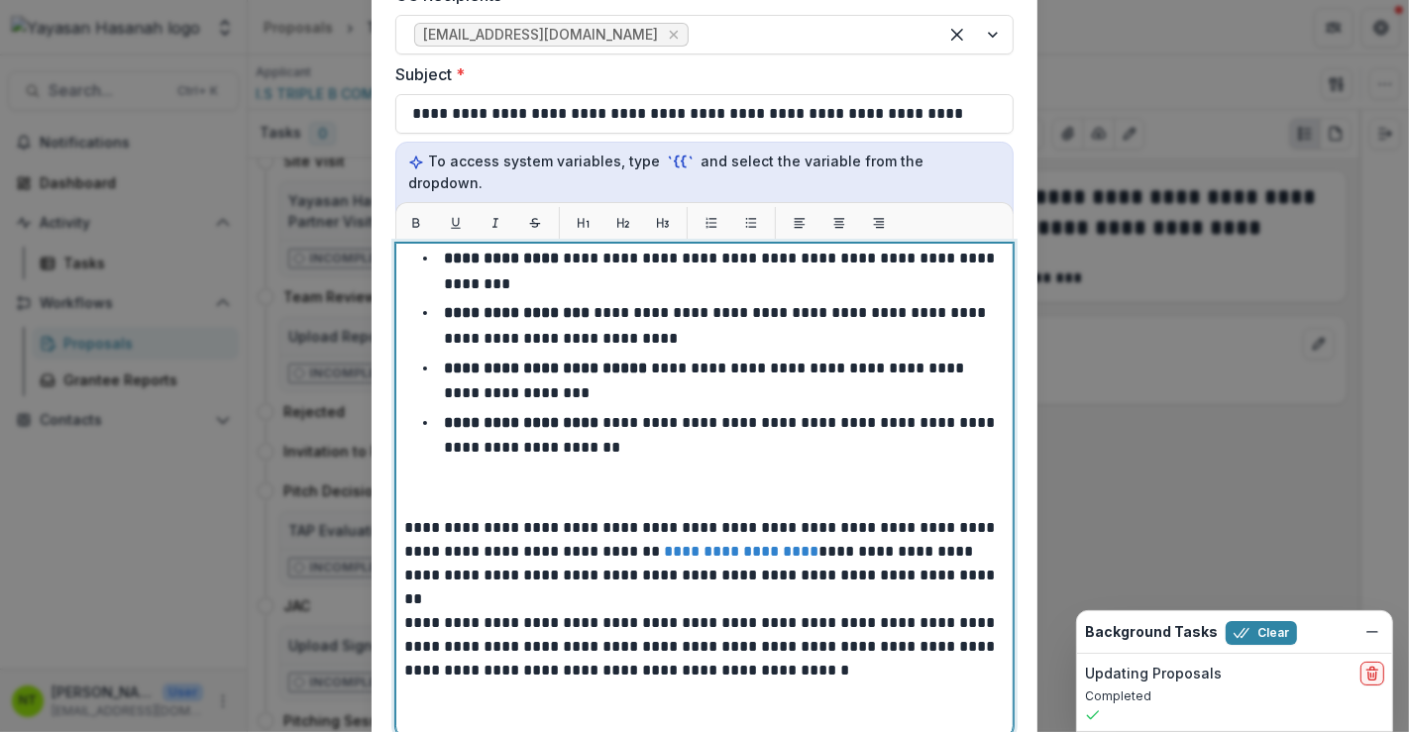
click at [552, 477] on p at bounding box center [704, 493] width 601 height 48
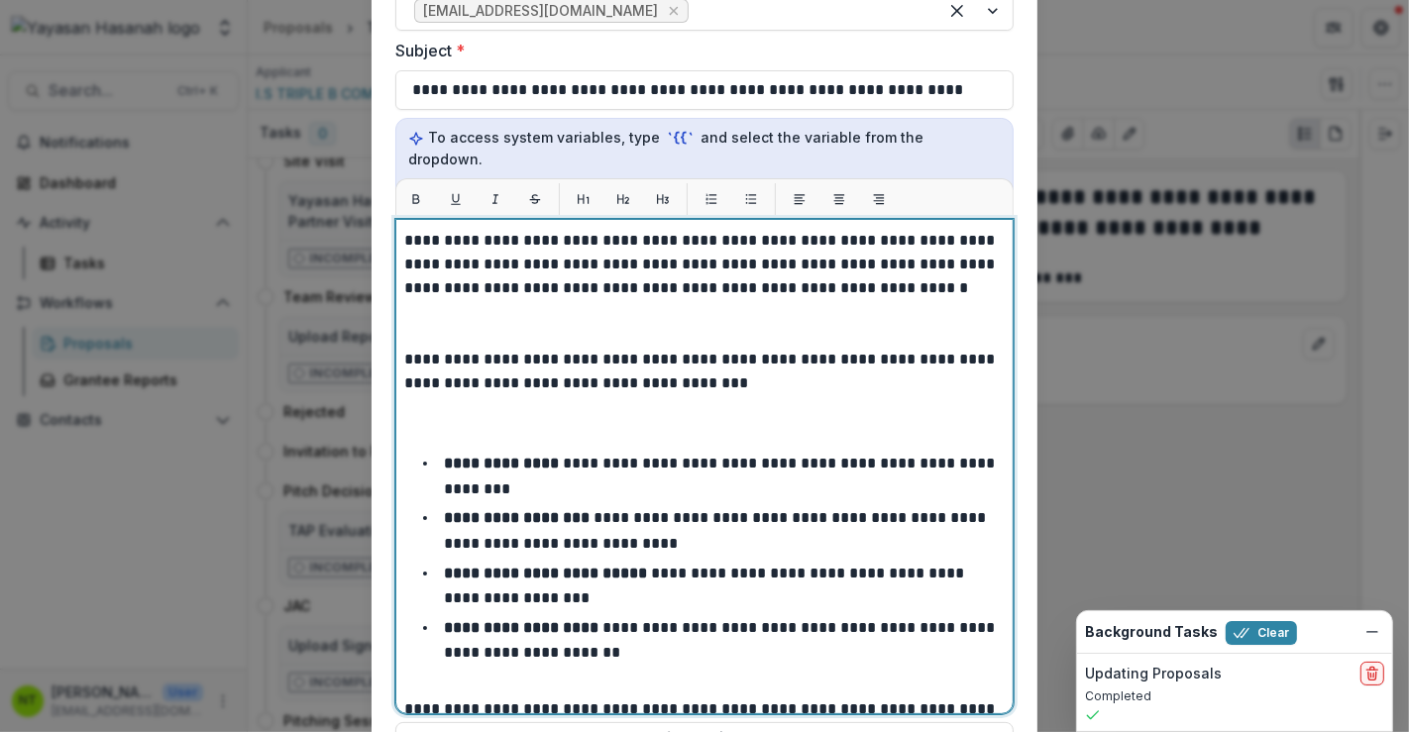
scroll to position [982, 0]
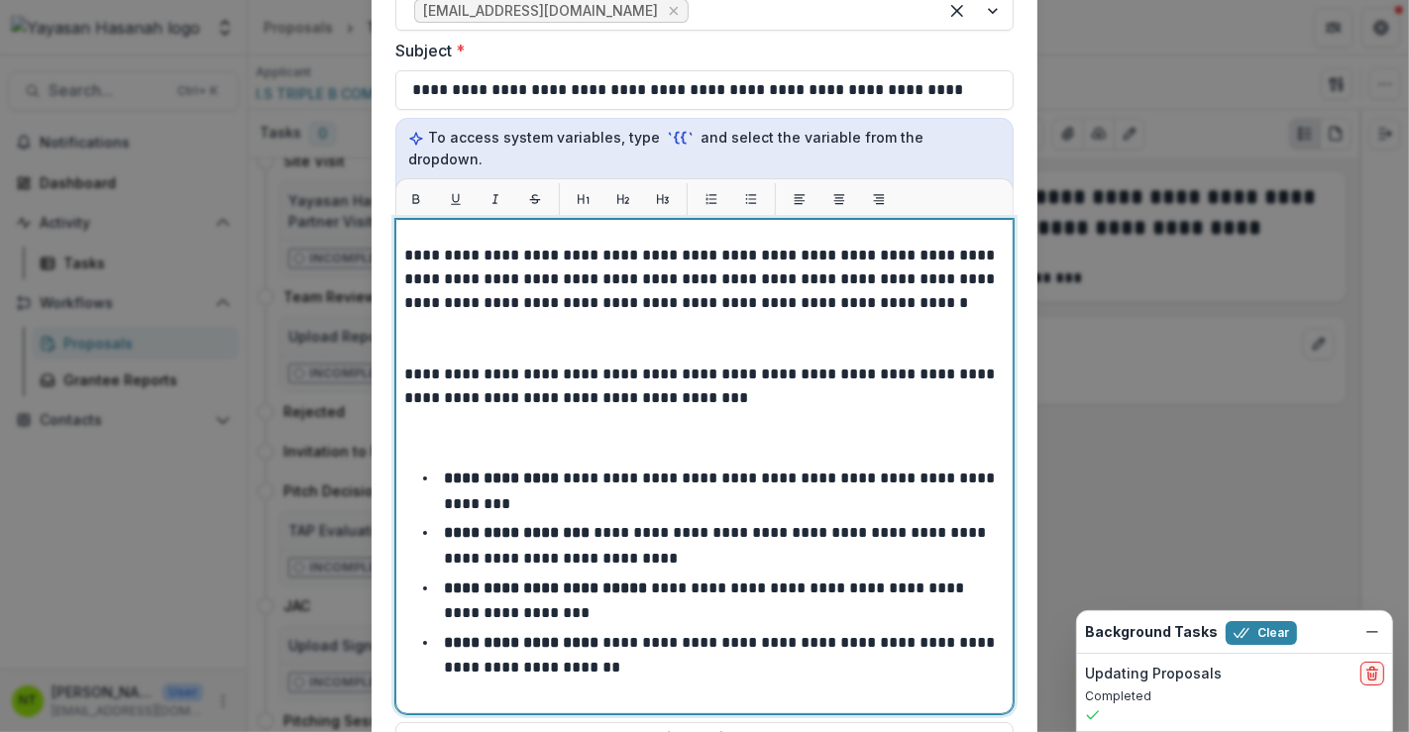
click at [501, 429] on p at bounding box center [704, 434] width 601 height 48
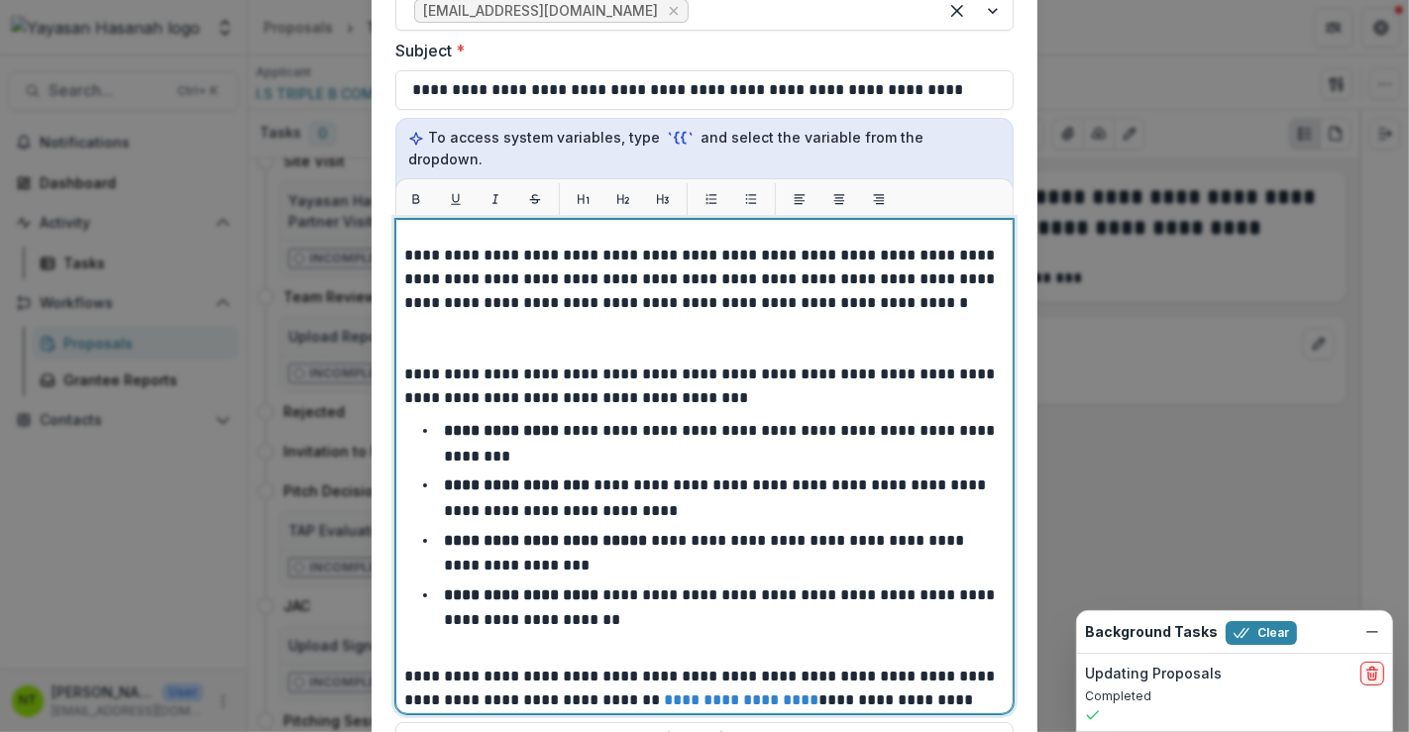
click at [545, 315] on p at bounding box center [704, 339] width 601 height 48
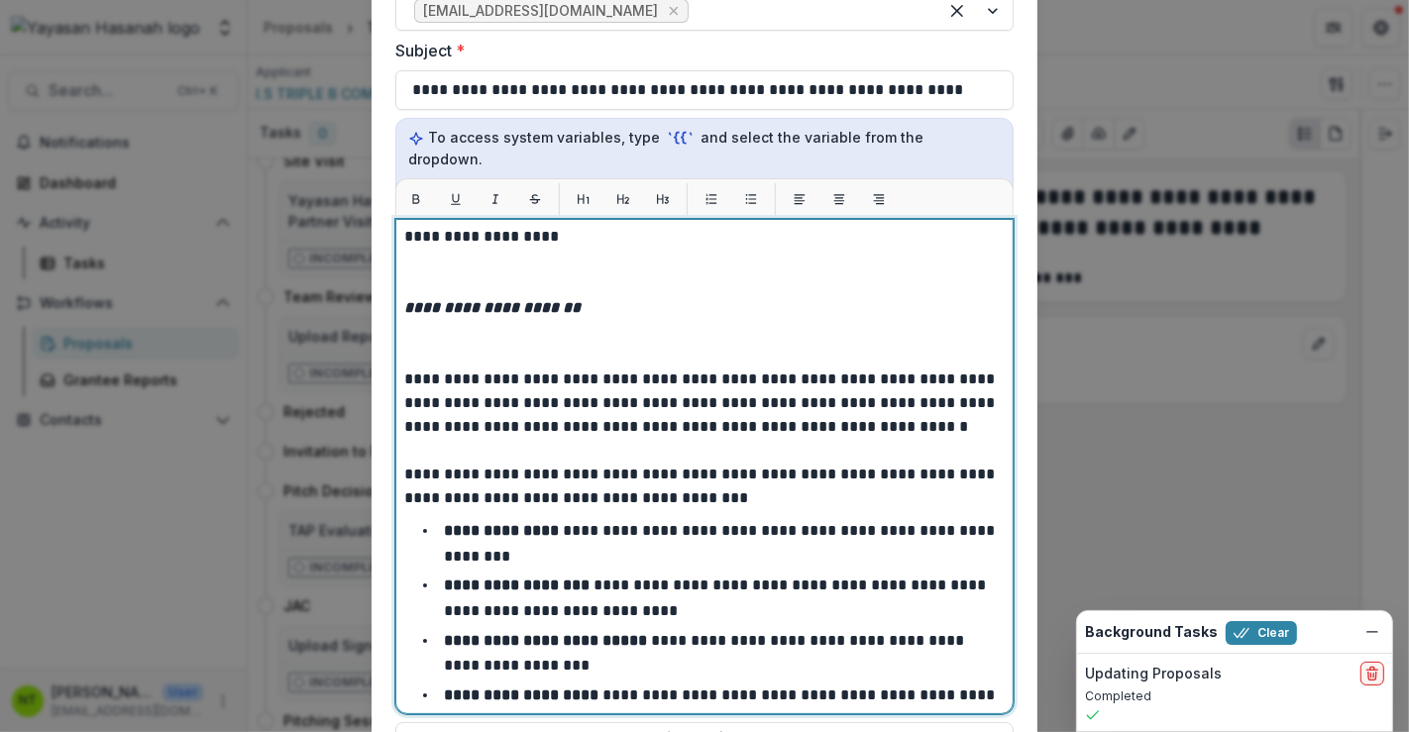
scroll to position [762, 0]
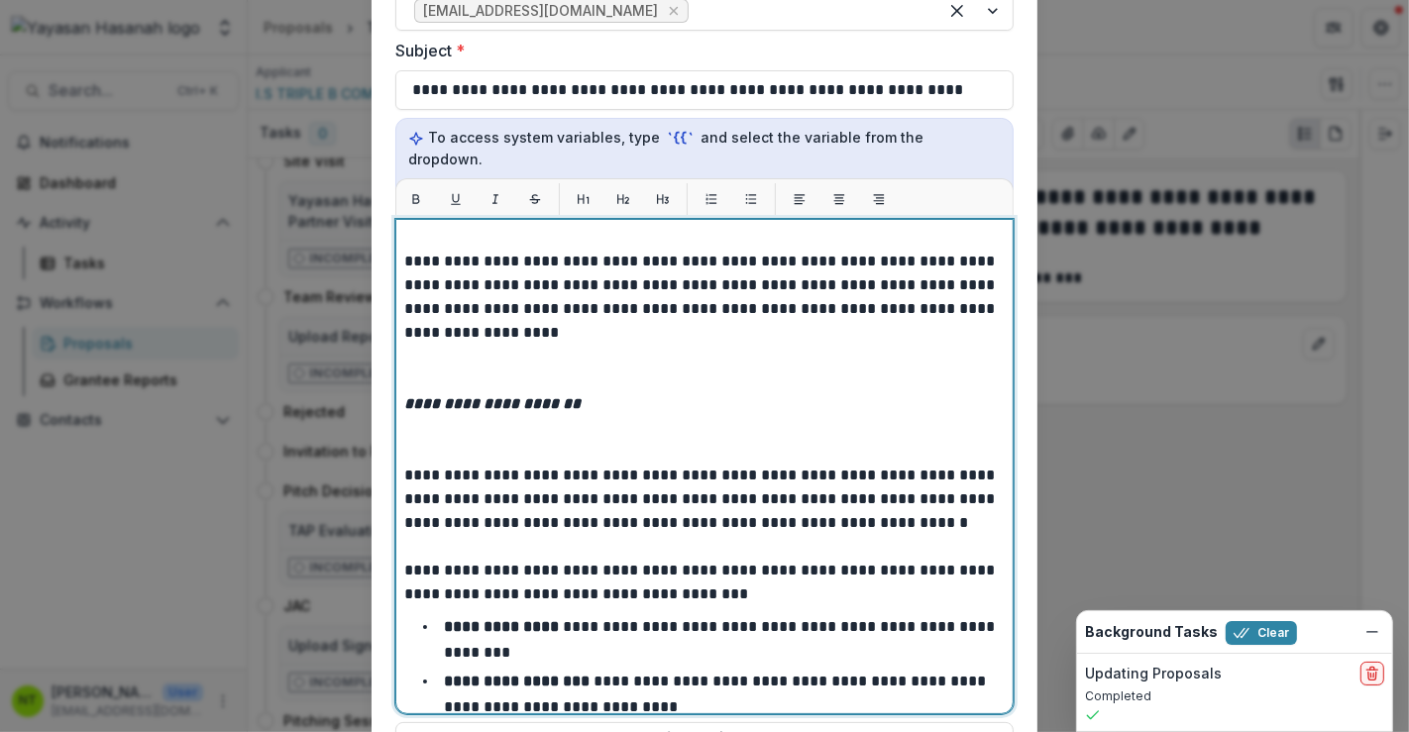
click at [501, 435] on p at bounding box center [704, 440] width 601 height 48
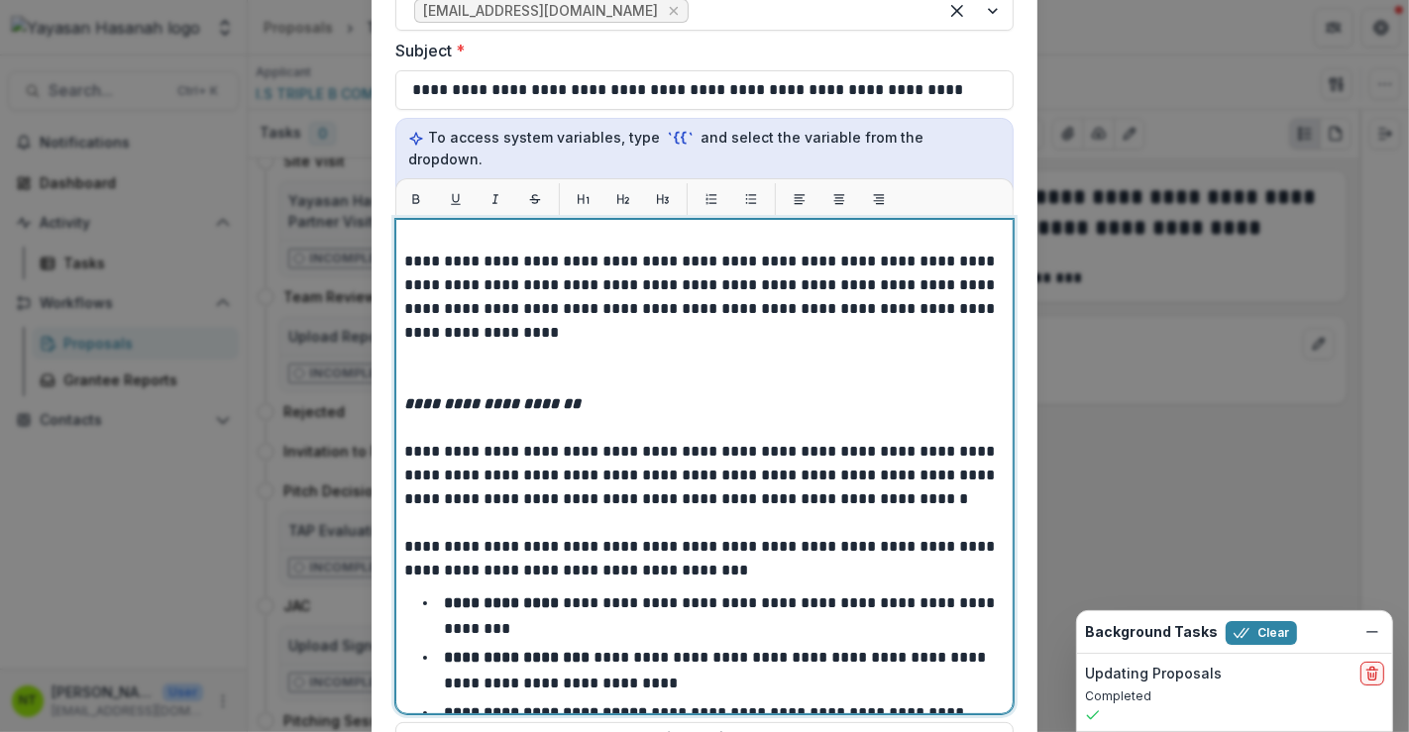
click at [462, 345] on p at bounding box center [704, 369] width 601 height 48
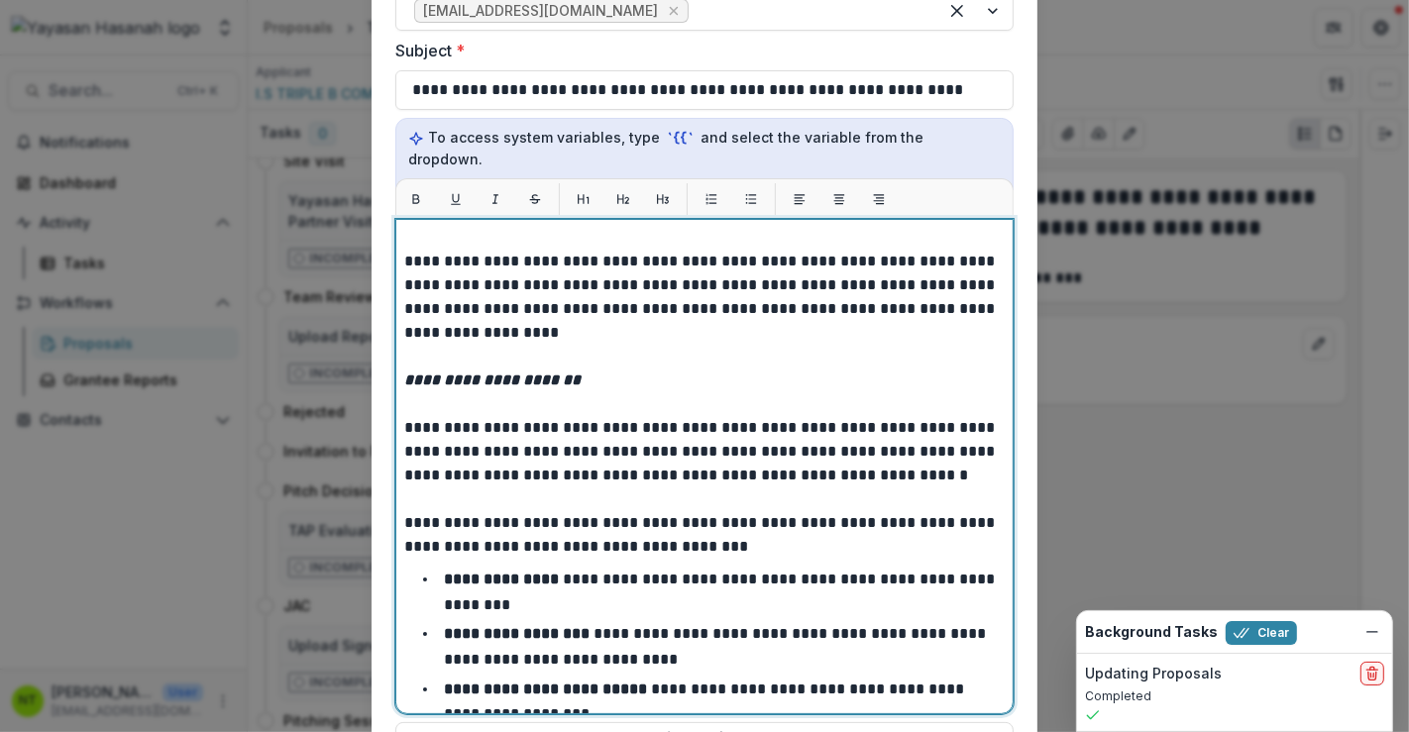
scroll to position [542, 0]
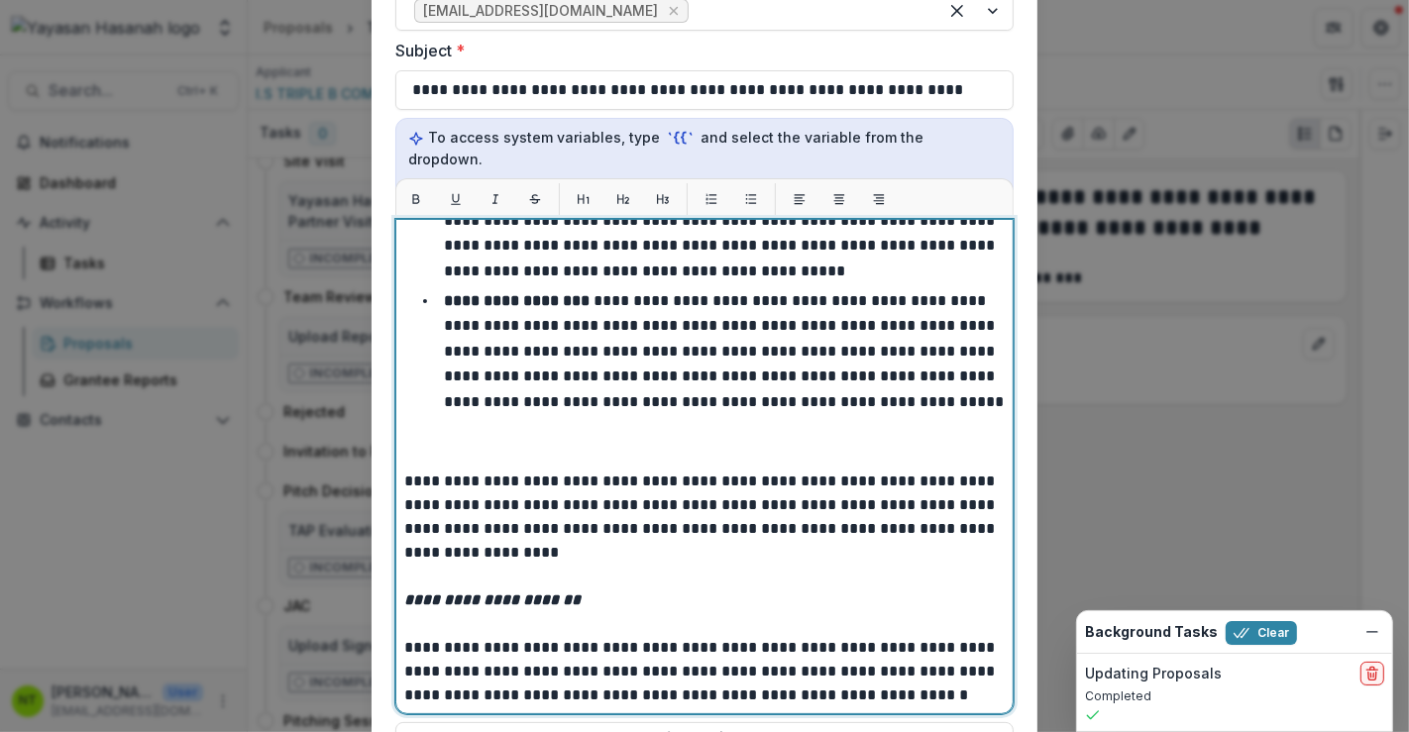
click at [470, 422] on p at bounding box center [704, 446] width 601 height 48
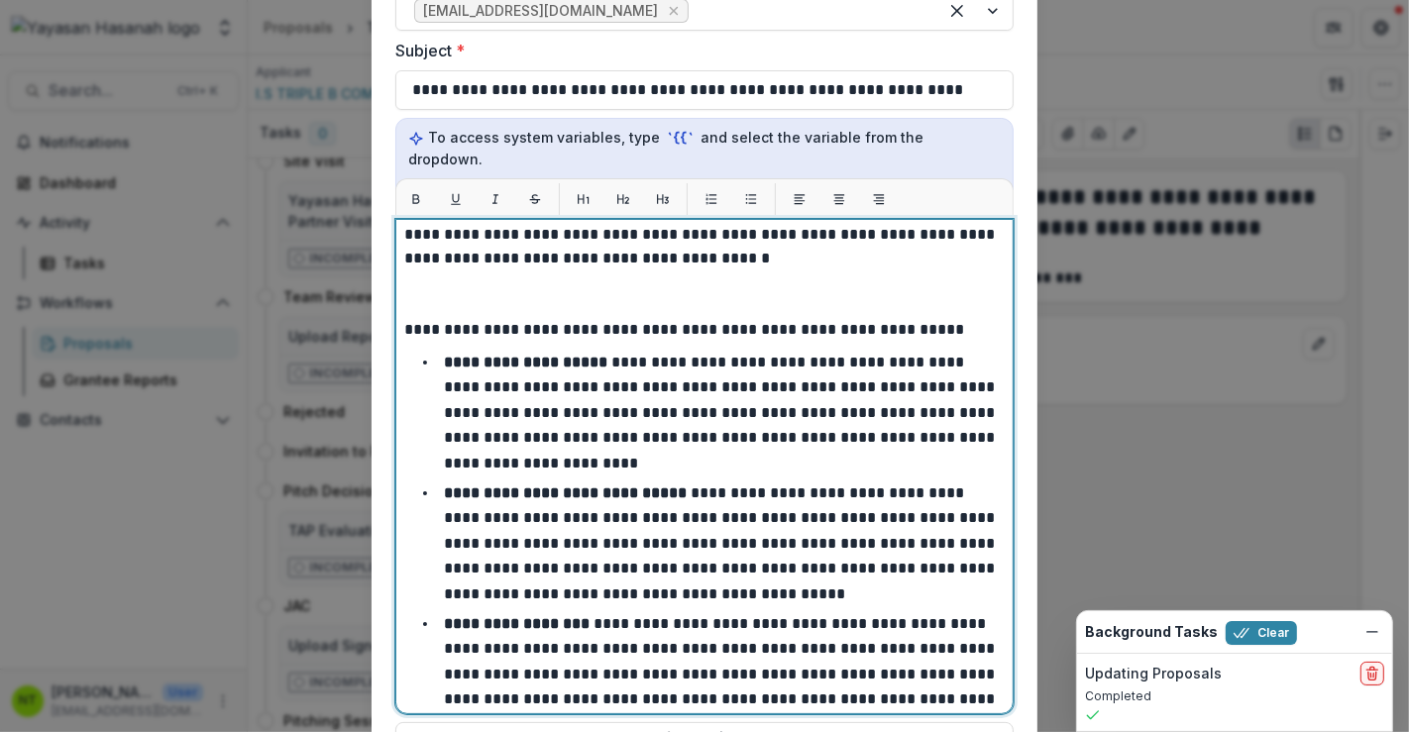
scroll to position [101, 0]
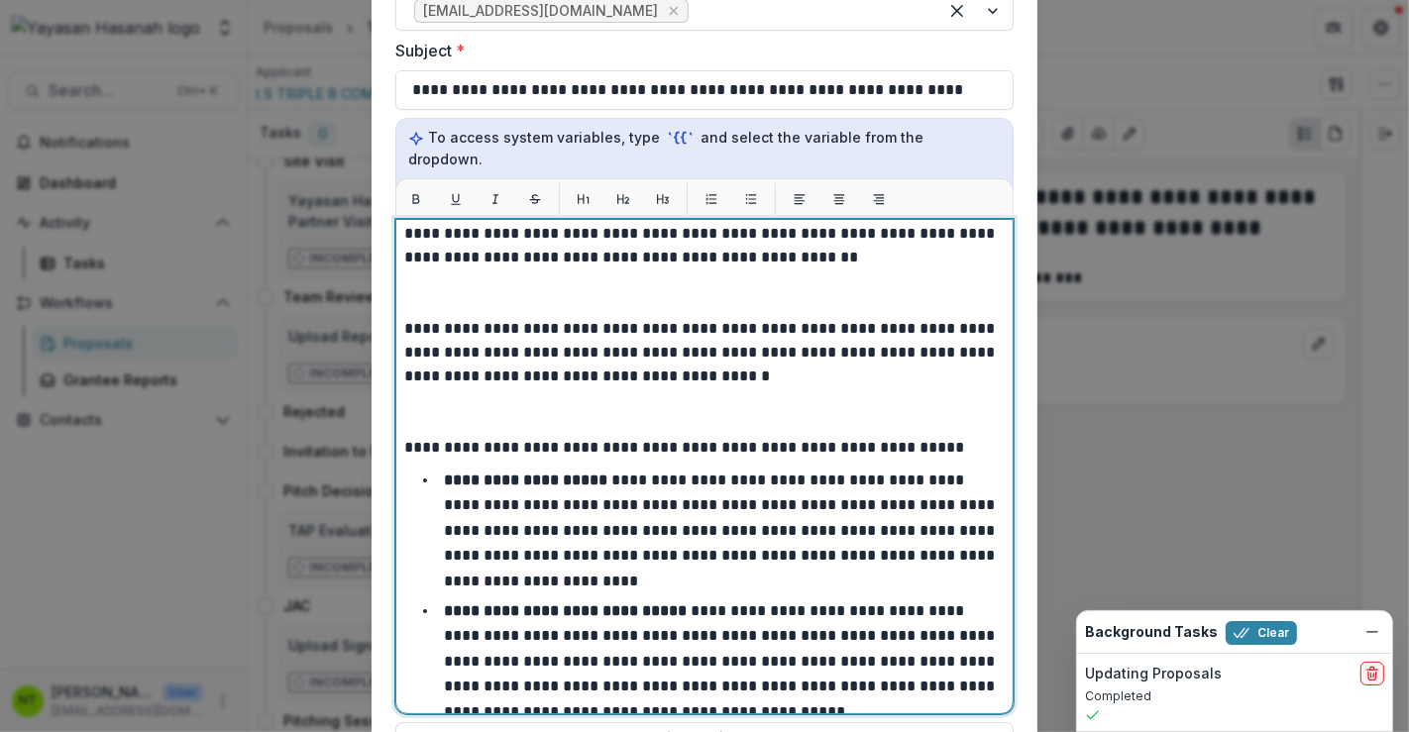
click at [498, 390] on p at bounding box center [704, 413] width 601 height 48
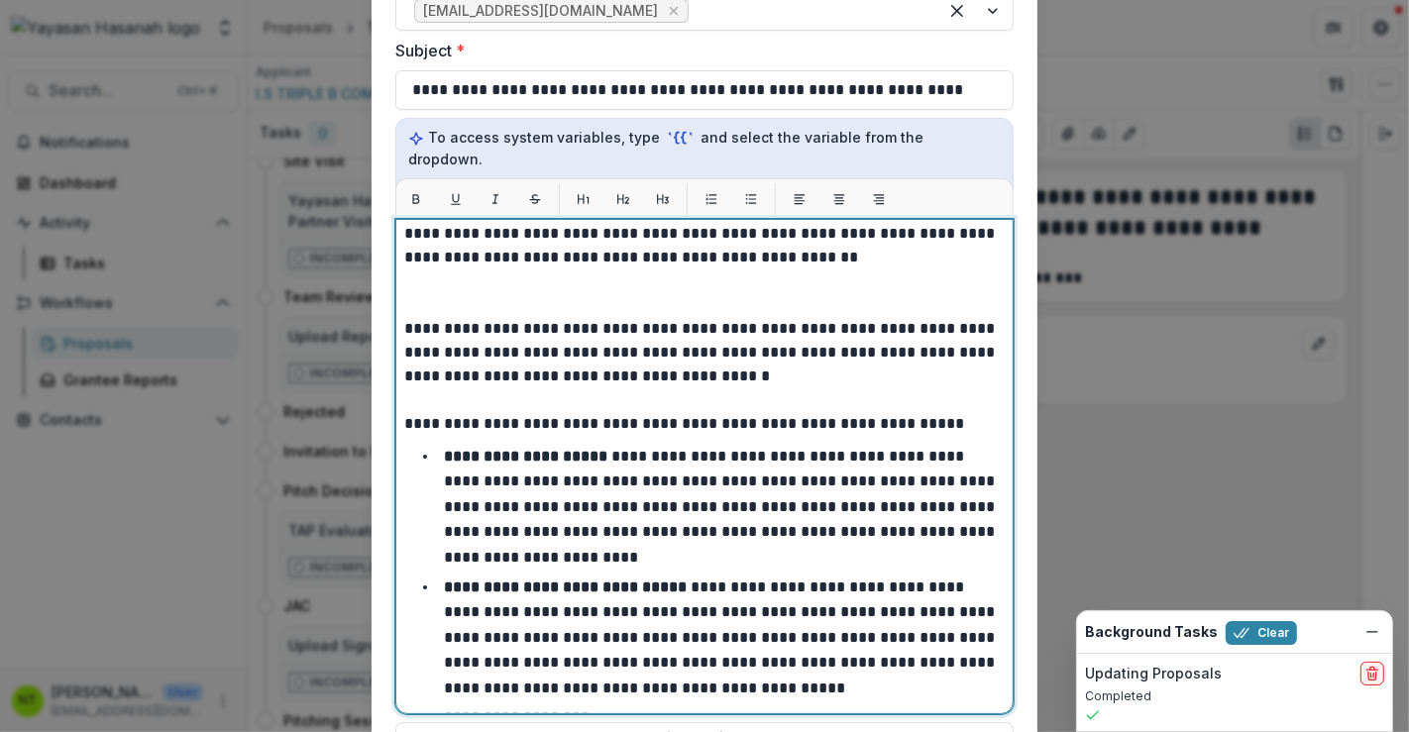
click at [503, 279] on p at bounding box center [704, 294] width 601 height 48
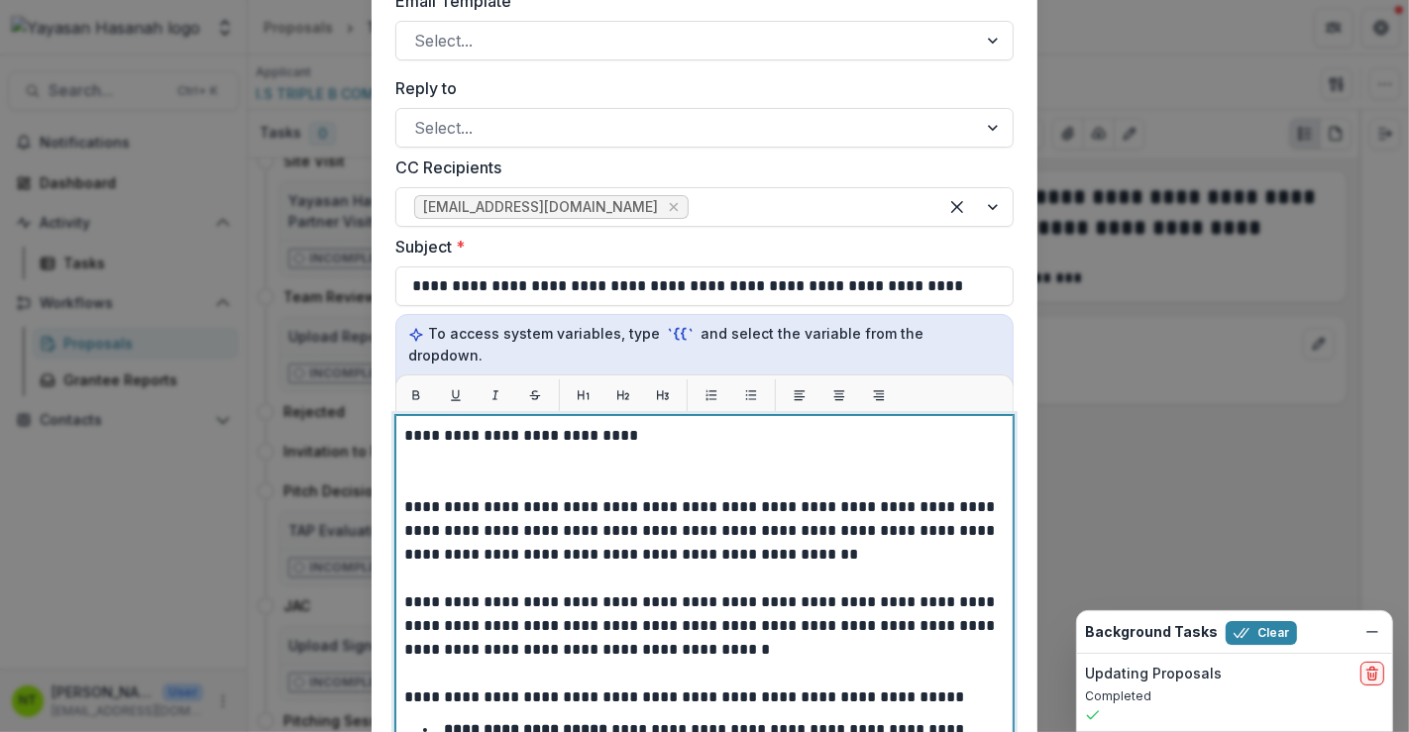
scroll to position [379, 0]
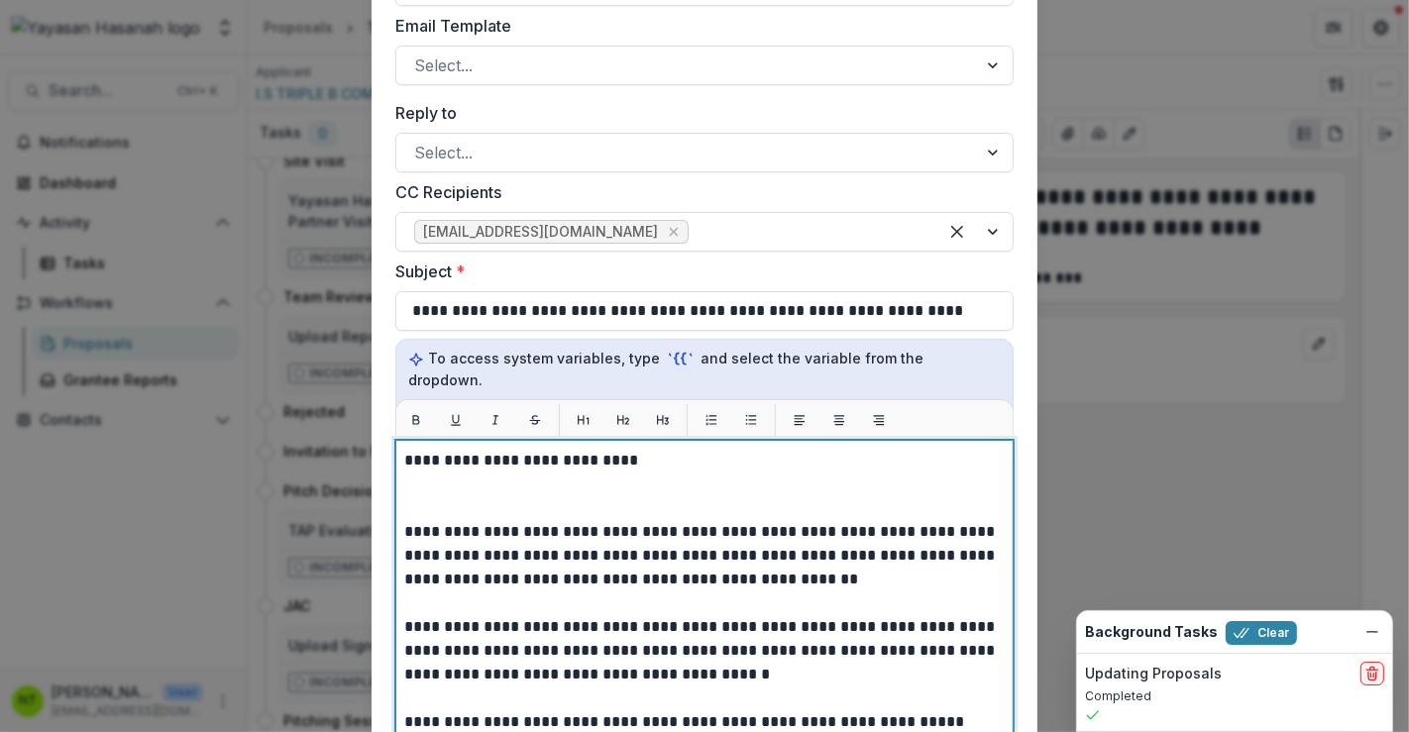
click at [477, 493] on p at bounding box center [704, 497] width 601 height 48
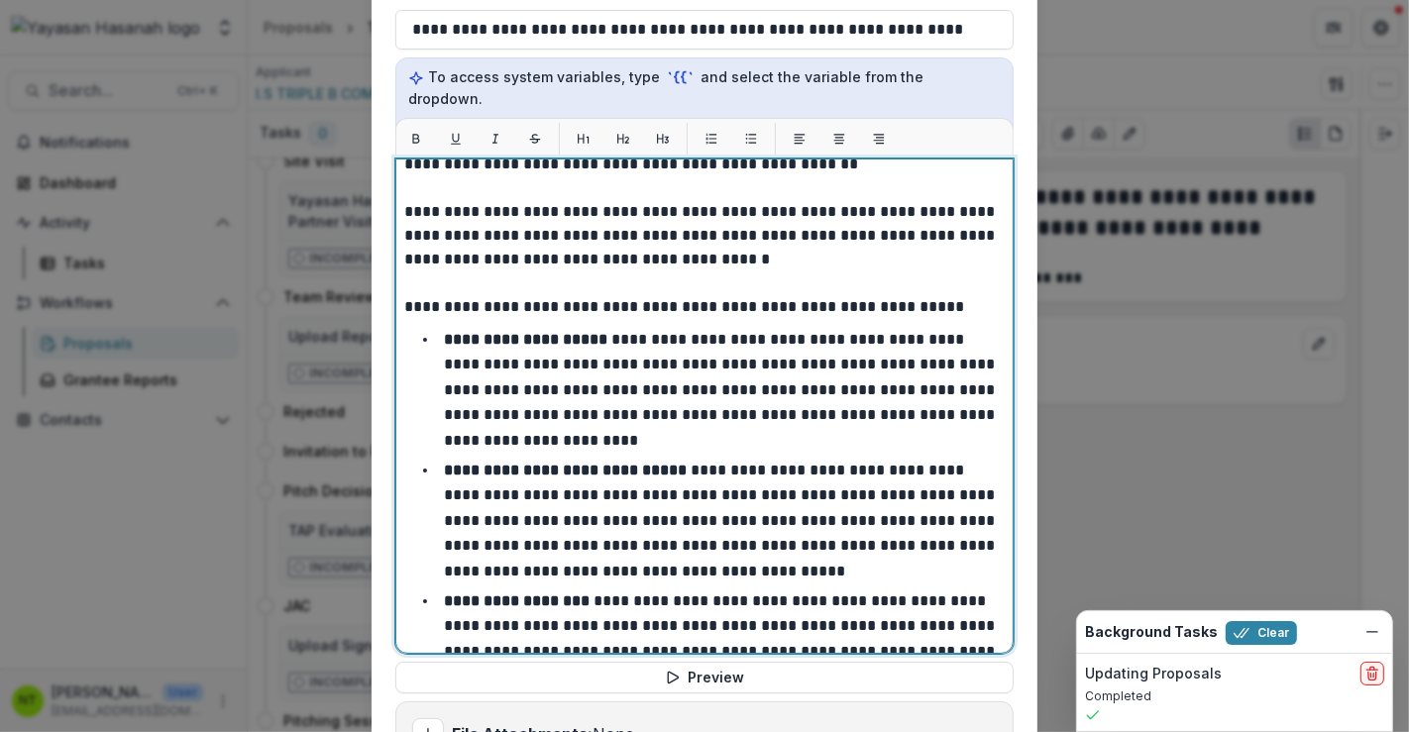
scroll to position [220, 0]
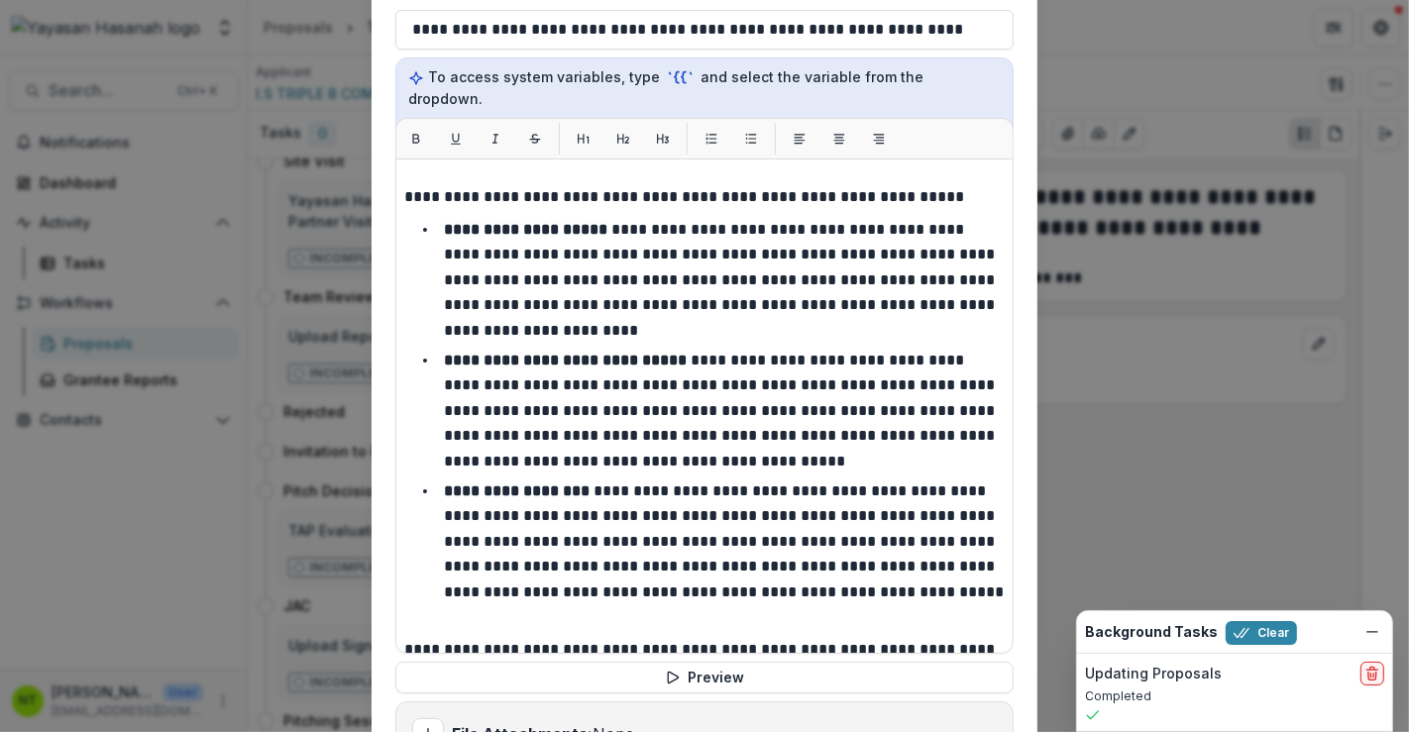
drag, startPoint x: 1019, startPoint y: 316, endPoint x: 1019, endPoint y: 342, distance: 25.8
click at [1019, 342] on form "**********" at bounding box center [705, 178] width 666 height 1430
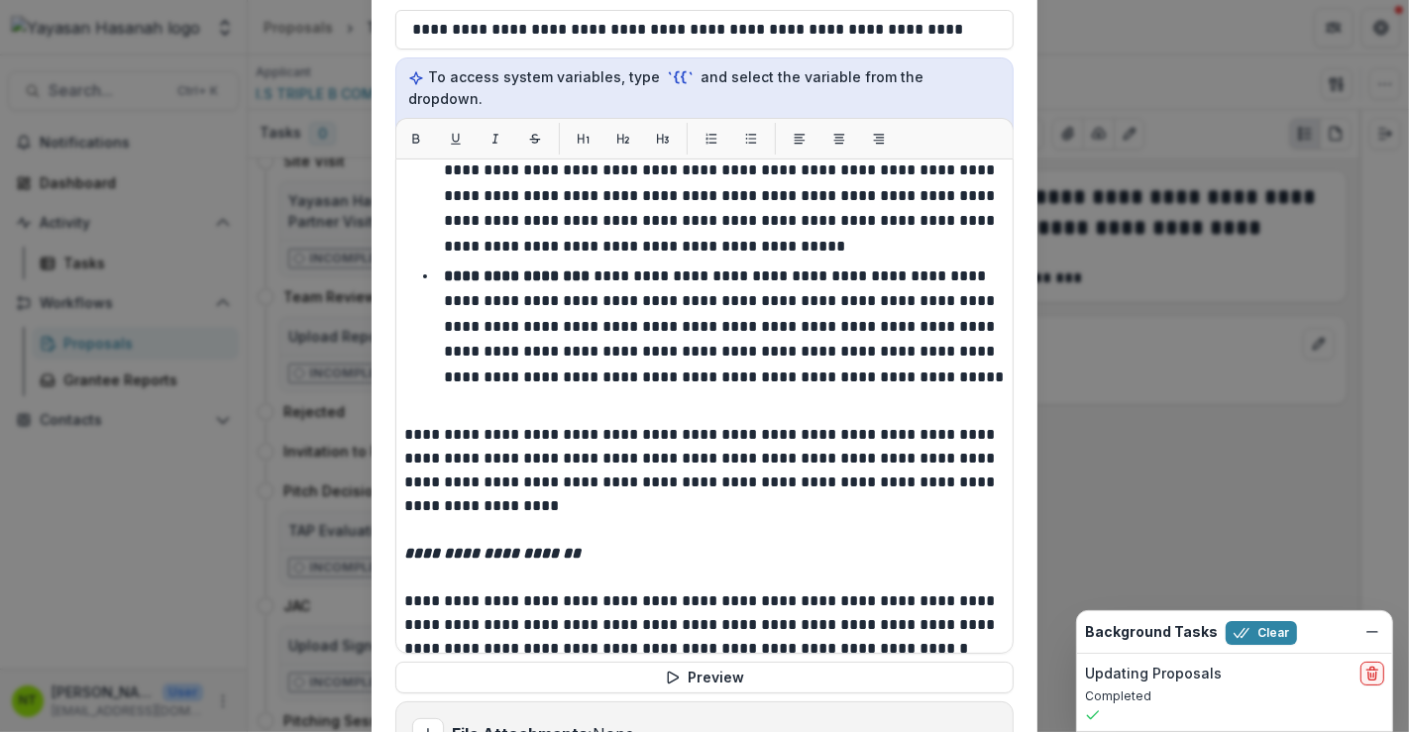
scroll to position [440, 0]
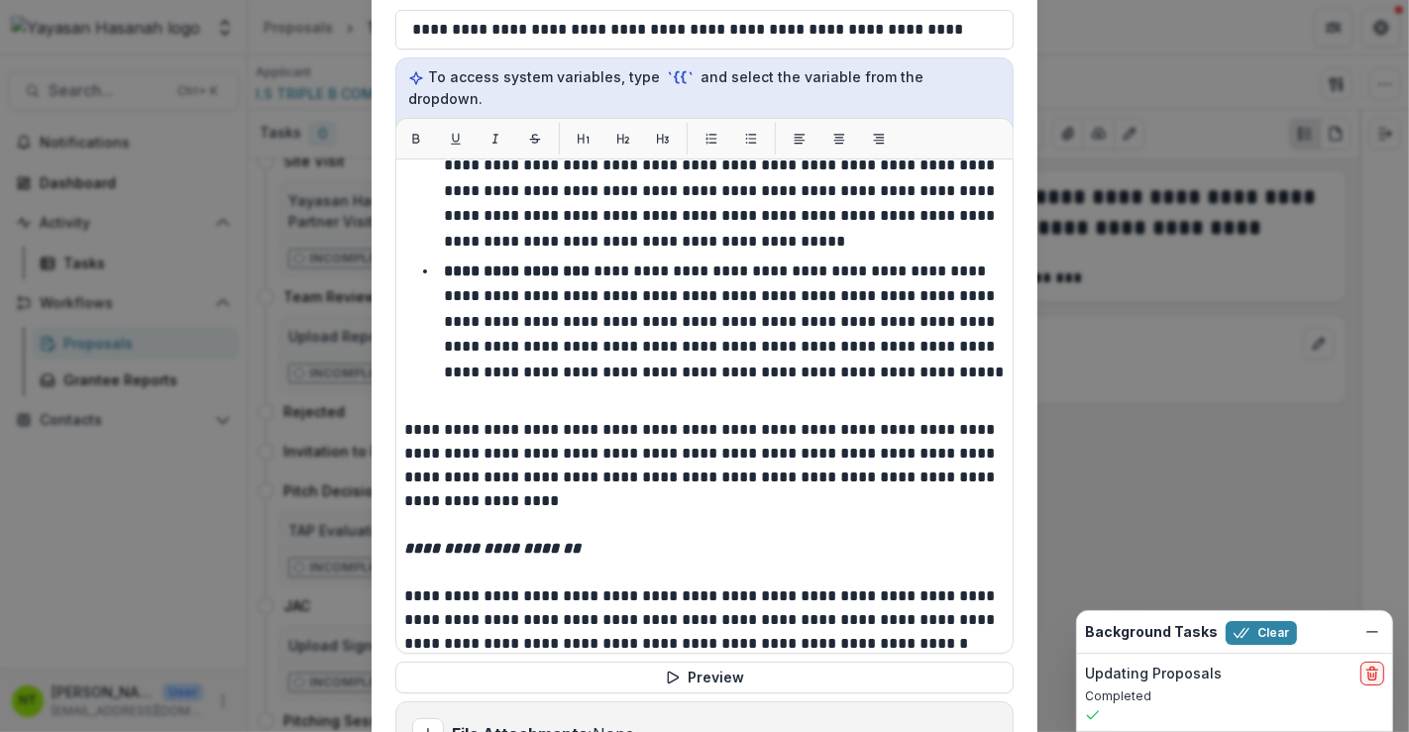
click at [1009, 389] on div "**********" at bounding box center [704, 407] width 618 height 496
drag, startPoint x: 1010, startPoint y: 374, endPoint x: 1010, endPoint y: 395, distance: 21.8
click at [1010, 395] on div "**********" at bounding box center [704, 407] width 618 height 496
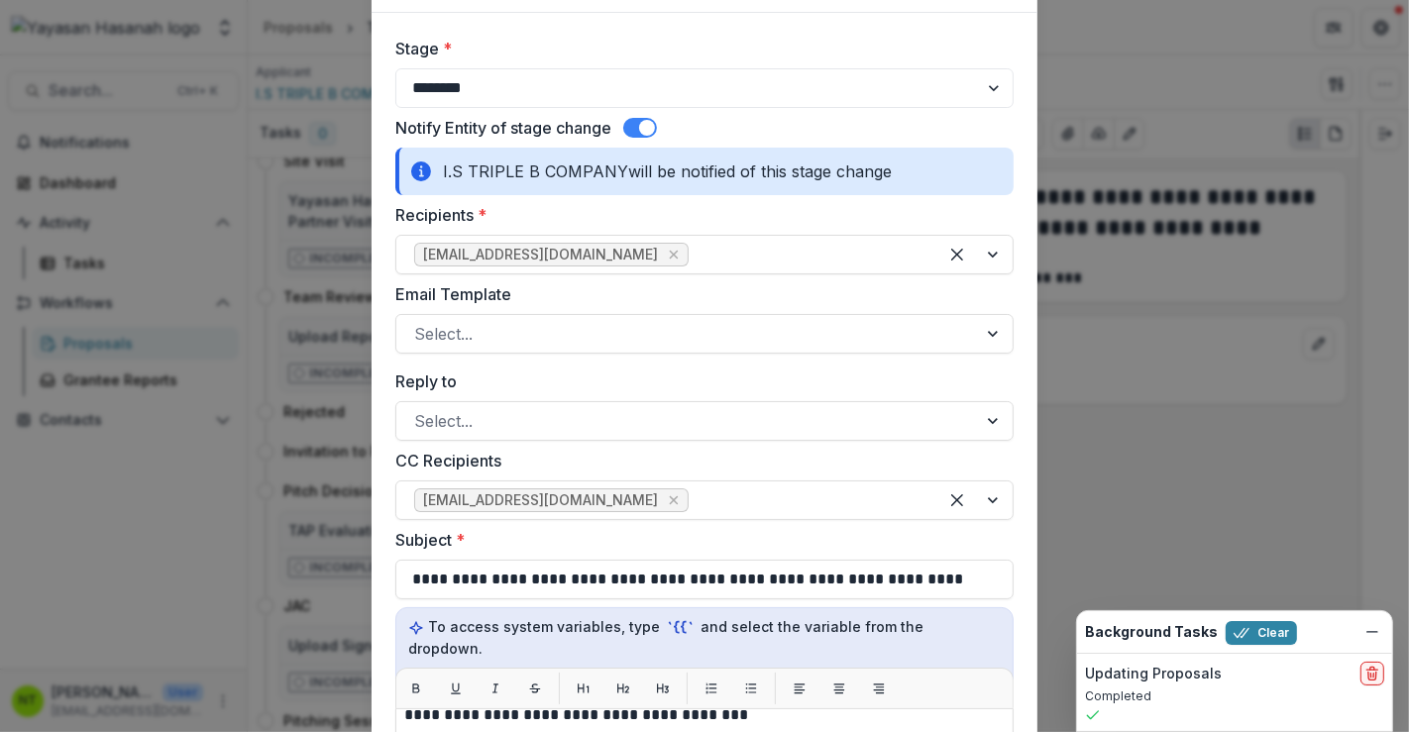
scroll to position [923, 0]
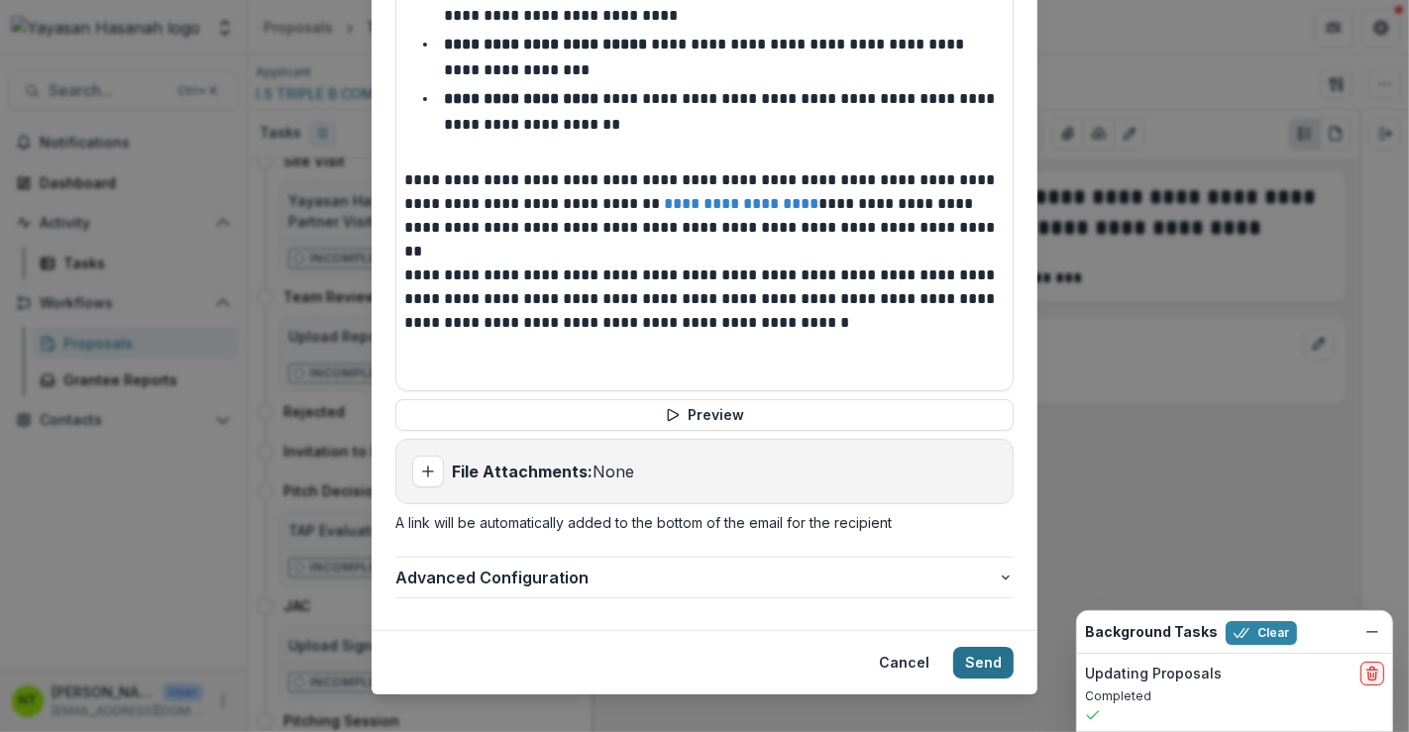
click at [973, 647] on button "Send" at bounding box center [983, 663] width 60 height 32
select select "**********"
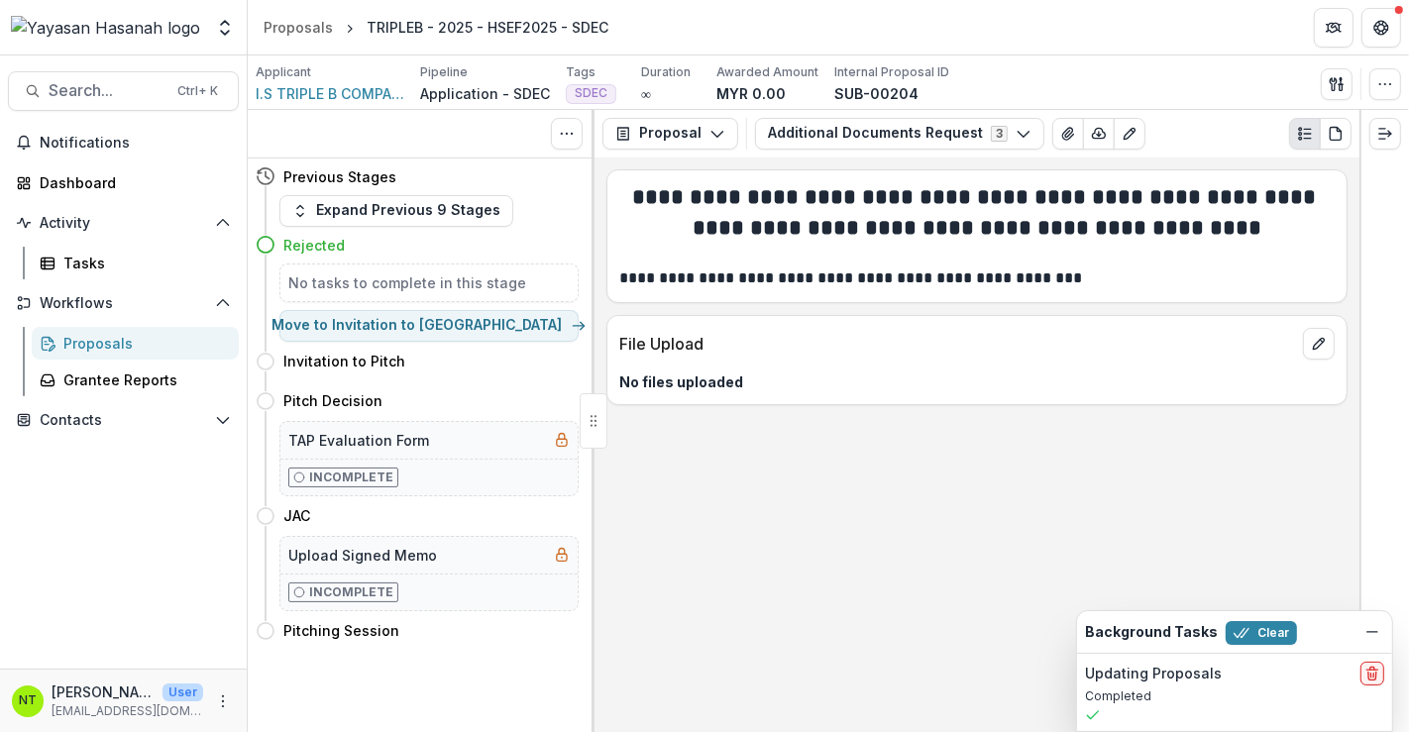
scroll to position [0, 0]
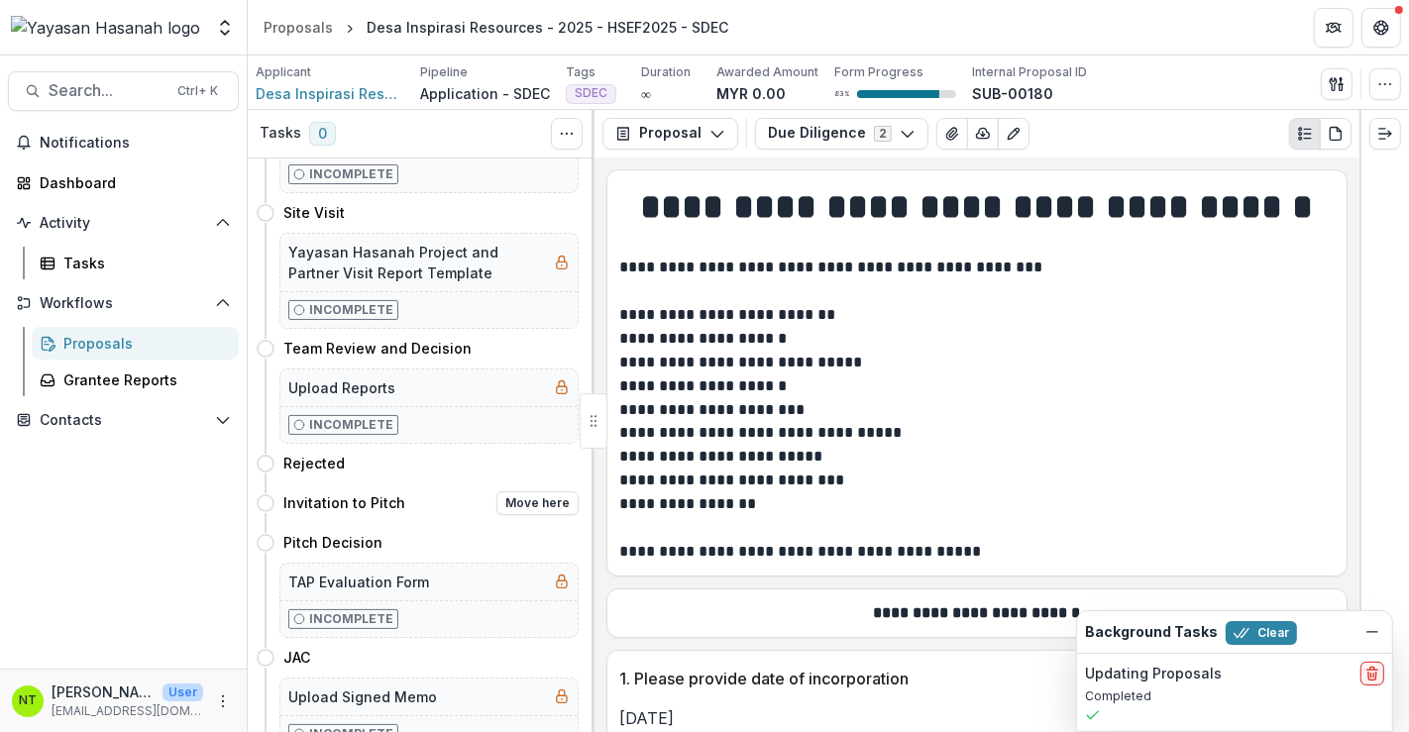
scroll to position [440, 0]
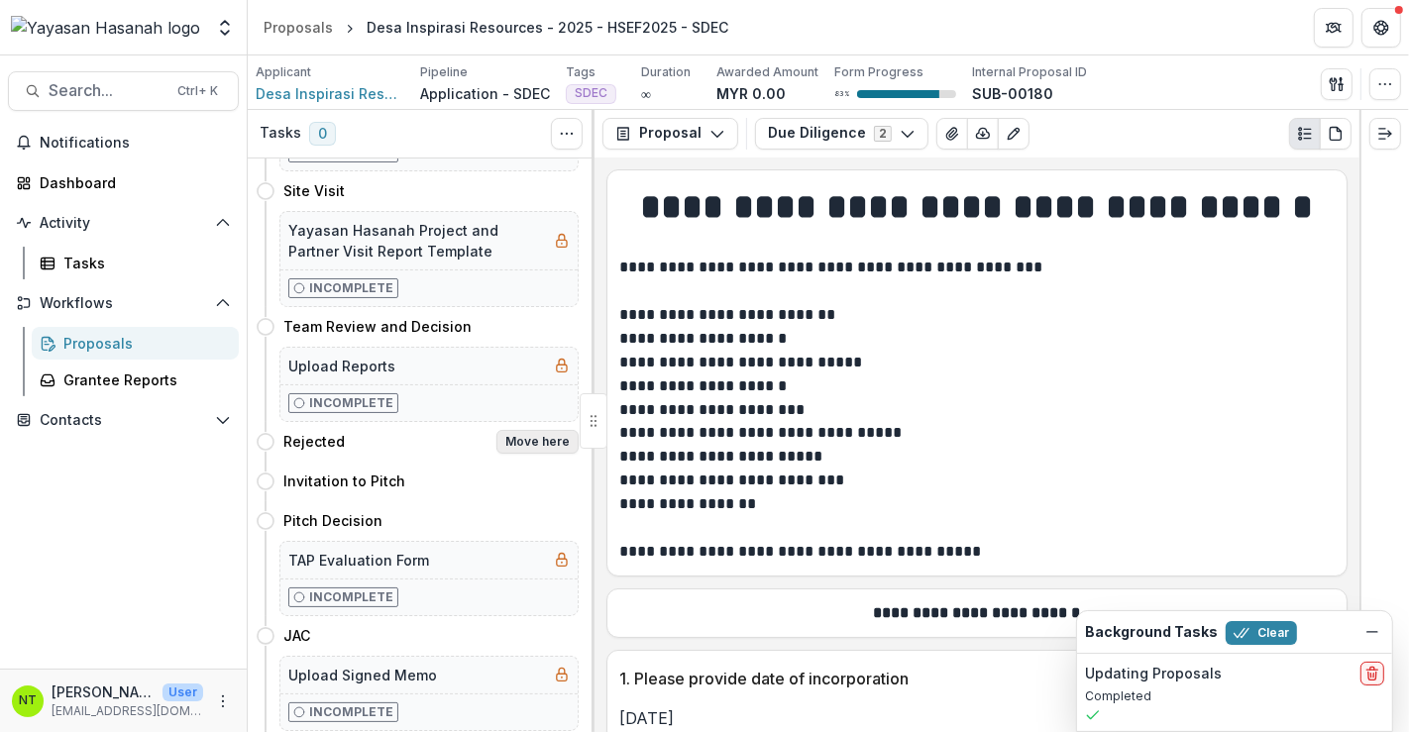
click at [526, 437] on button "Move here" at bounding box center [538, 442] width 82 height 24
select select "********"
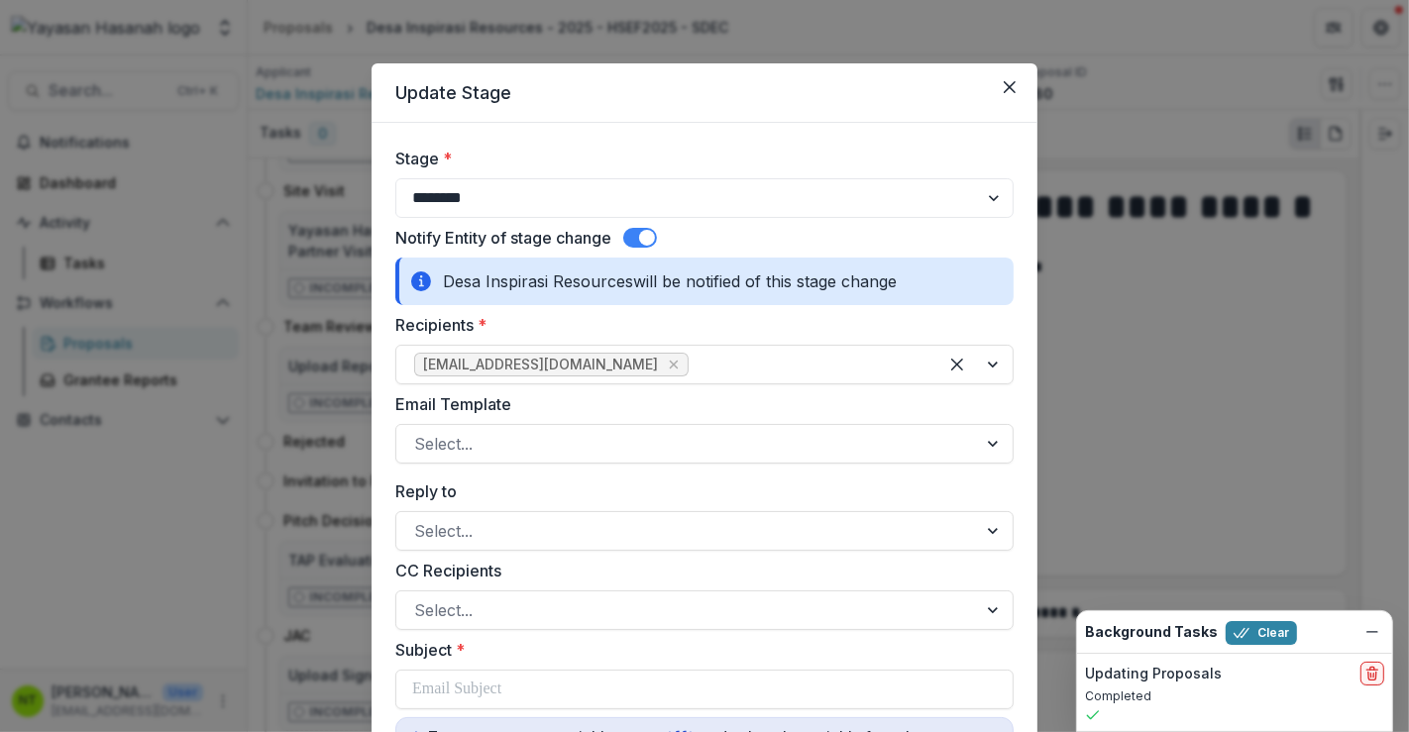
scroll to position [220, 0]
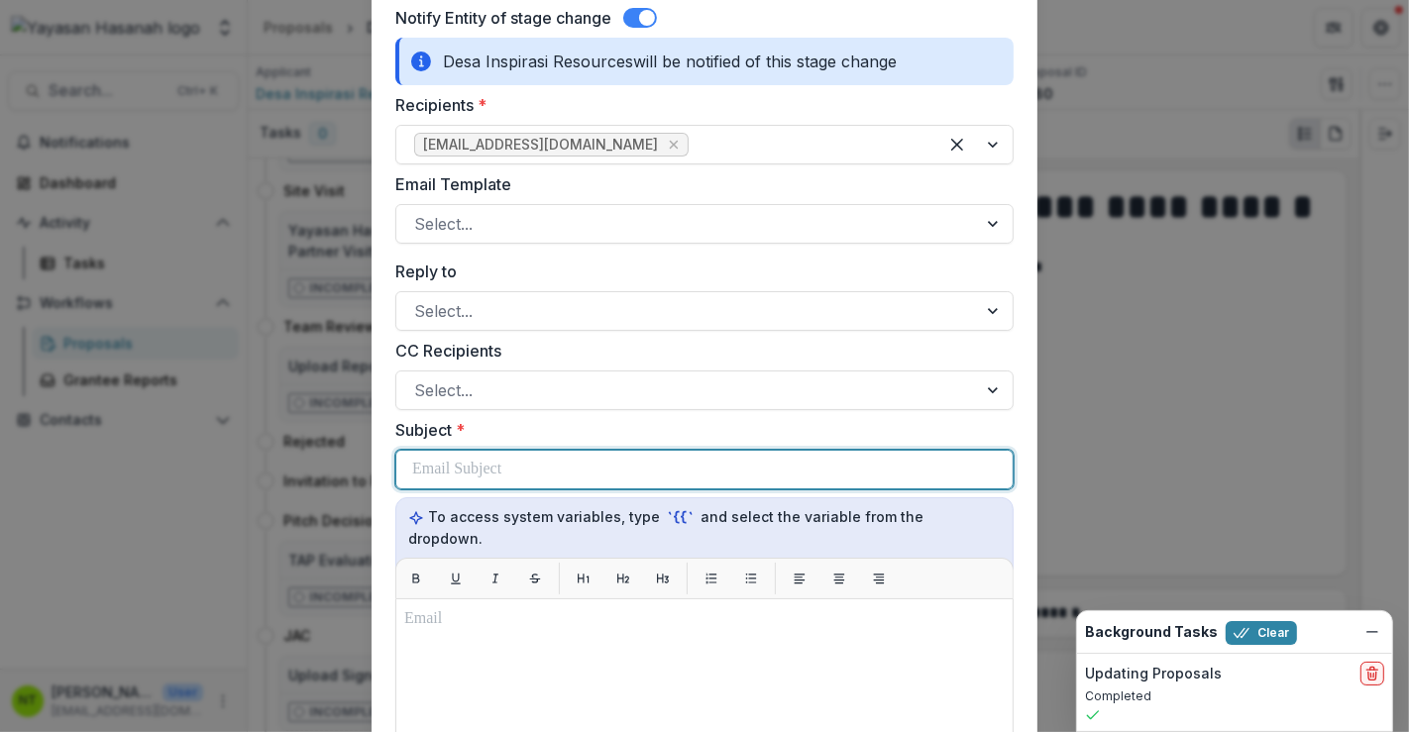
click at [483, 477] on p at bounding box center [456, 470] width 89 height 24
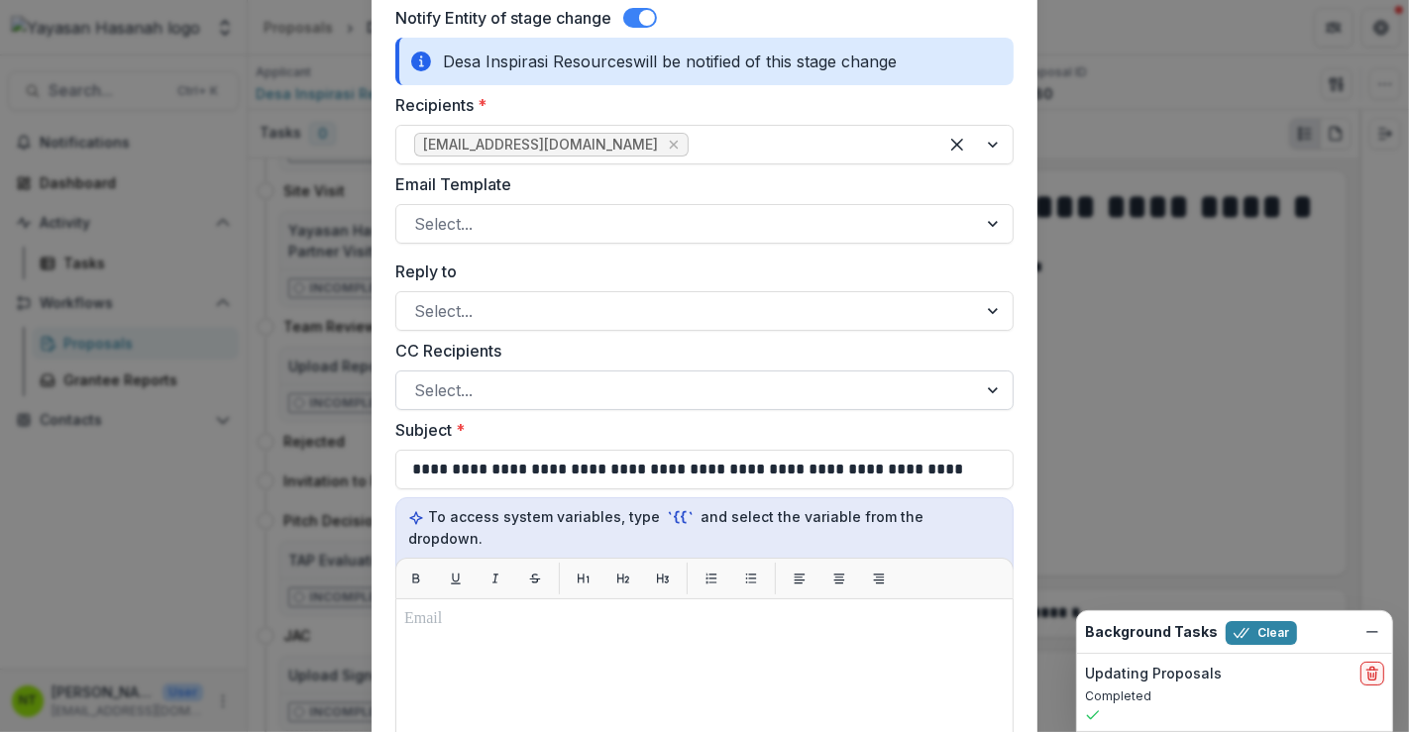
click at [541, 397] on div at bounding box center [686, 391] width 545 height 28
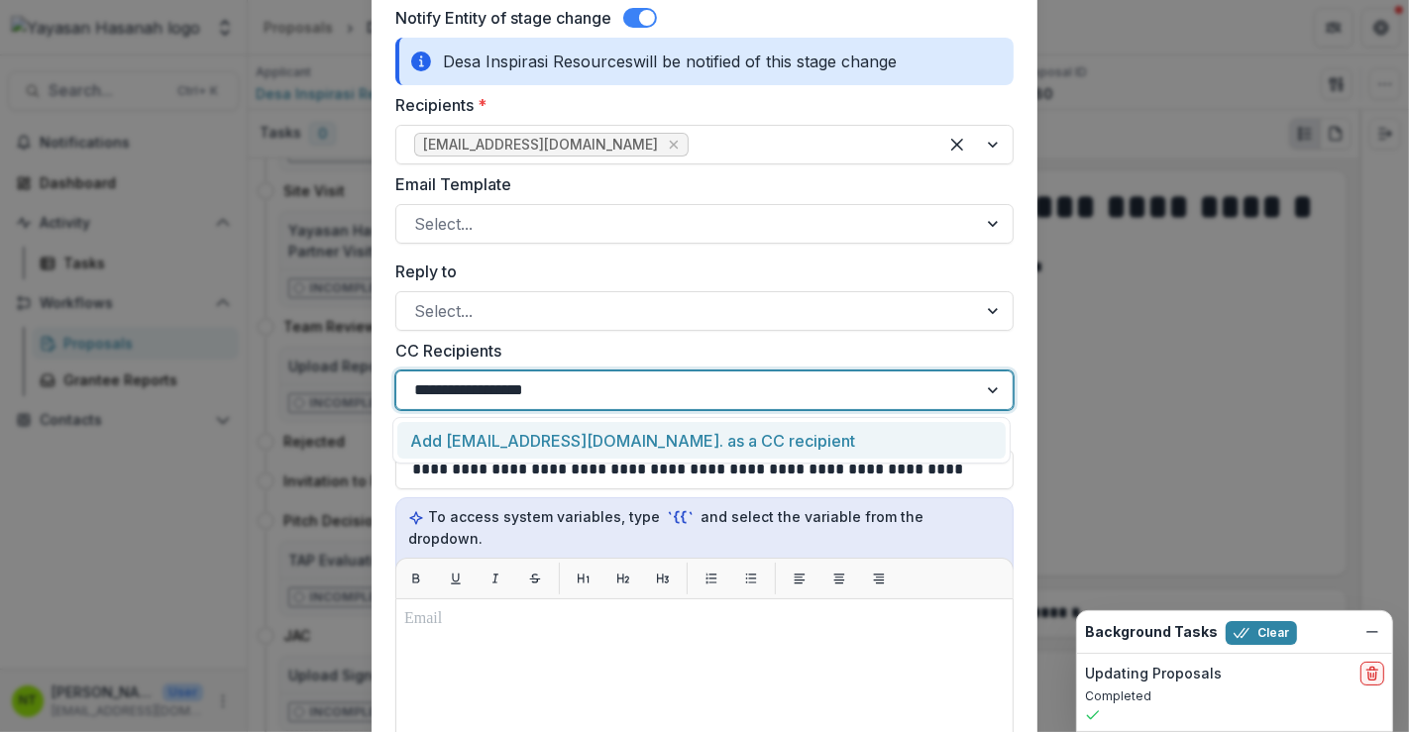
type input "**********"
click at [577, 438] on div "Add [EMAIL_ADDRESS][DOMAIN_NAME] as a CC recipient" at bounding box center [701, 440] width 609 height 37
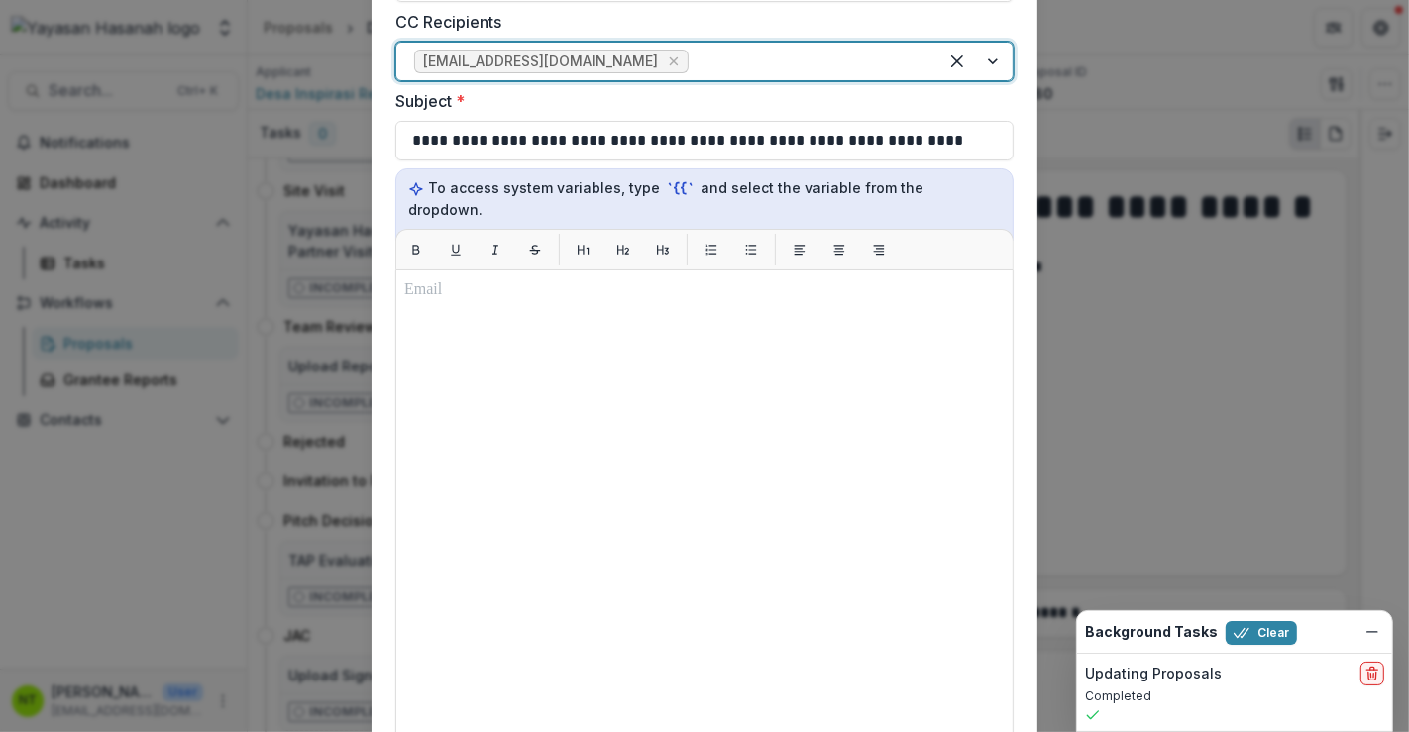
scroll to position [550, 0]
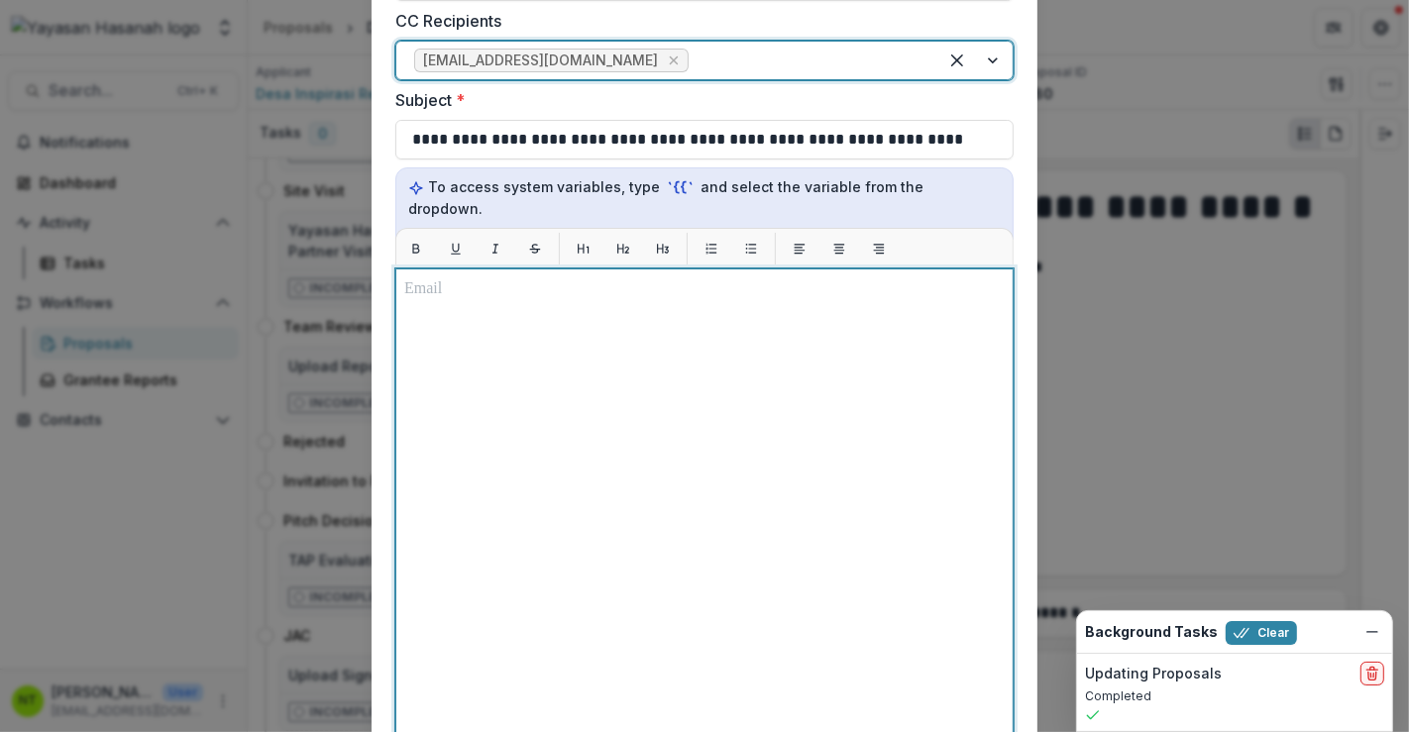
click at [613, 409] on div at bounding box center [704, 517] width 601 height 478
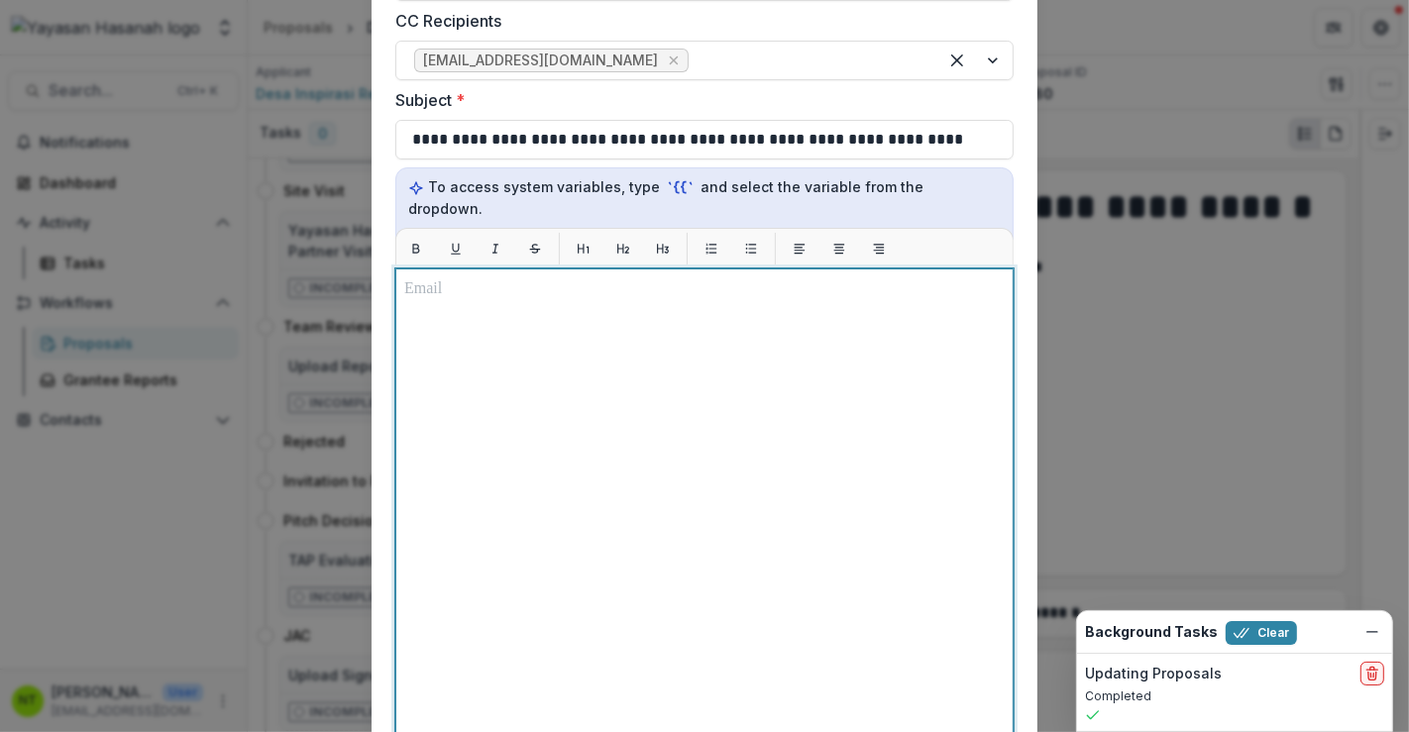
click at [588, 311] on div at bounding box center [704, 517] width 601 height 478
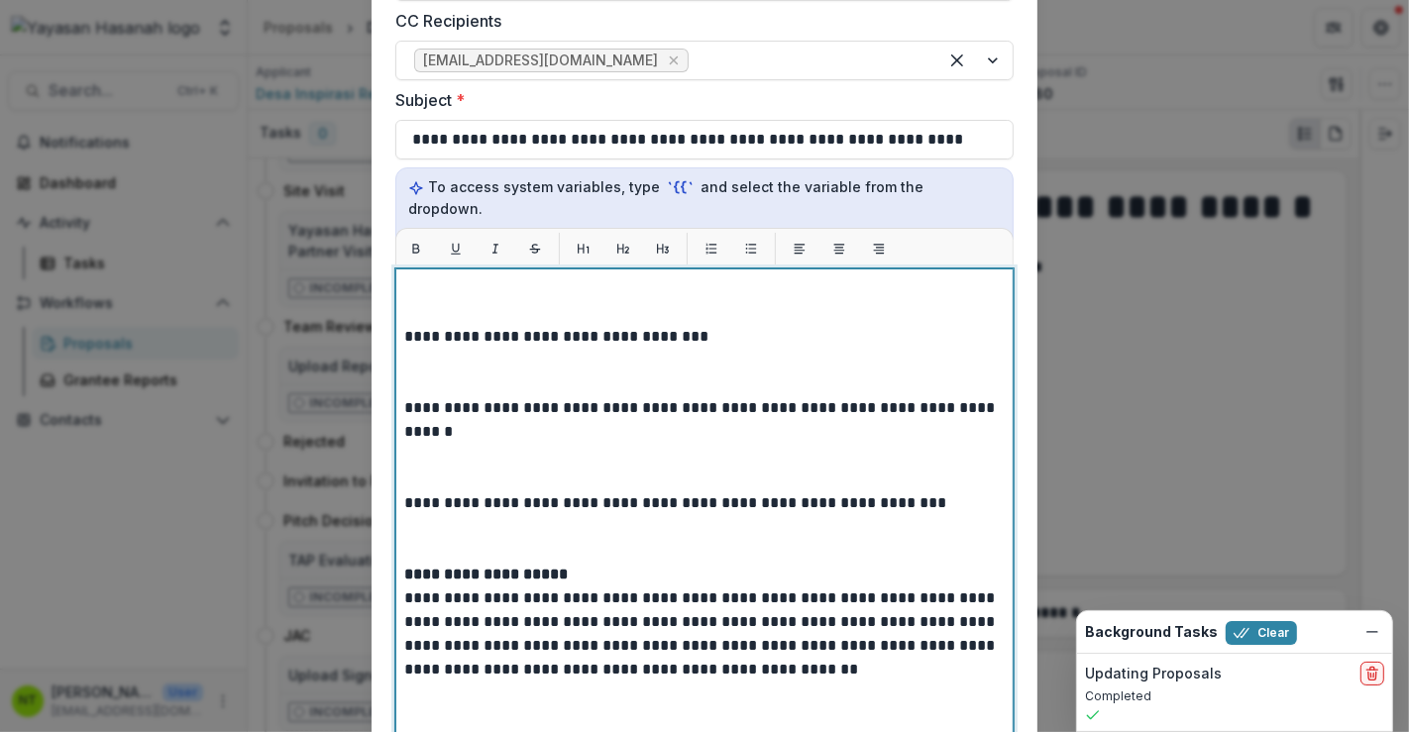
scroll to position [557, 0]
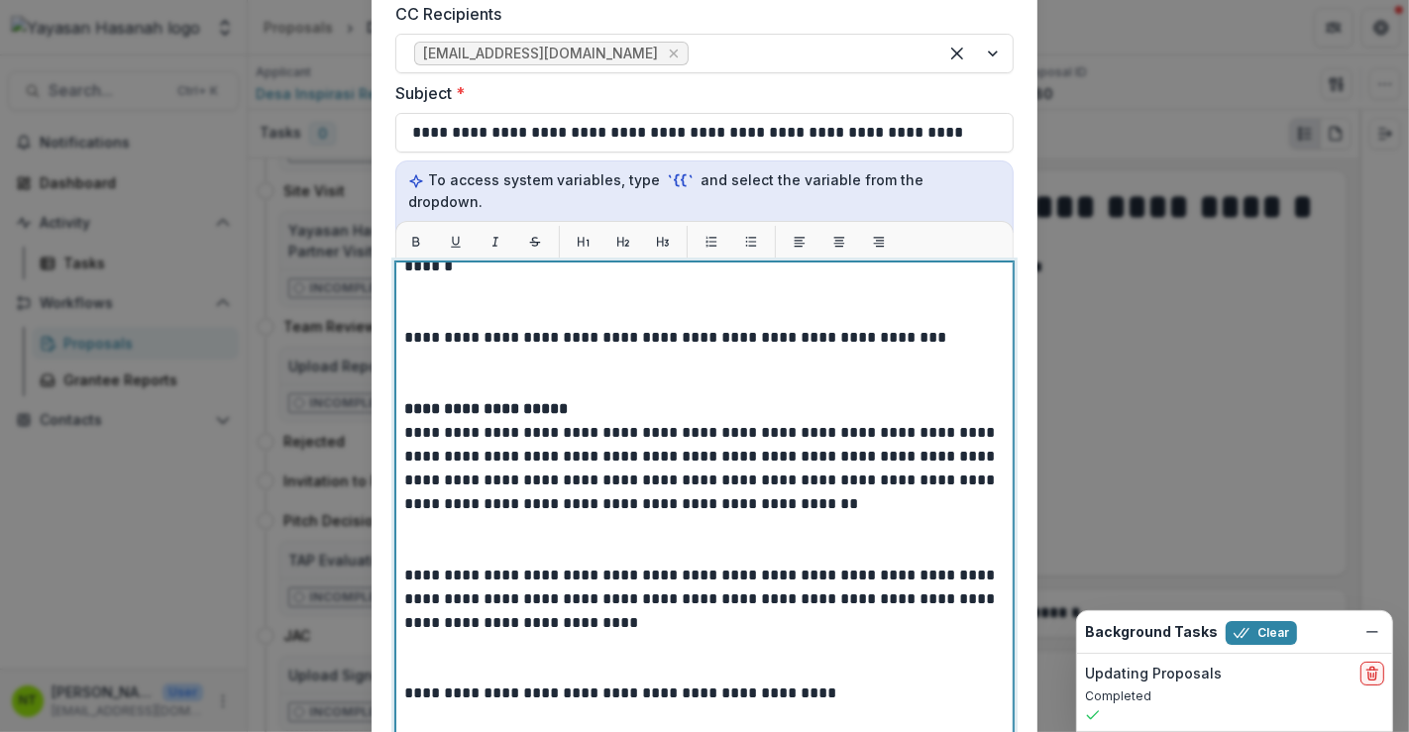
click at [552, 360] on p at bounding box center [704, 374] width 601 height 48
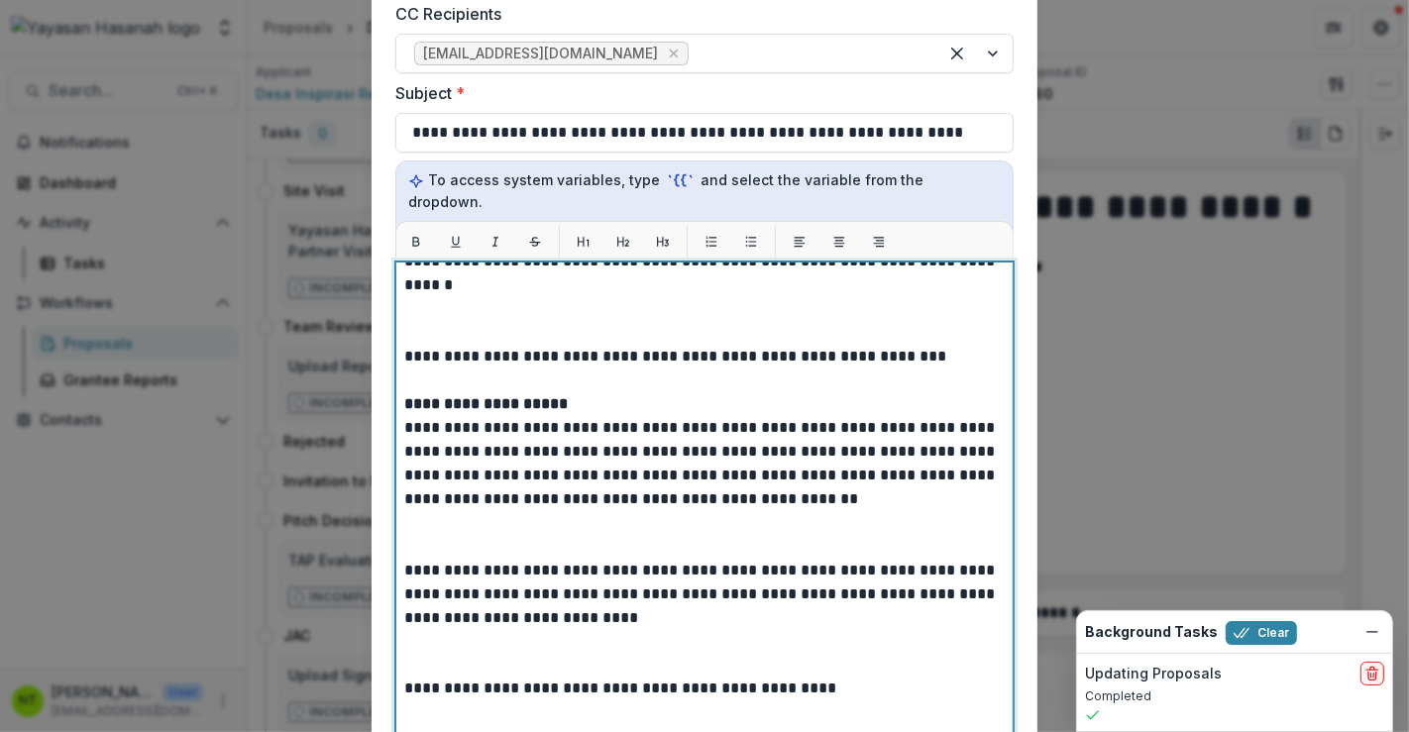
scroll to position [575, 0]
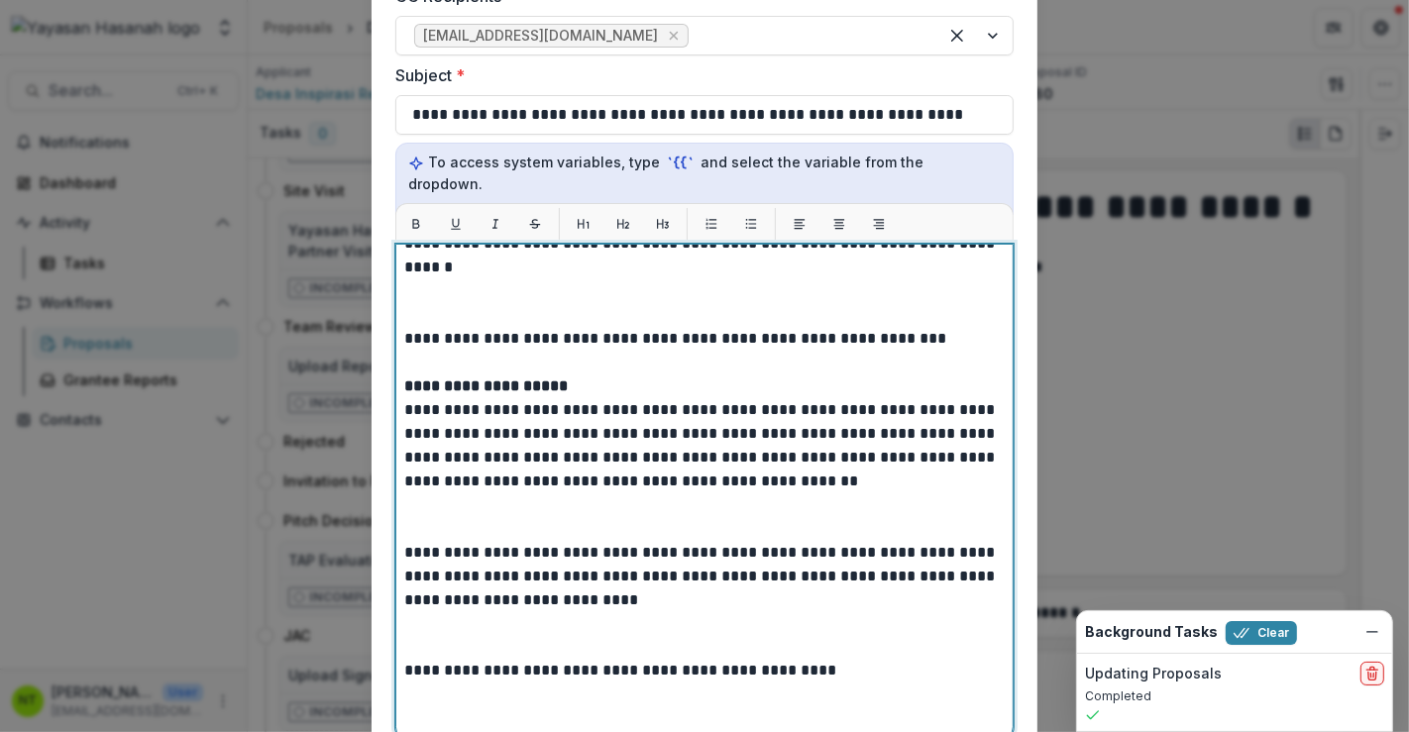
click at [517, 289] on p at bounding box center [704, 303] width 601 height 48
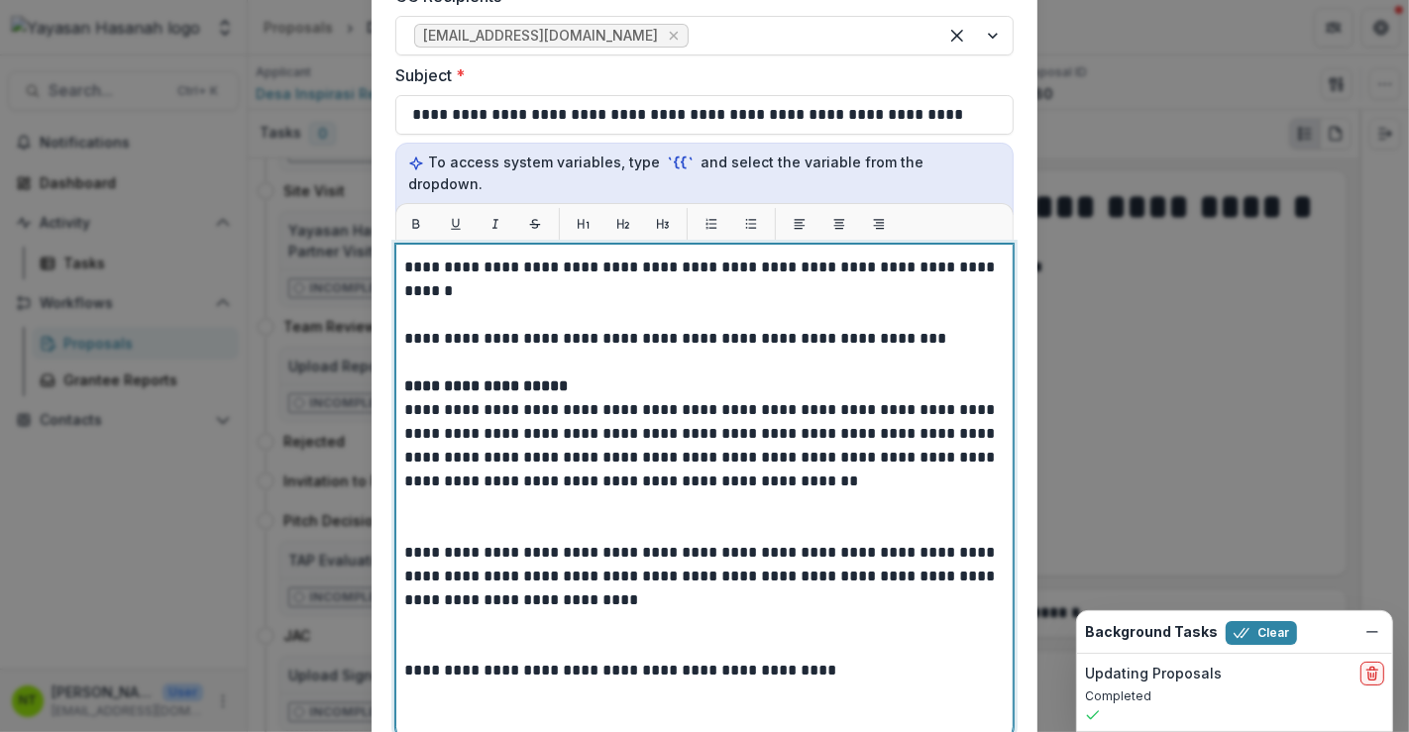
scroll to position [600, 0]
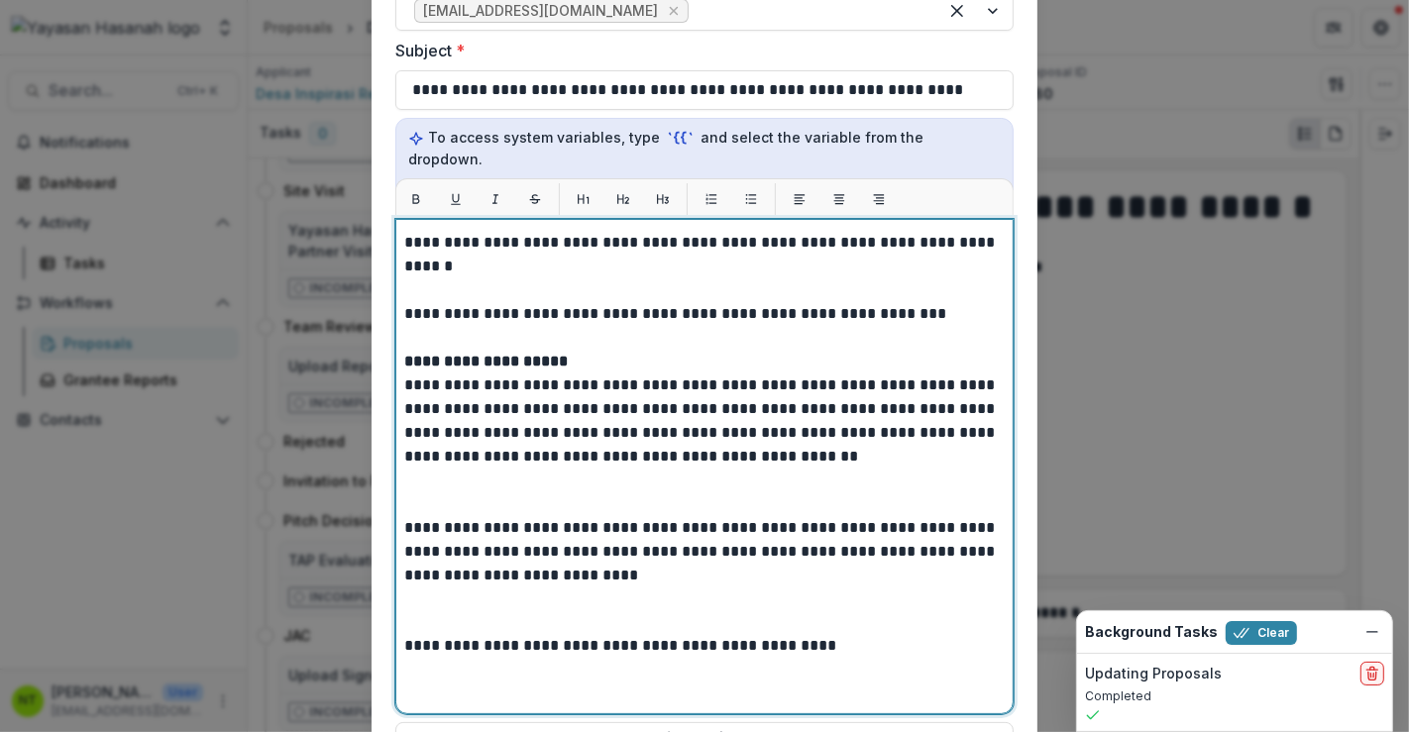
click at [481, 476] on p at bounding box center [704, 493] width 601 height 48
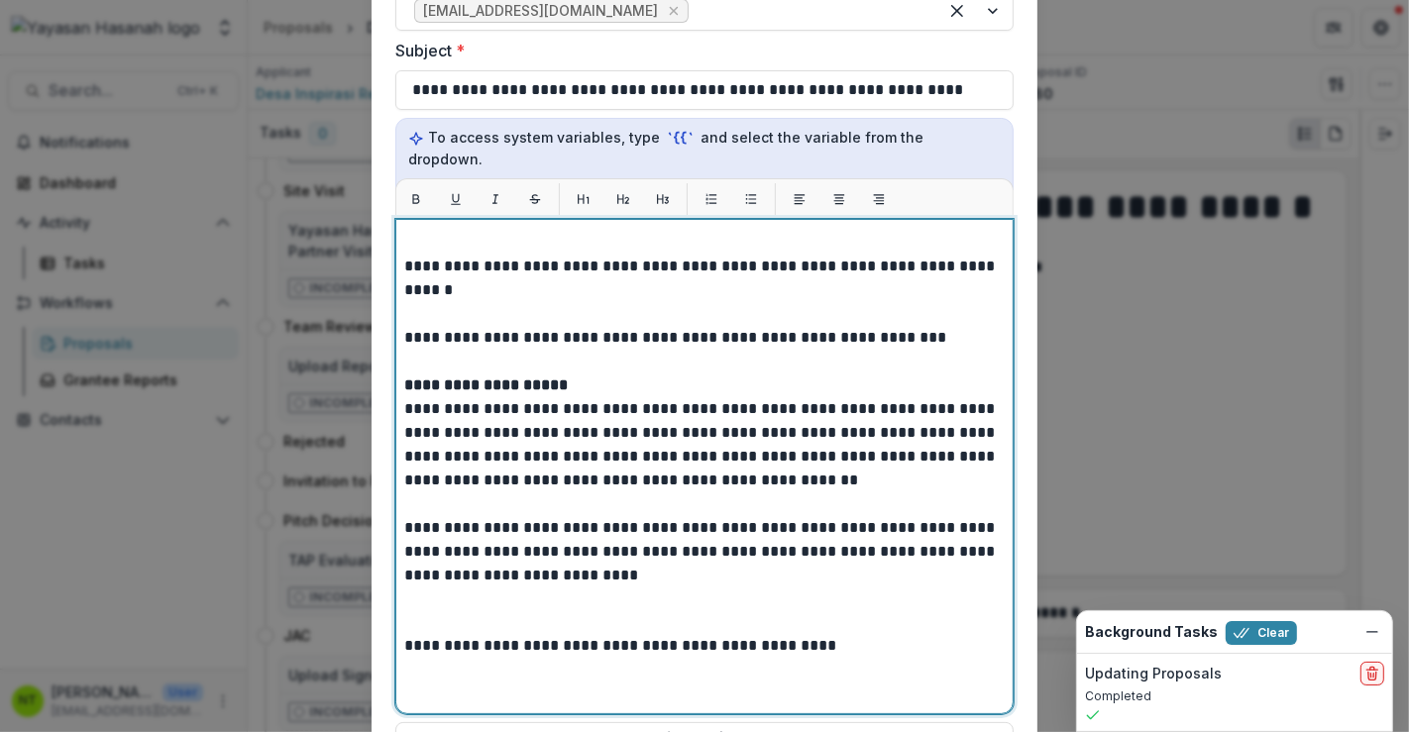
scroll to position [622, 0]
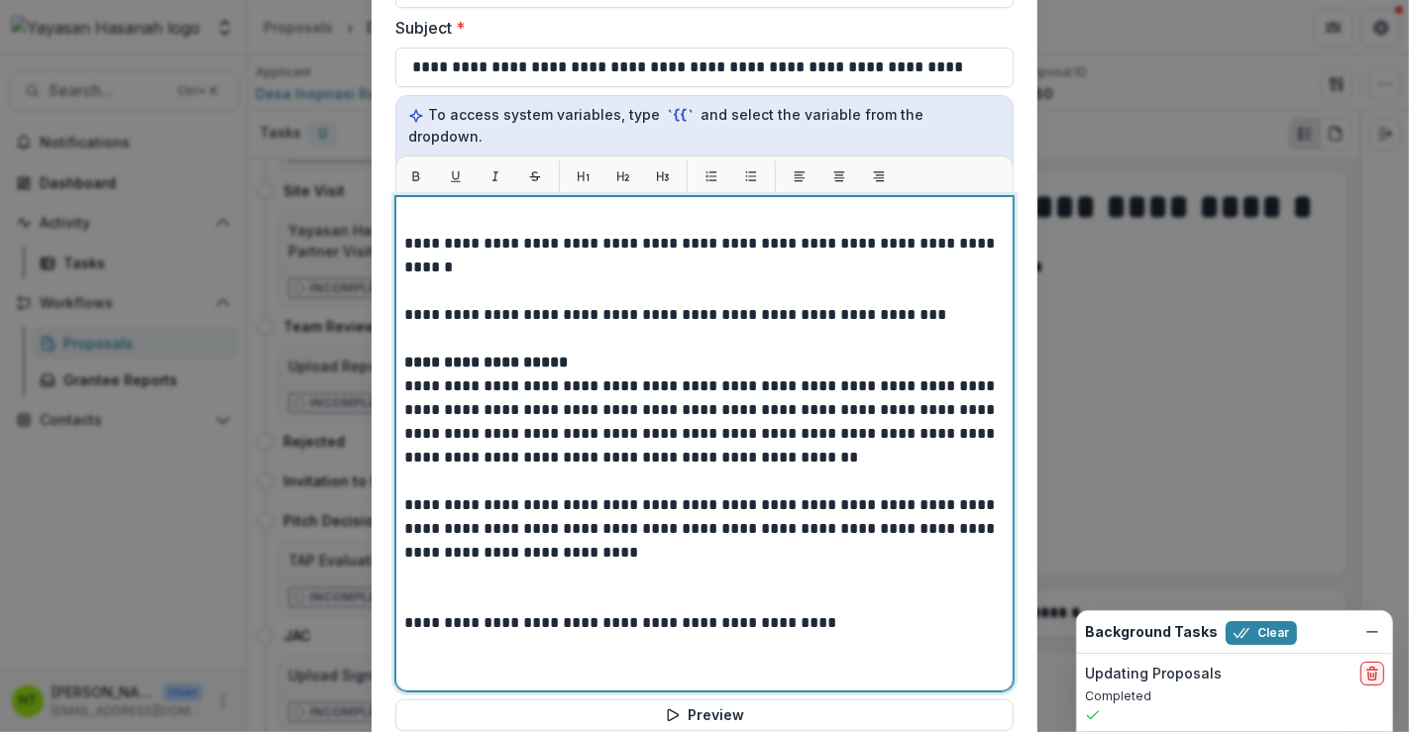
click at [489, 571] on p at bounding box center [704, 588] width 601 height 48
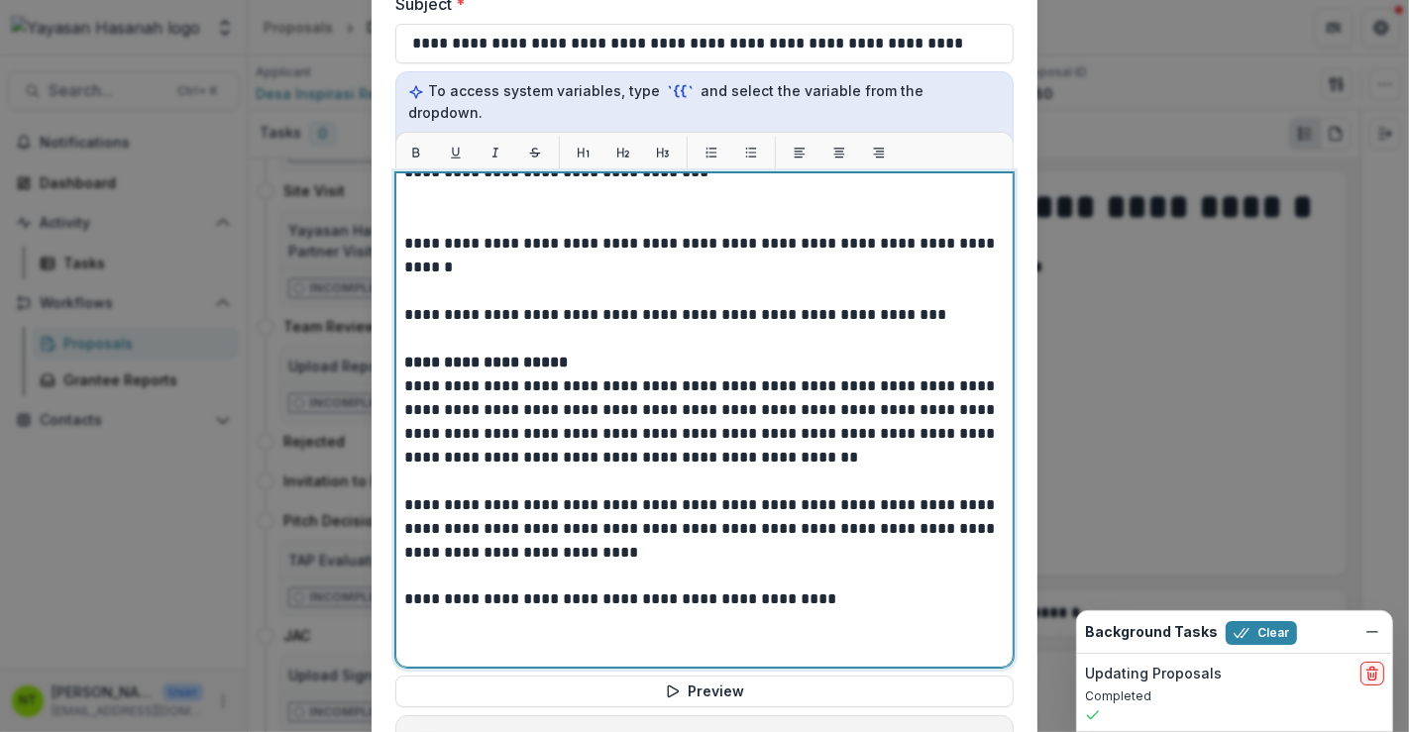
scroll to position [0, 0]
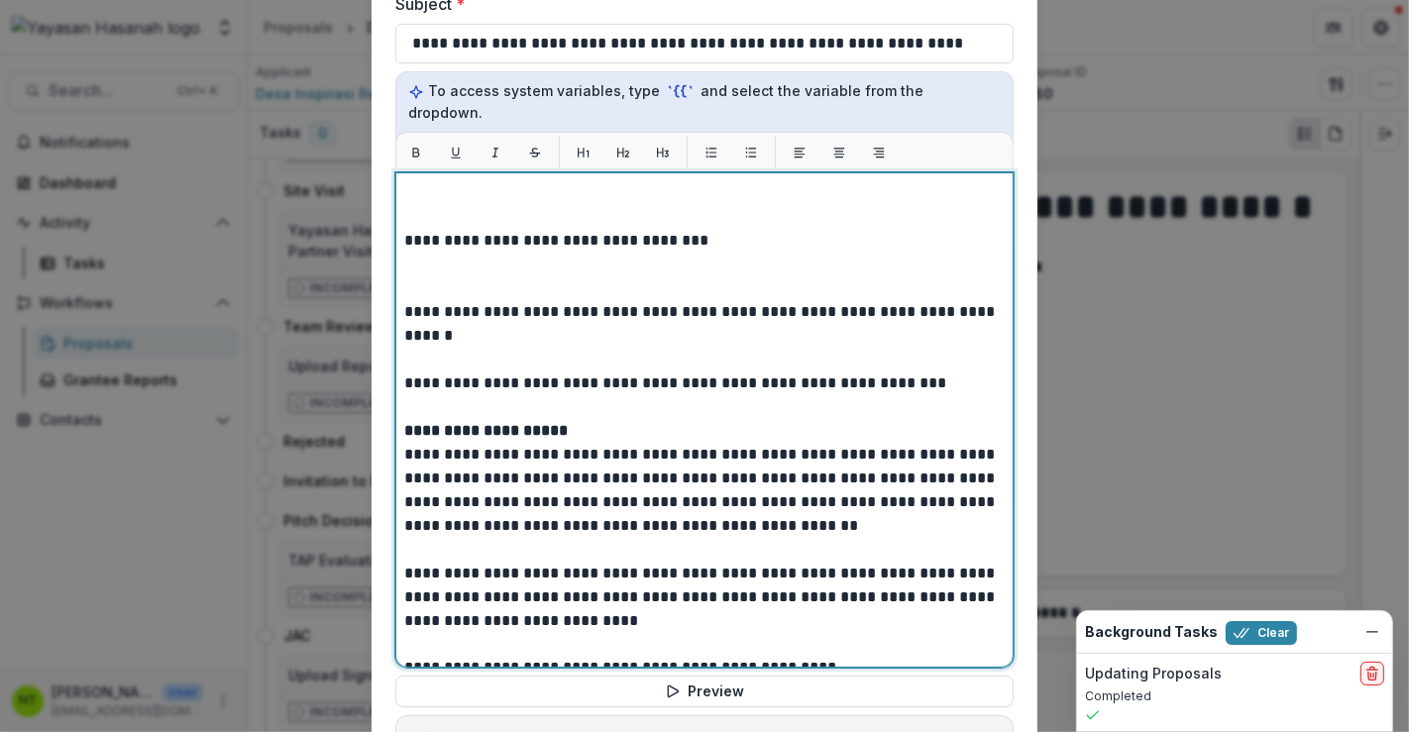
click at [484, 259] on p at bounding box center [704, 277] width 601 height 48
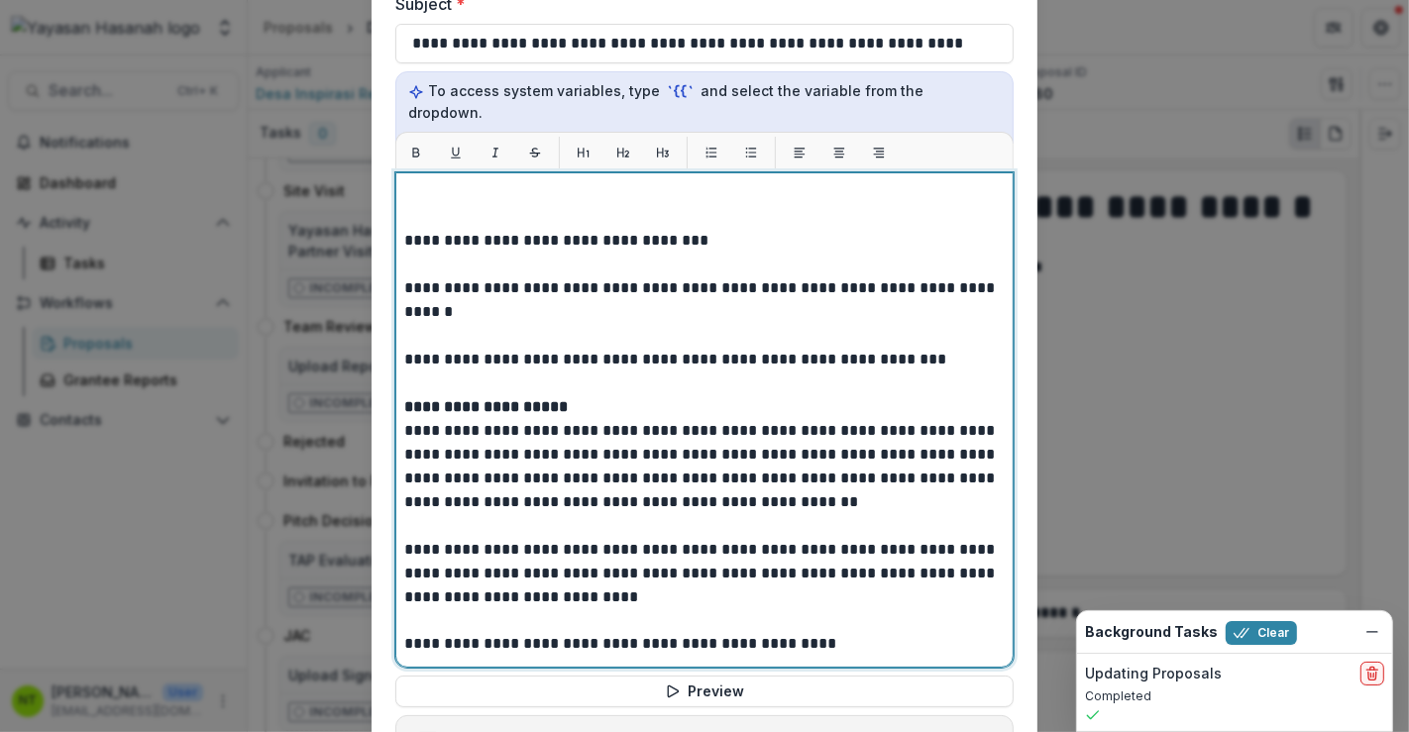
click at [424, 229] on p "**********" at bounding box center [702, 241] width 596 height 24
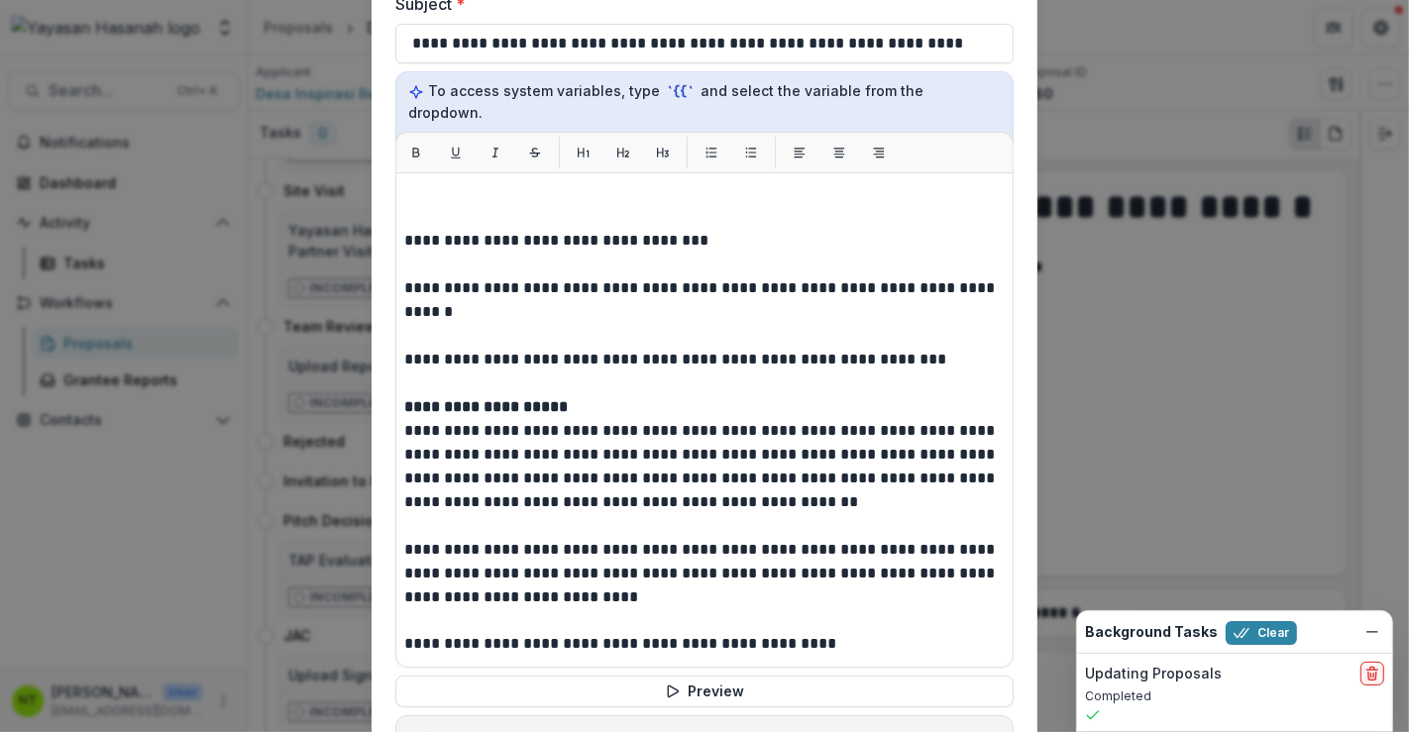
click at [398, 219] on div "**********" at bounding box center [704, 420] width 618 height 496
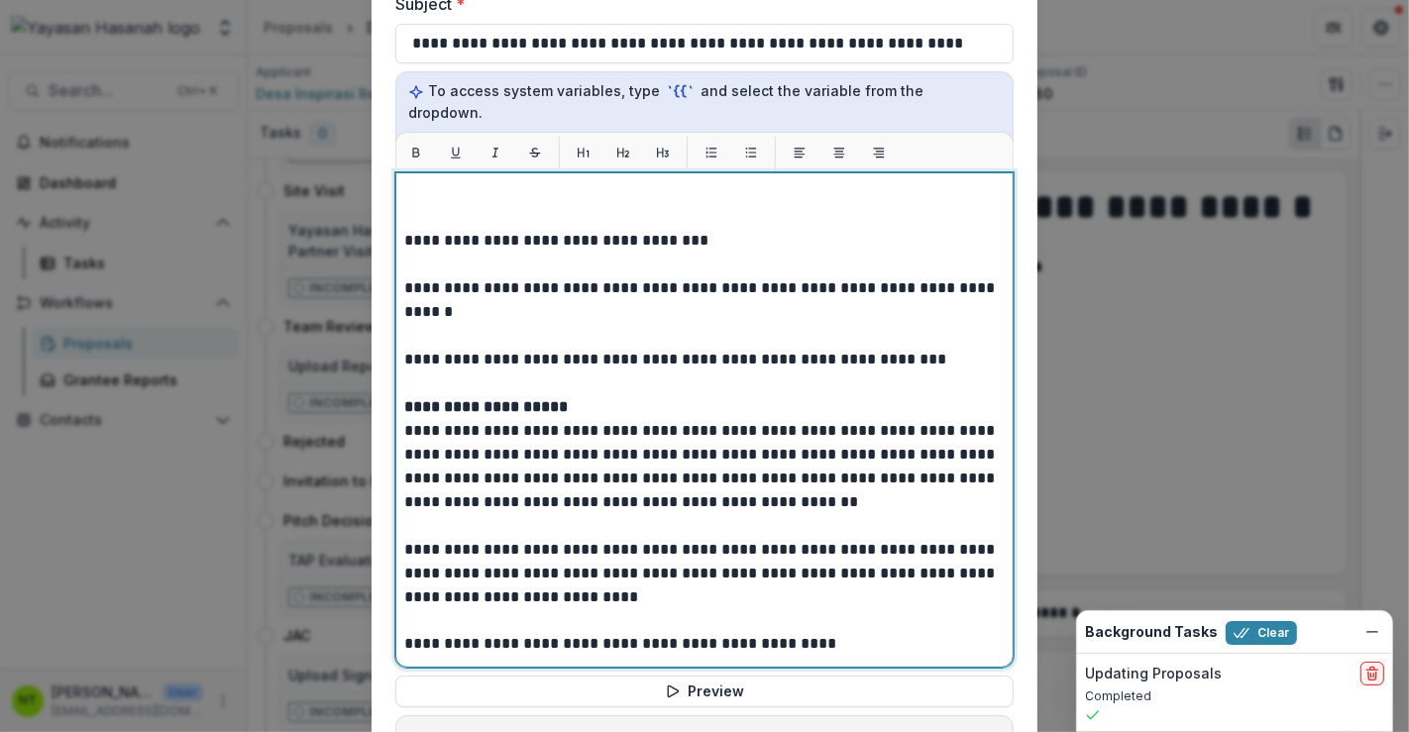
click at [404, 229] on p "**********" at bounding box center [702, 241] width 596 height 24
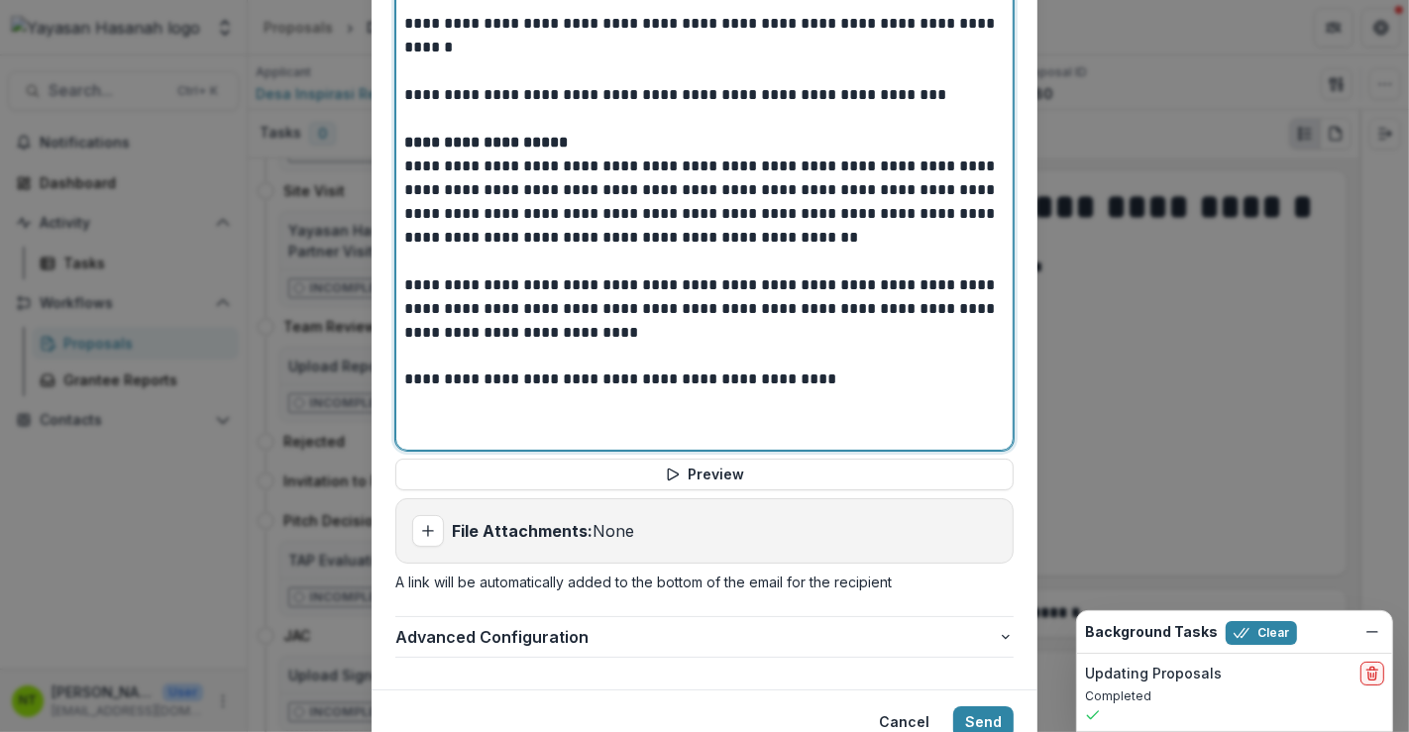
scroll to position [923, 0]
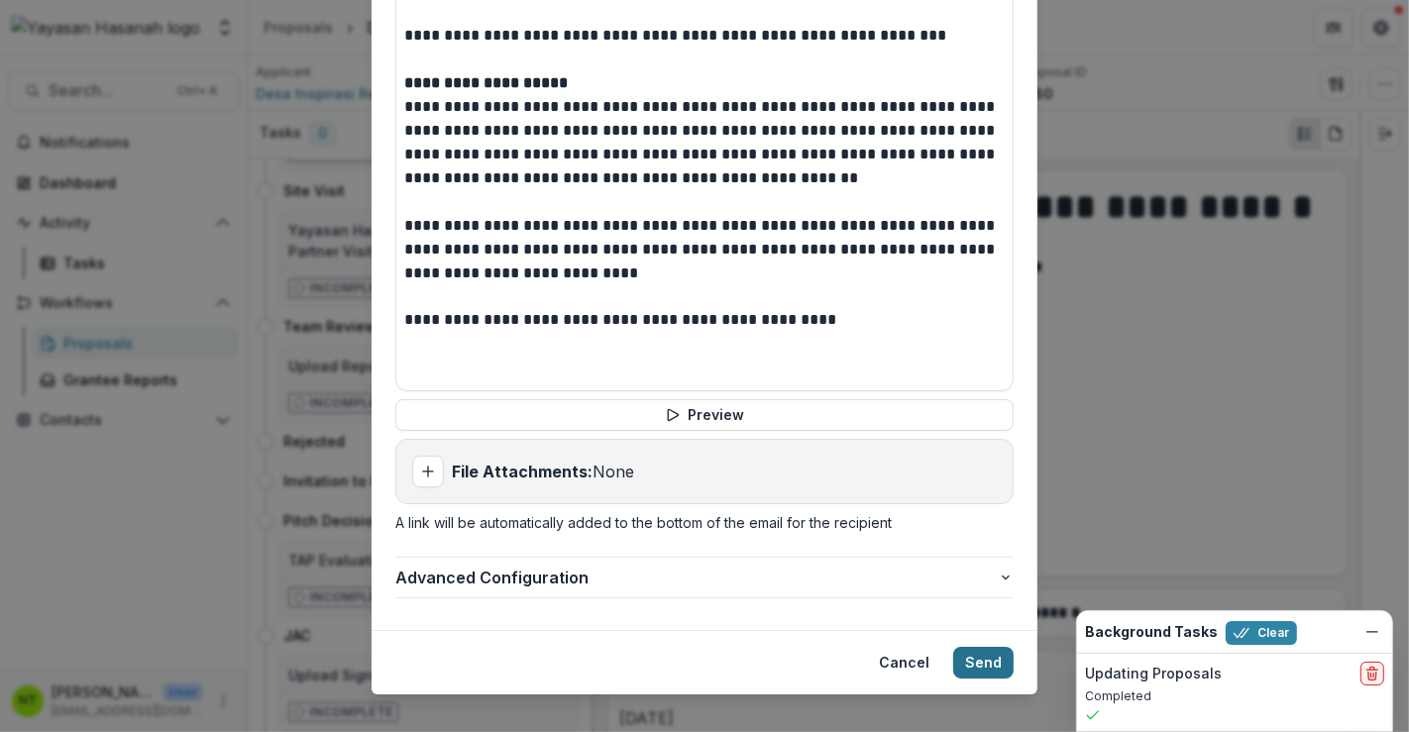
click at [965, 647] on button "Send" at bounding box center [983, 663] width 60 height 32
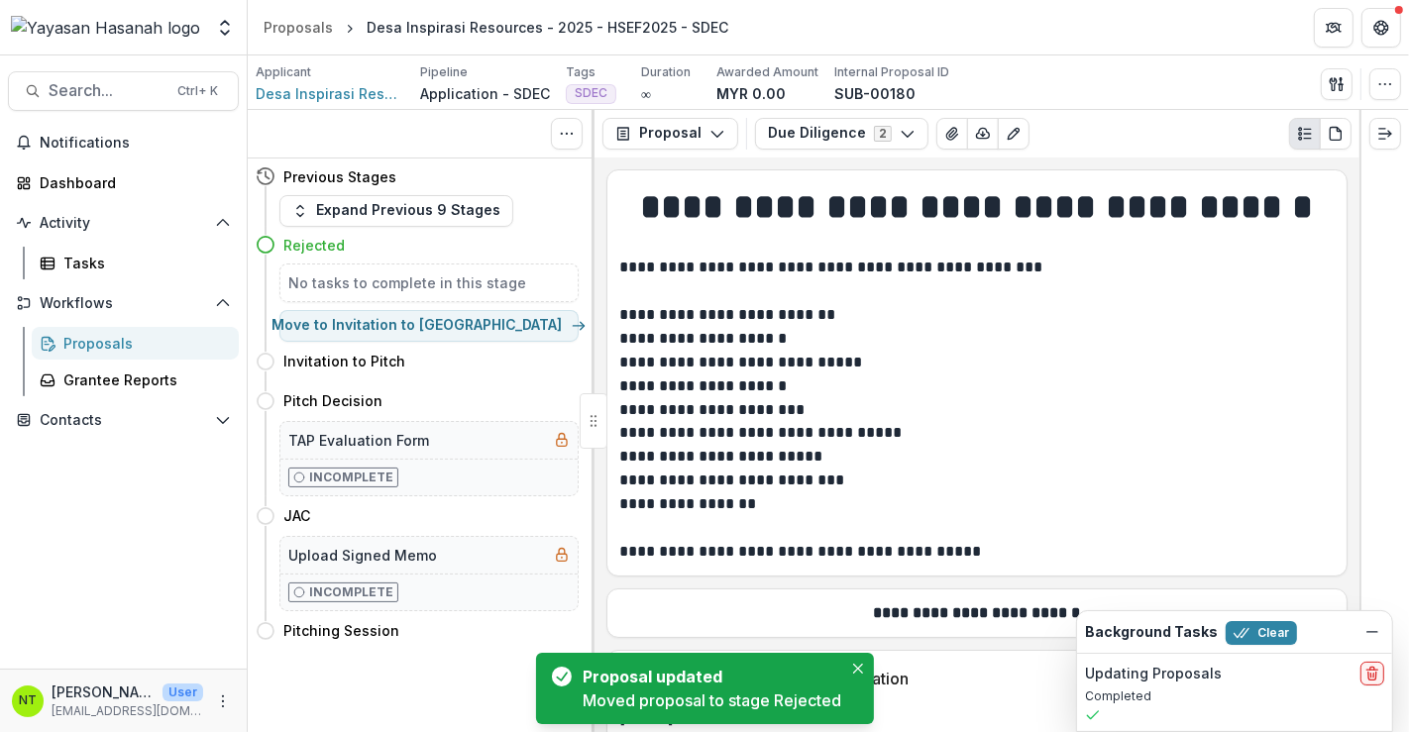
scroll to position [0, 0]
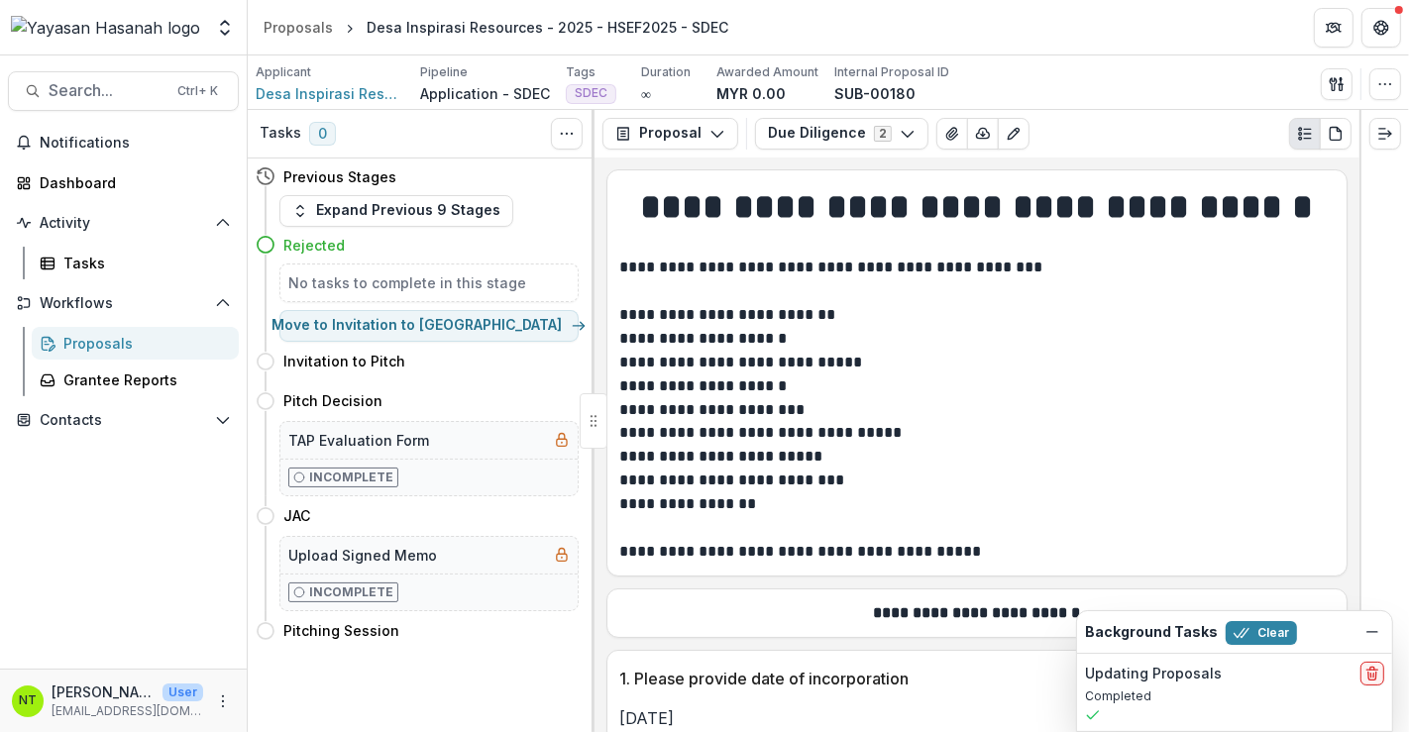
click at [124, 342] on div "Proposals" at bounding box center [143, 343] width 160 height 21
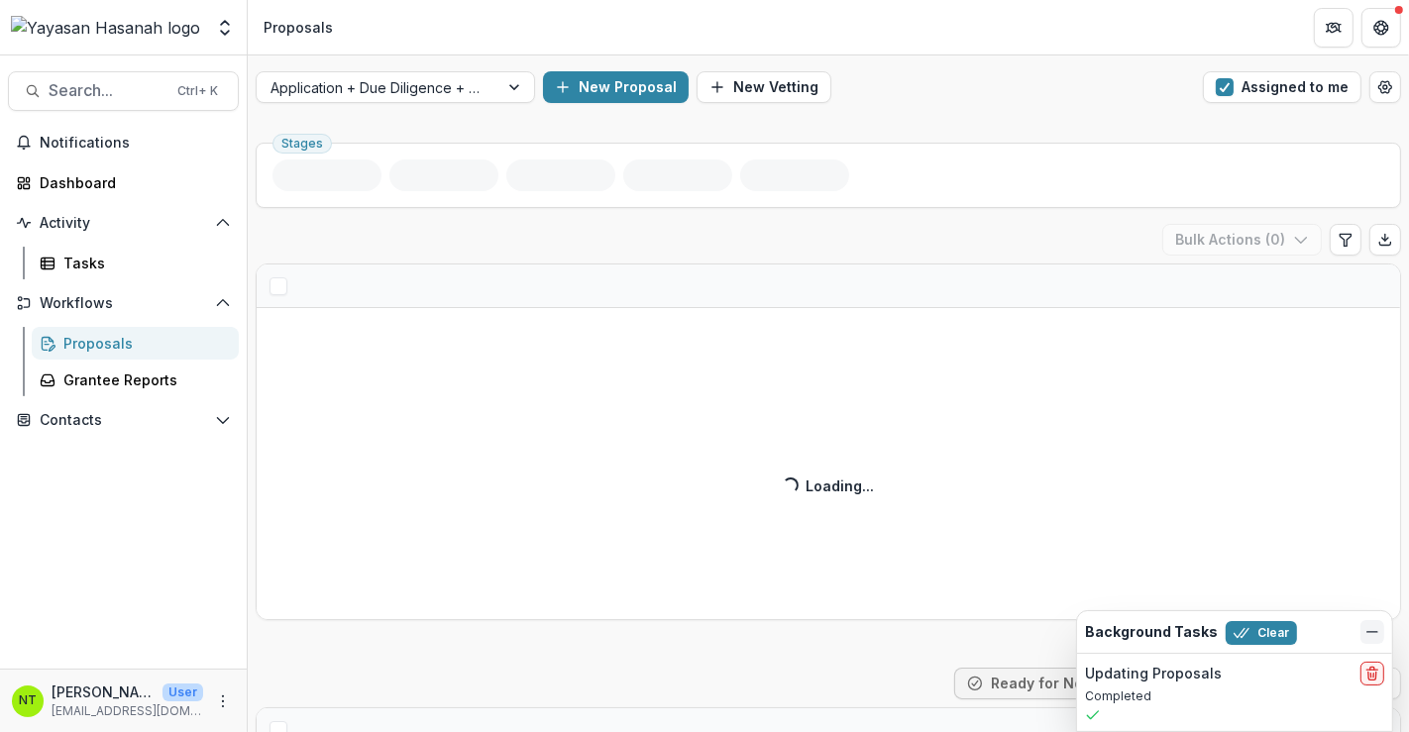
click at [1372, 636] on icon "Dismiss" at bounding box center [1373, 632] width 16 height 16
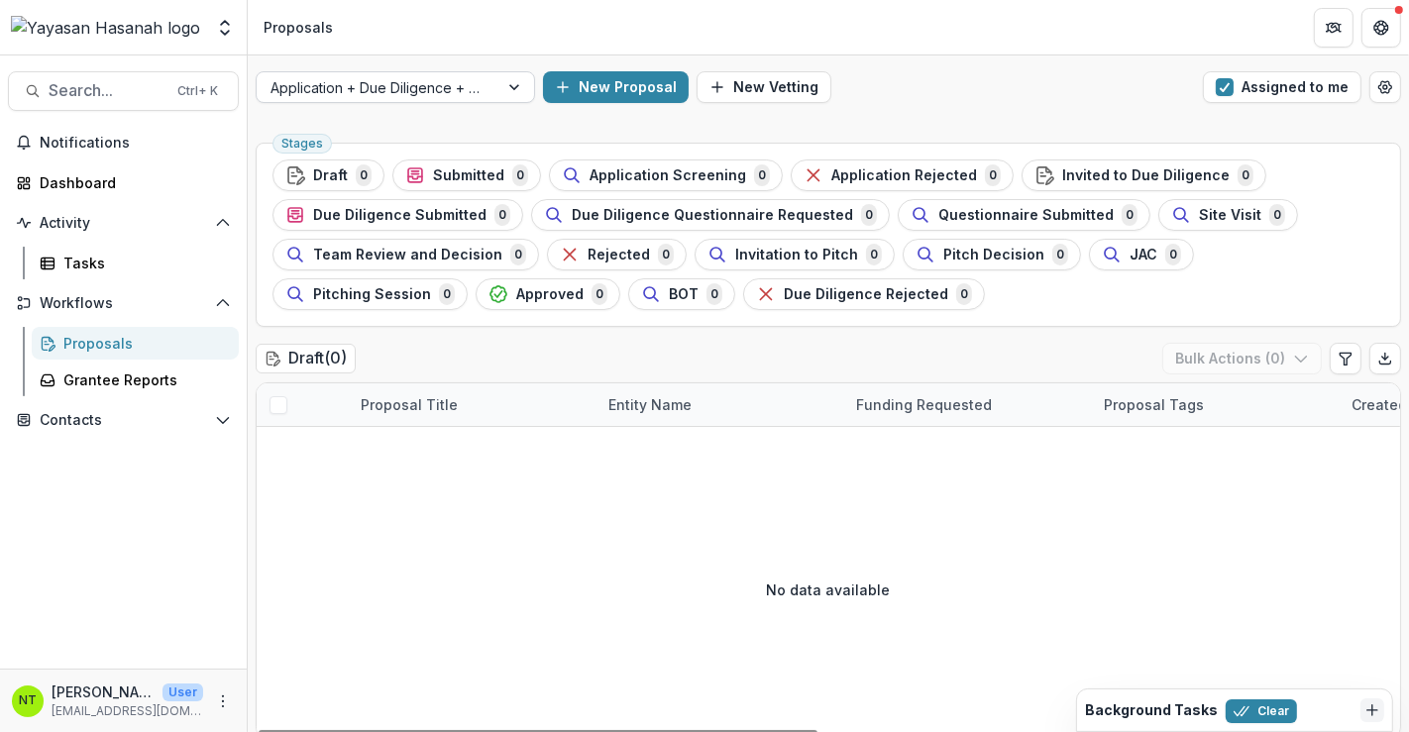
click at [490, 85] on div "Application + Due Diligence + Pitching Process" at bounding box center [378, 87] width 242 height 29
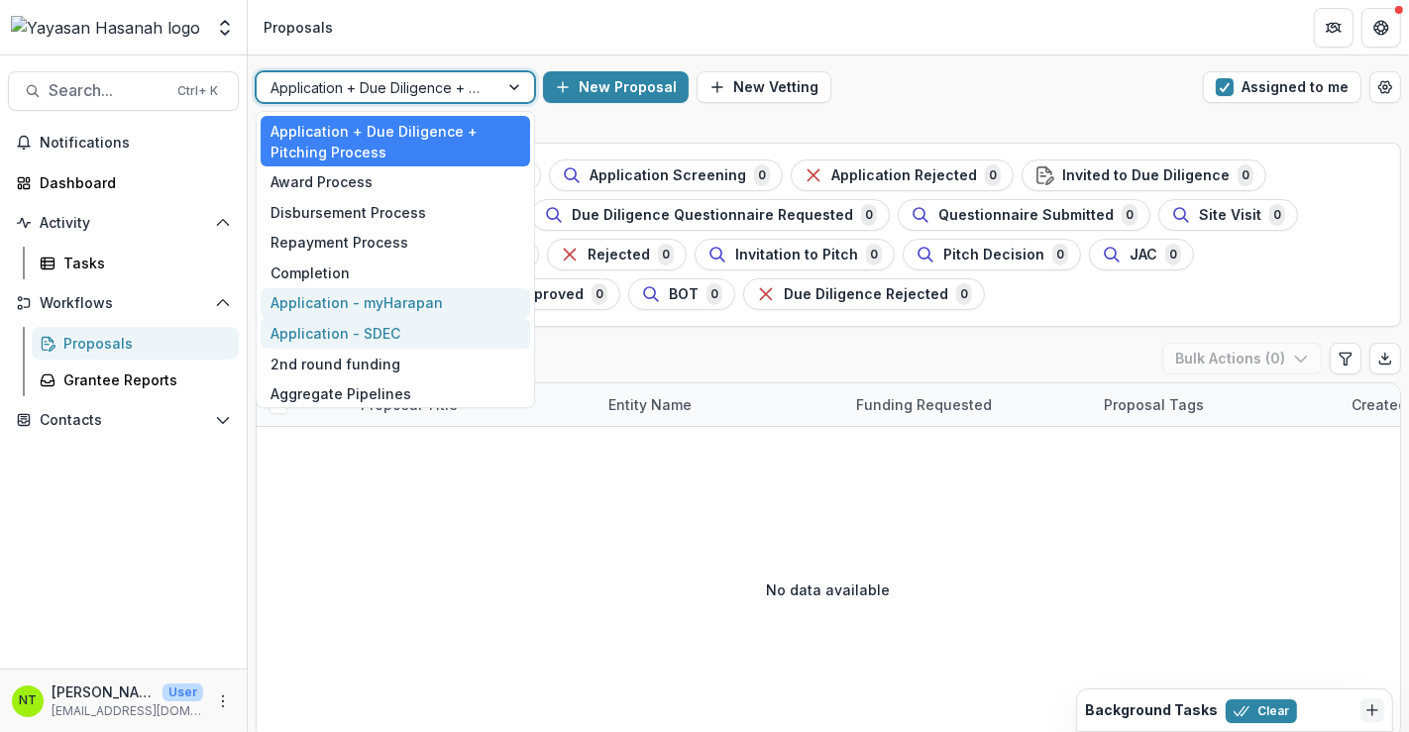
scroll to position [36, 0]
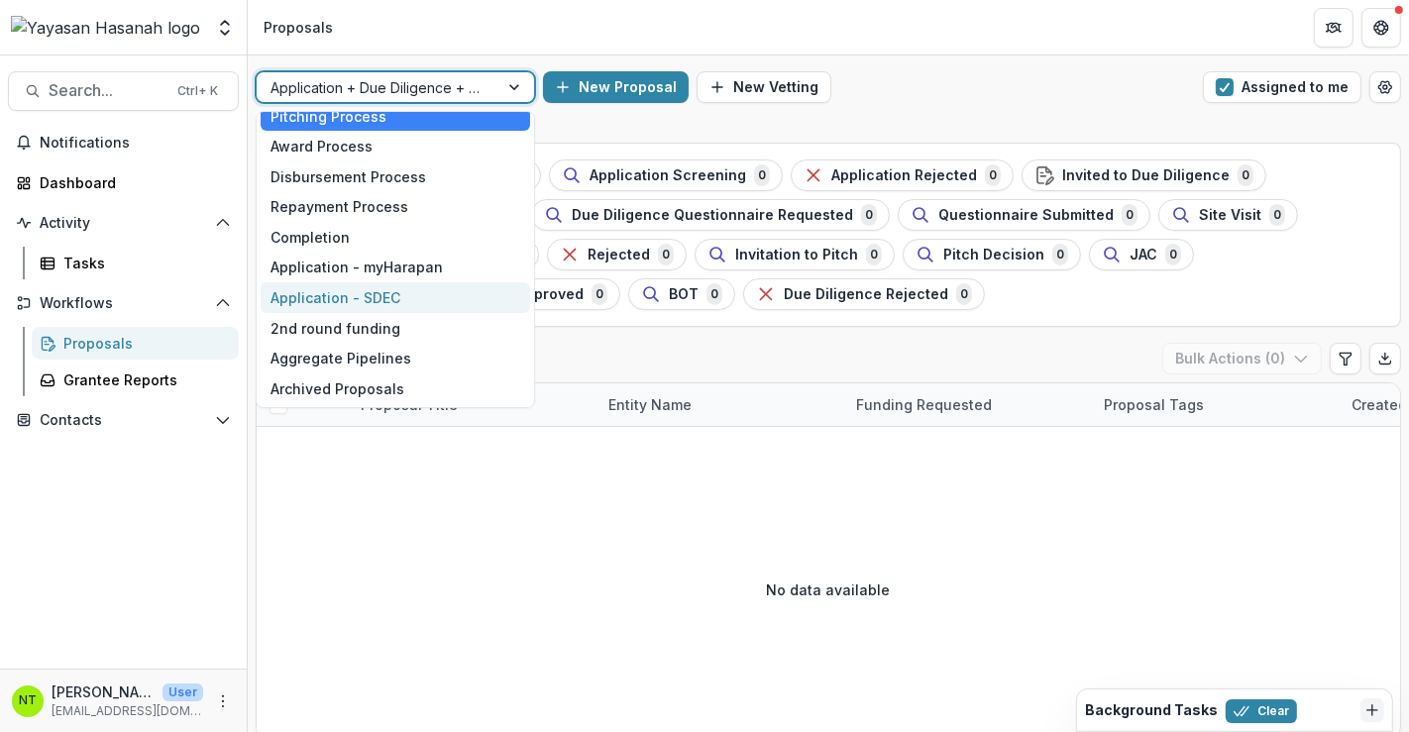
click at [415, 289] on div "Application - SDEC" at bounding box center [396, 297] width 270 height 31
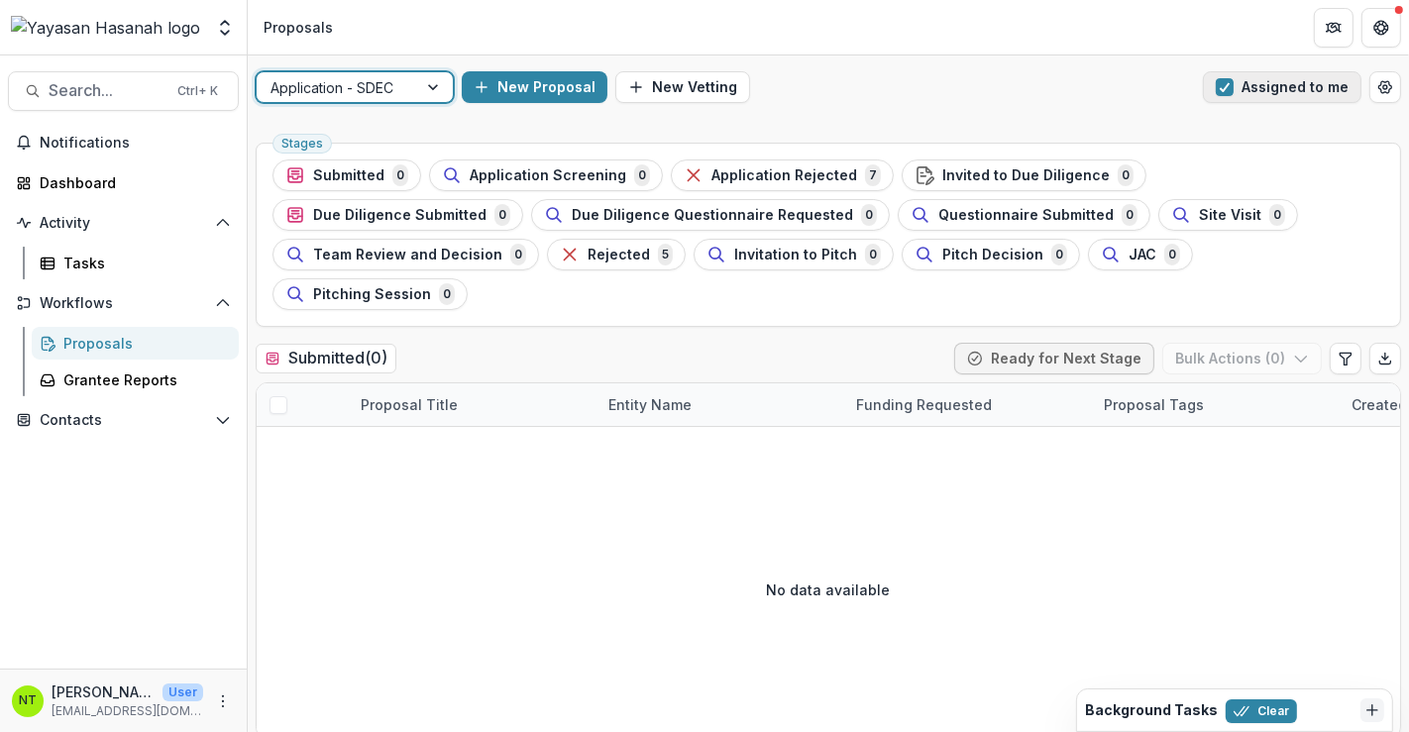
click at [1221, 78] on span "button" at bounding box center [1225, 87] width 18 height 18
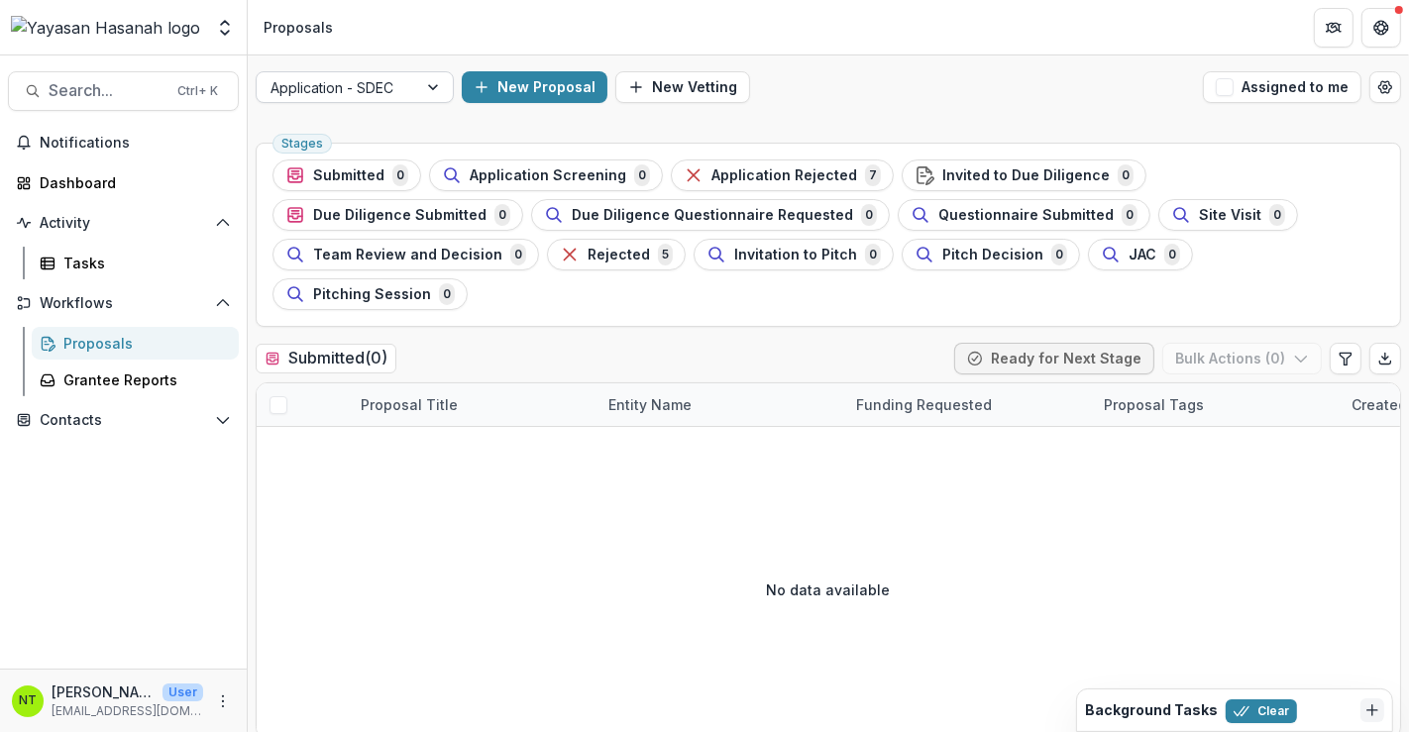
click at [421, 94] on div at bounding box center [435, 87] width 36 height 30
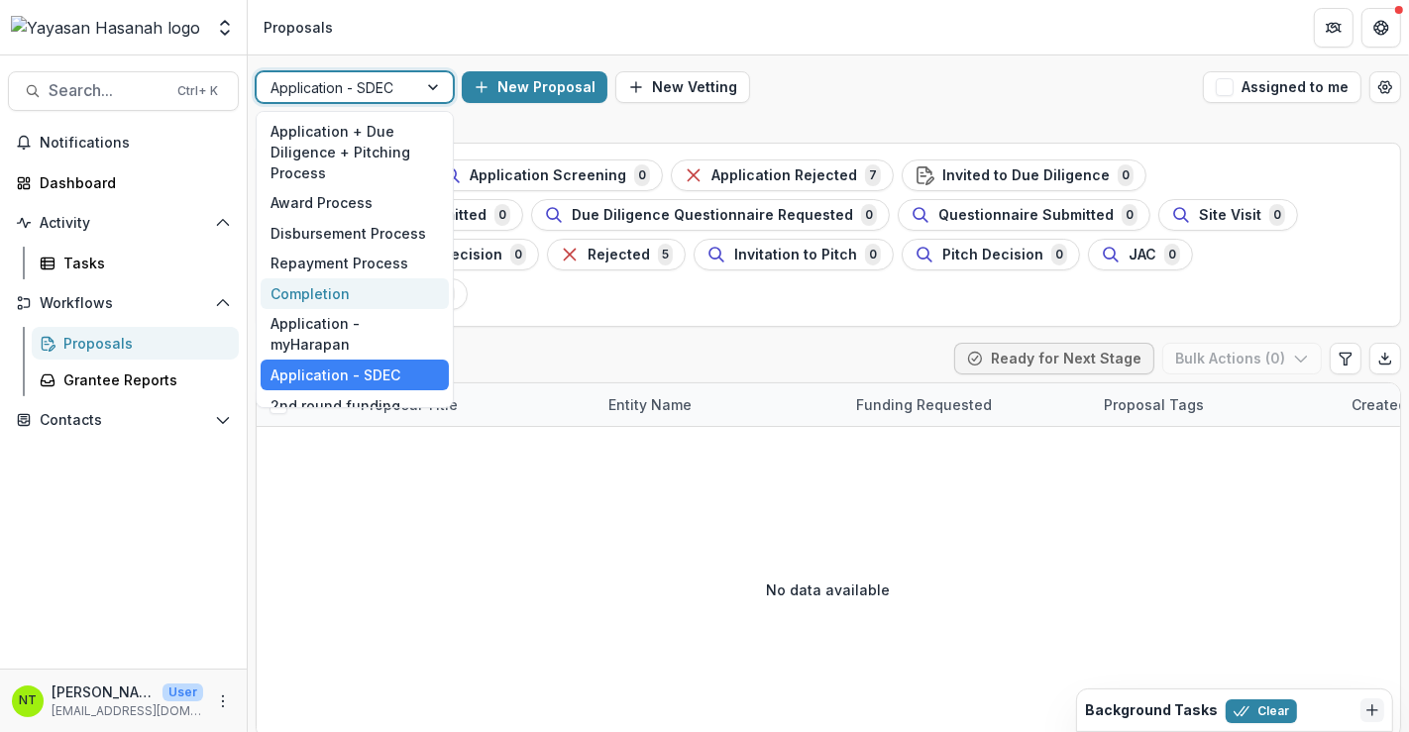
click at [948, 115] on div "10 results available. Use Up and Down to choose options, press Enter to select …" at bounding box center [829, 87] width 1162 height 63
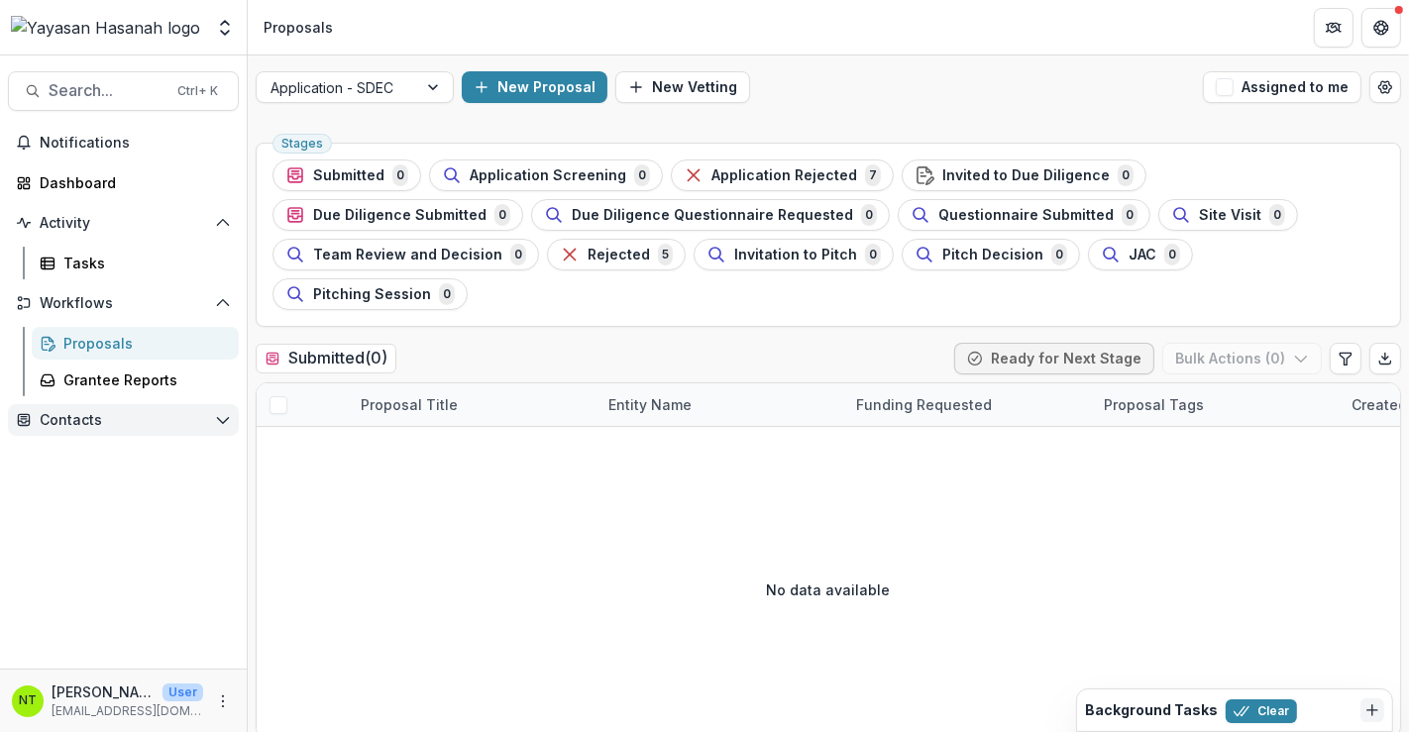
click at [143, 417] on span "Contacts" at bounding box center [123, 420] width 167 height 17
click at [178, 427] on span "Contacts" at bounding box center [123, 420] width 167 height 17
click at [133, 250] on link "Tasks" at bounding box center [135, 263] width 207 height 33
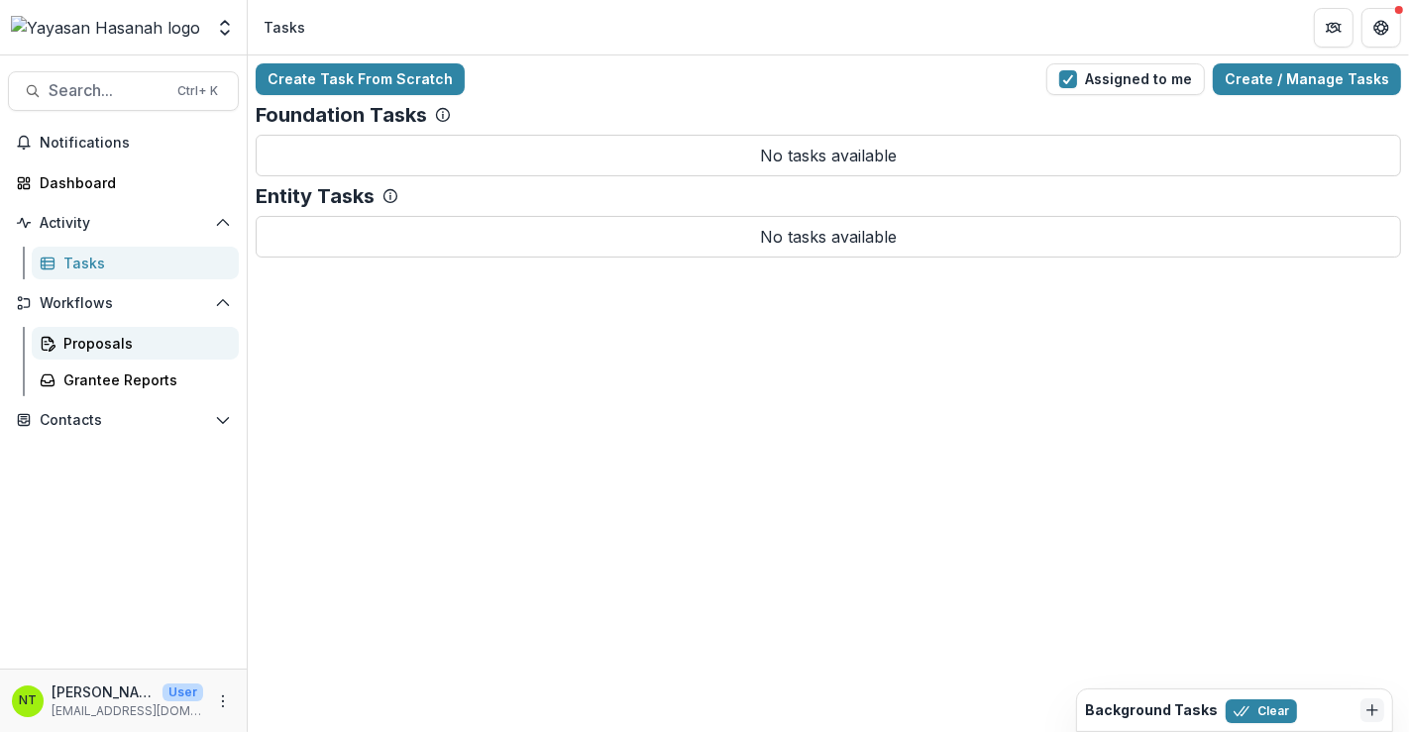
click at [110, 345] on div "Proposals" at bounding box center [143, 343] width 160 height 21
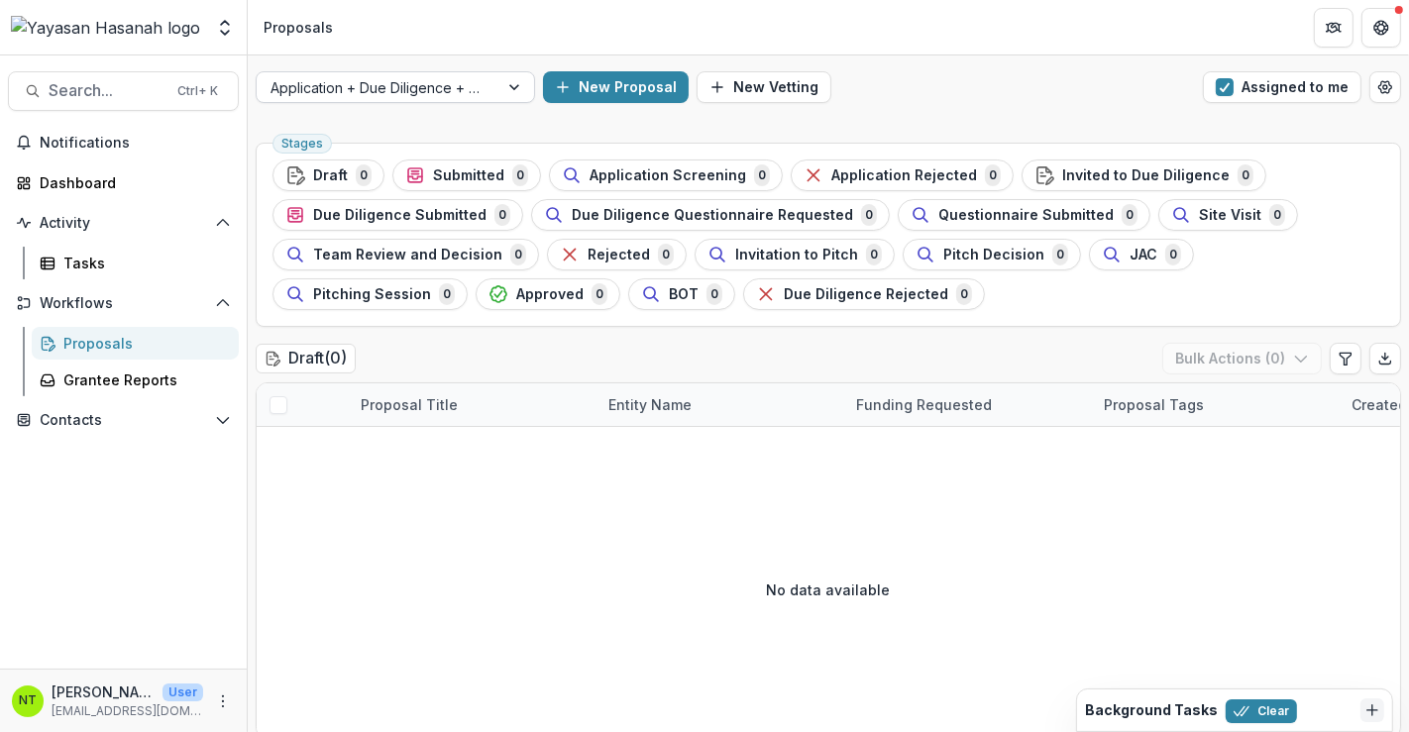
click at [512, 83] on div at bounding box center [517, 87] width 36 height 30
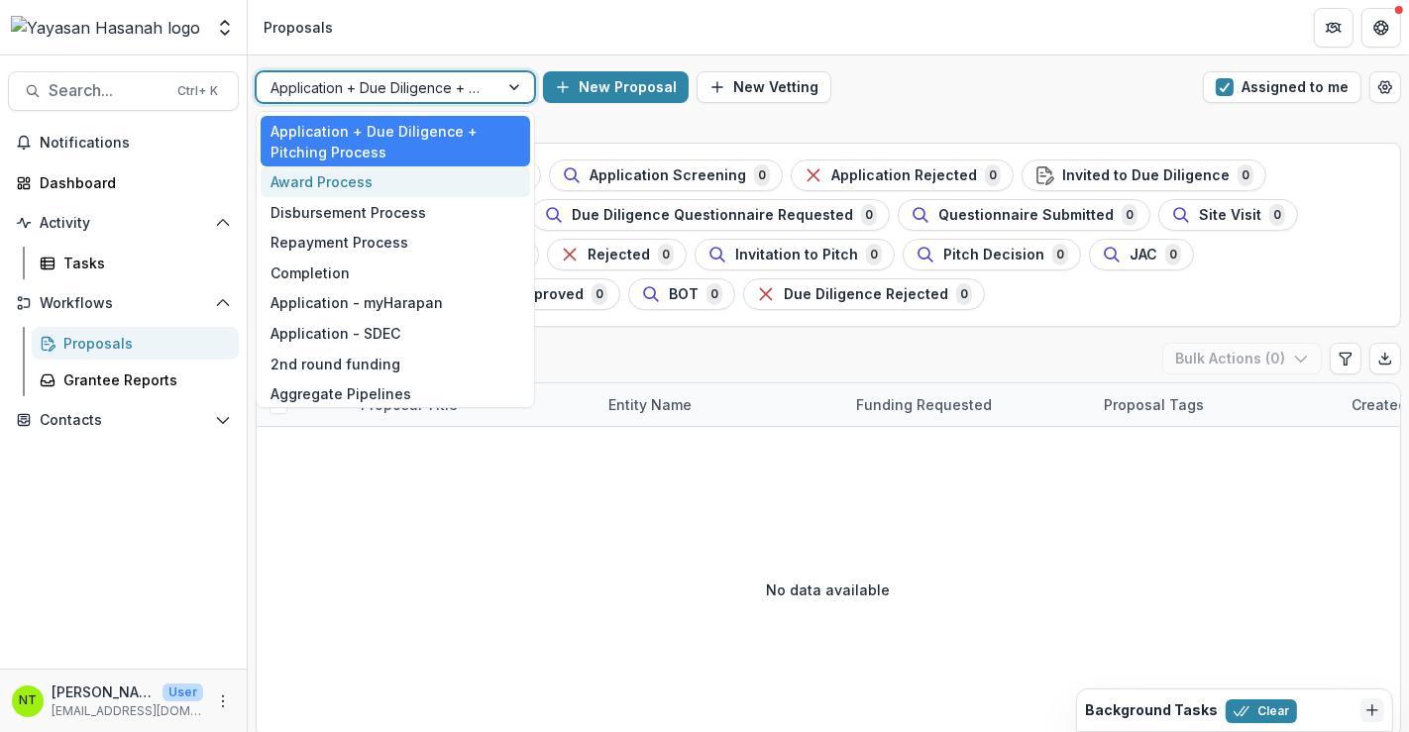
click at [426, 183] on div "Award Process" at bounding box center [396, 182] width 270 height 31
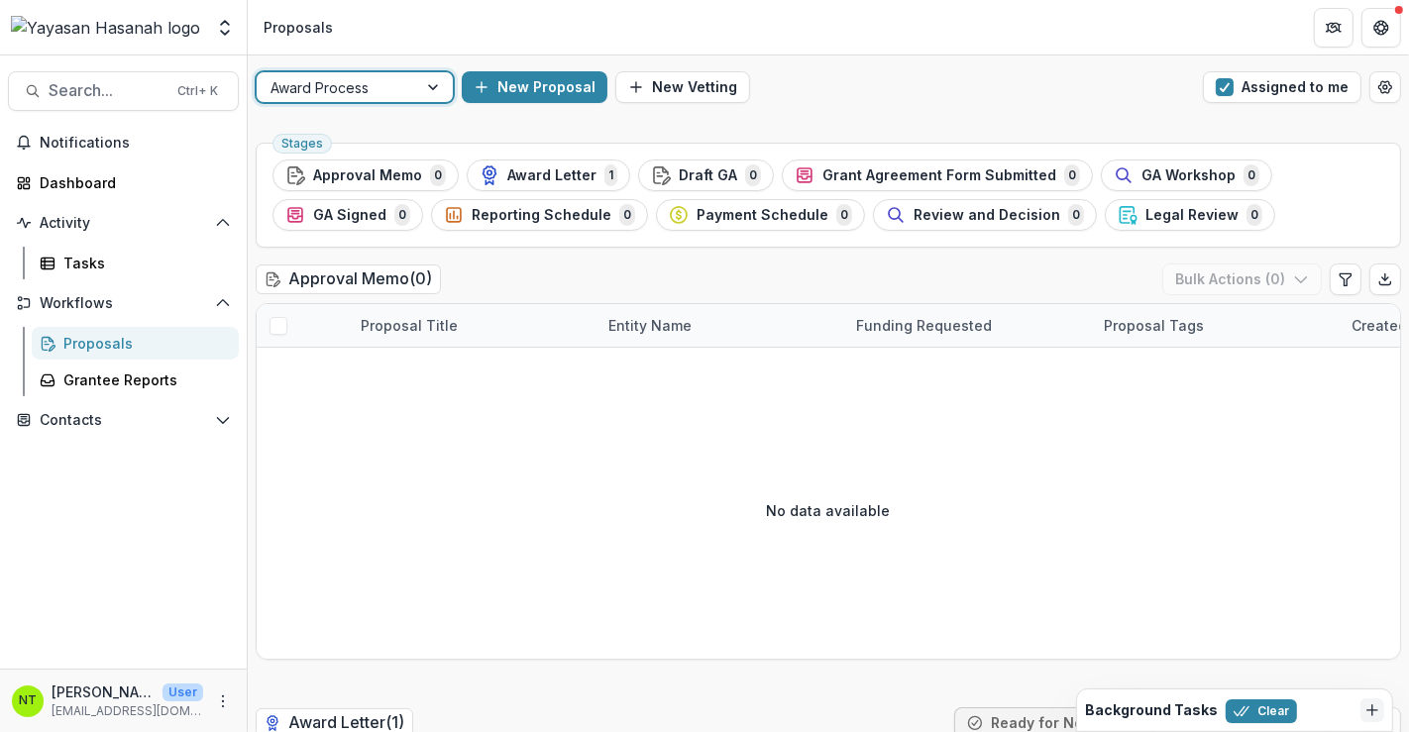
click at [518, 90] on button "New Proposal" at bounding box center [535, 87] width 146 height 32
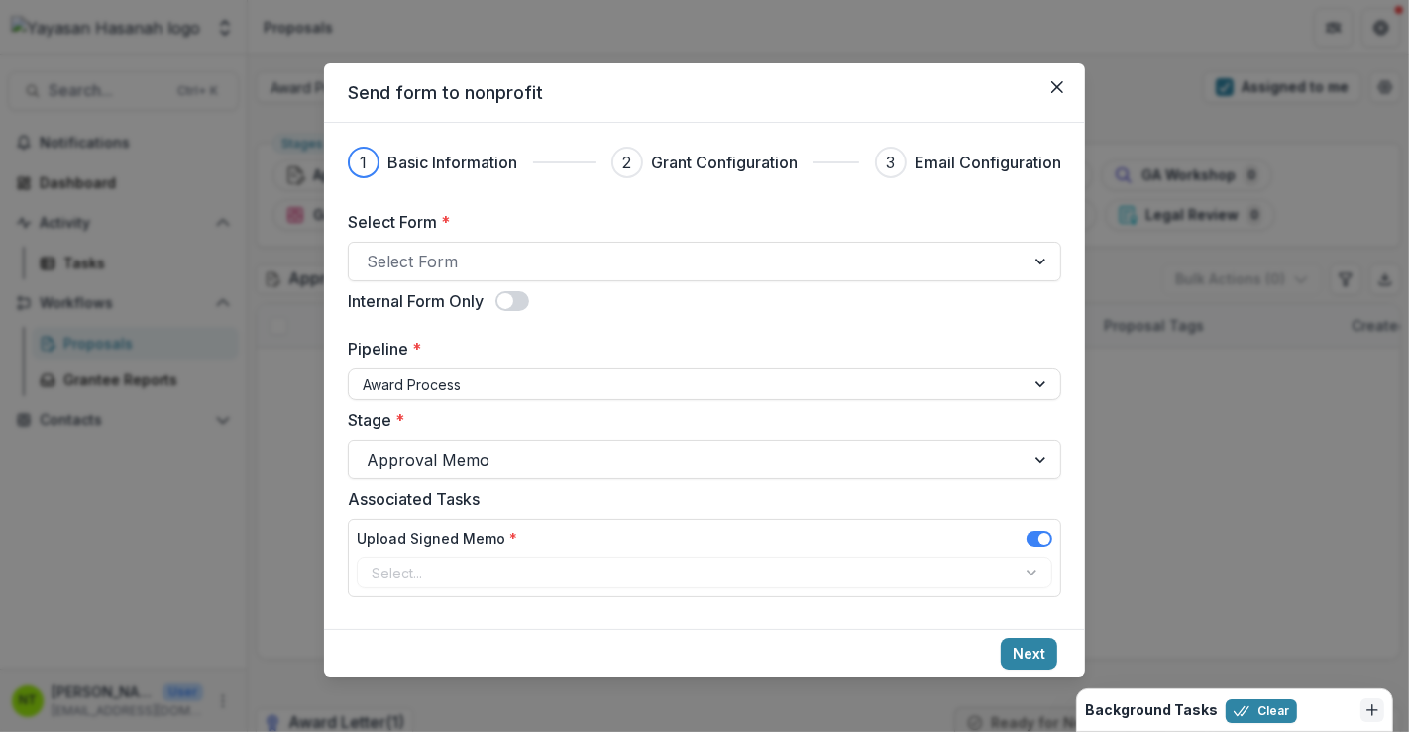
click at [301, 423] on div "Send form to nonprofit 1 Basic Information 2 Grant Configuration 3 Email Config…" at bounding box center [704, 366] width 1409 height 732
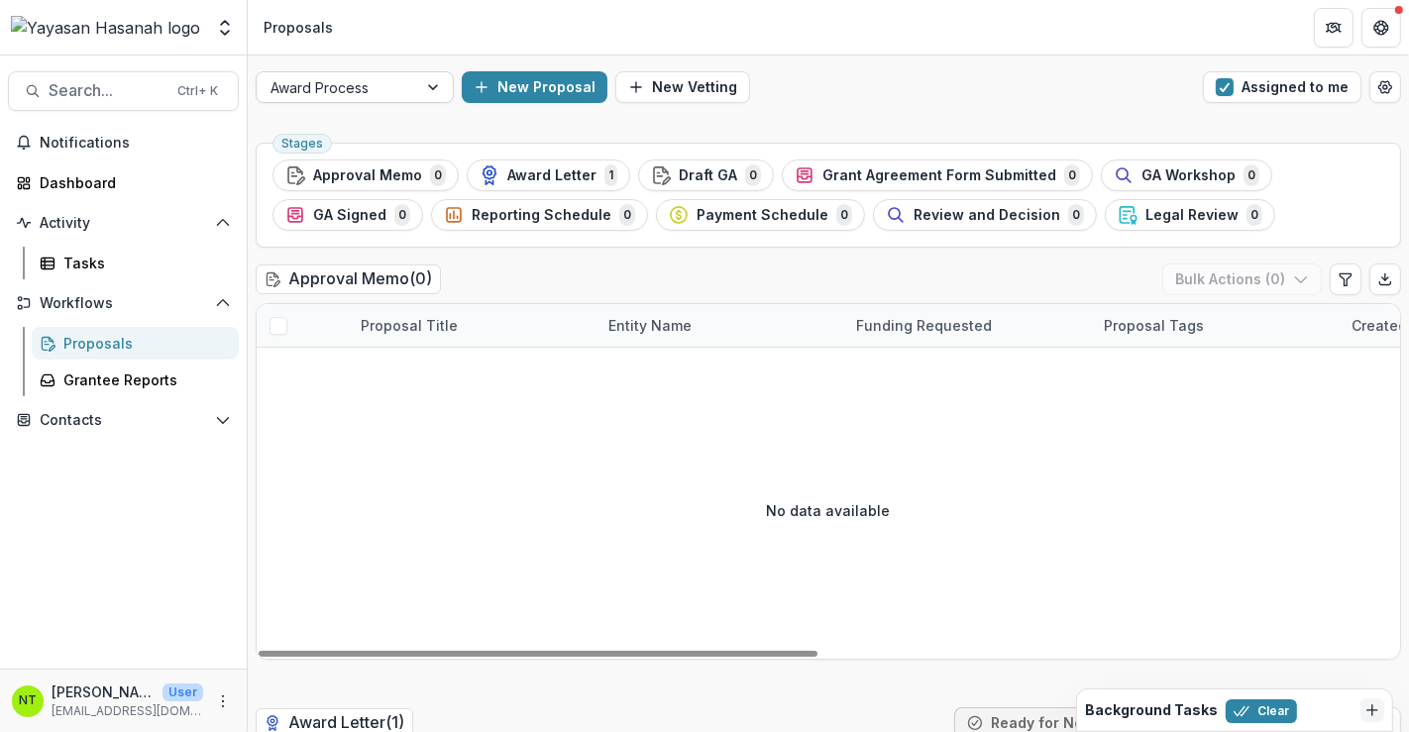
click at [434, 90] on div at bounding box center [435, 87] width 36 height 30
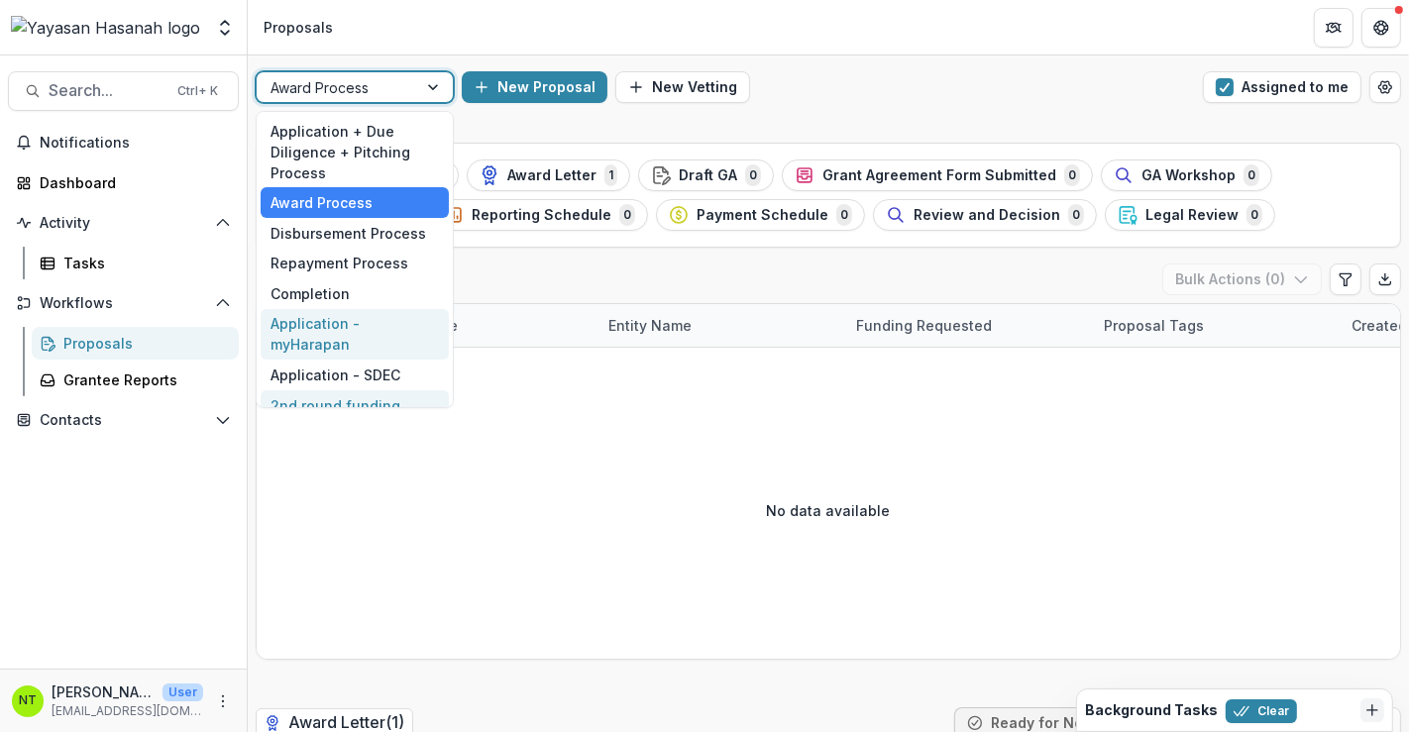
scroll to position [77, 0]
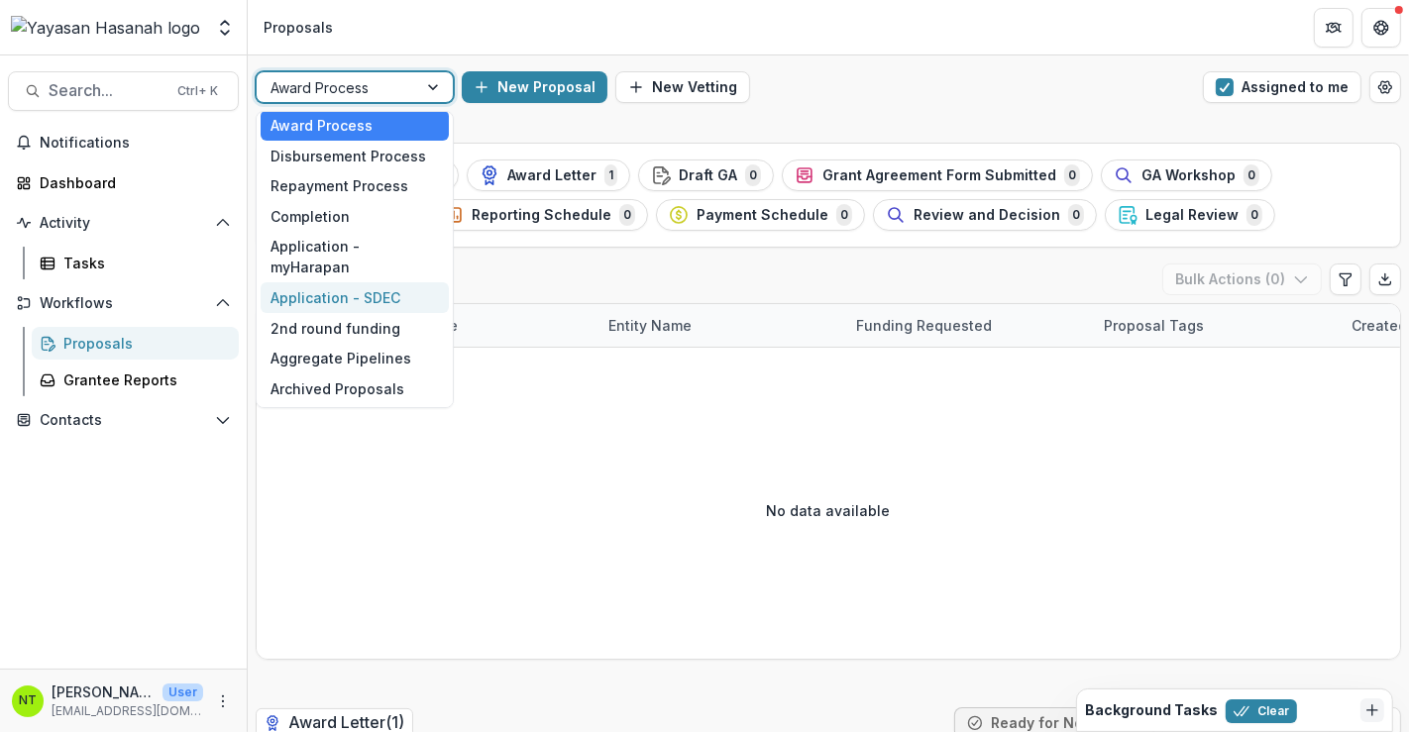
click at [379, 301] on div "Application - SDEC" at bounding box center [355, 297] width 188 height 31
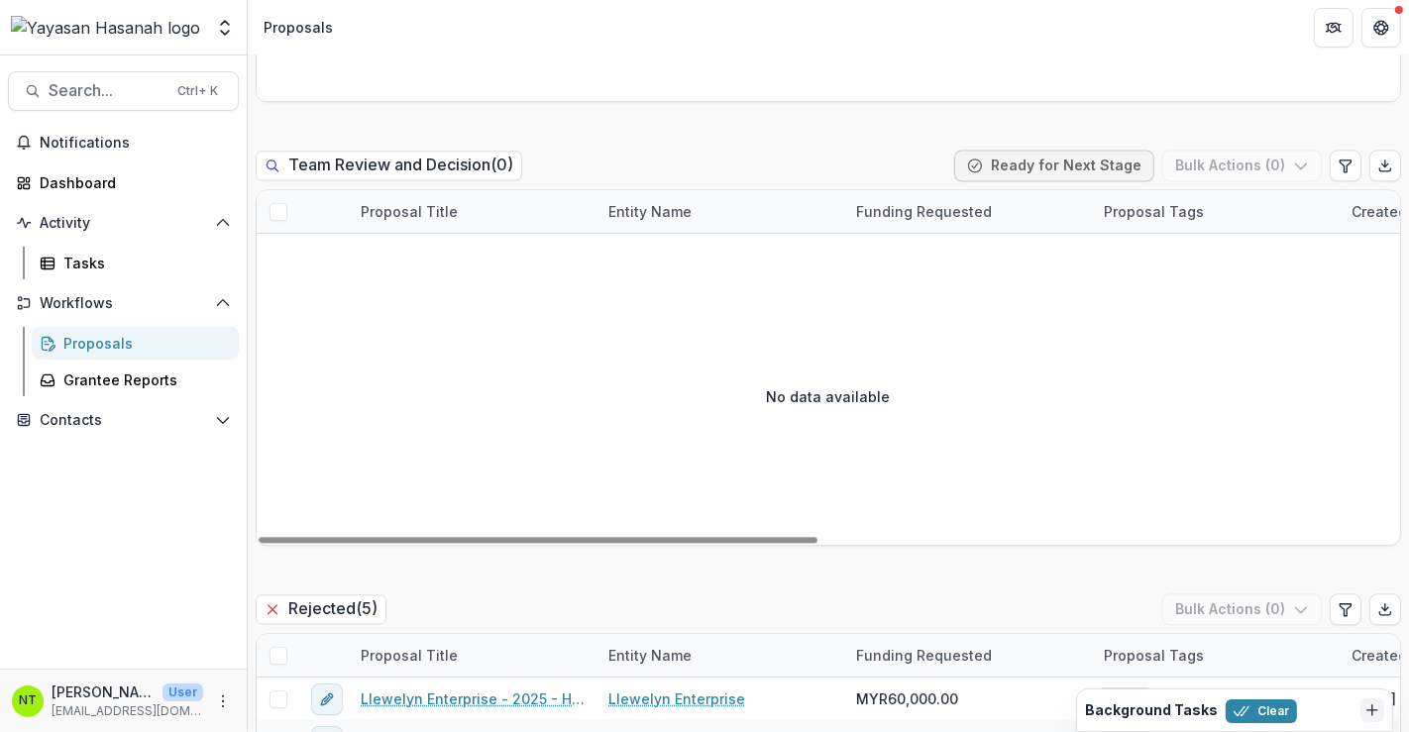
scroll to position [3743, 0]
